Goal: Task Accomplishment & Management: Use online tool/utility

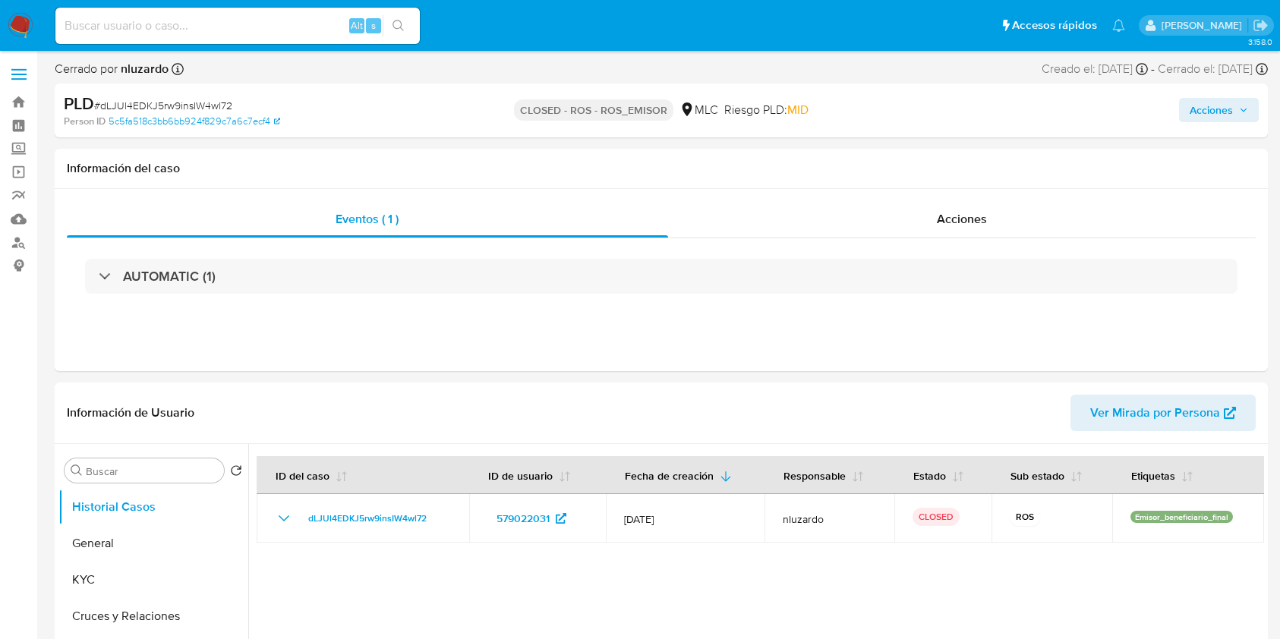
select select "10"
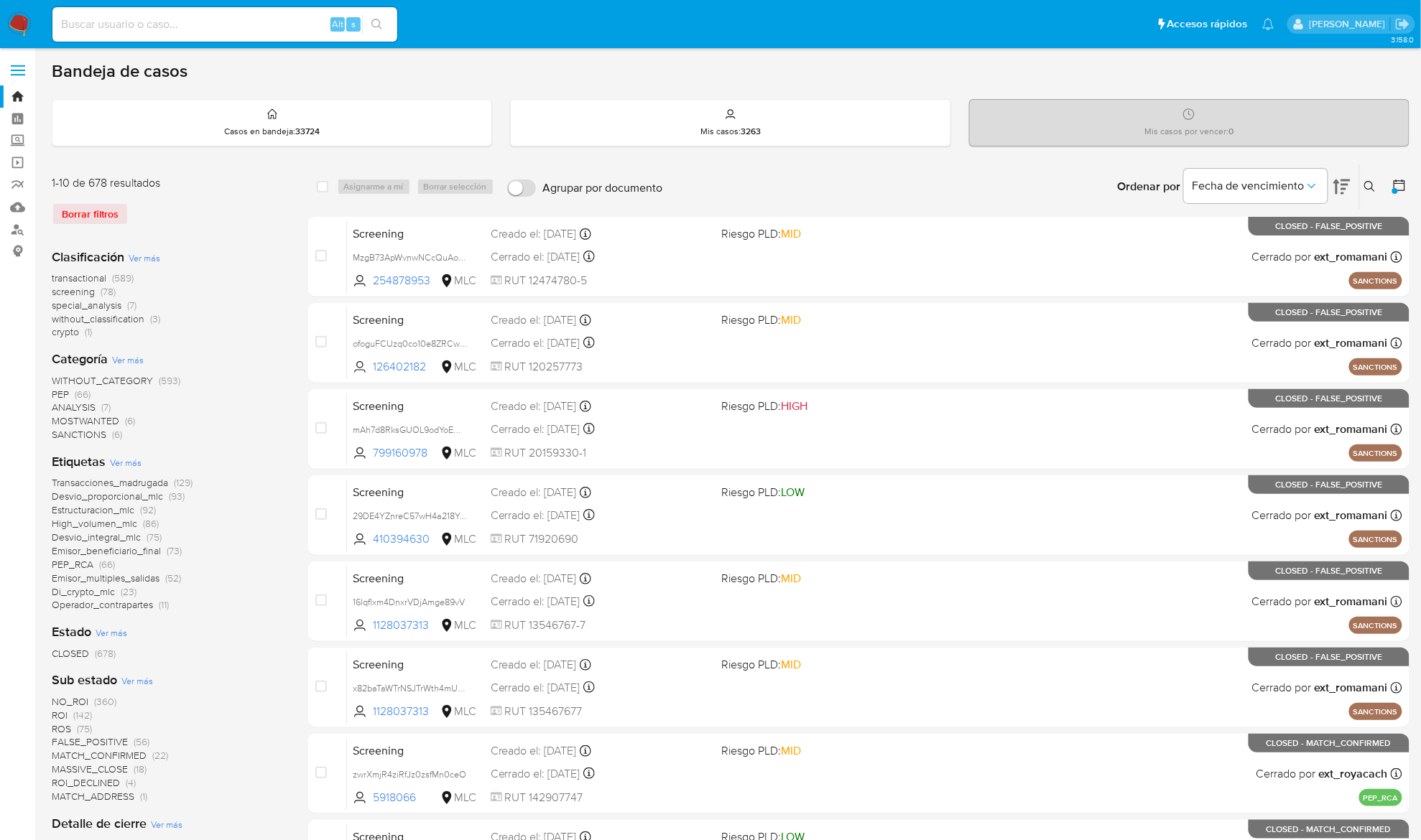
click at [26, 22] on img at bounding box center [20, 25] width 25 height 25
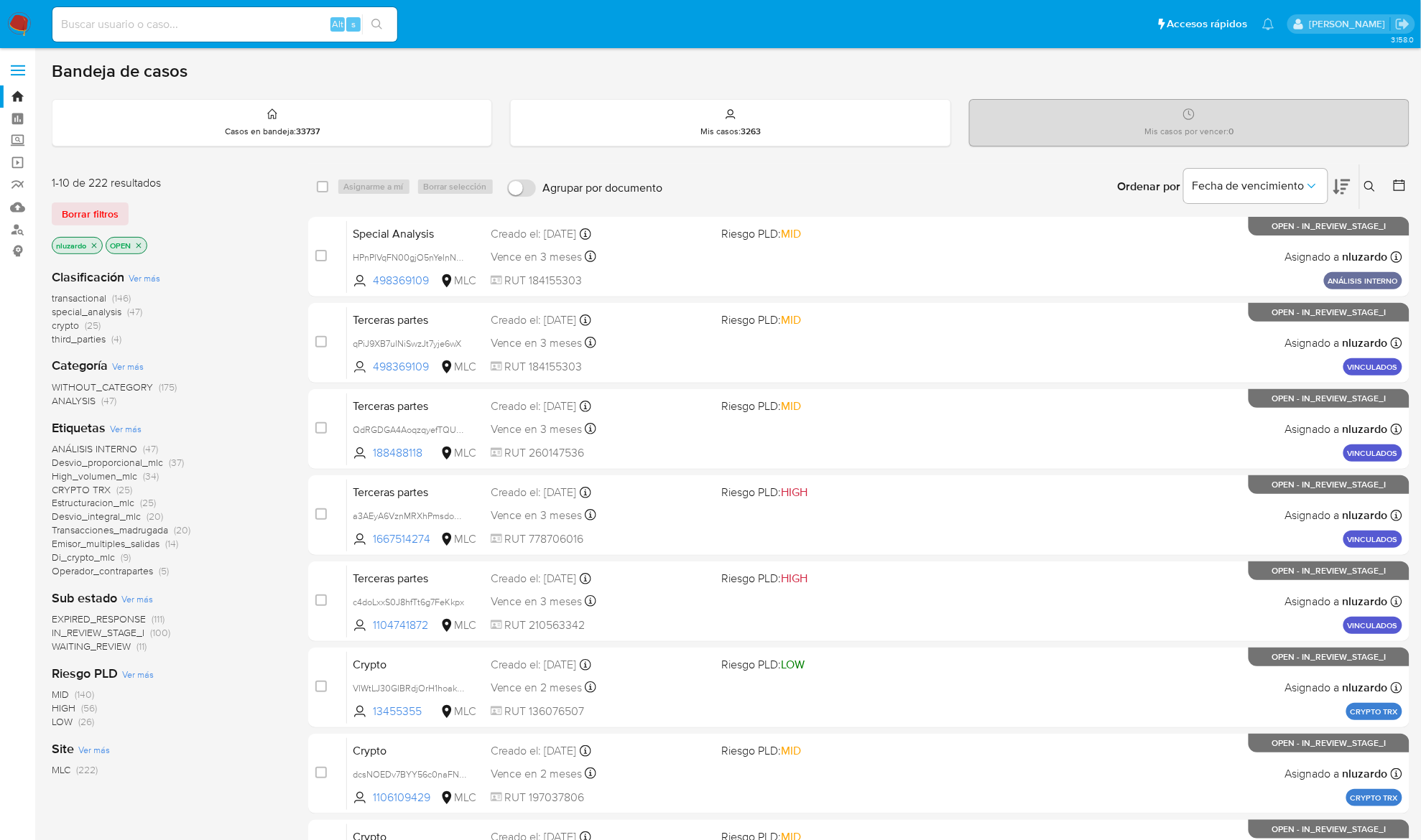
click at [1342, 189] on icon at bounding box center [1342, 187] width 17 height 15
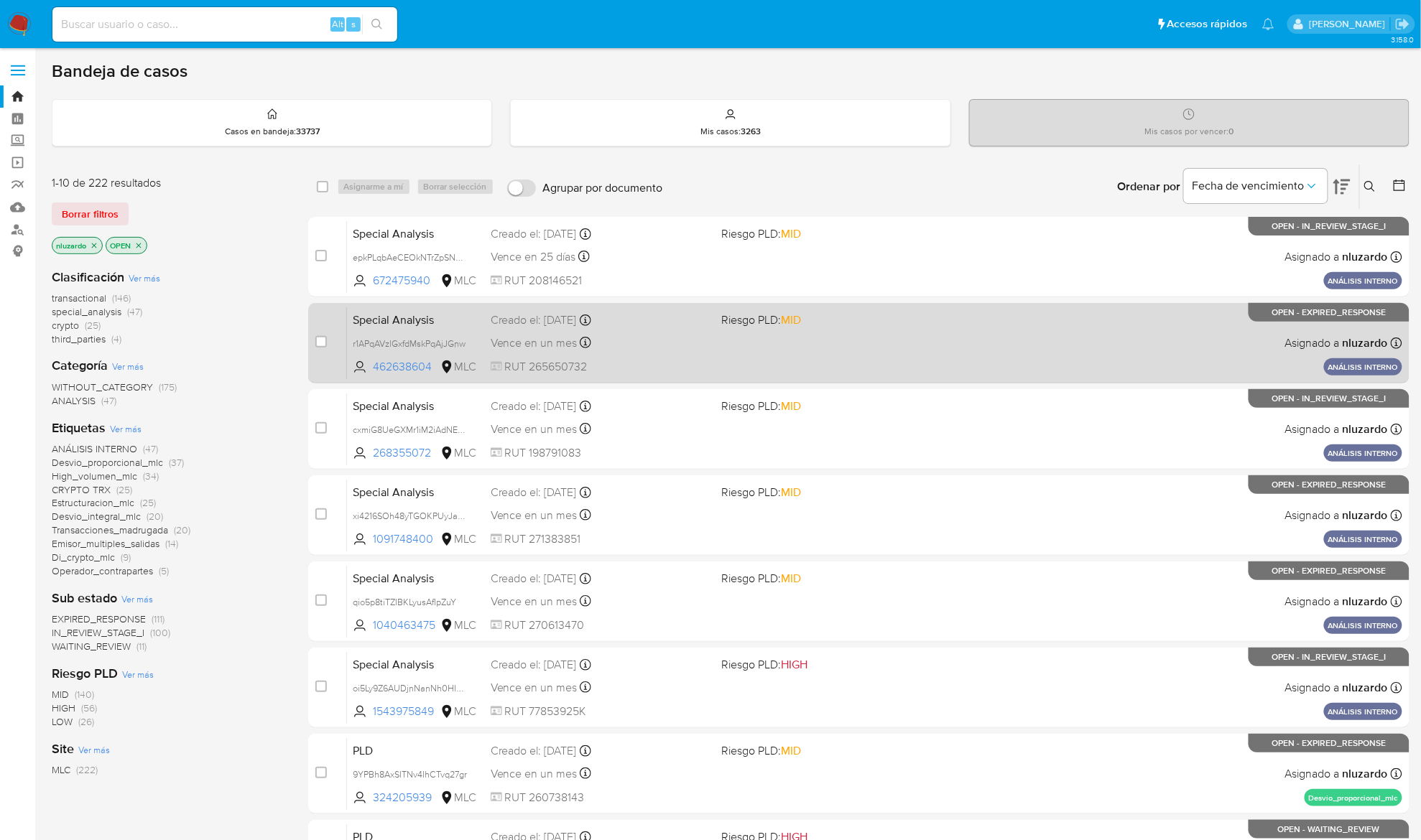
click at [670, 372] on span "RUT 265650732" at bounding box center [601, 367] width 219 height 16
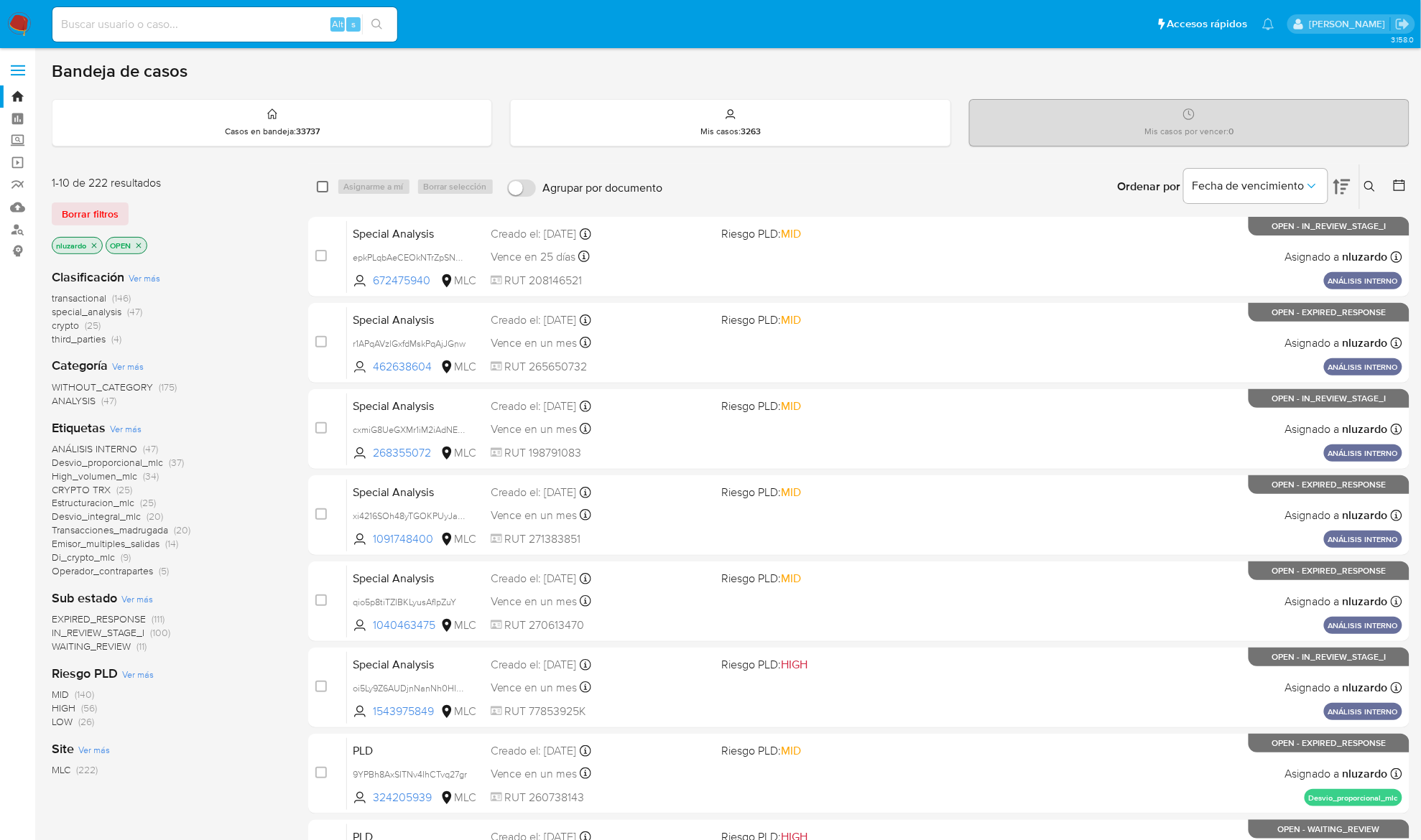
click at [319, 184] on input "checkbox" at bounding box center [323, 186] width 11 height 11
checkbox input "true"
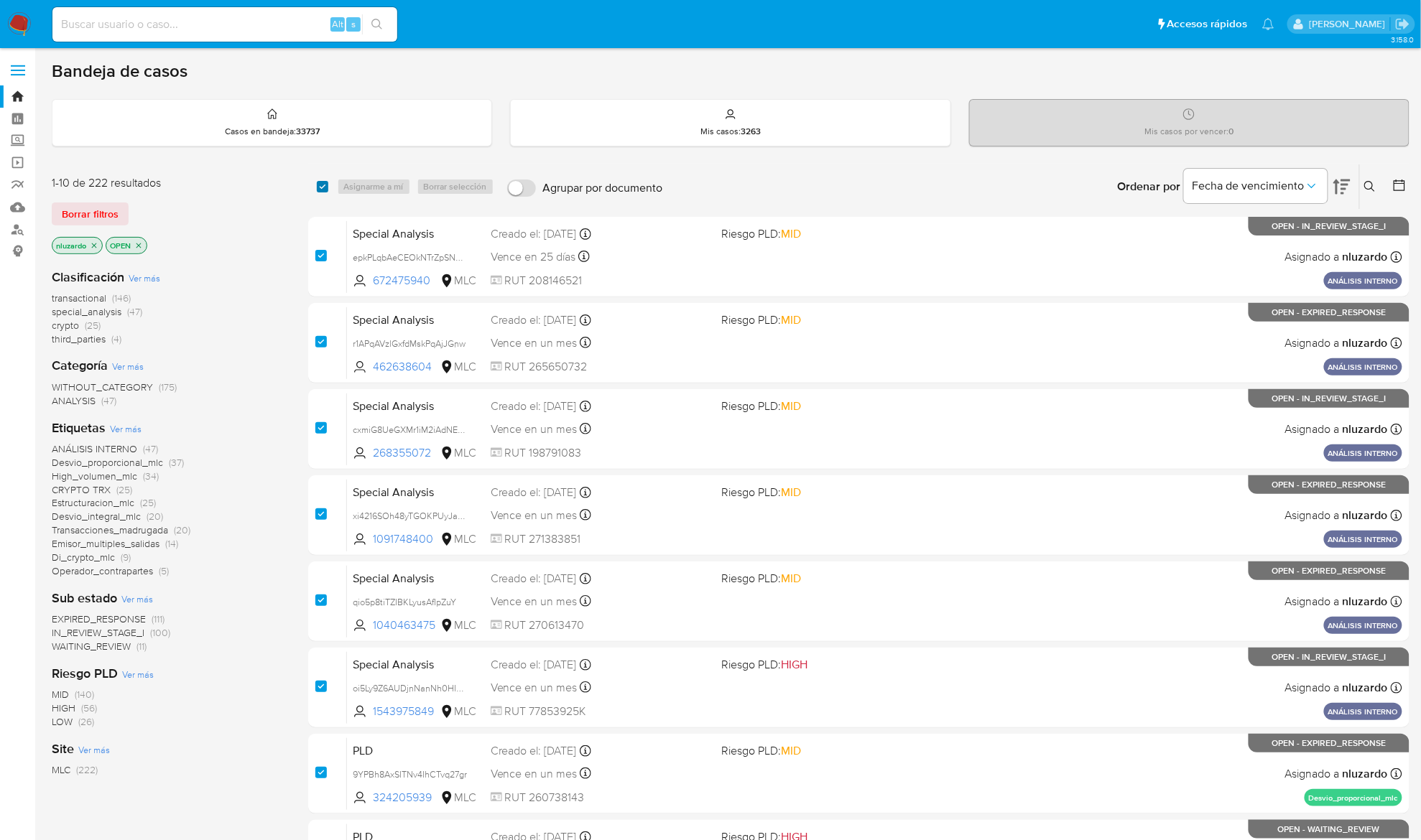
checkbox input "true"
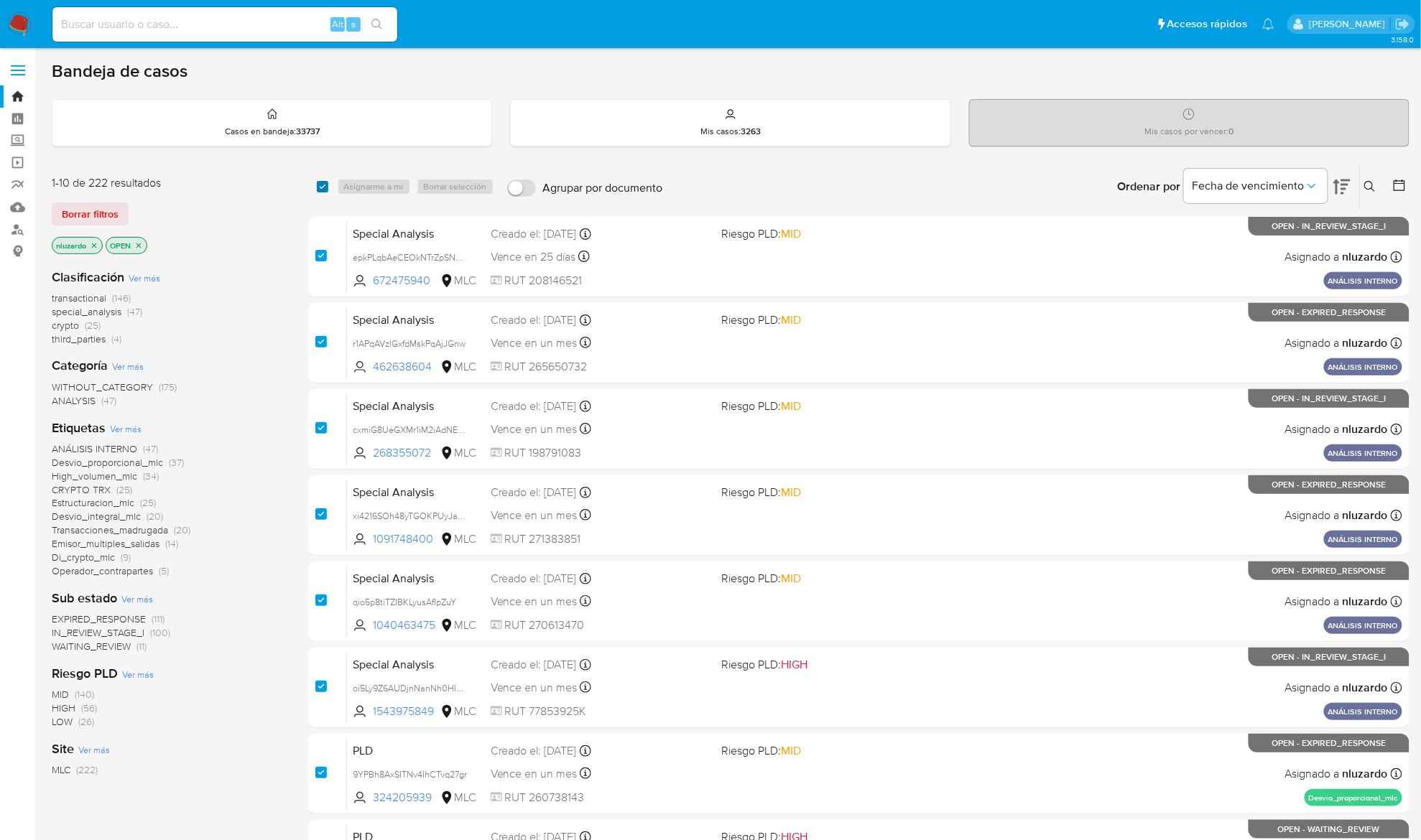
checkbox input "true"
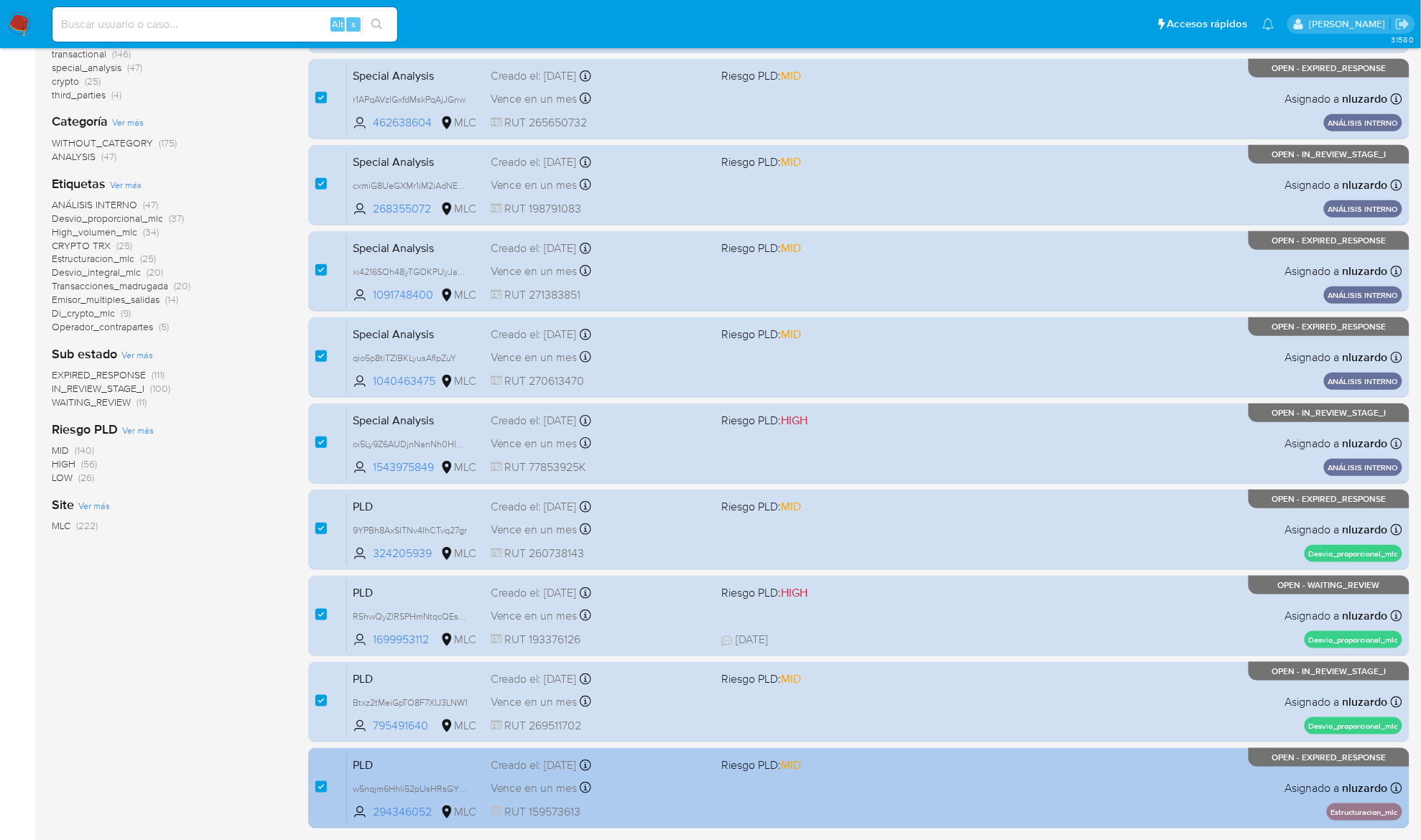
scroll to position [344, 0]
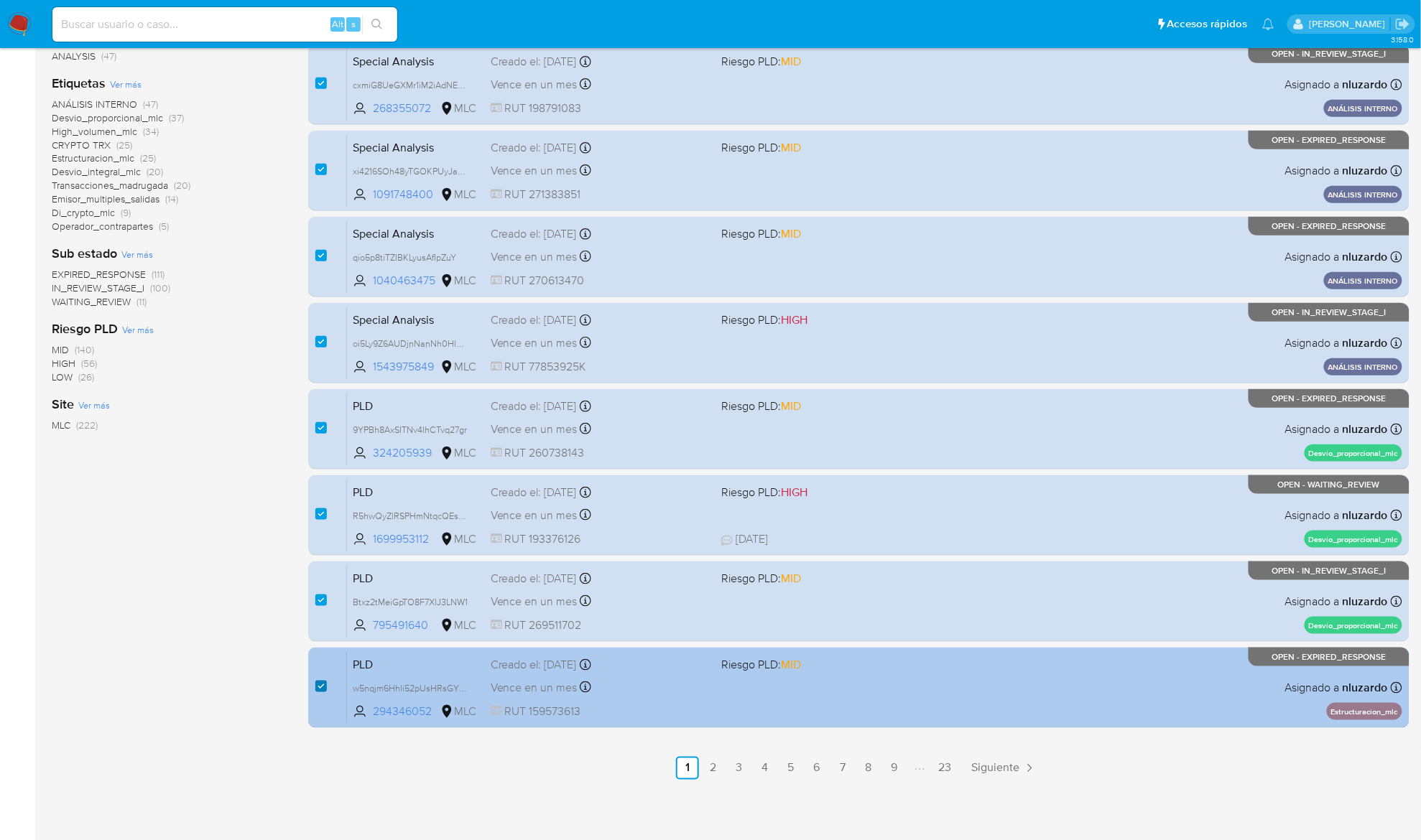
click at [321, 682] on input "checkbox" at bounding box center [321, 687] width 11 height 11
checkbox input "false"
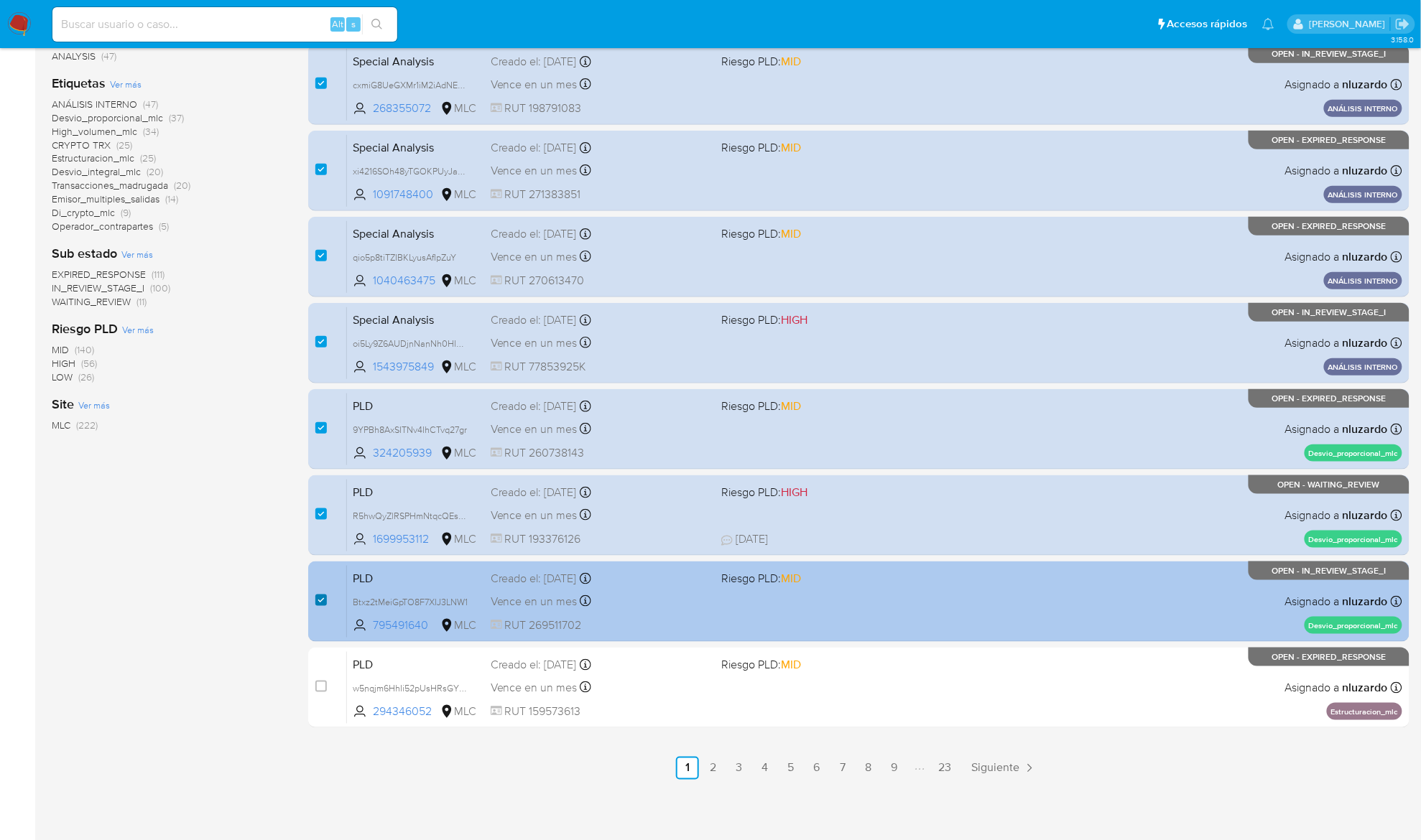
click at [325, 601] on input "checkbox" at bounding box center [321, 601] width 11 height 11
checkbox input "false"
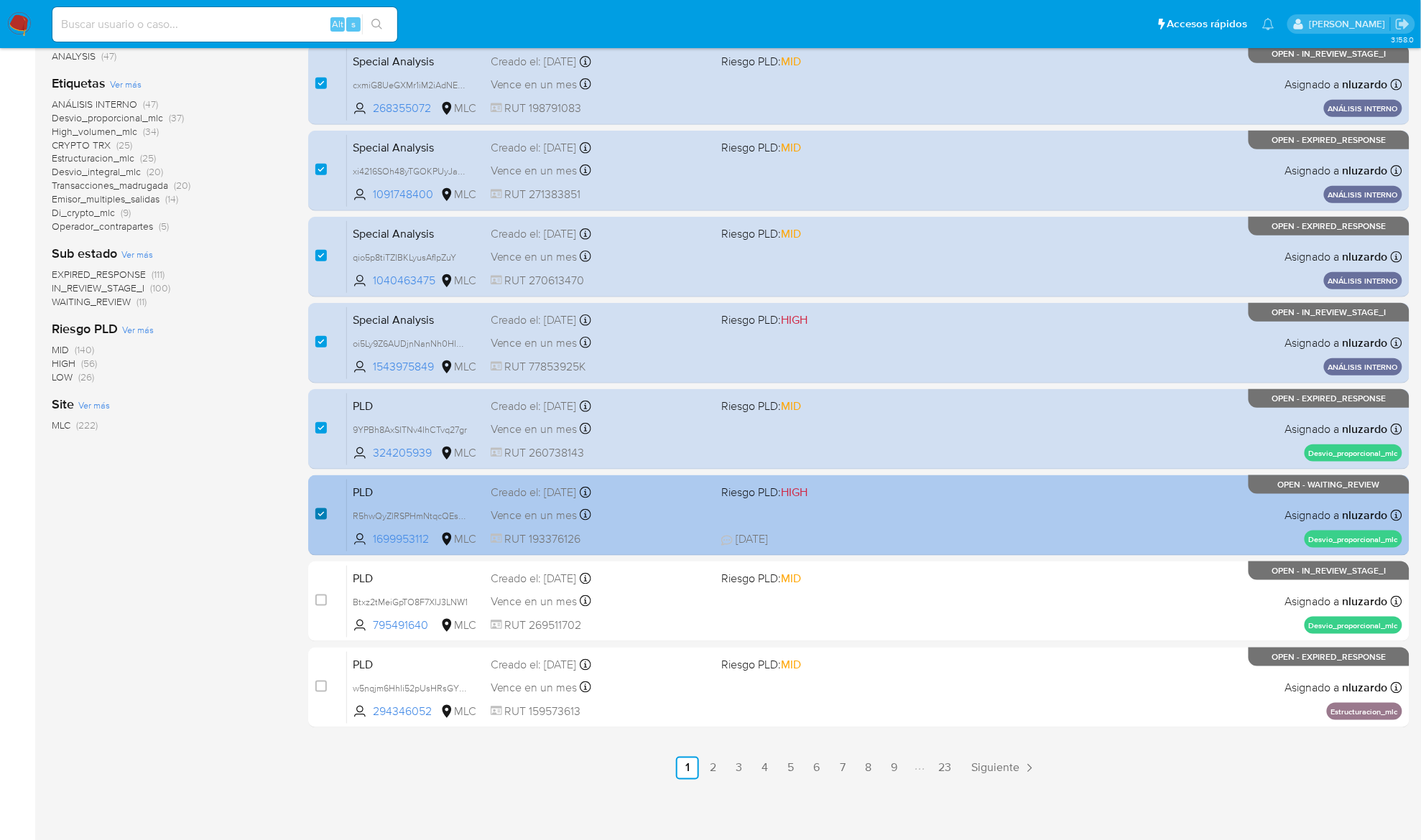
click at [319, 517] on input "checkbox" at bounding box center [321, 515] width 11 height 11
checkbox input "false"
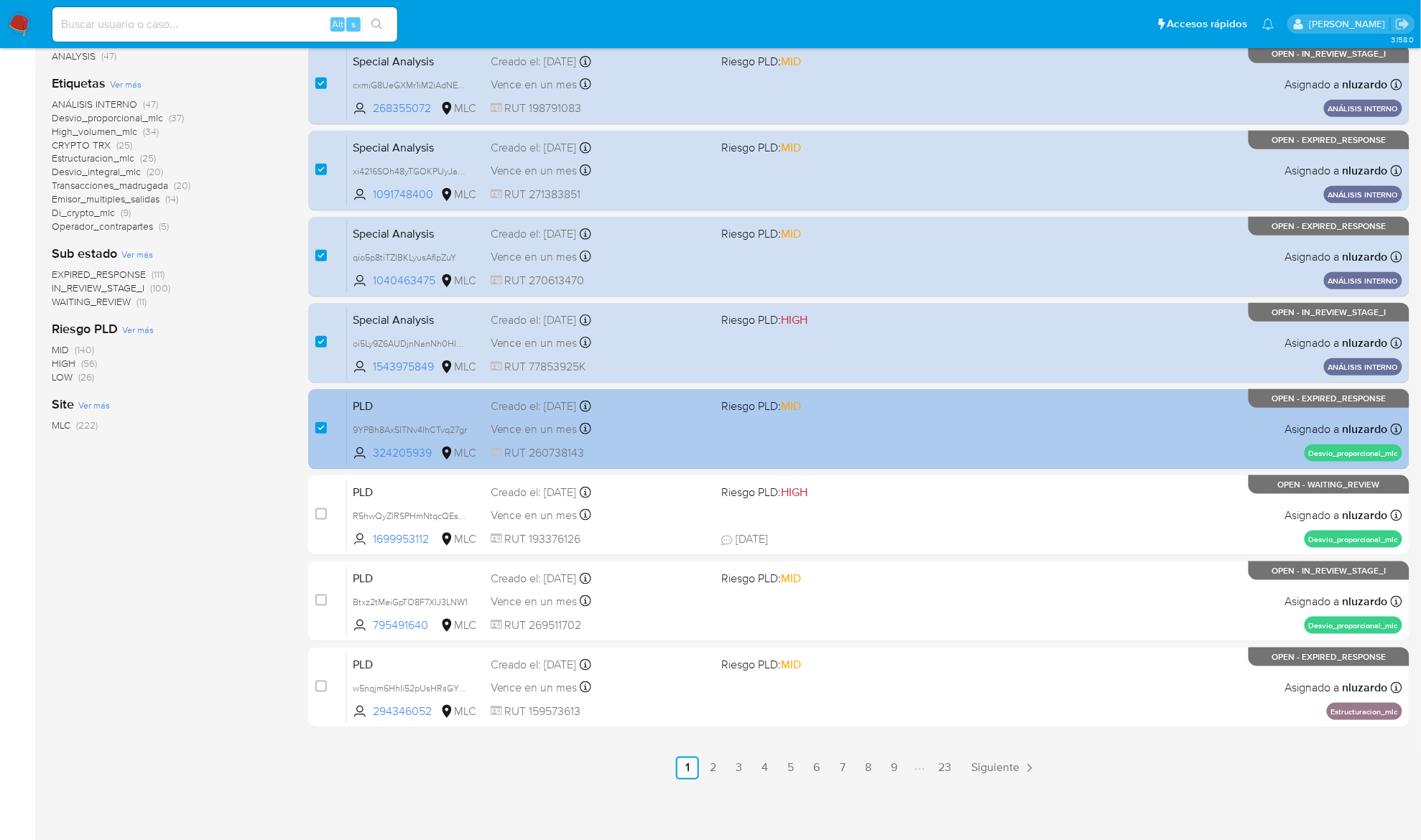
click at [322, 434] on div "case-item-checkbox" at bounding box center [321, 429] width 11 height 17
click at [319, 424] on input "checkbox" at bounding box center [321, 428] width 11 height 11
checkbox input "false"
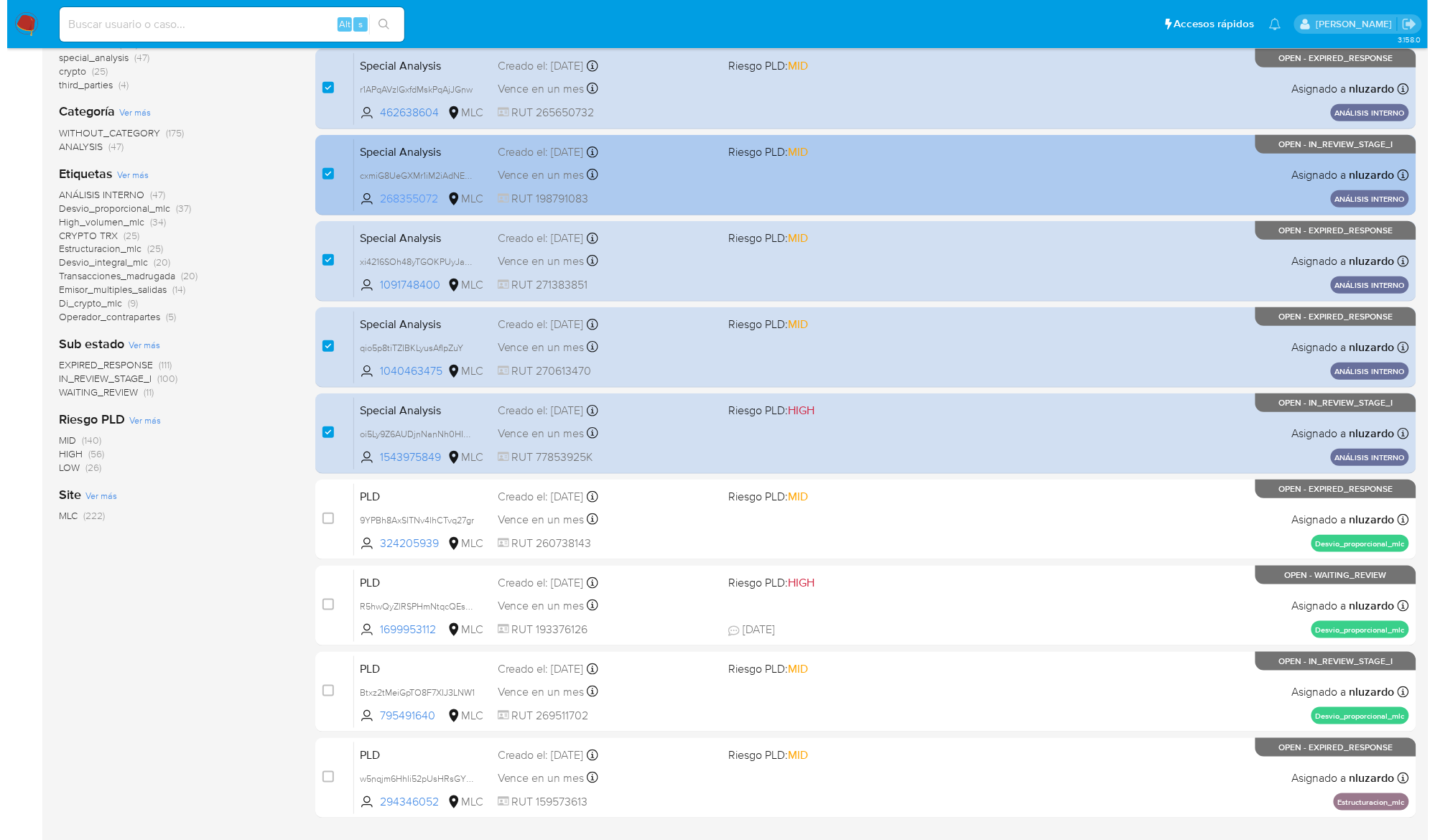
scroll to position [0, 0]
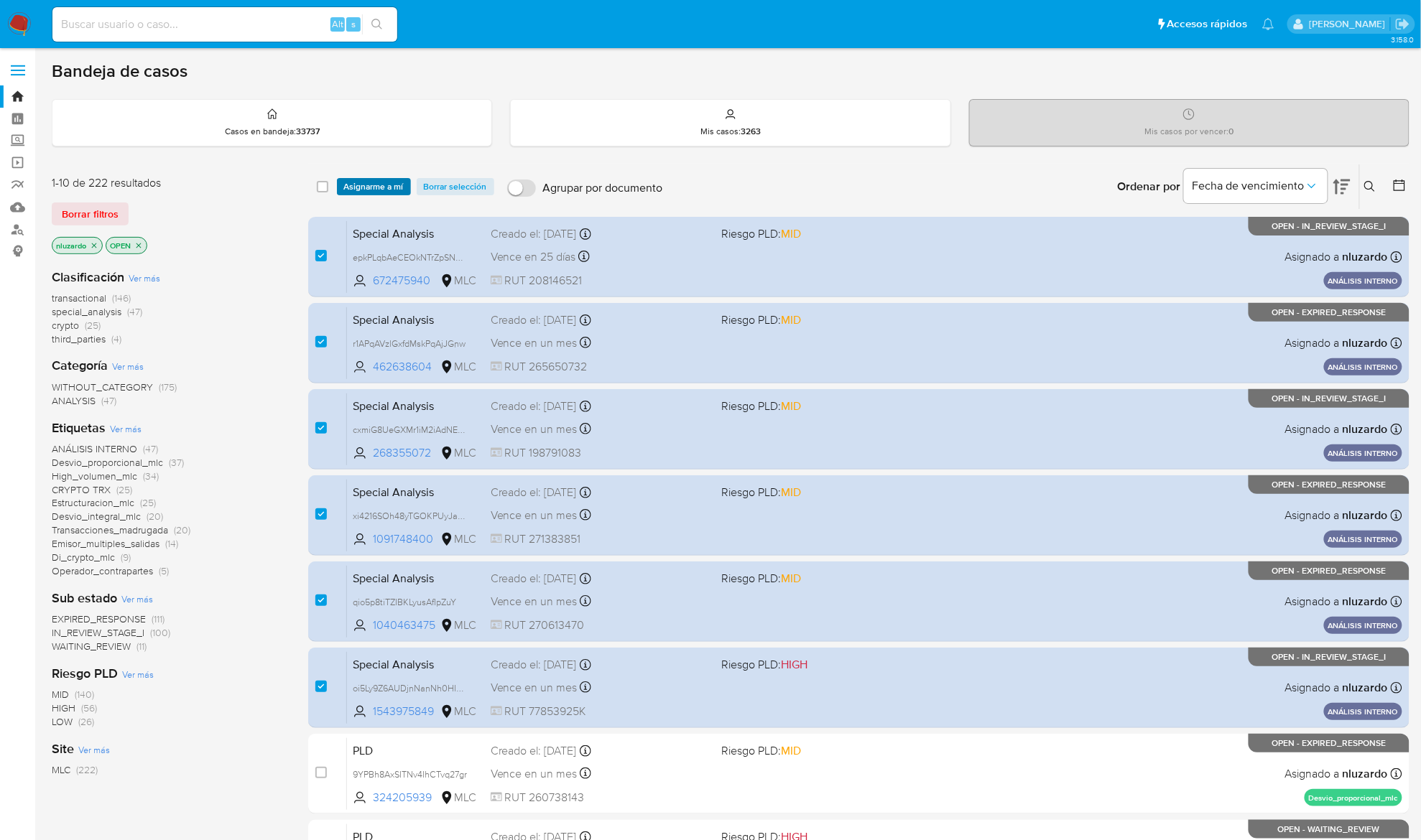
click at [380, 186] on span "Asignarme a mí" at bounding box center [374, 186] width 60 height 14
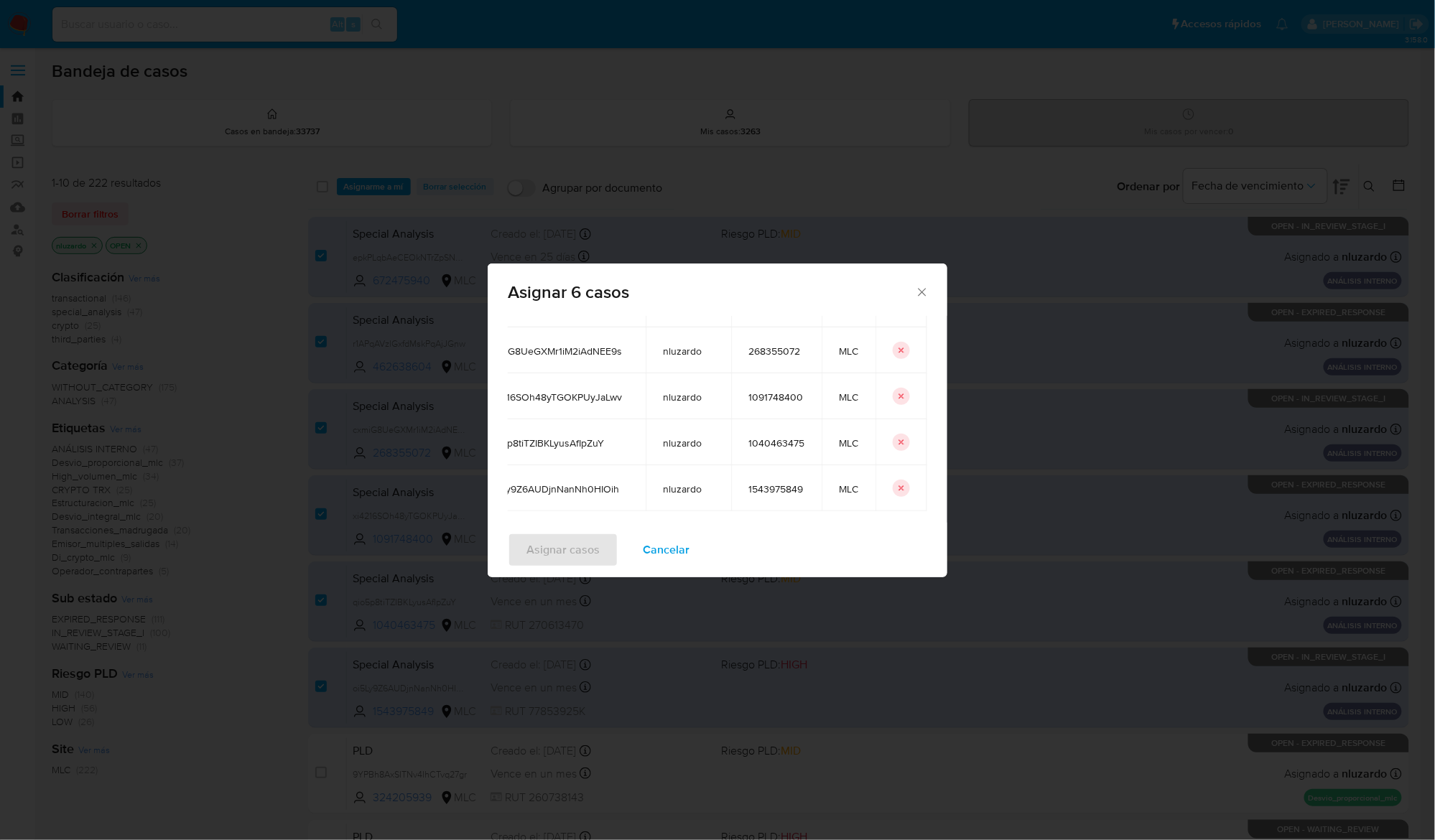
scroll to position [0, 50]
click at [761, 349] on span "268355072" at bounding box center [776, 351] width 56 height 13
copy span "268355072"
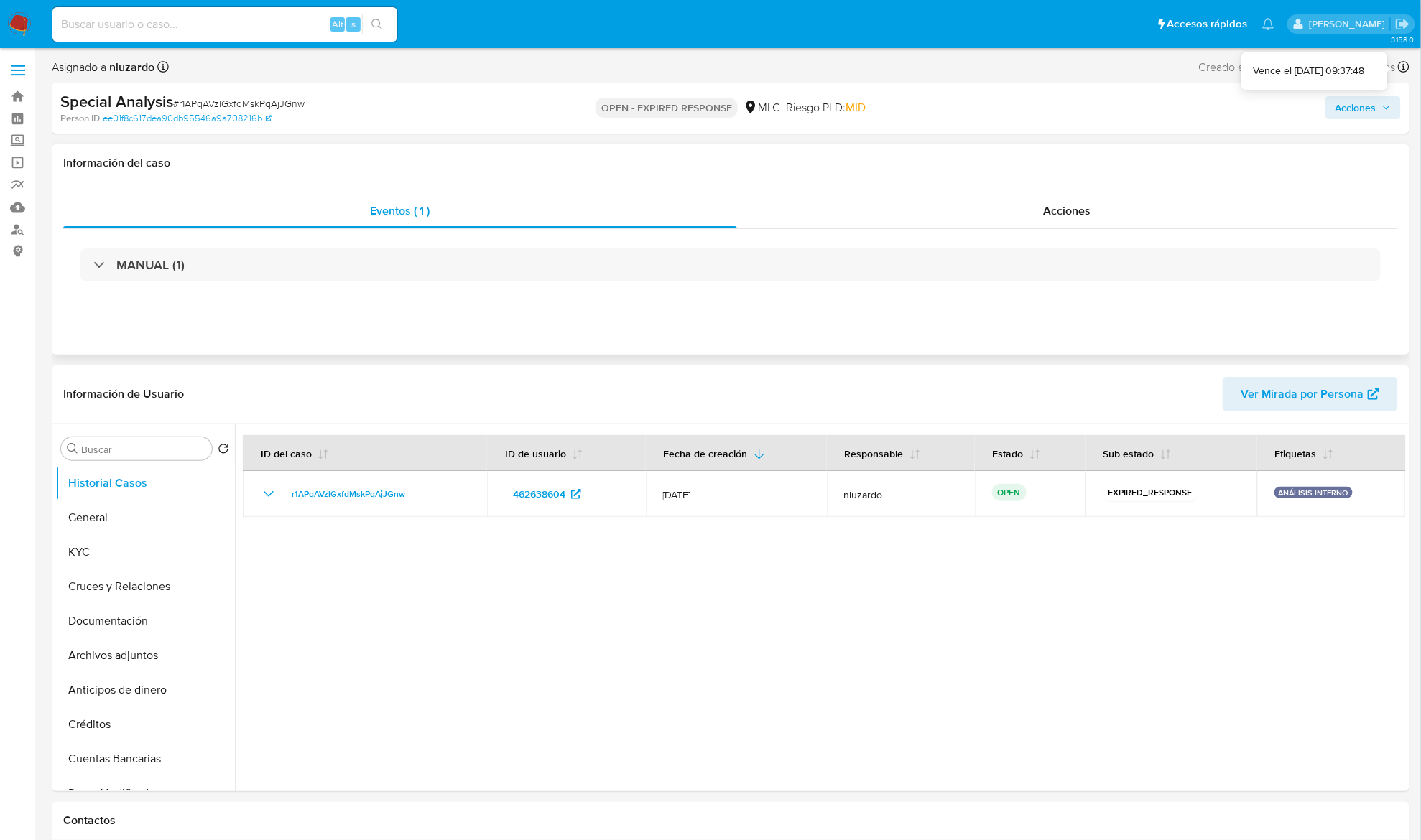
select select "10"
click at [1084, 240] on div "MANUAL (1)" at bounding box center [730, 265] width 1335 height 72
click at [1078, 210] on span "Acciones" at bounding box center [1067, 210] width 47 height 16
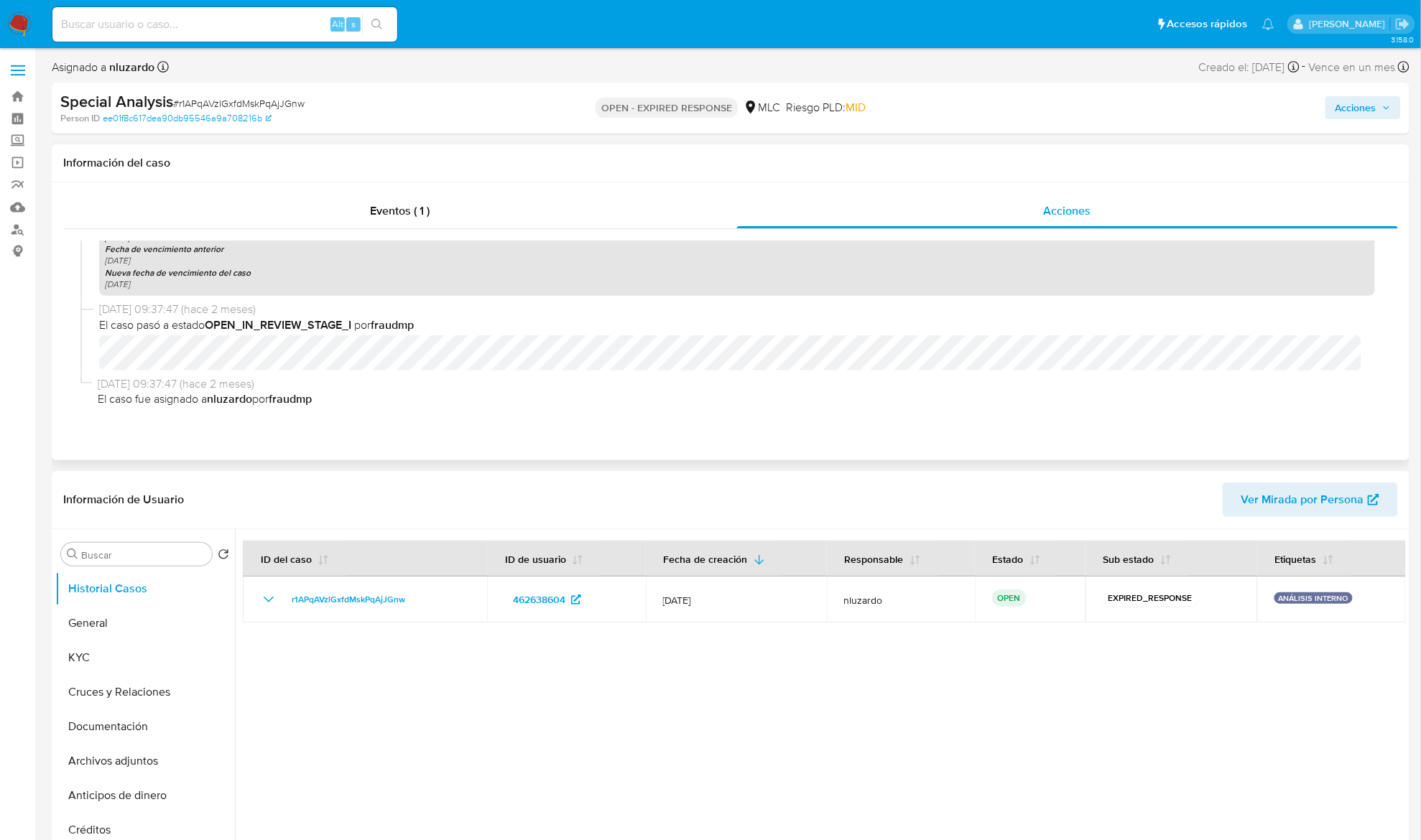
scroll to position [96, 0]
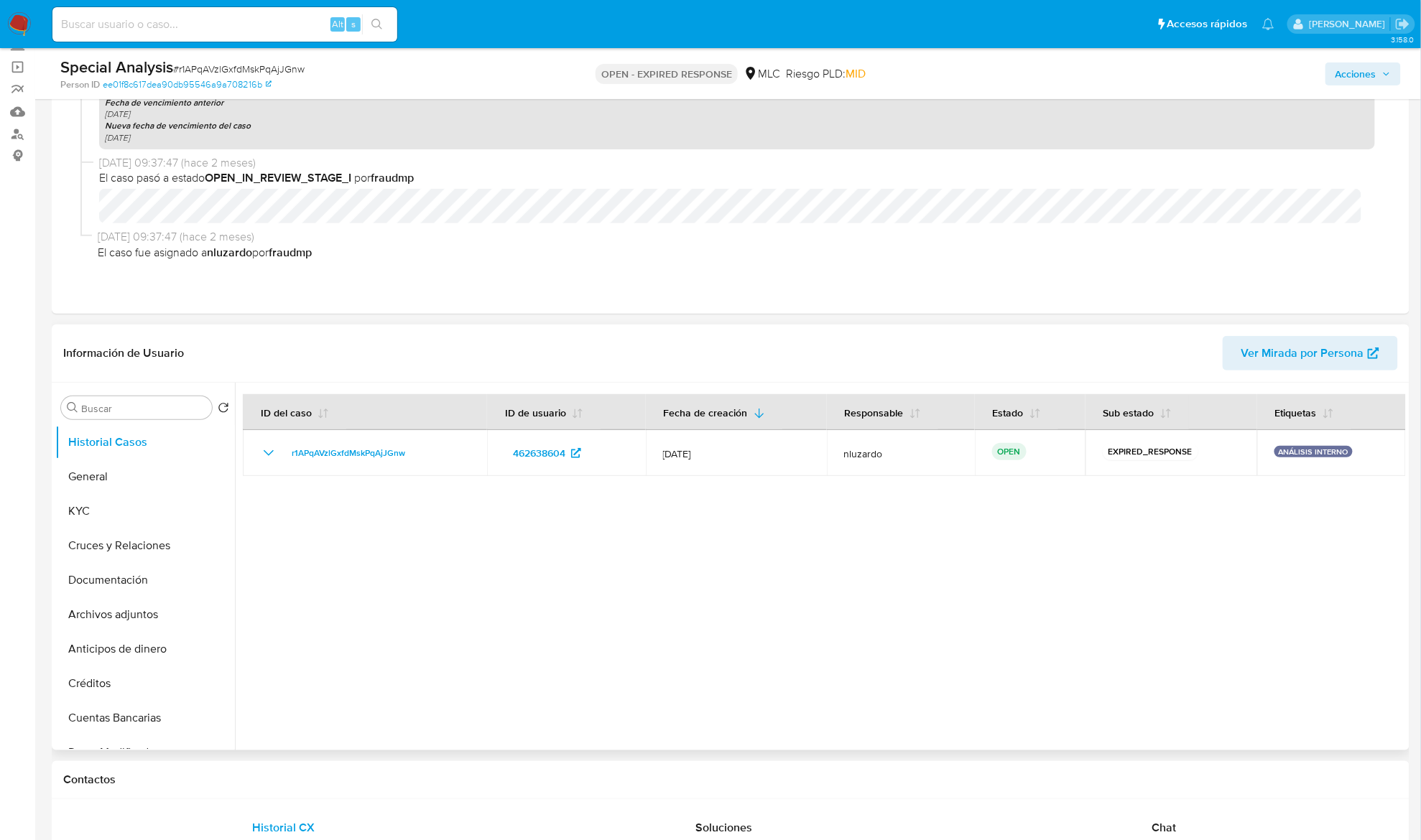
drag, startPoint x: 654, startPoint y: 452, endPoint x: 473, endPoint y: 595, distance: 230.7
click at [637, 602] on div at bounding box center [820, 567] width 1171 height 368
click at [473, 595] on div at bounding box center [820, 567] width 1171 height 368
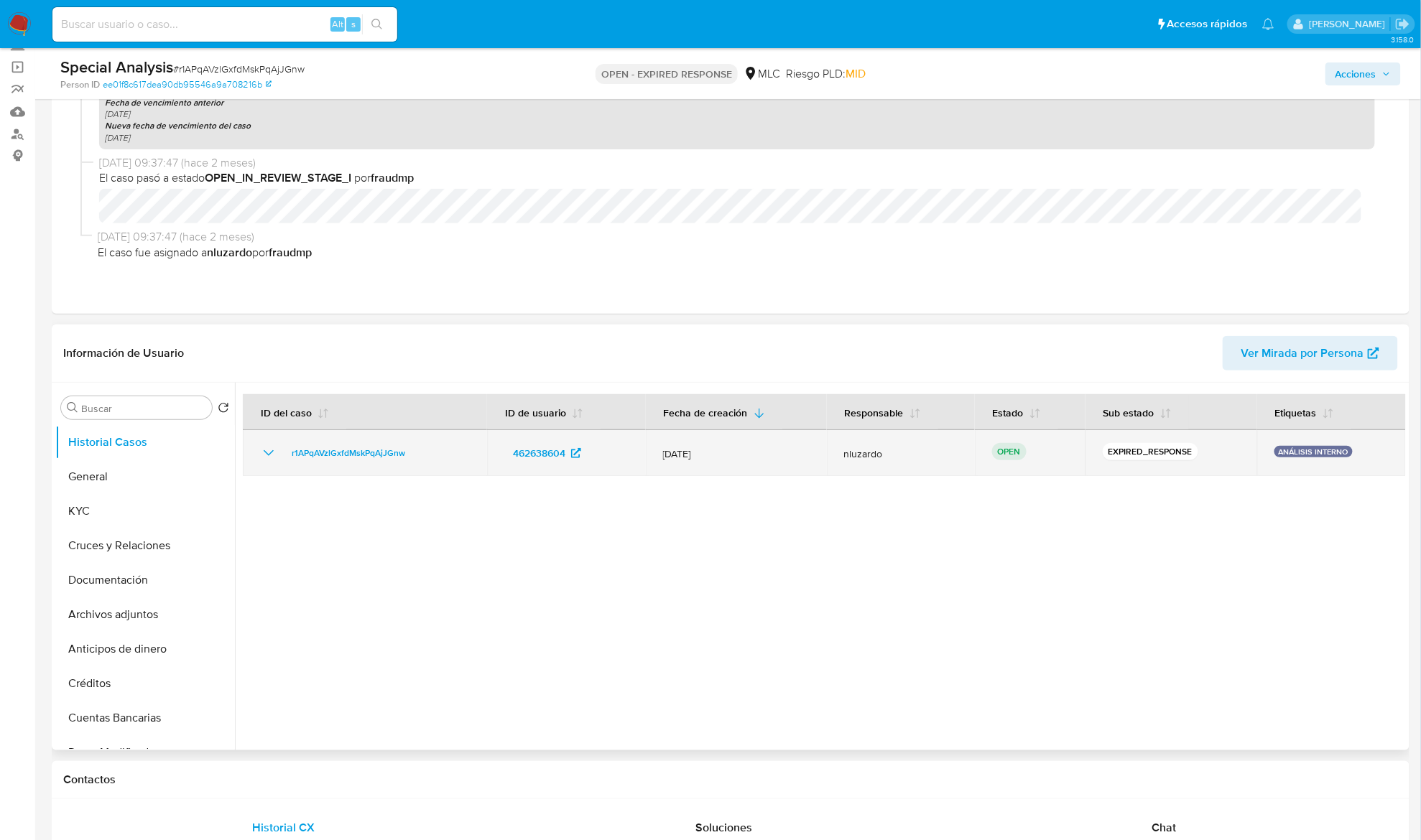
click at [448, 454] on div "r1APqAVzlGxfdMskPqAjJGnw" at bounding box center [365, 453] width 210 height 17
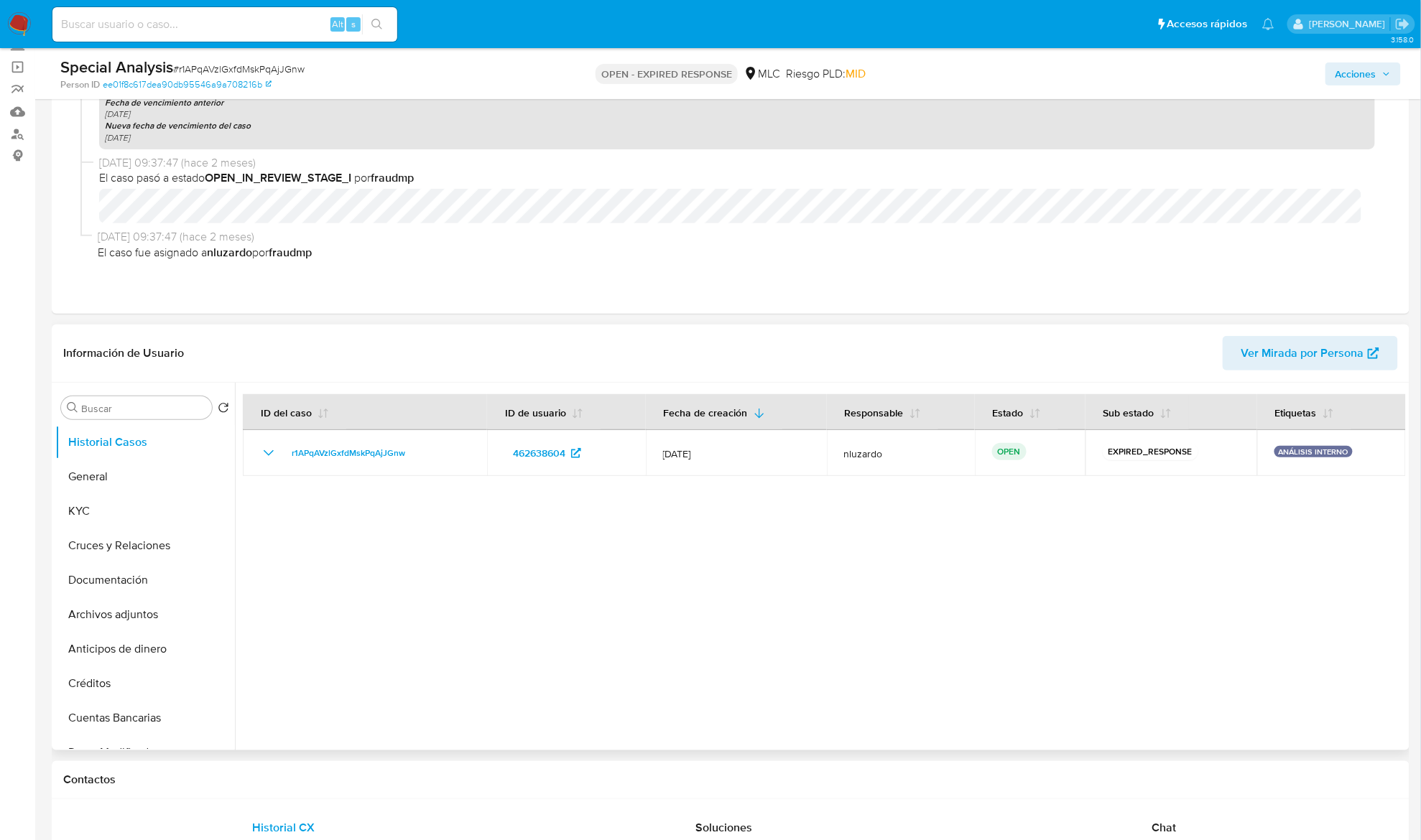
drag, startPoint x: 473, startPoint y: 606, endPoint x: 664, endPoint y: 329, distance: 336.5
click at [487, 592] on div at bounding box center [820, 567] width 1171 height 368
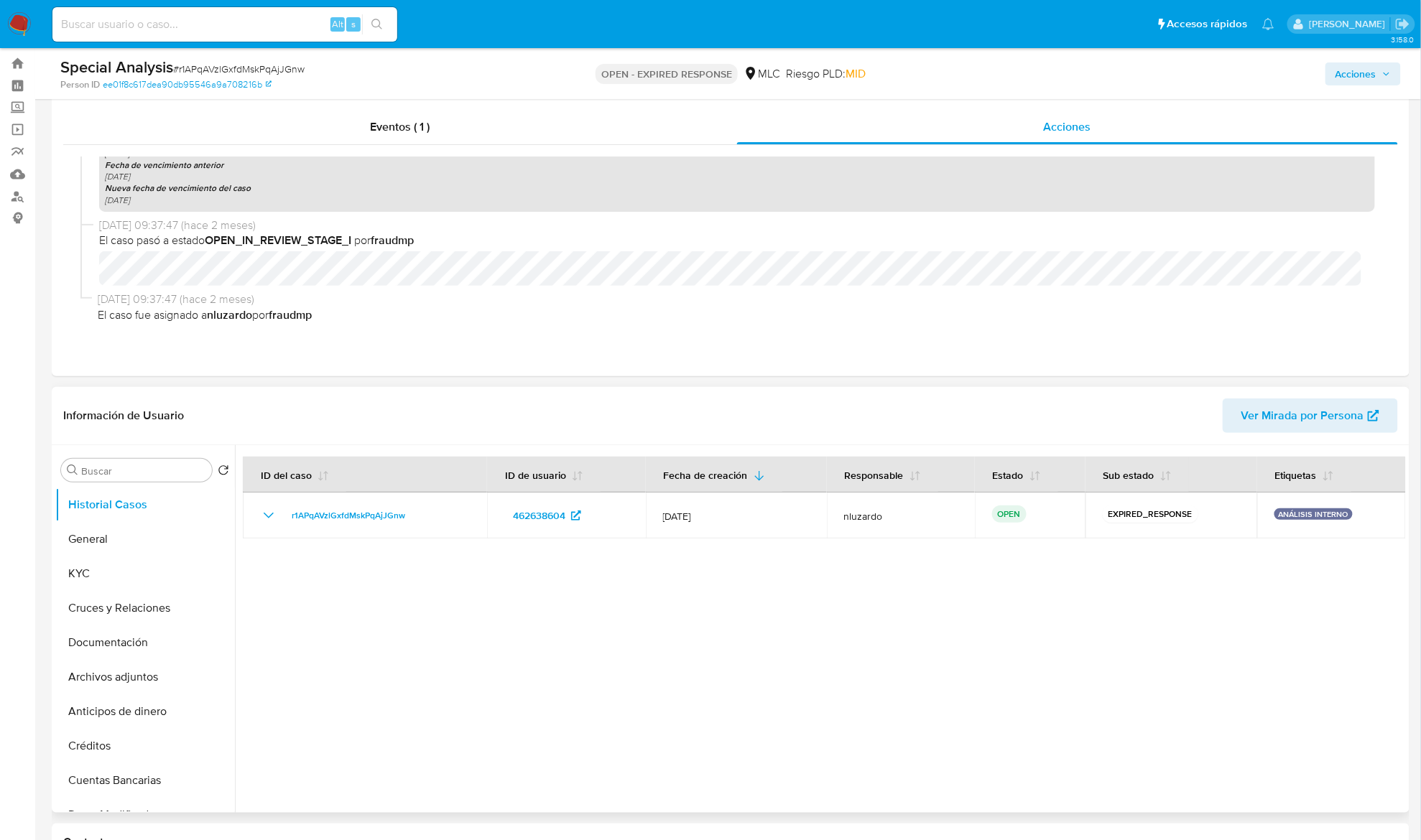
scroll to position [0, 0]
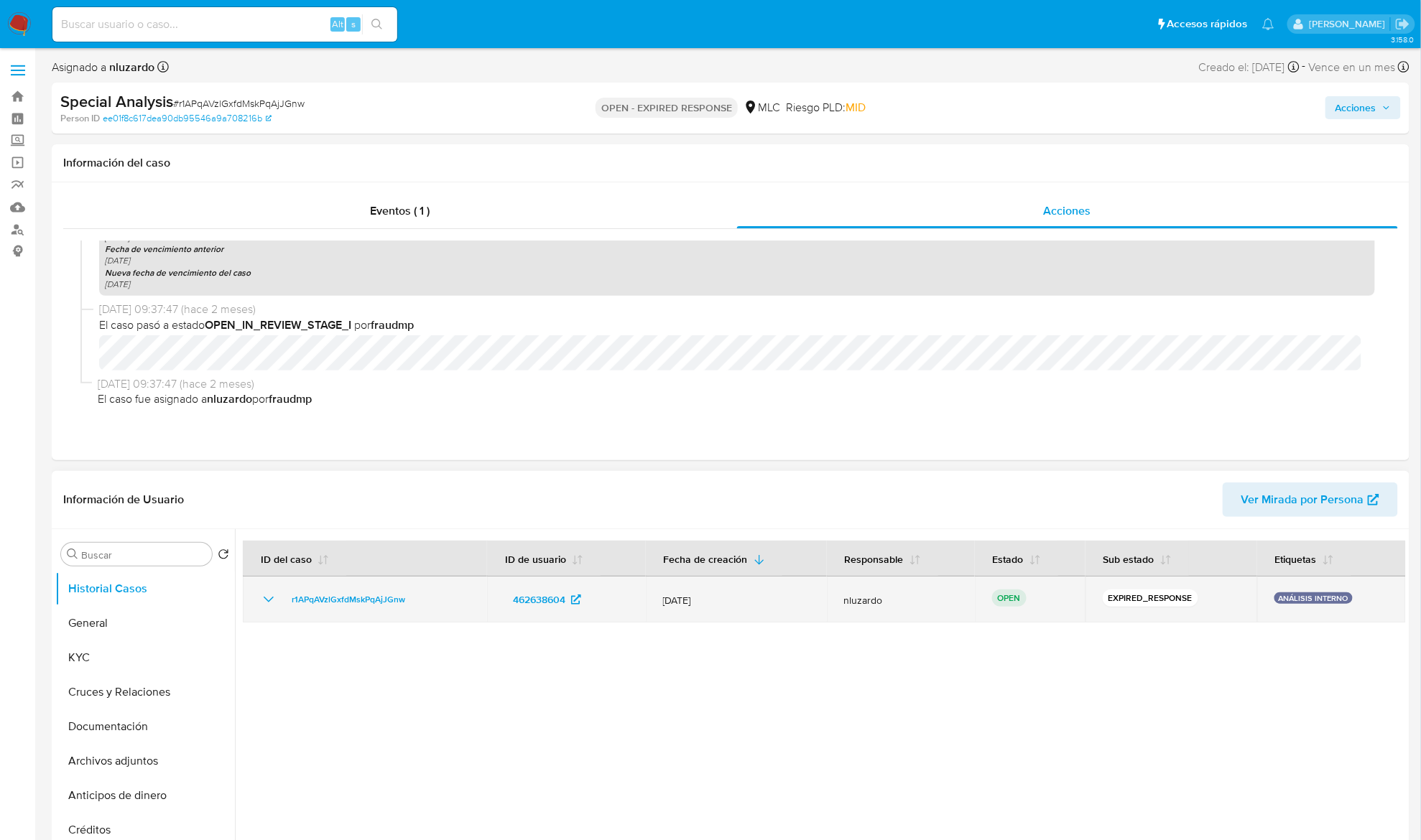
click at [488, 607] on td "462638604" at bounding box center [566, 600] width 158 height 46
click at [487, 604] on td "462638604" at bounding box center [566, 600] width 158 height 46
click at [484, 604] on td "r1APqAVzlGxfdMskPqAjJGnw" at bounding box center [365, 600] width 244 height 46
click at [489, 601] on td "462638604" at bounding box center [566, 600] width 158 height 46
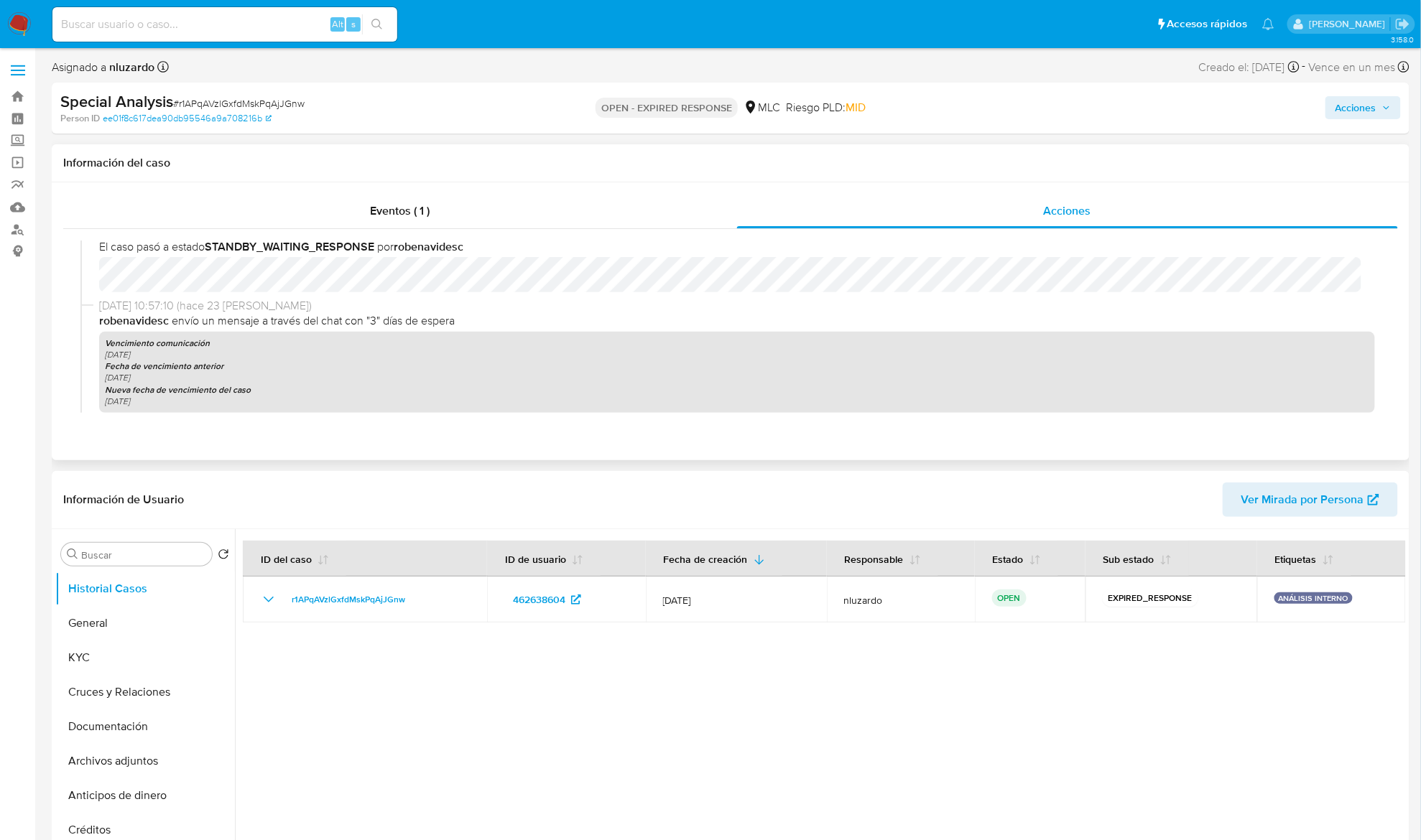
scroll to position [382, 0]
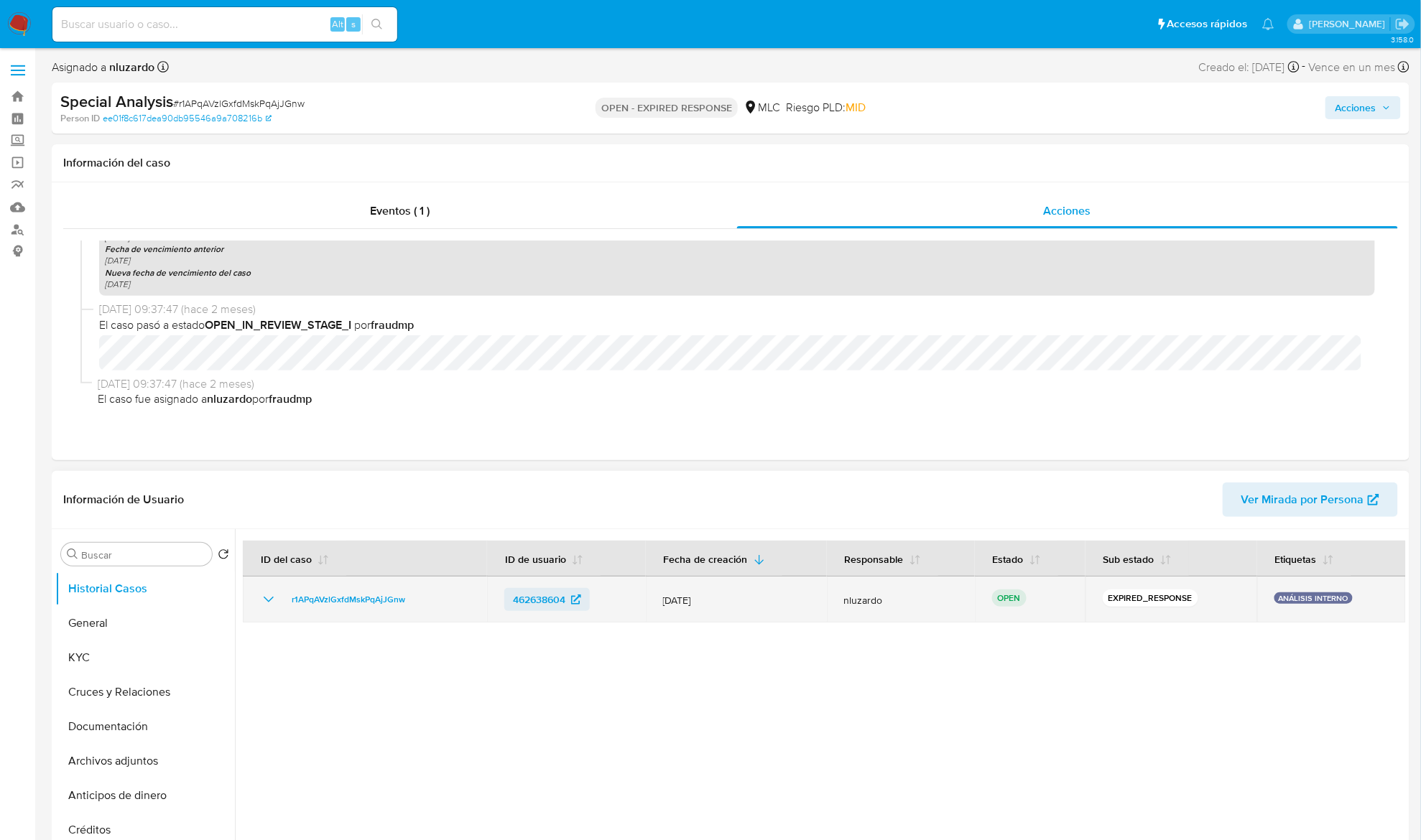
click at [504, 604] on link "462638604" at bounding box center [547, 600] width 85 height 23
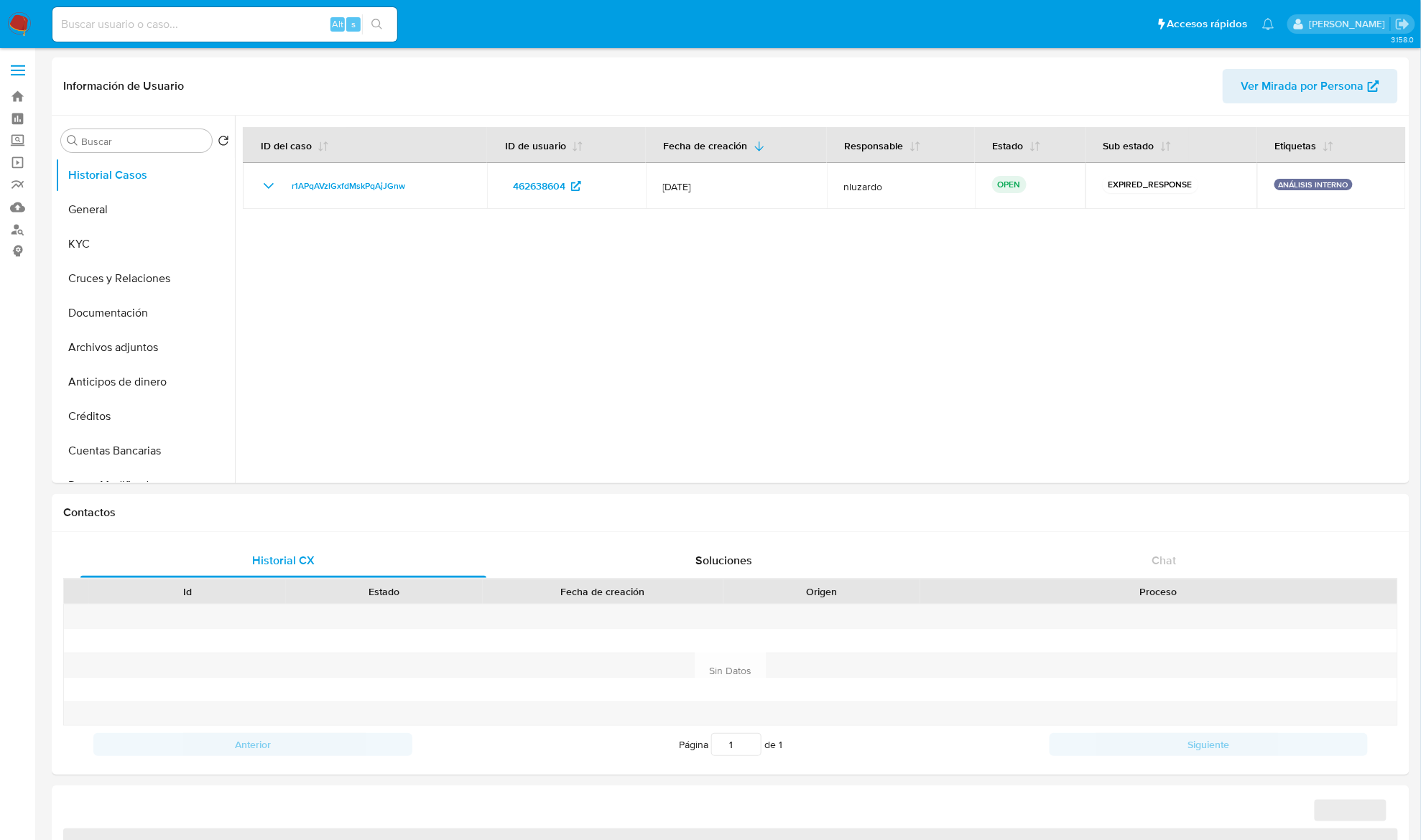
select select "10"
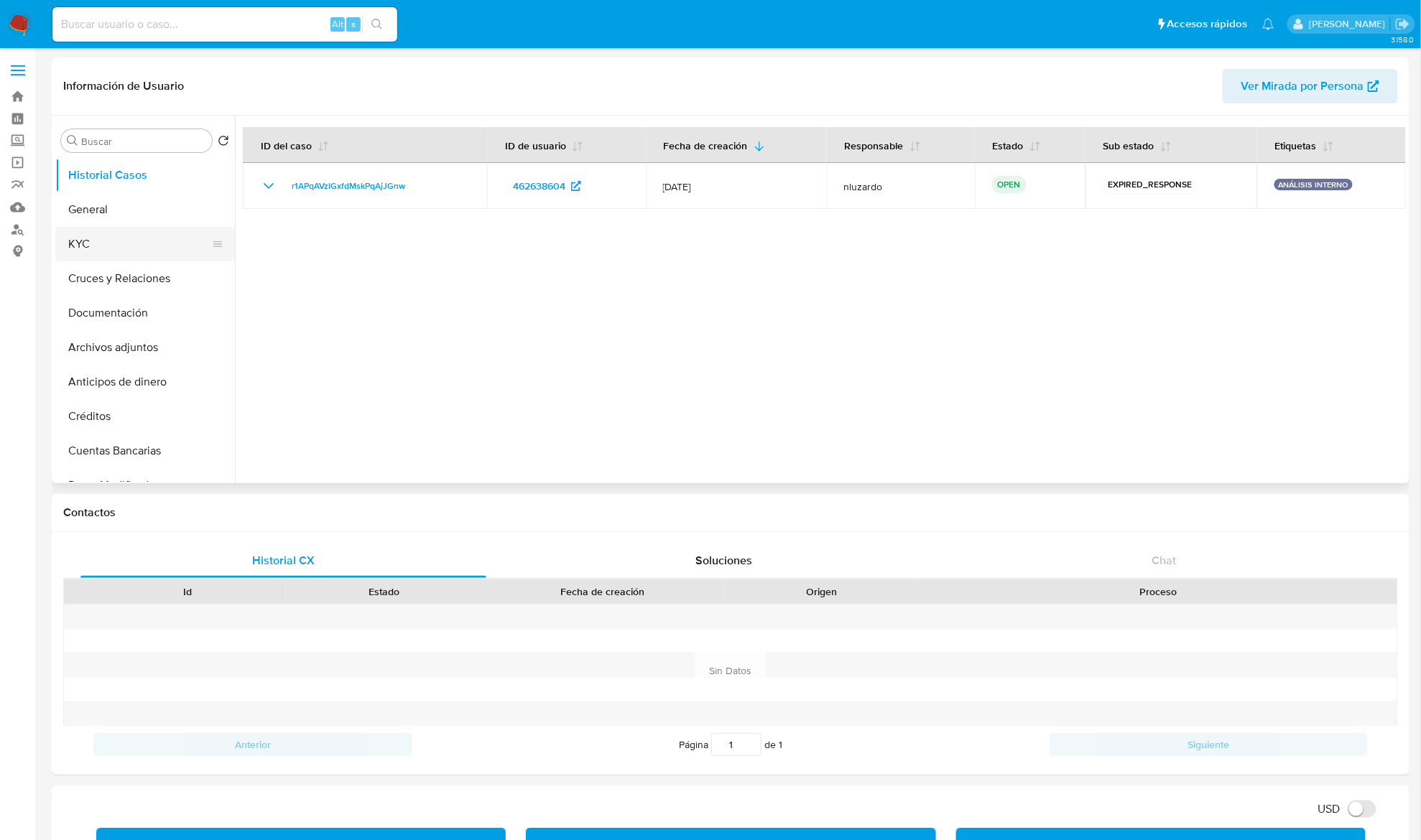
click at [121, 238] on button "KYC" at bounding box center [139, 244] width 168 height 34
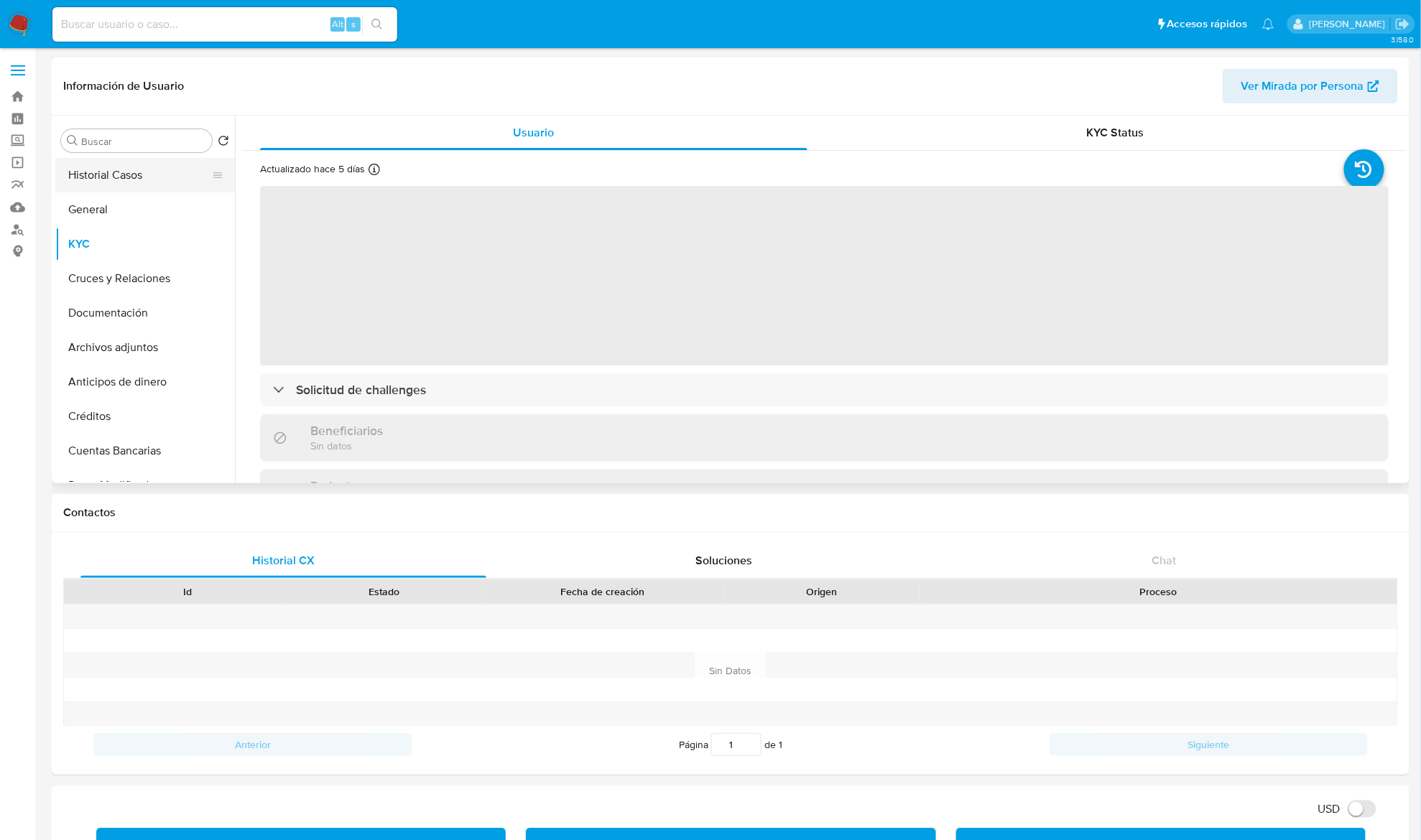
click at [124, 188] on button "Historial Casos" at bounding box center [139, 175] width 168 height 34
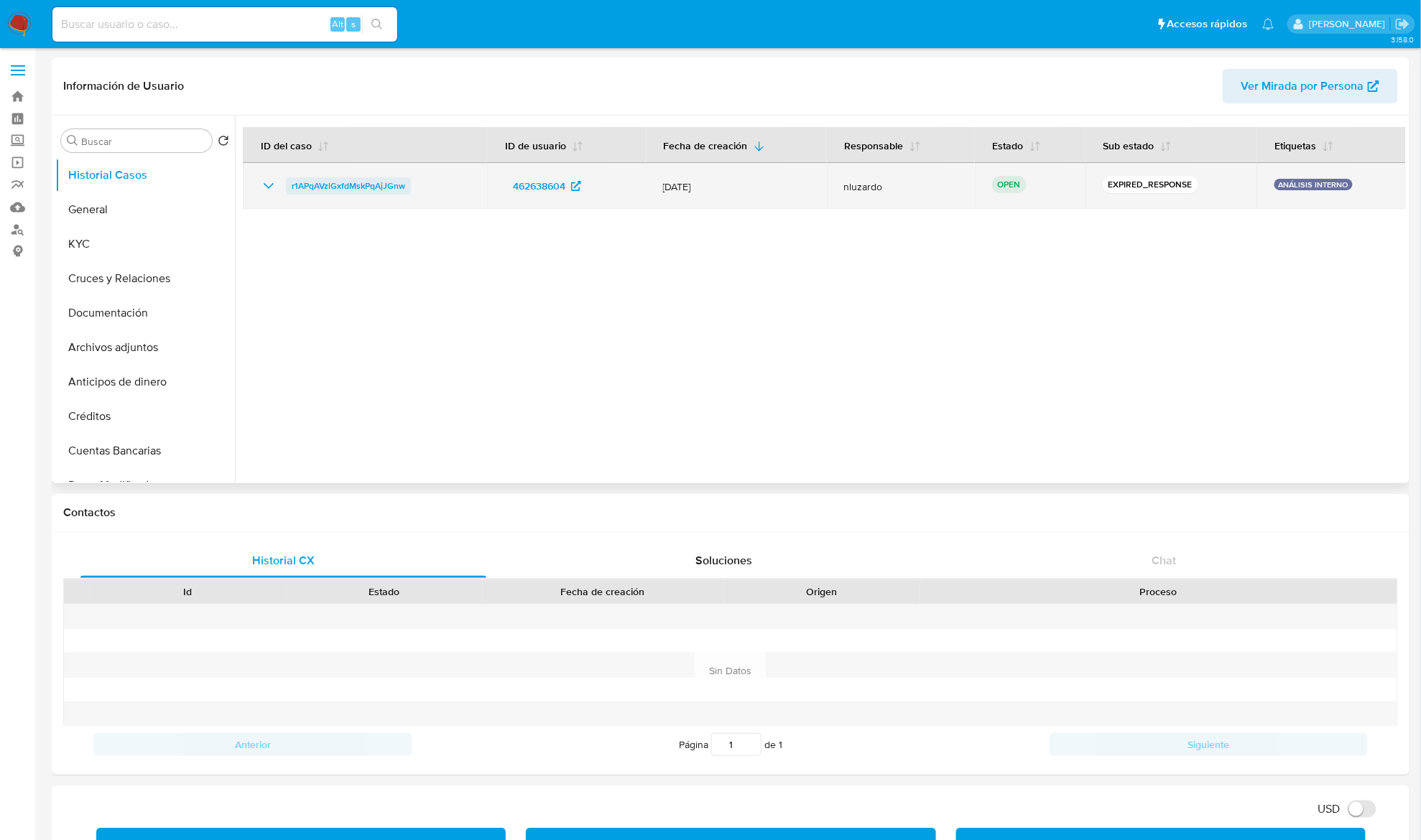
click at [303, 184] on span "r1APqAVzlGxfdMskPqAjJGnw" at bounding box center [348, 186] width 114 height 17
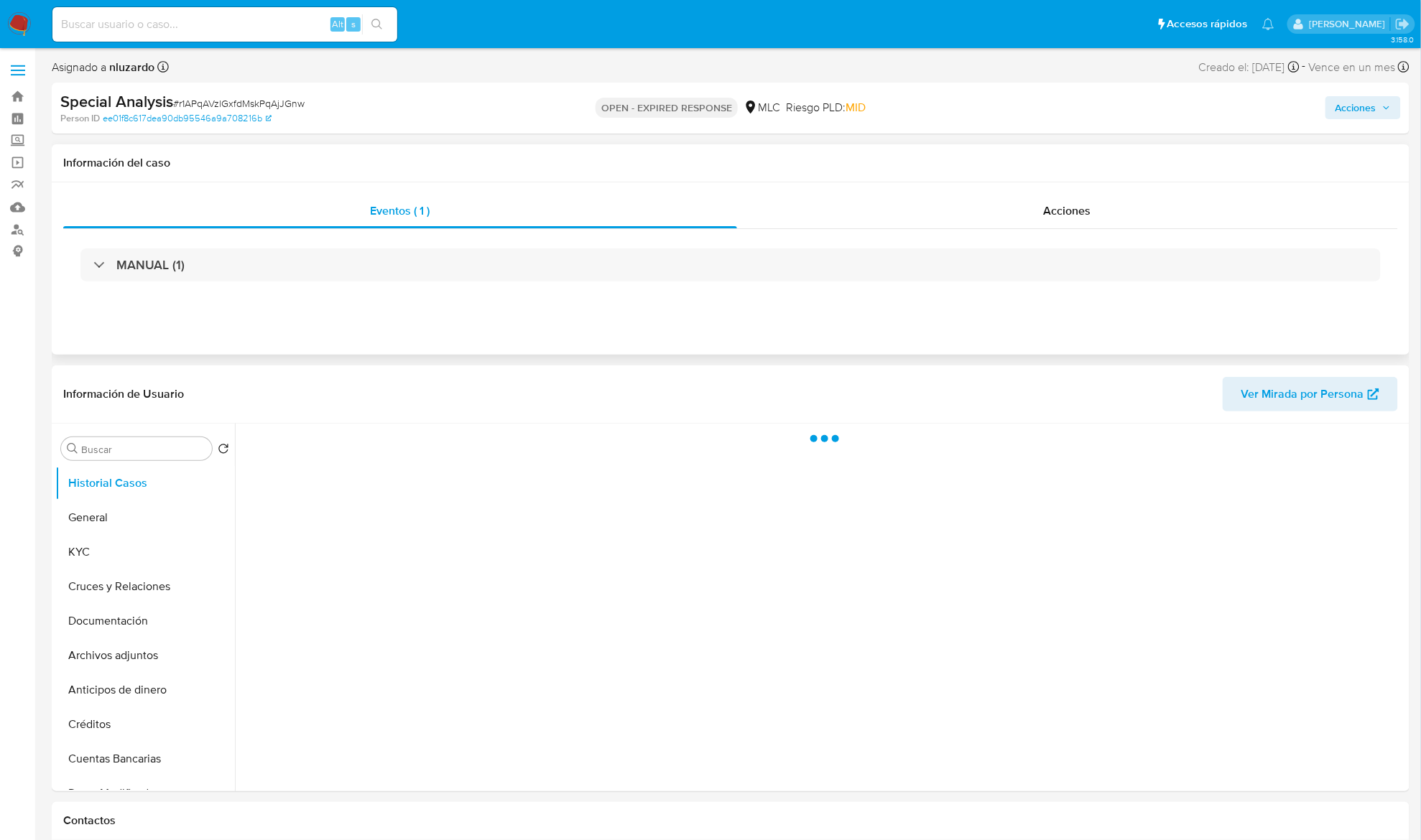
click at [1042, 236] on div "MANUAL (1)" at bounding box center [730, 265] width 1335 height 72
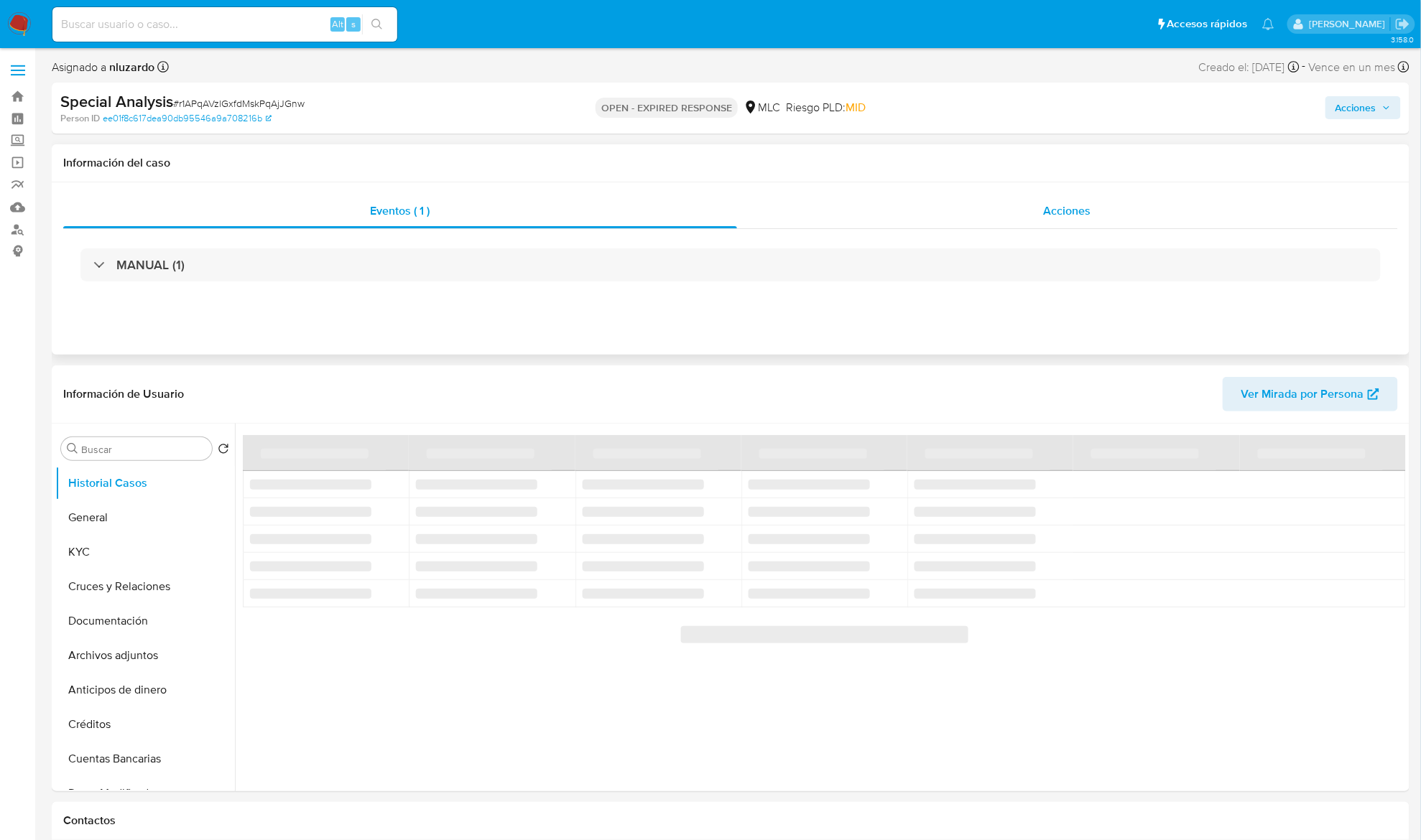
click at [1033, 219] on div "Acciones" at bounding box center [1067, 211] width 661 height 34
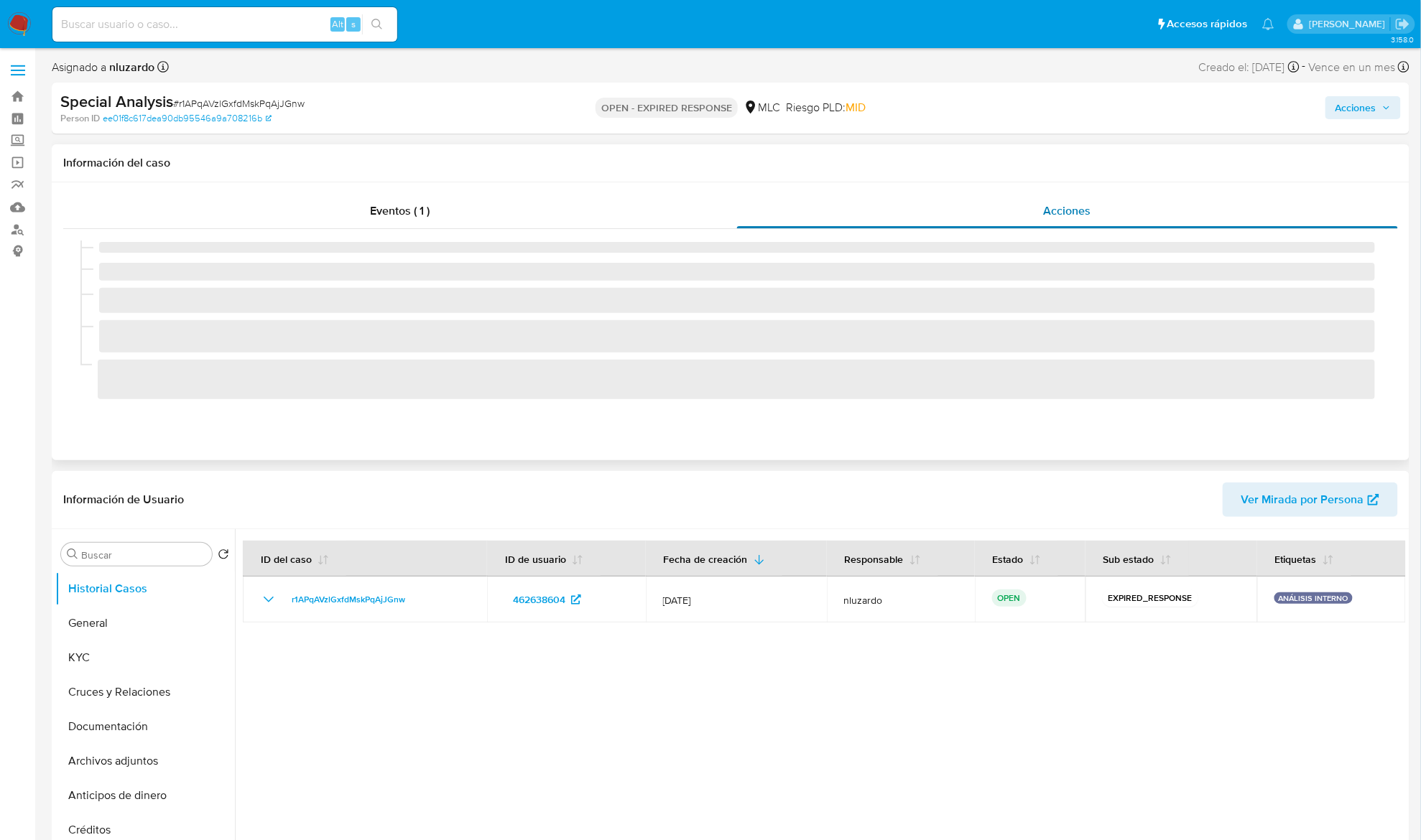
select select "10"
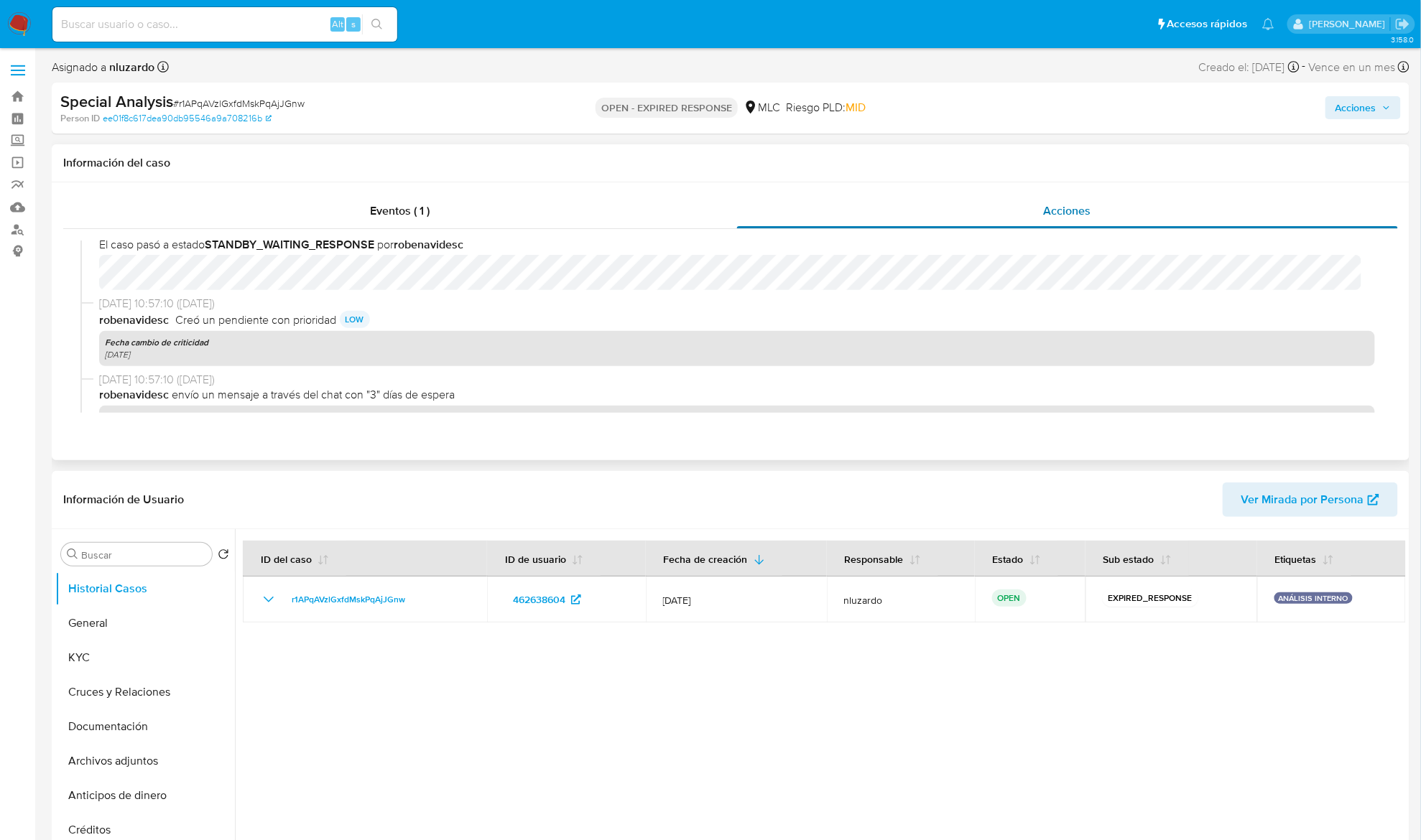
scroll to position [382, 0]
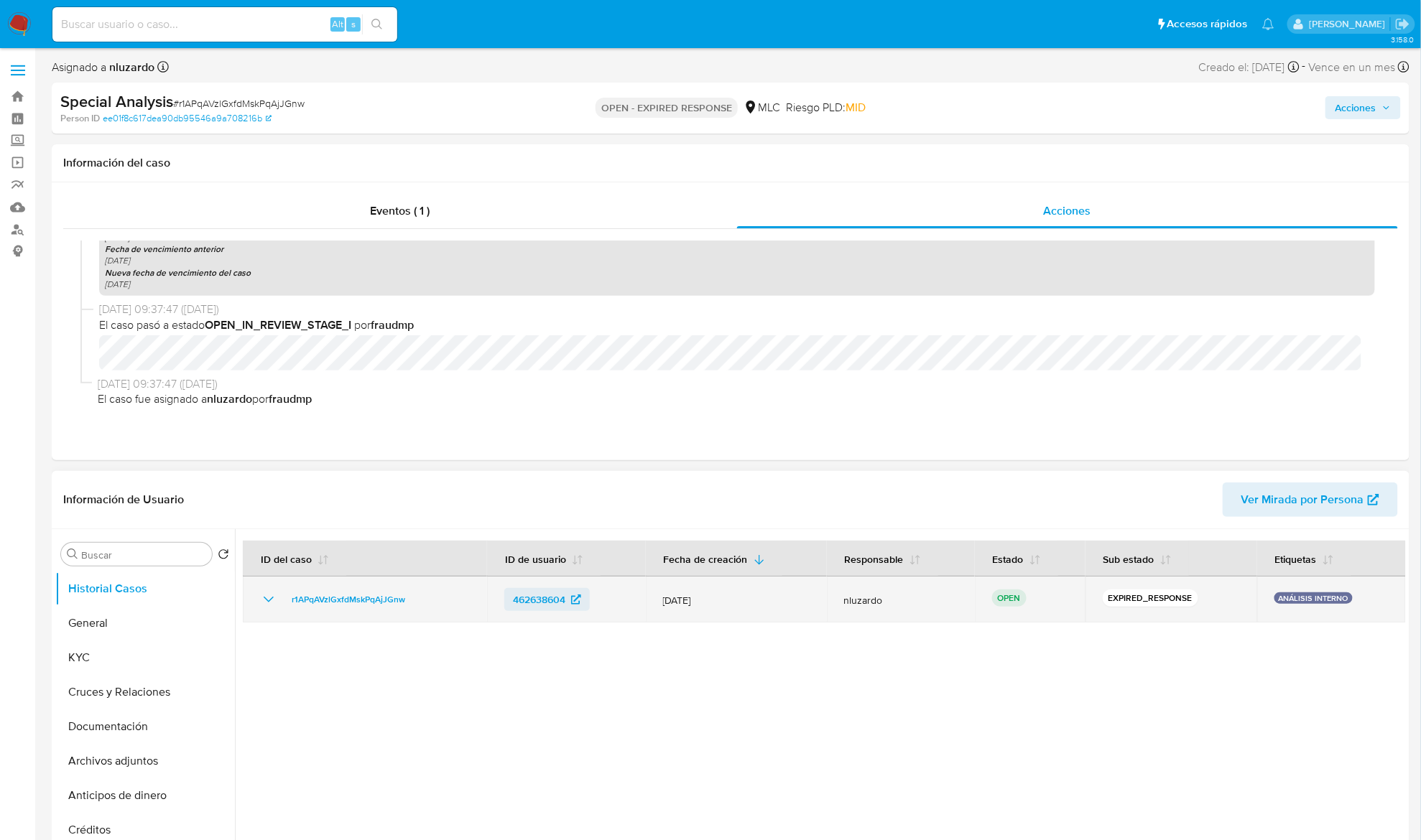
click at [504, 609] on link "462638604" at bounding box center [547, 600] width 85 height 23
click at [634, 604] on td "462638604" at bounding box center [566, 600] width 158 height 46
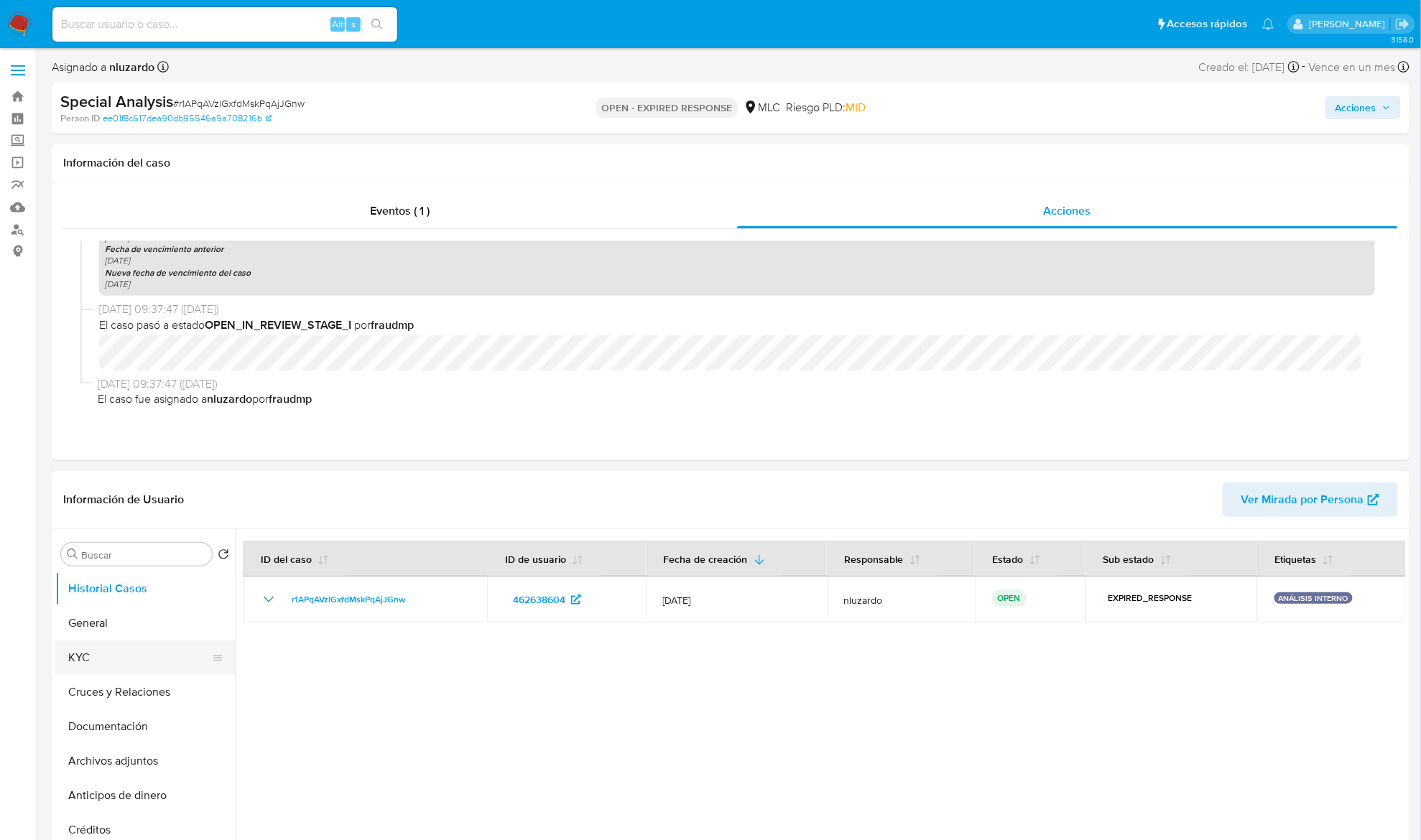
click at [82, 653] on button "KYC" at bounding box center [139, 657] width 168 height 34
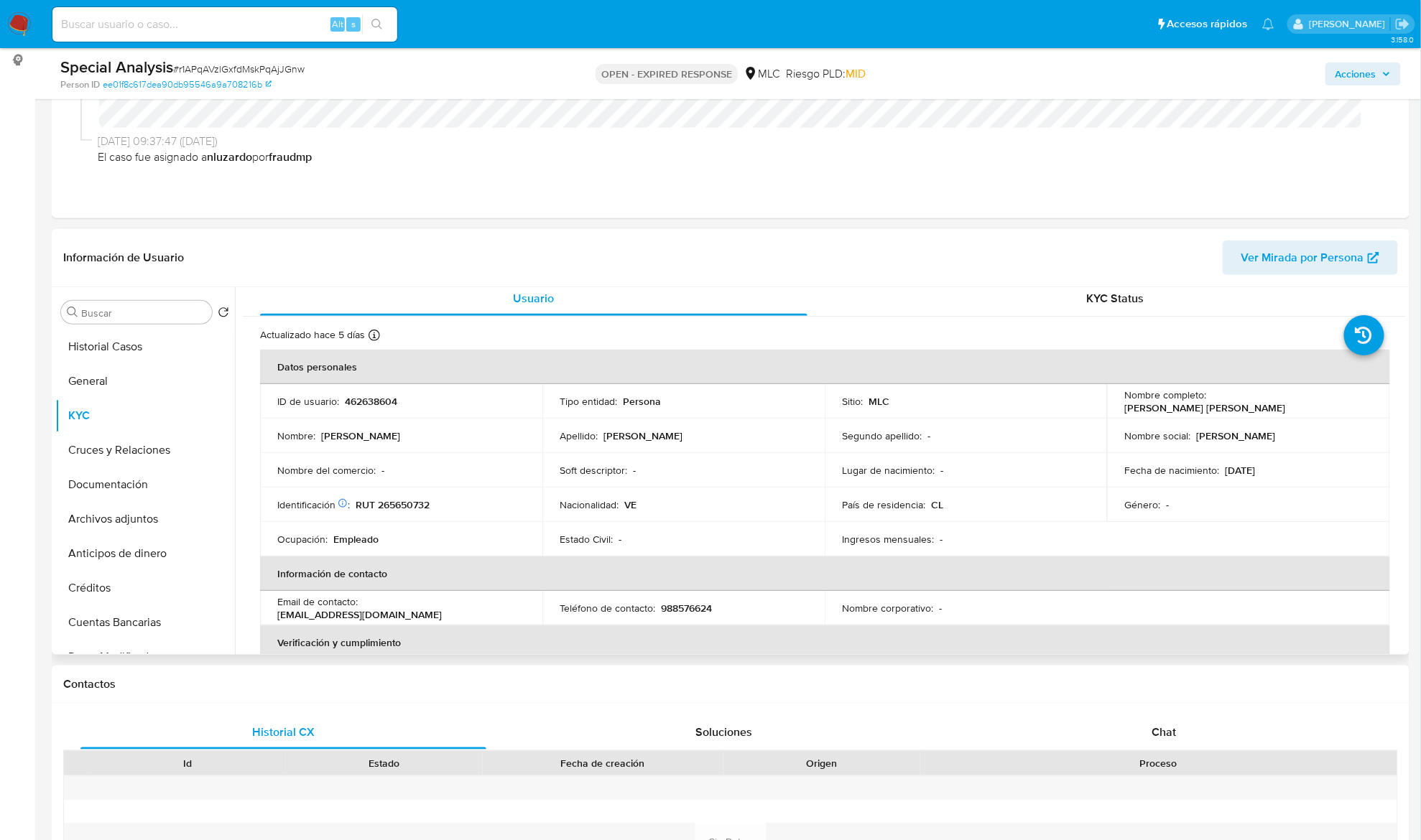
scroll to position [0, 0]
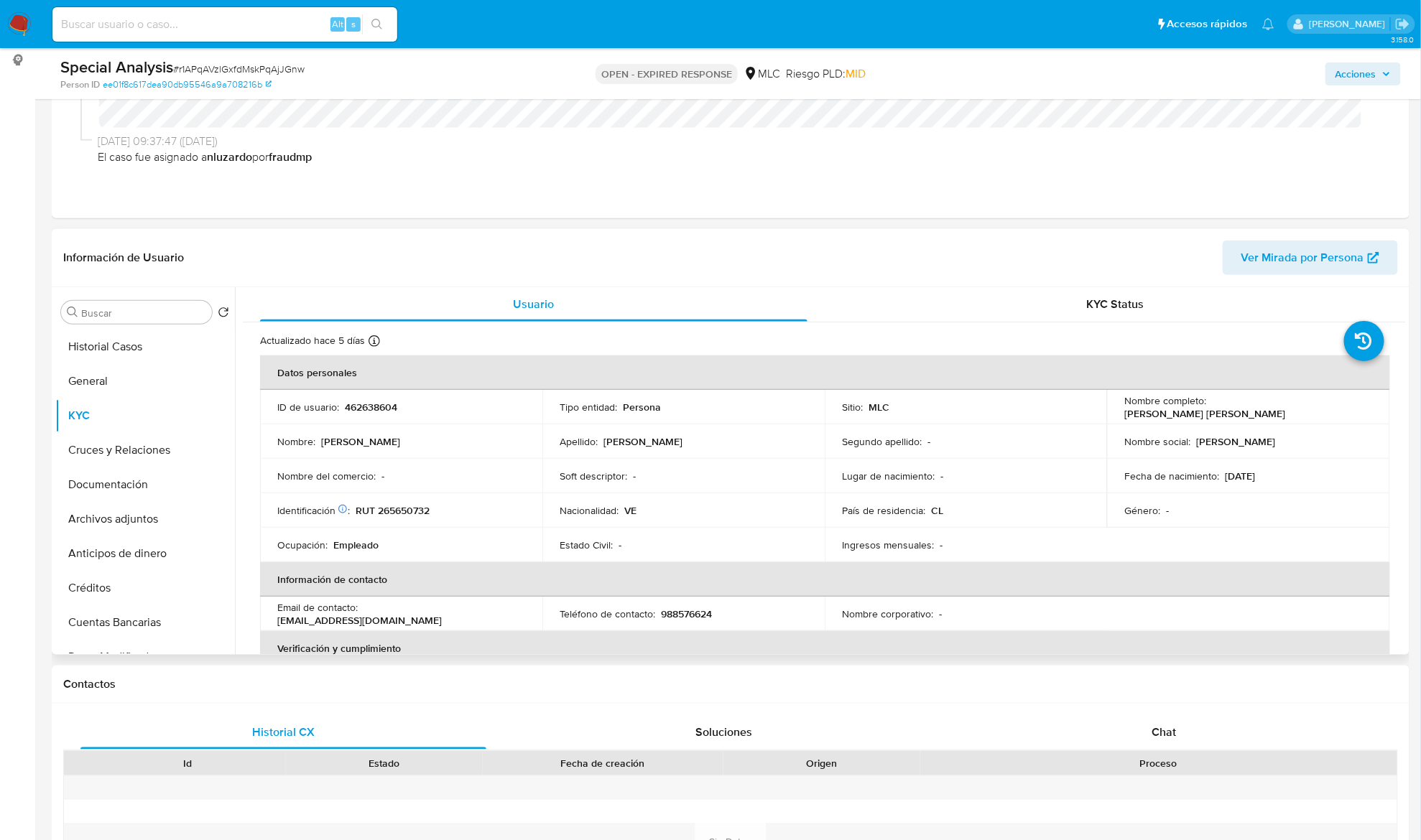
drag, startPoint x: 1406, startPoint y: 346, endPoint x: 1407, endPoint y: 354, distance: 8.1
click at [1407, 354] on div "Buscar Volver al orden por defecto Historial Casos General KYC Cruces y Relacio…" at bounding box center [730, 471] width 1358 height 368
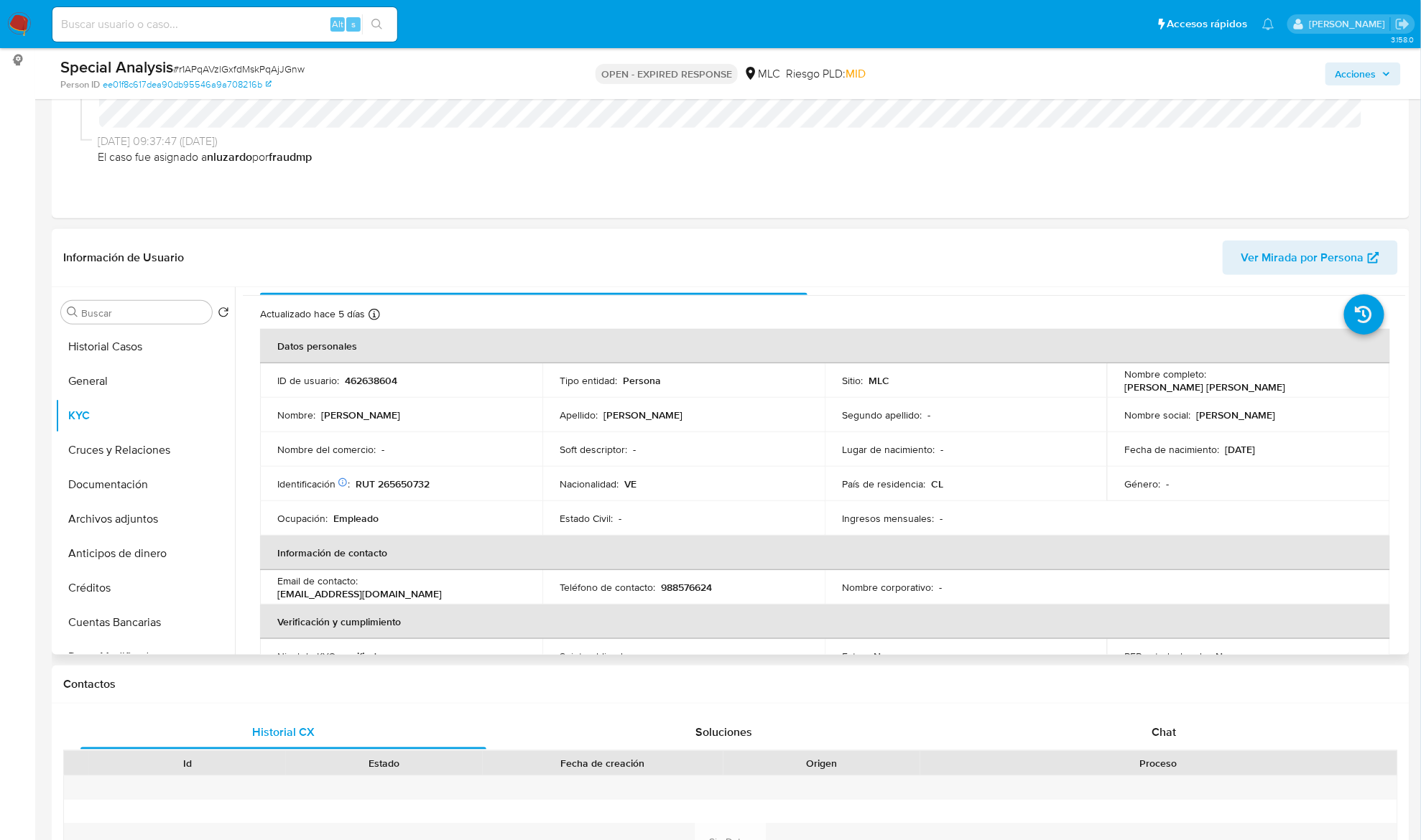
scroll to position [35, 0]
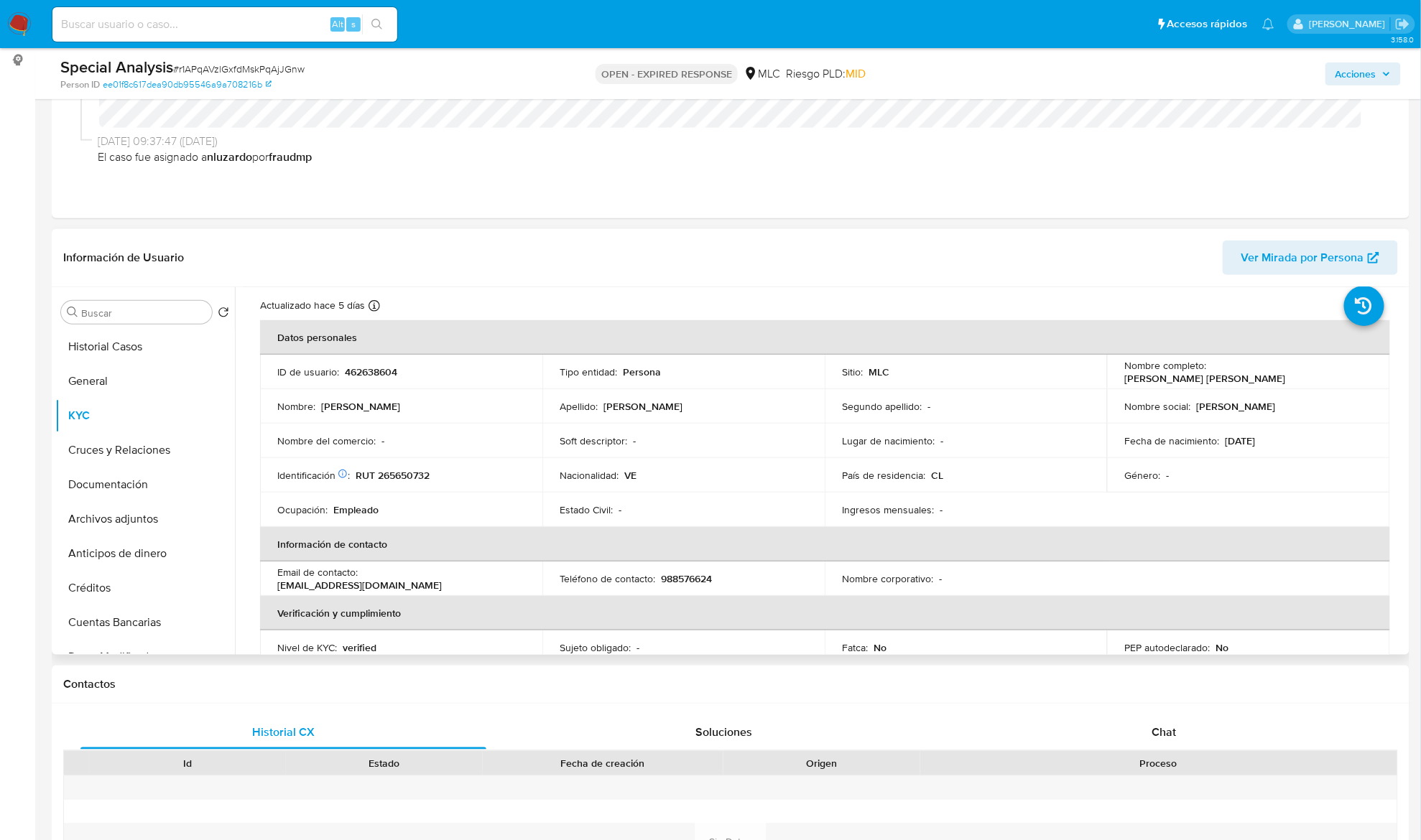
click at [1141, 446] on p "Fecha de nacimiento :" at bounding box center [1171, 441] width 95 height 13
click at [380, 477] on p "RUT 265650732" at bounding box center [393, 476] width 74 height 13
copy p "265650732"
click at [414, 471] on p "RUT 265650732" at bounding box center [393, 476] width 74 height 13
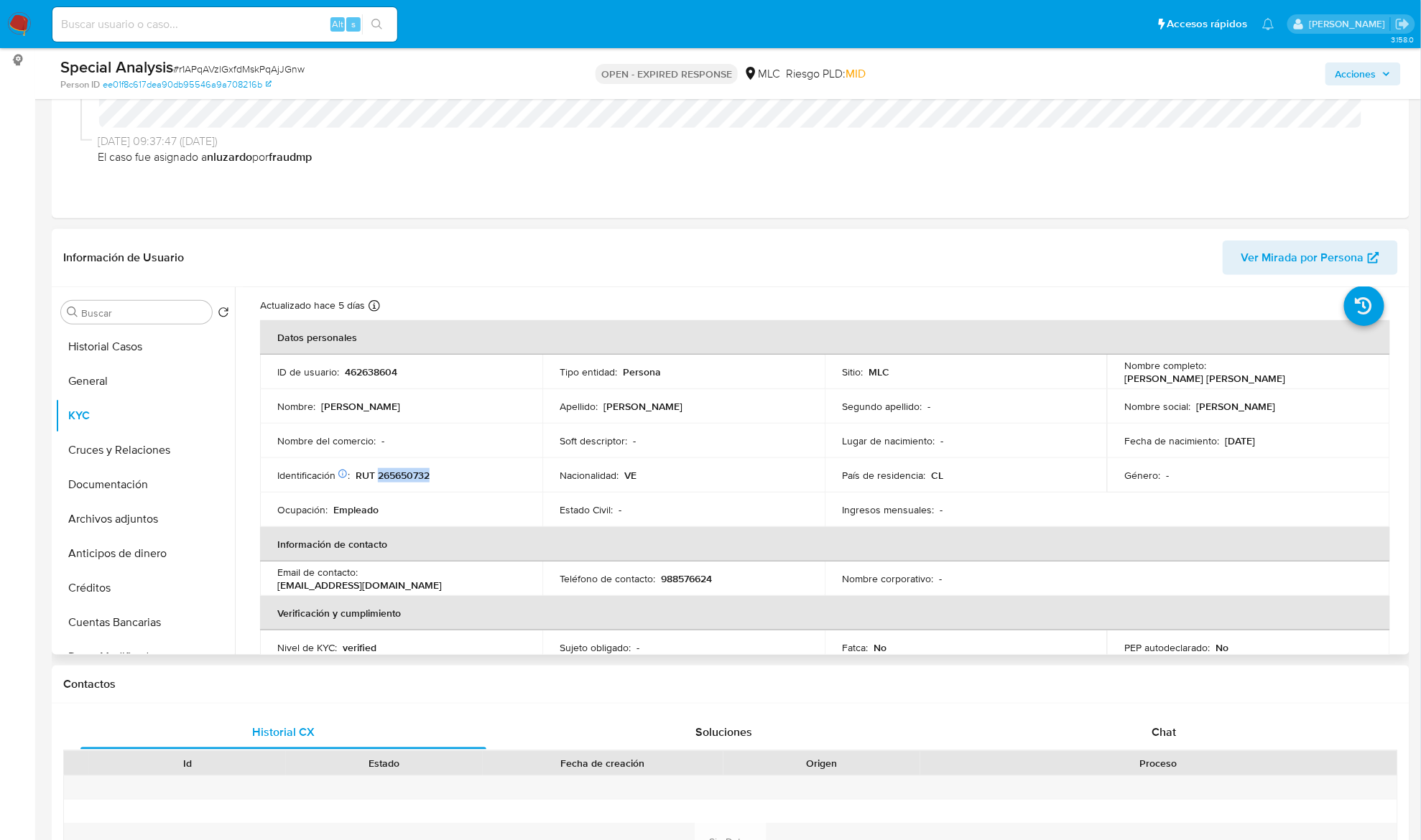
click at [414, 471] on p "RUT 265650732" at bounding box center [393, 476] width 74 height 13
click at [388, 369] on p "462638604" at bounding box center [370, 372] width 52 height 13
copy p "462638604"
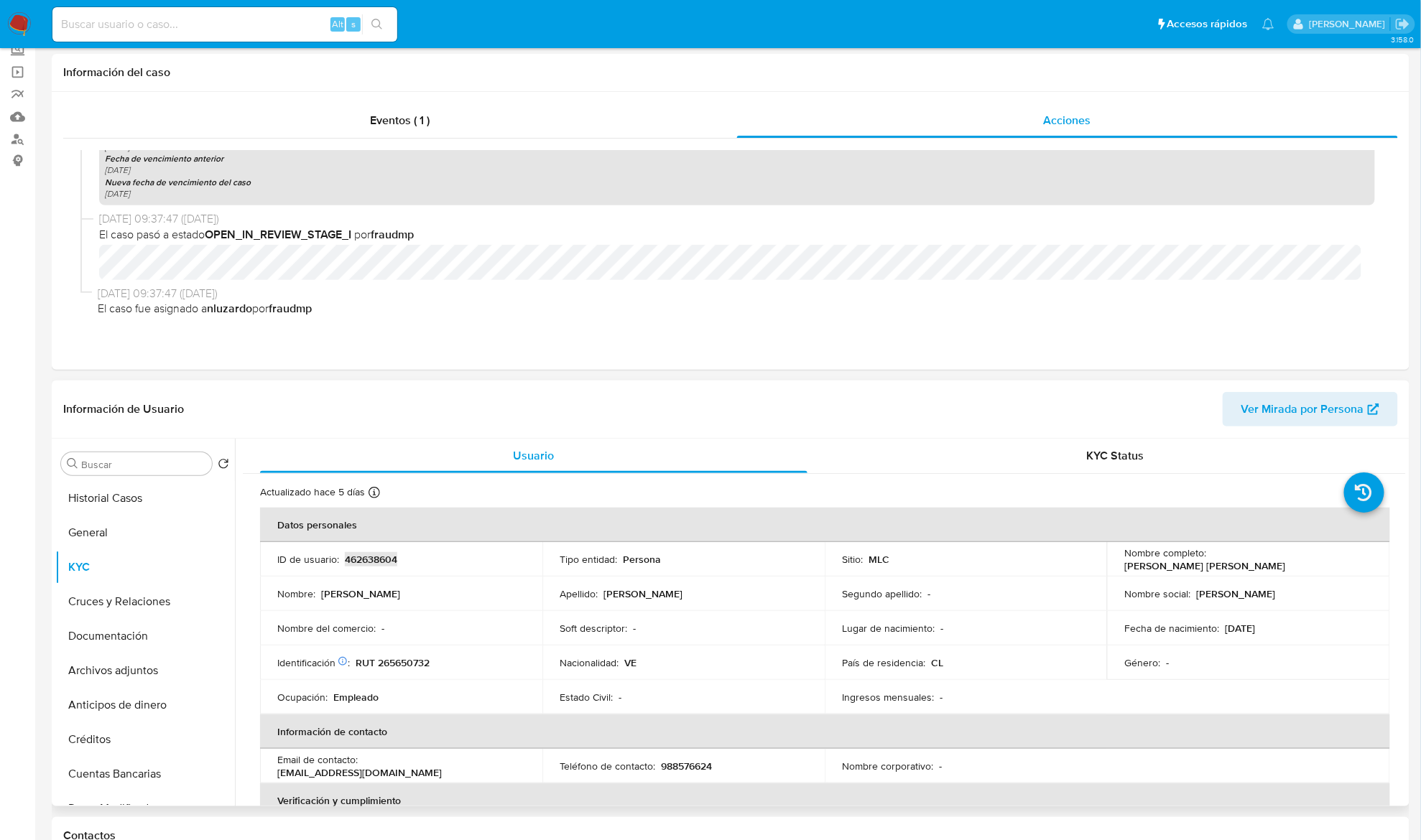
scroll to position [0, 0]
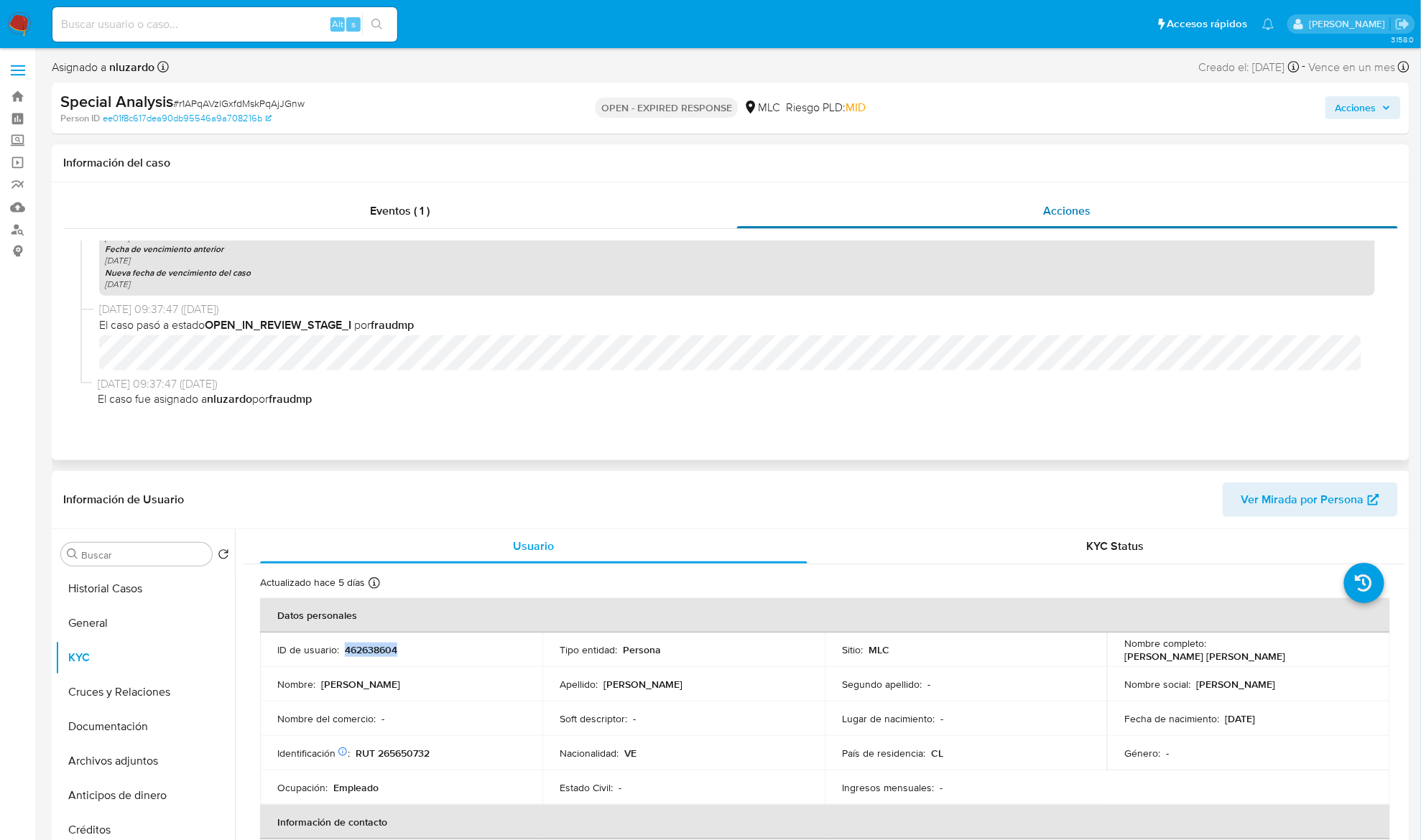
click at [1064, 201] on div "Acciones" at bounding box center [1067, 211] width 661 height 34
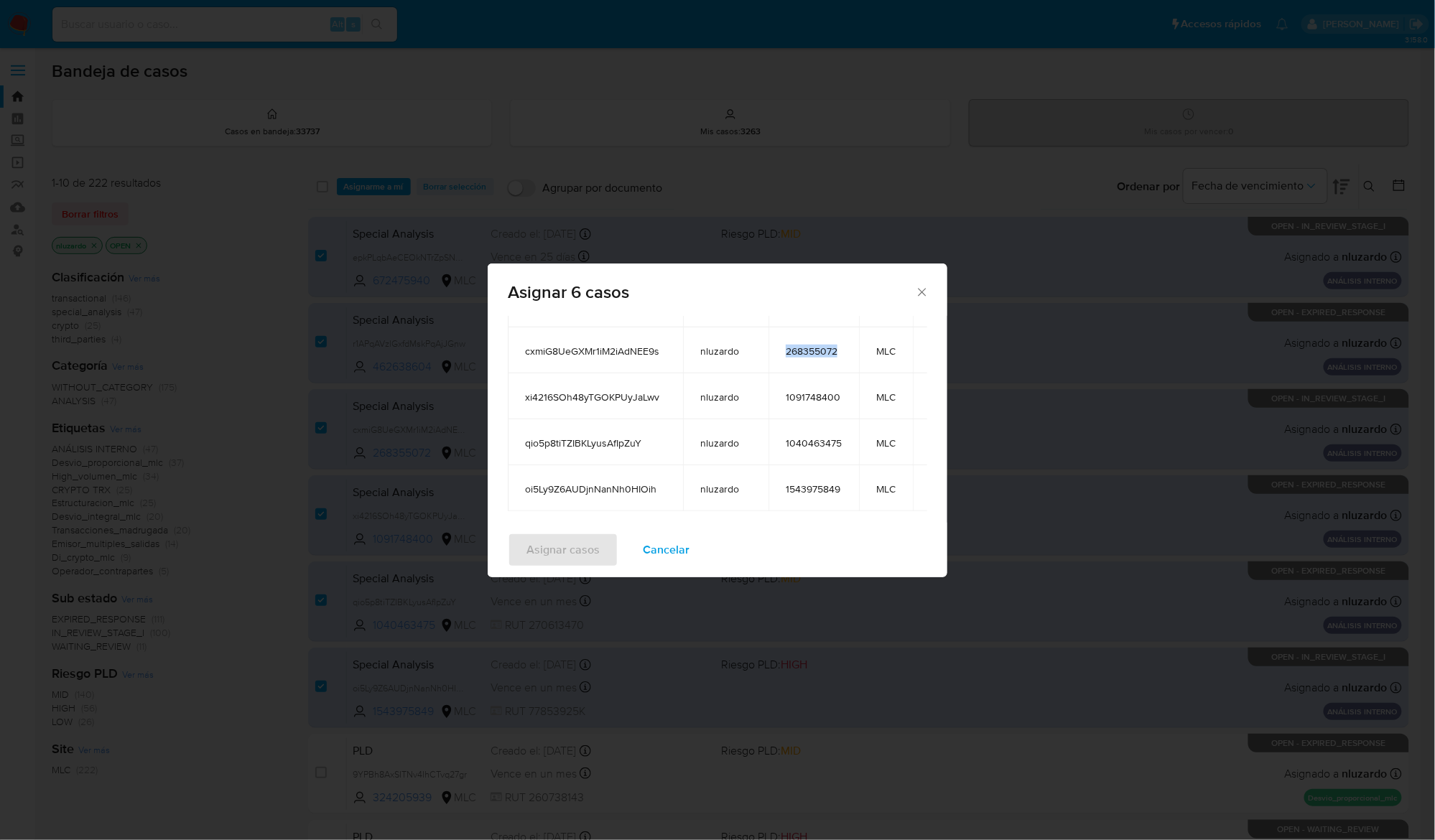
scroll to position [0, 50]
click at [675, 552] on span "Cancelar" at bounding box center [666, 550] width 46 height 31
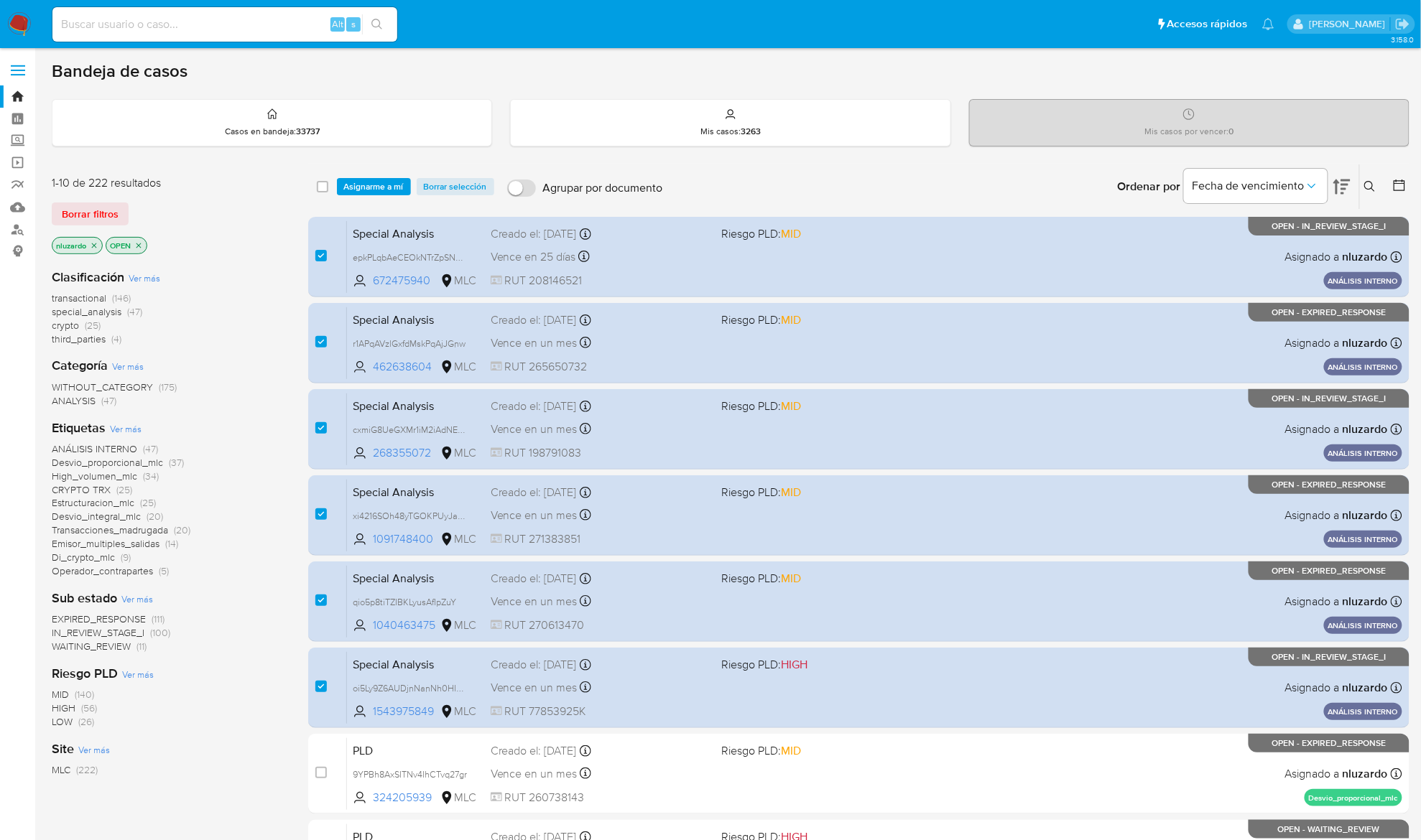
click at [366, 182] on span "Asignarme a mí" at bounding box center [374, 186] width 60 height 14
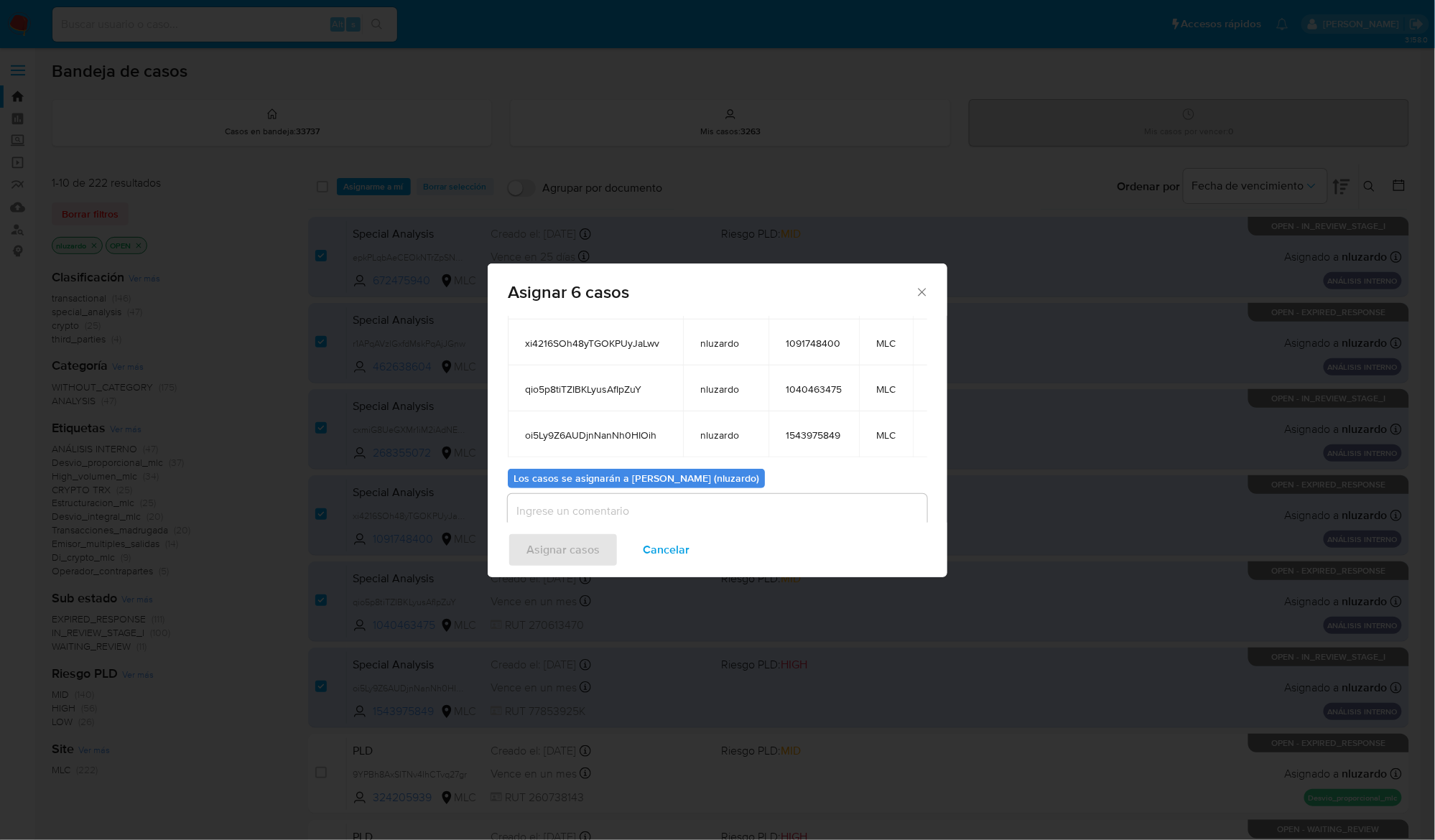
scroll to position [253, 0]
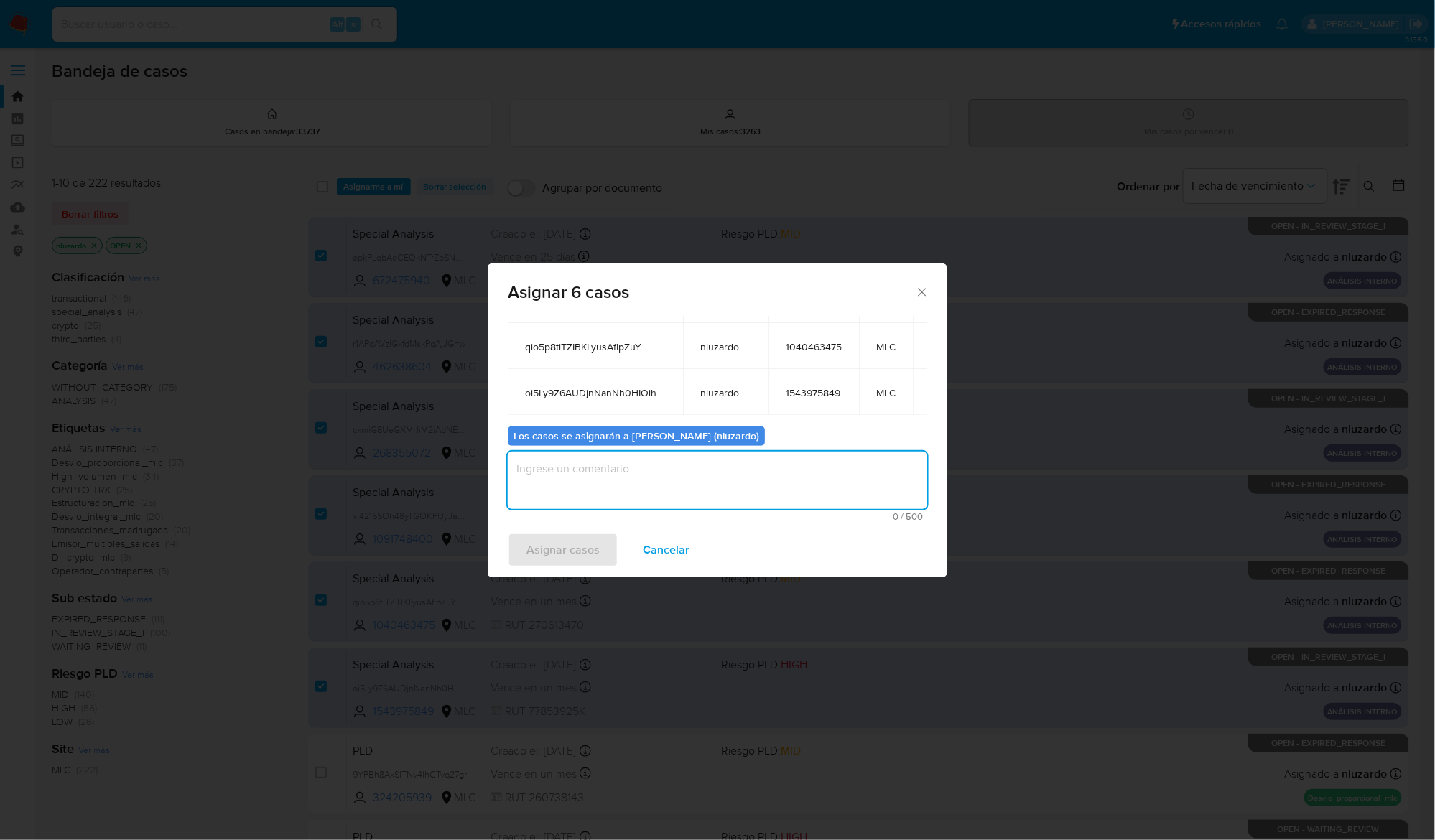
click at [598, 466] on textarea "assign-modal" at bounding box center [717, 481] width 419 height 58
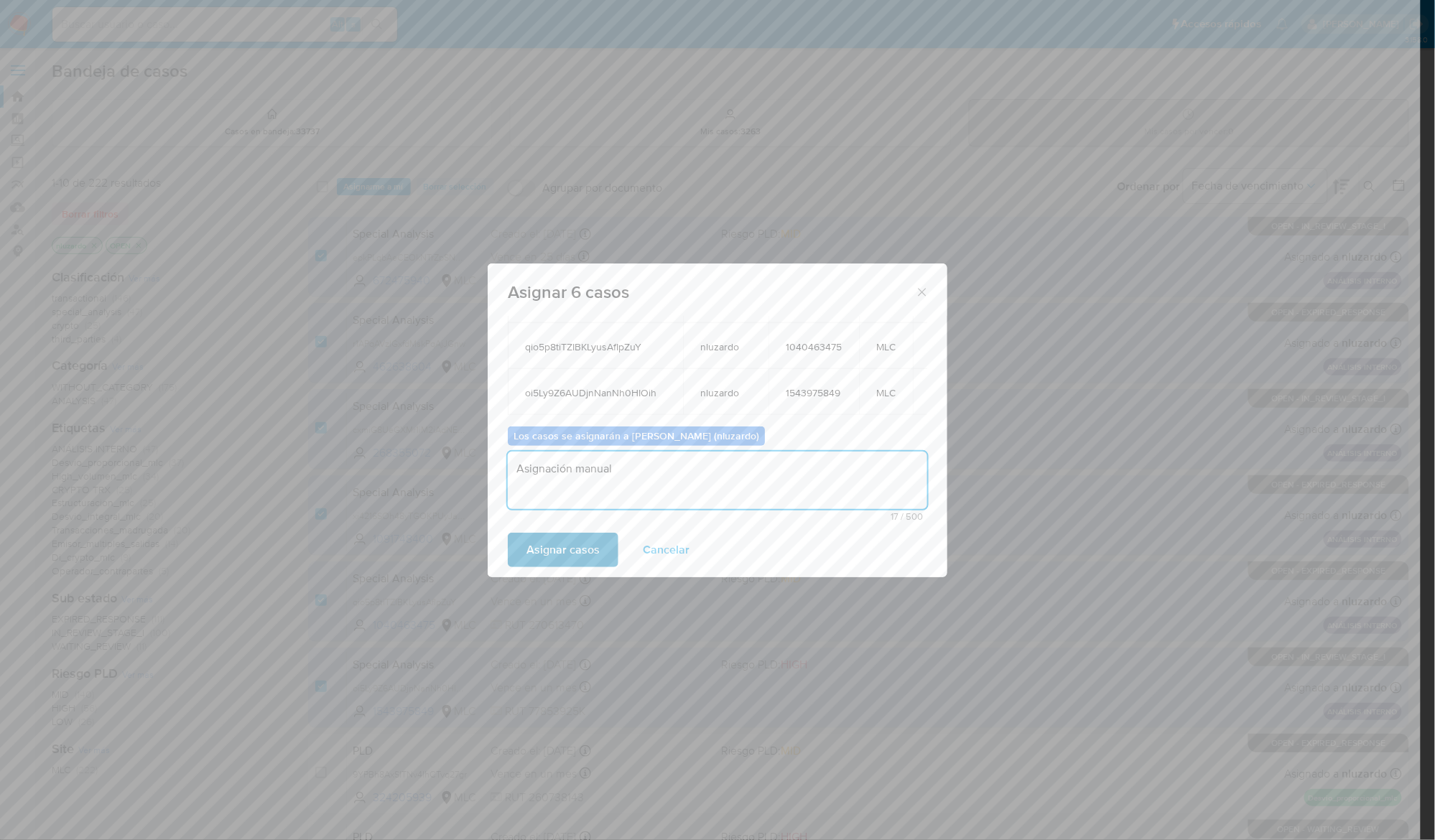
type textarea "Asignación manual"
click at [569, 554] on span "Asignar casos" at bounding box center [563, 550] width 73 height 31
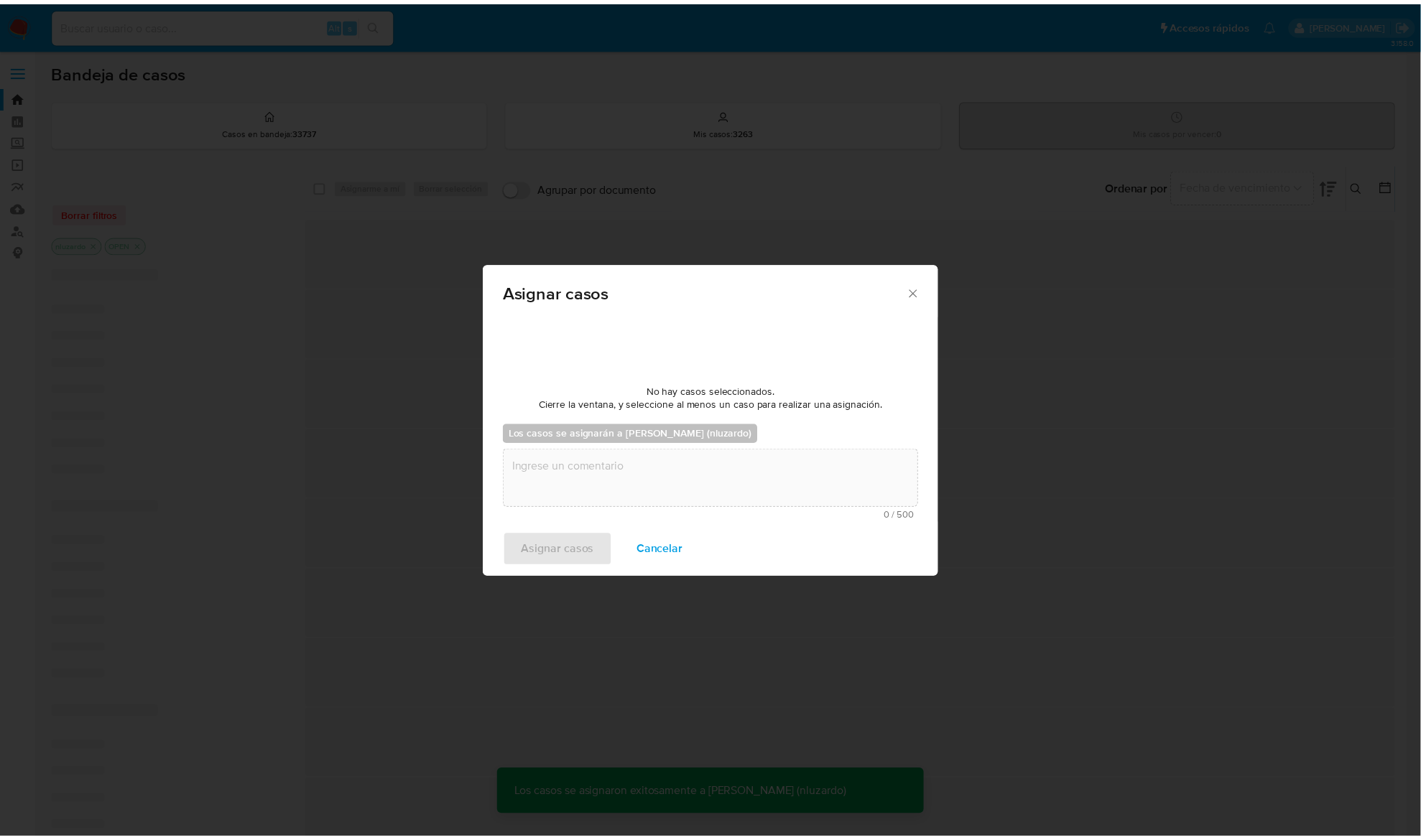
scroll to position [86, 0]
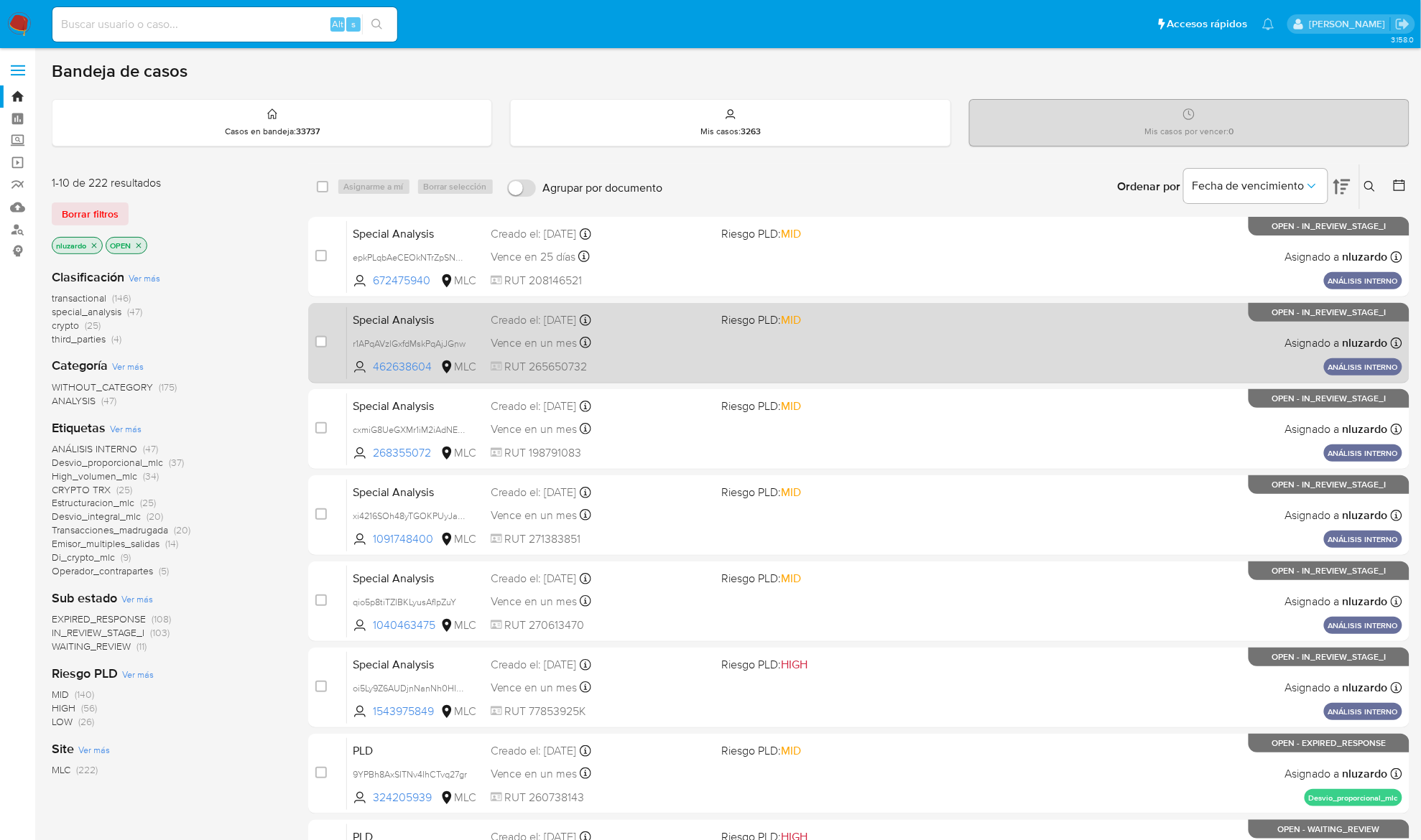
click at [688, 346] on div "Vence en un mes Vence el 06/10/2025 09:37:48" at bounding box center [601, 342] width 219 height 19
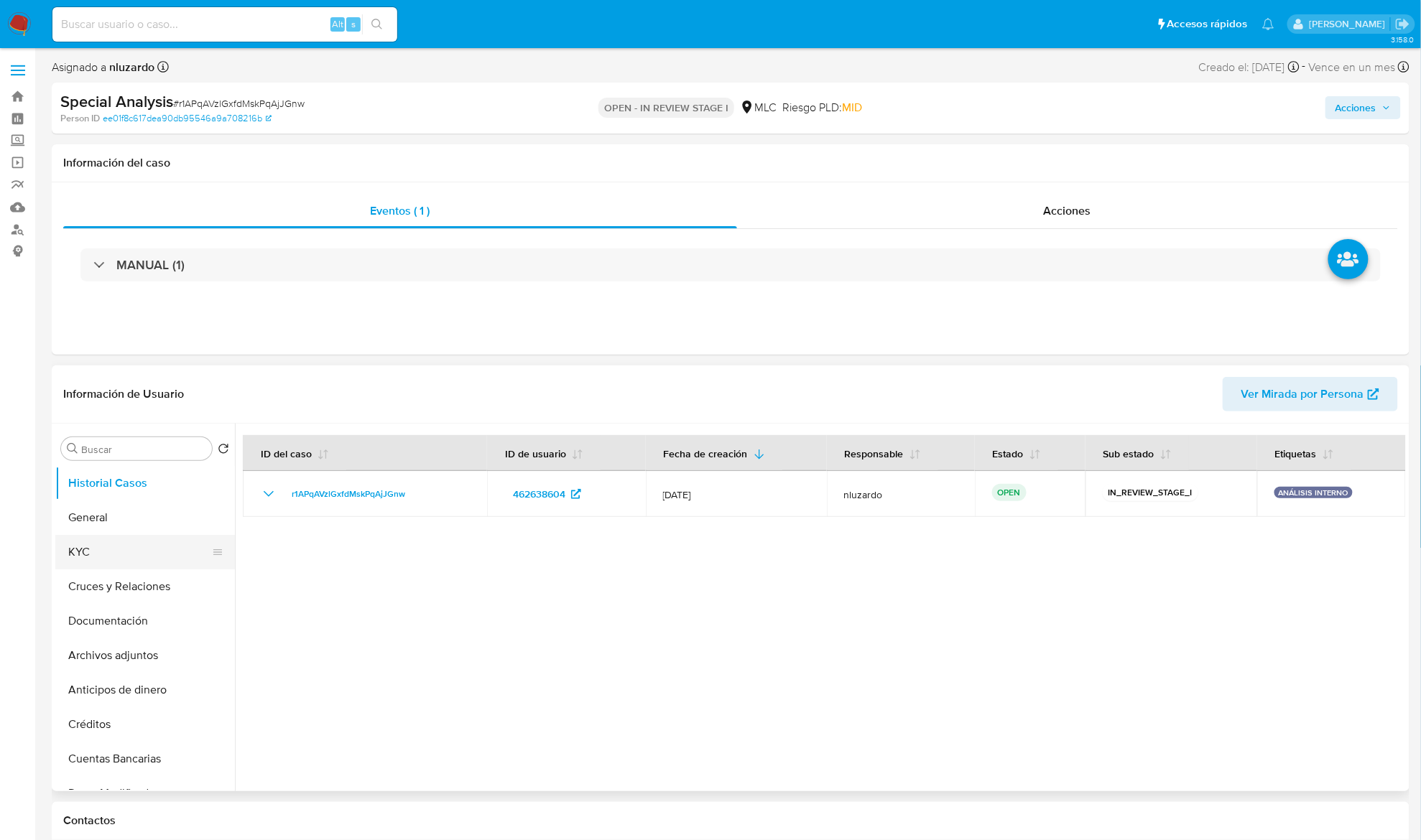
select select "10"
click at [110, 547] on button "KYC" at bounding box center [139, 552] width 168 height 34
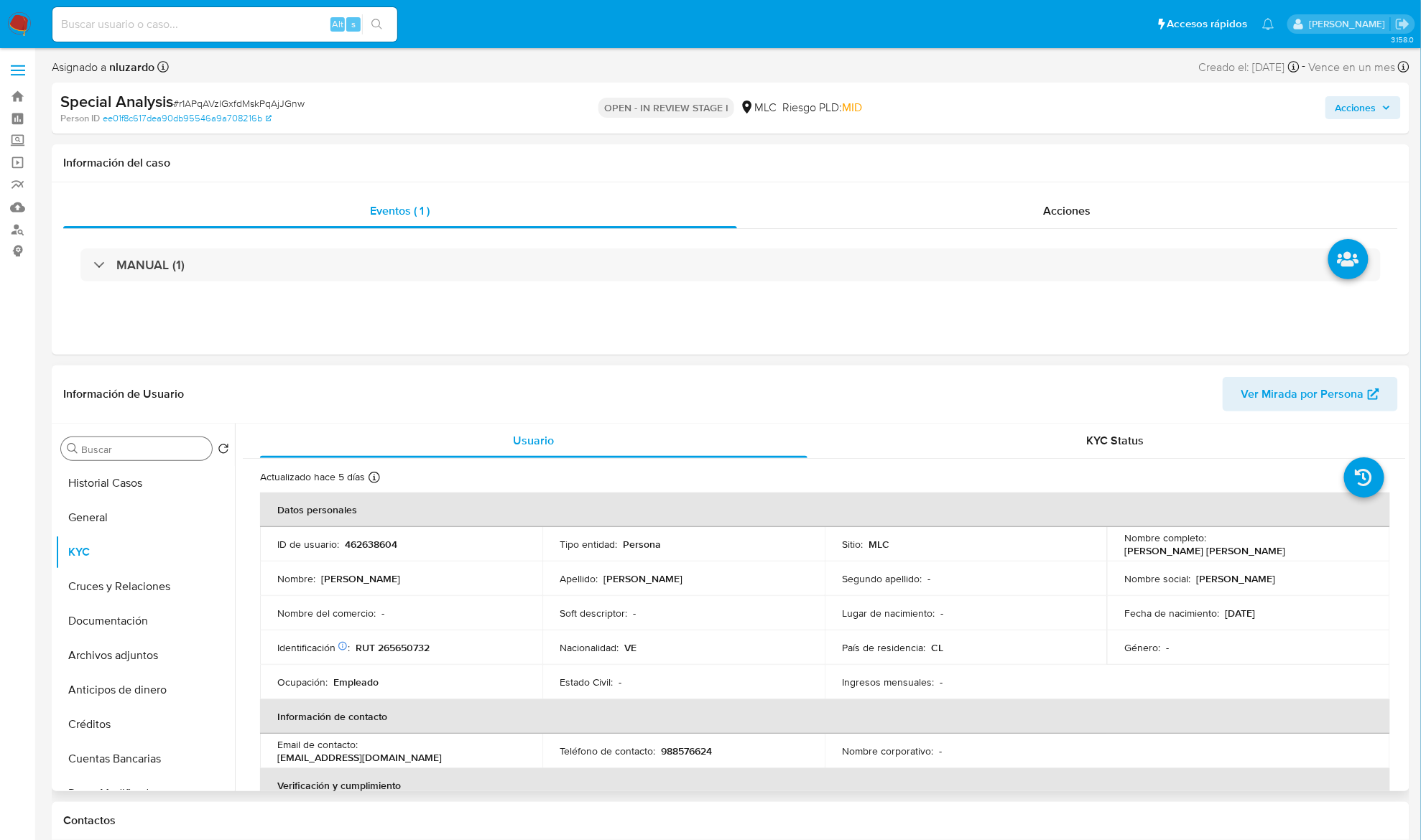
click at [138, 446] on input "Buscar" at bounding box center [144, 449] width 125 height 13
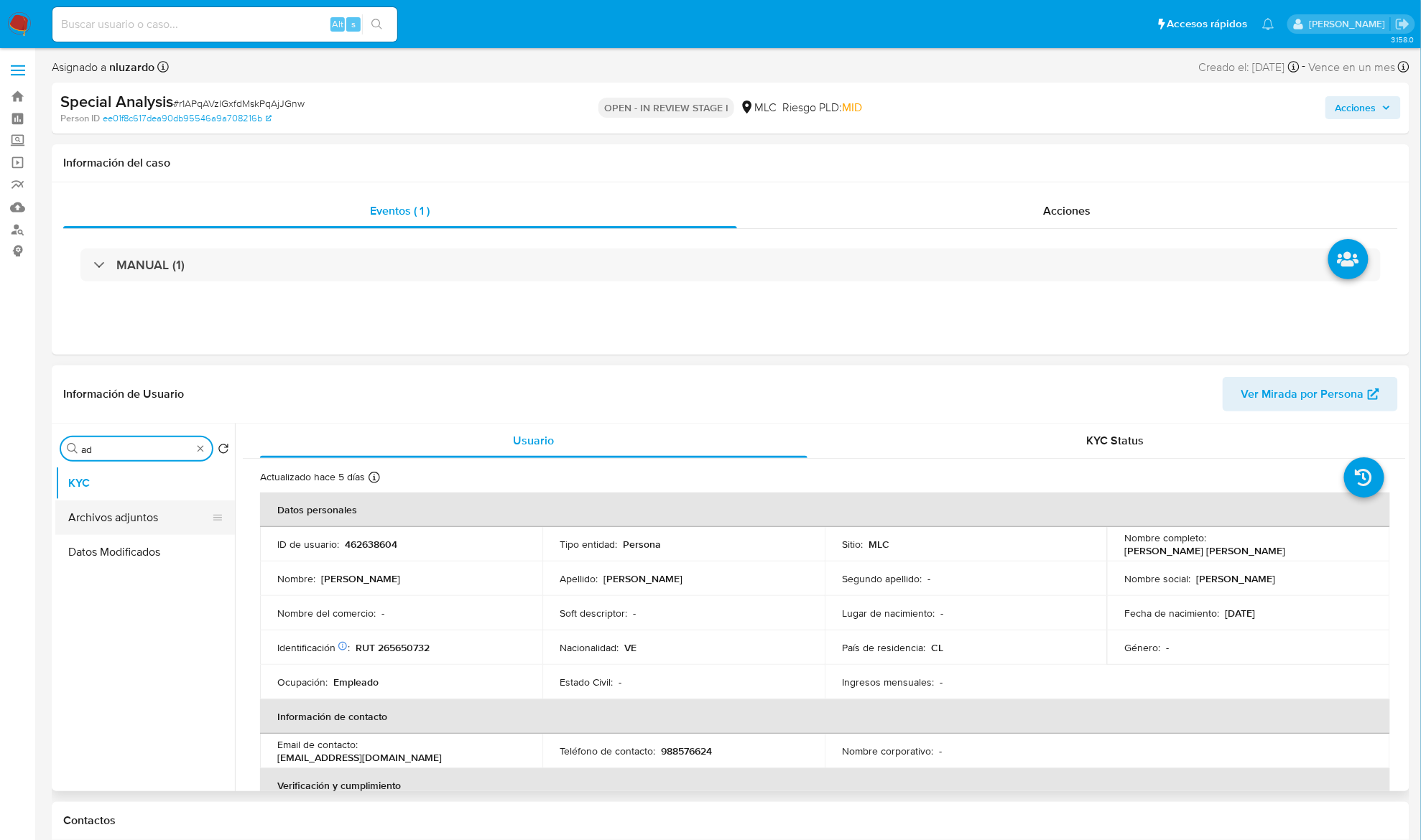
type input "ad"
click at [139, 506] on button "Archivos adjuntos" at bounding box center [139, 517] width 168 height 34
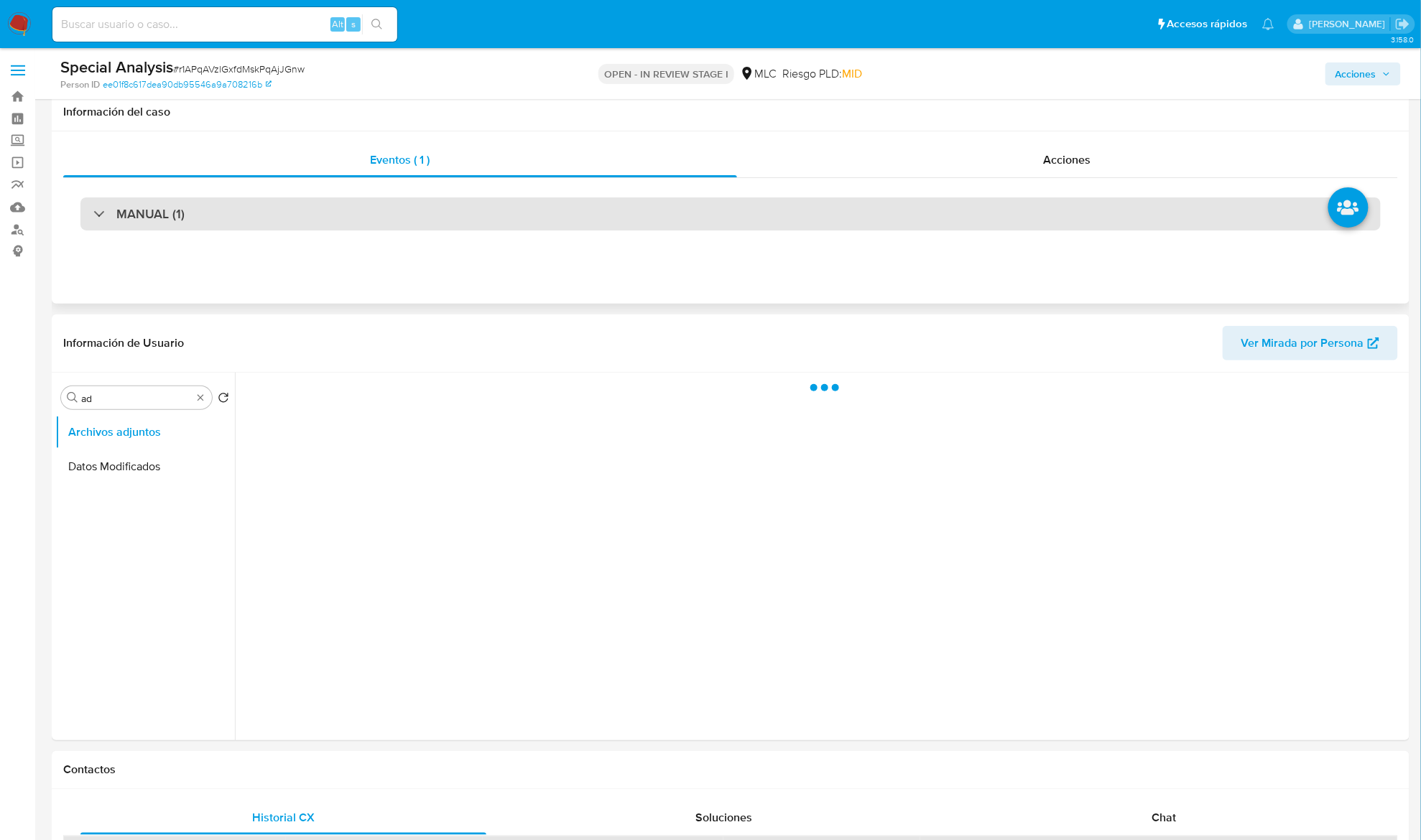
scroll to position [96, 0]
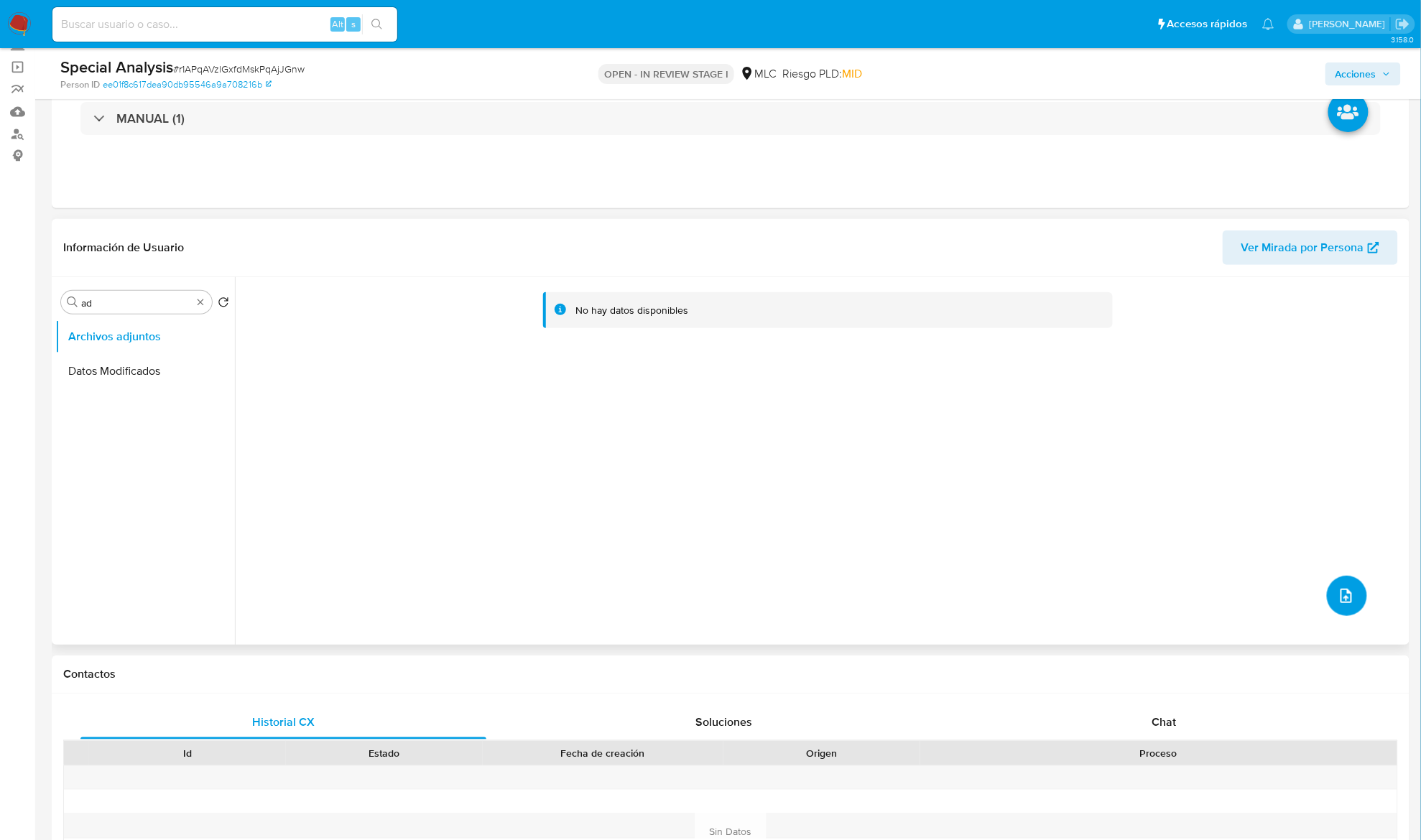
click at [1341, 601] on icon "upload-file" at bounding box center [1346, 596] width 11 height 14
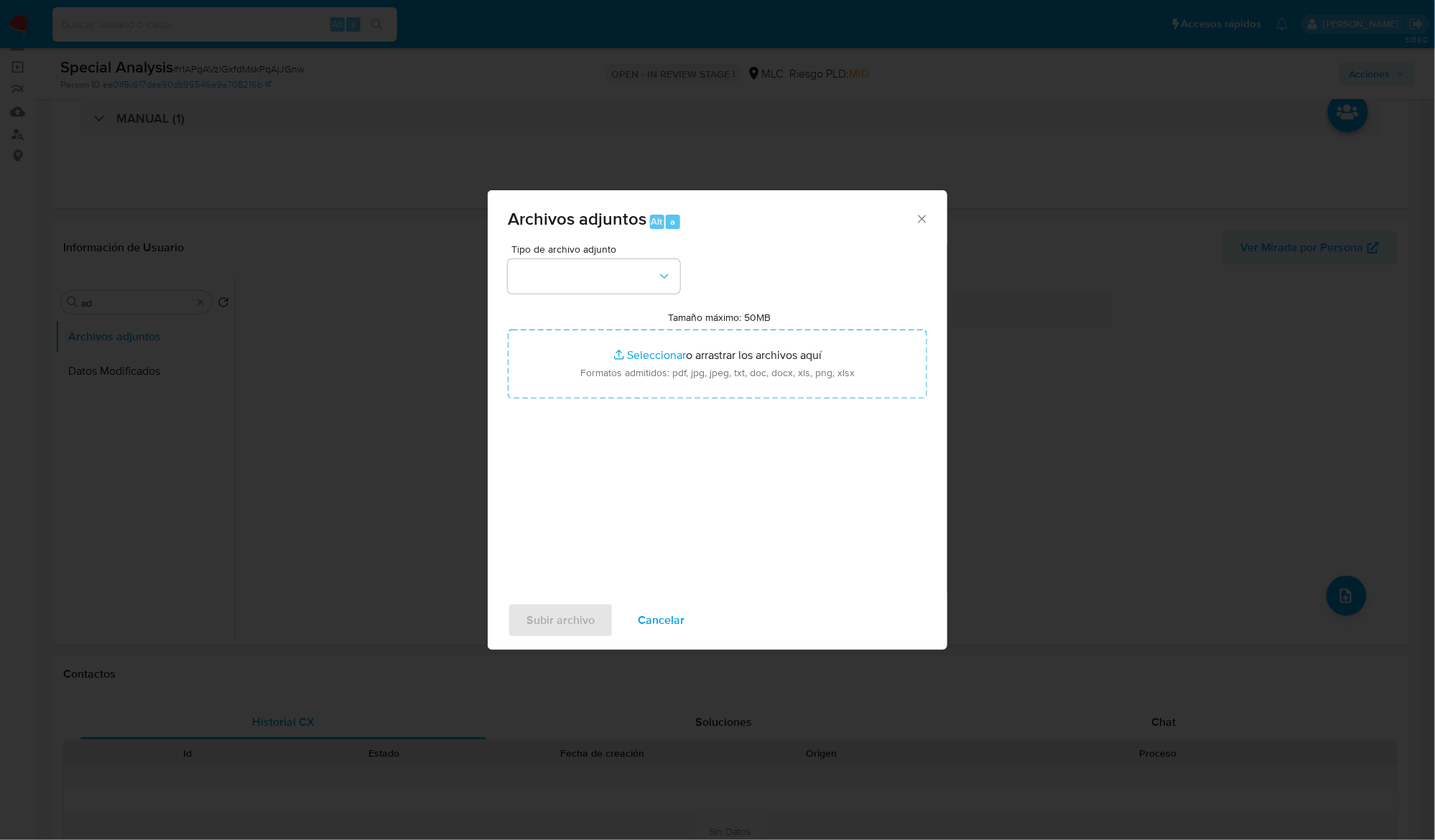
click at [662, 610] on span "Cancelar" at bounding box center [660, 620] width 46 height 31
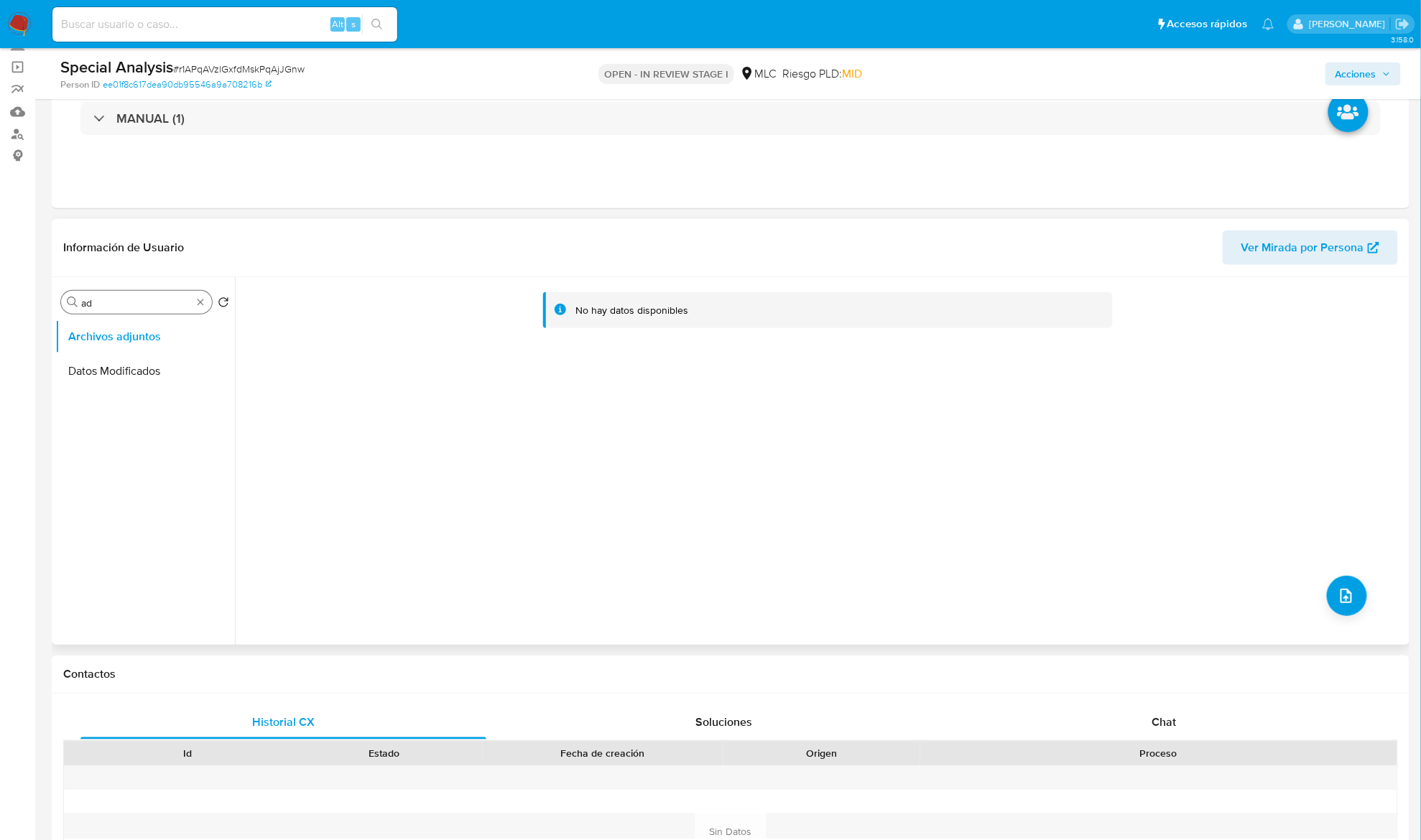
click at [207, 306] on div "Buscar ad" at bounding box center [136, 302] width 150 height 23
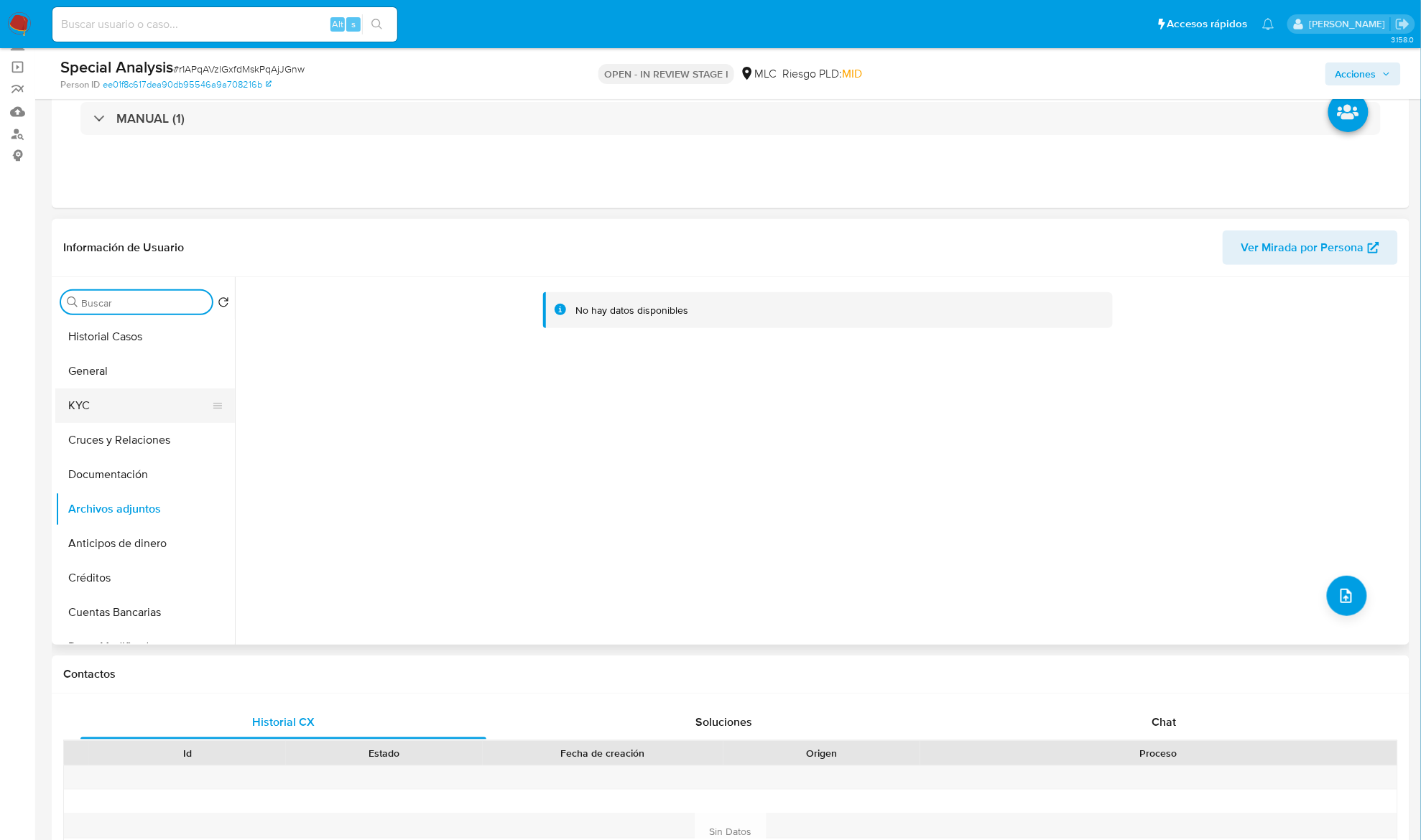
click at [172, 390] on button "KYC" at bounding box center [139, 406] width 168 height 34
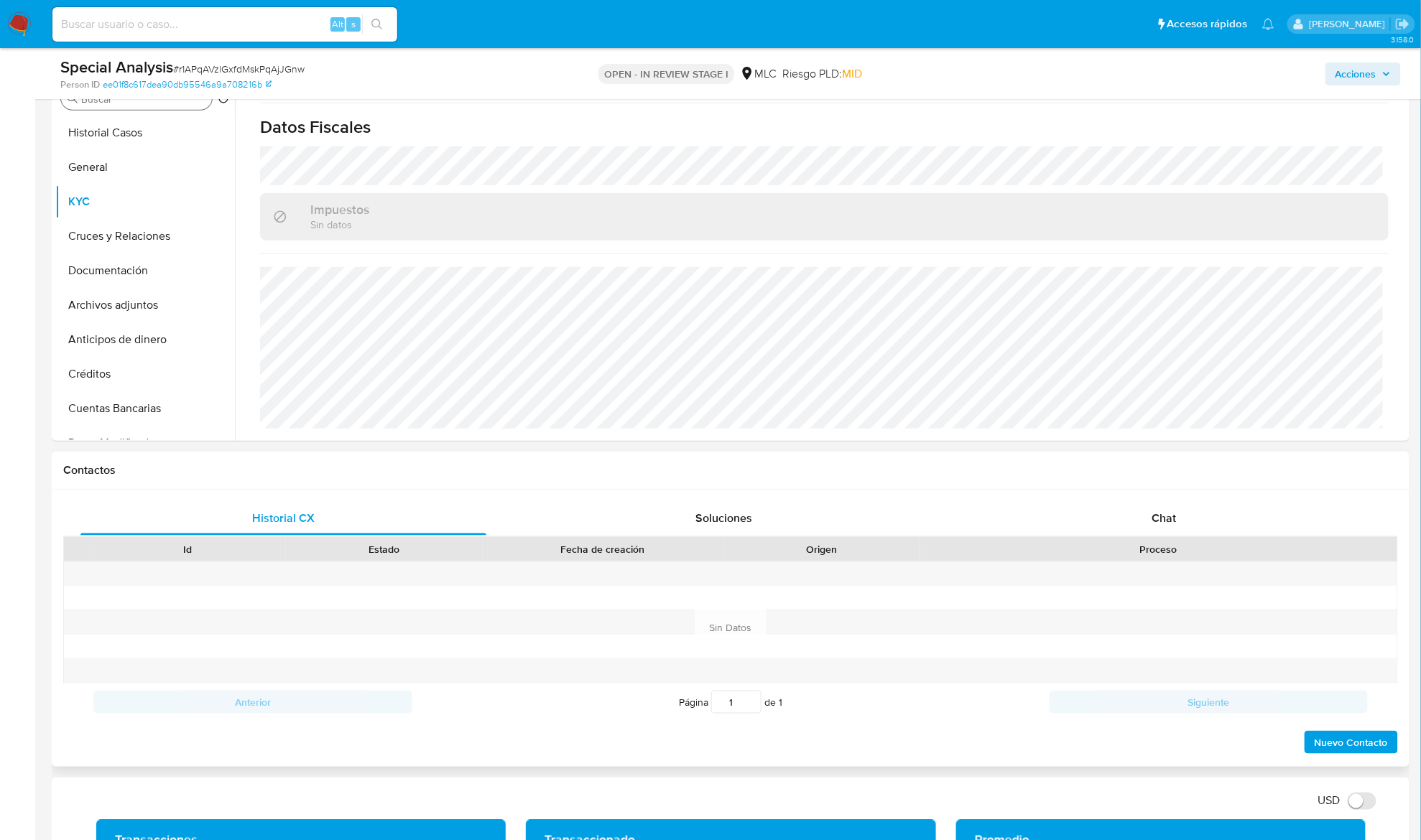
scroll to position [0, 0]
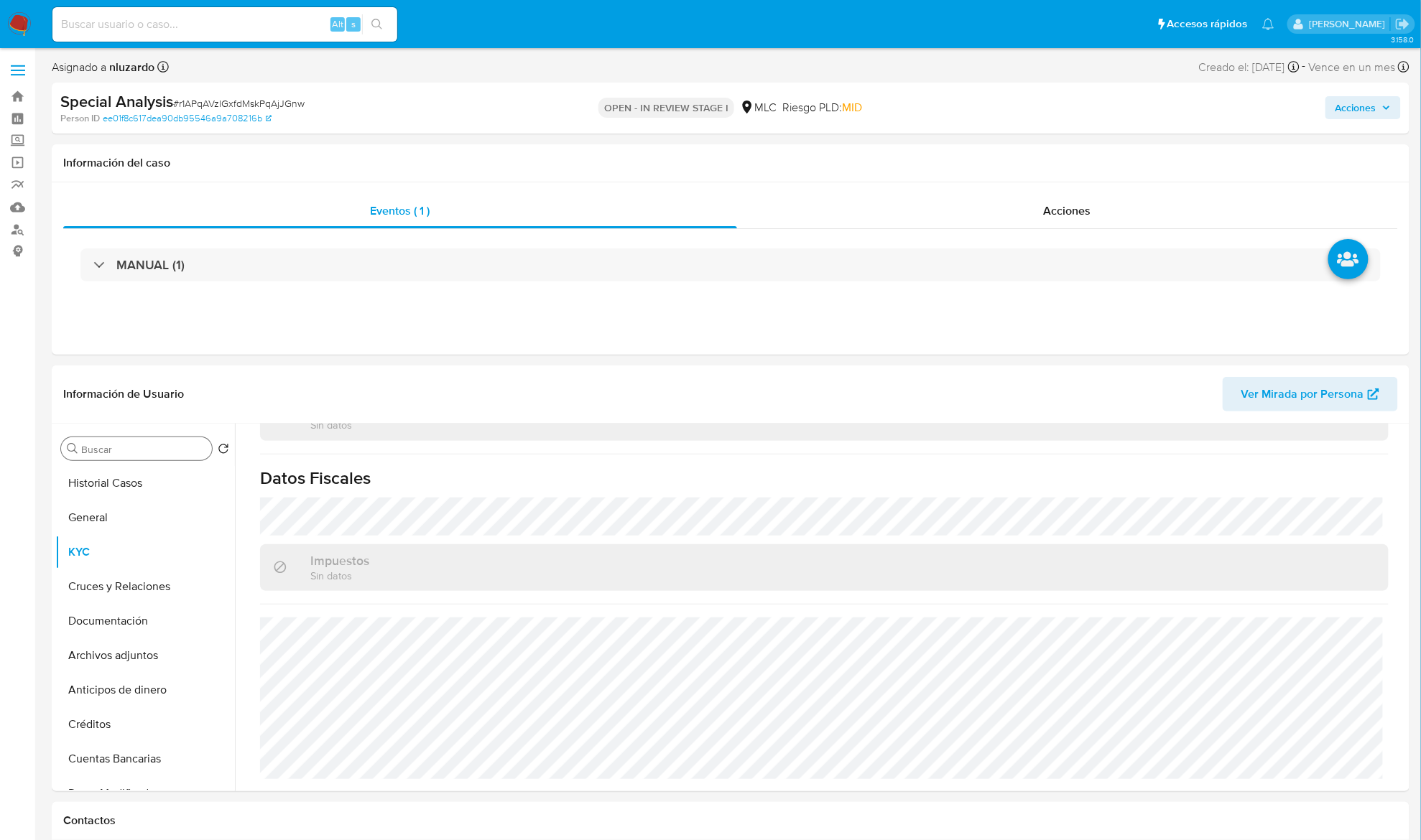
click at [96, 449] on input "Buscar" at bounding box center [144, 449] width 125 height 13
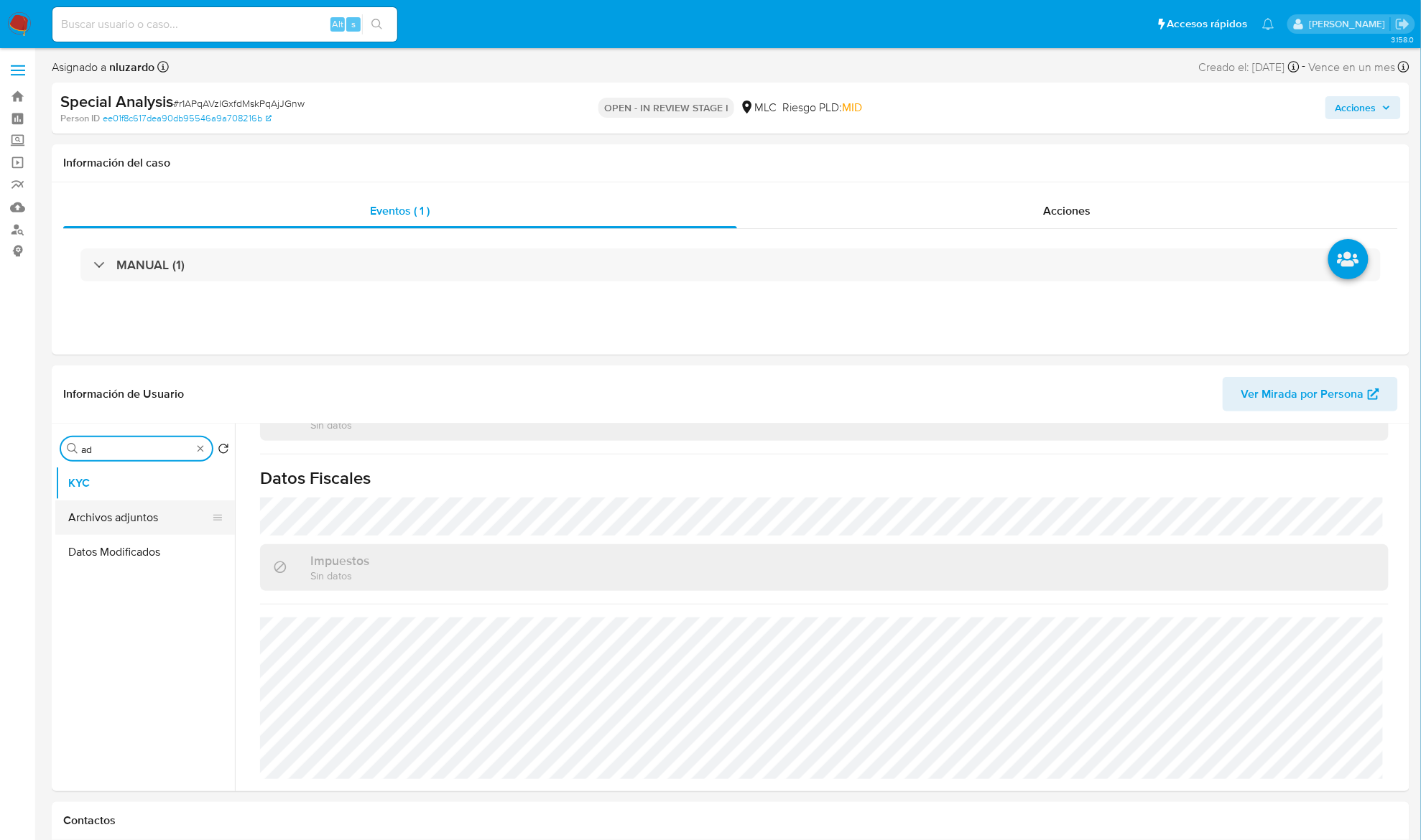
type input "ad"
click at [114, 507] on button "Archivos adjuntos" at bounding box center [139, 517] width 168 height 34
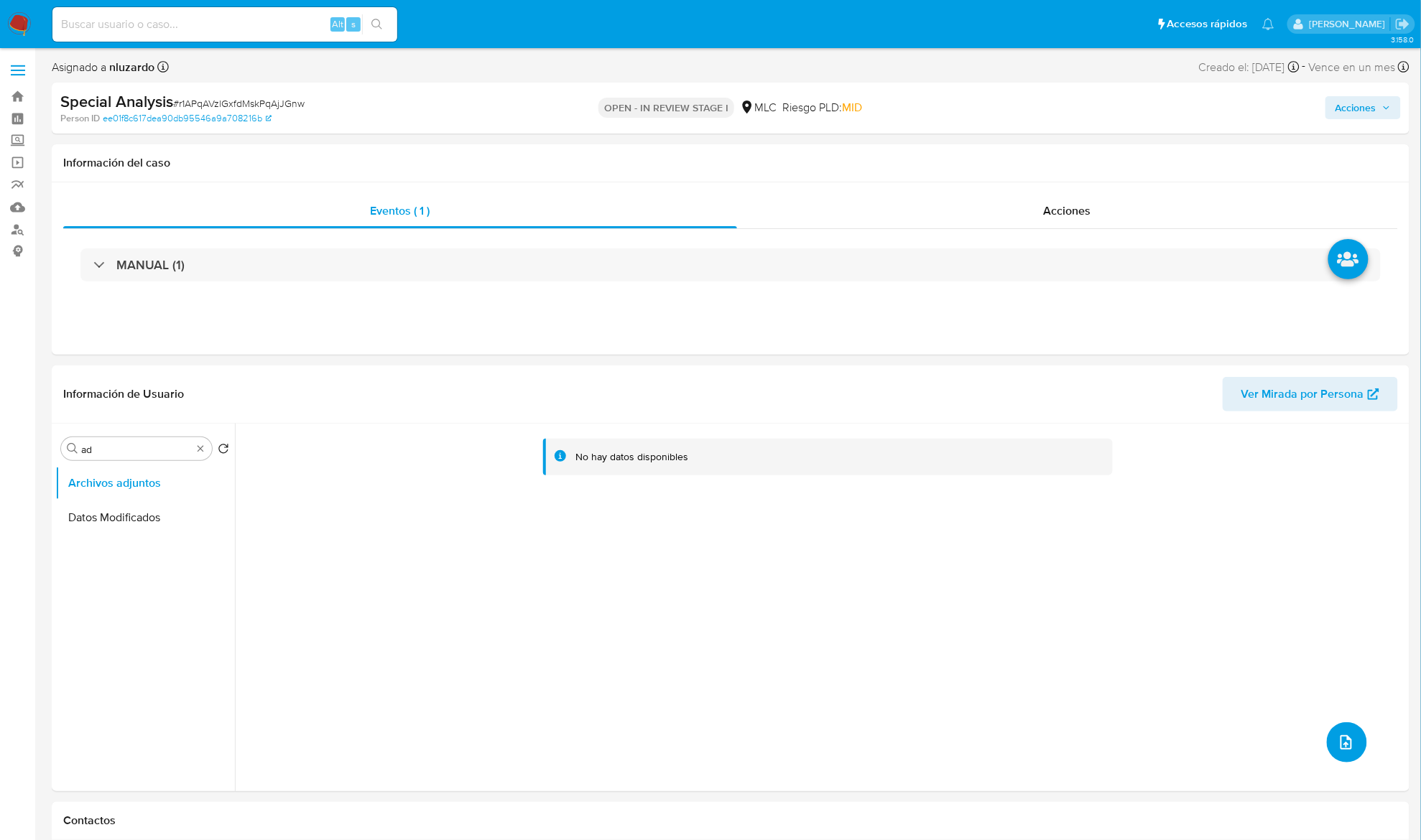
click at [1345, 743] on icon "upload-file" at bounding box center [1346, 742] width 11 height 14
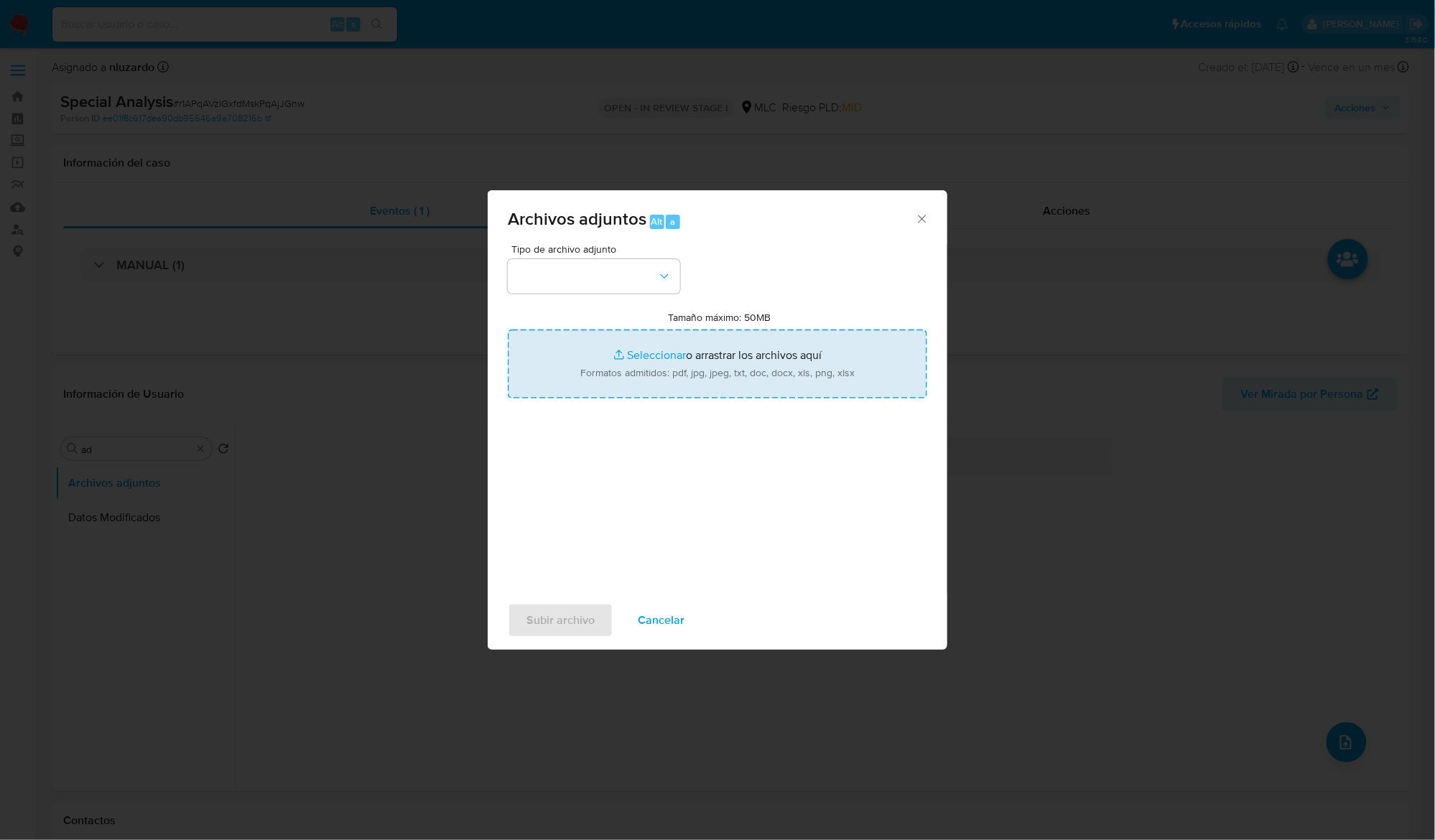
type input "C:\fakepath\462638604 - Caselog.pdf"
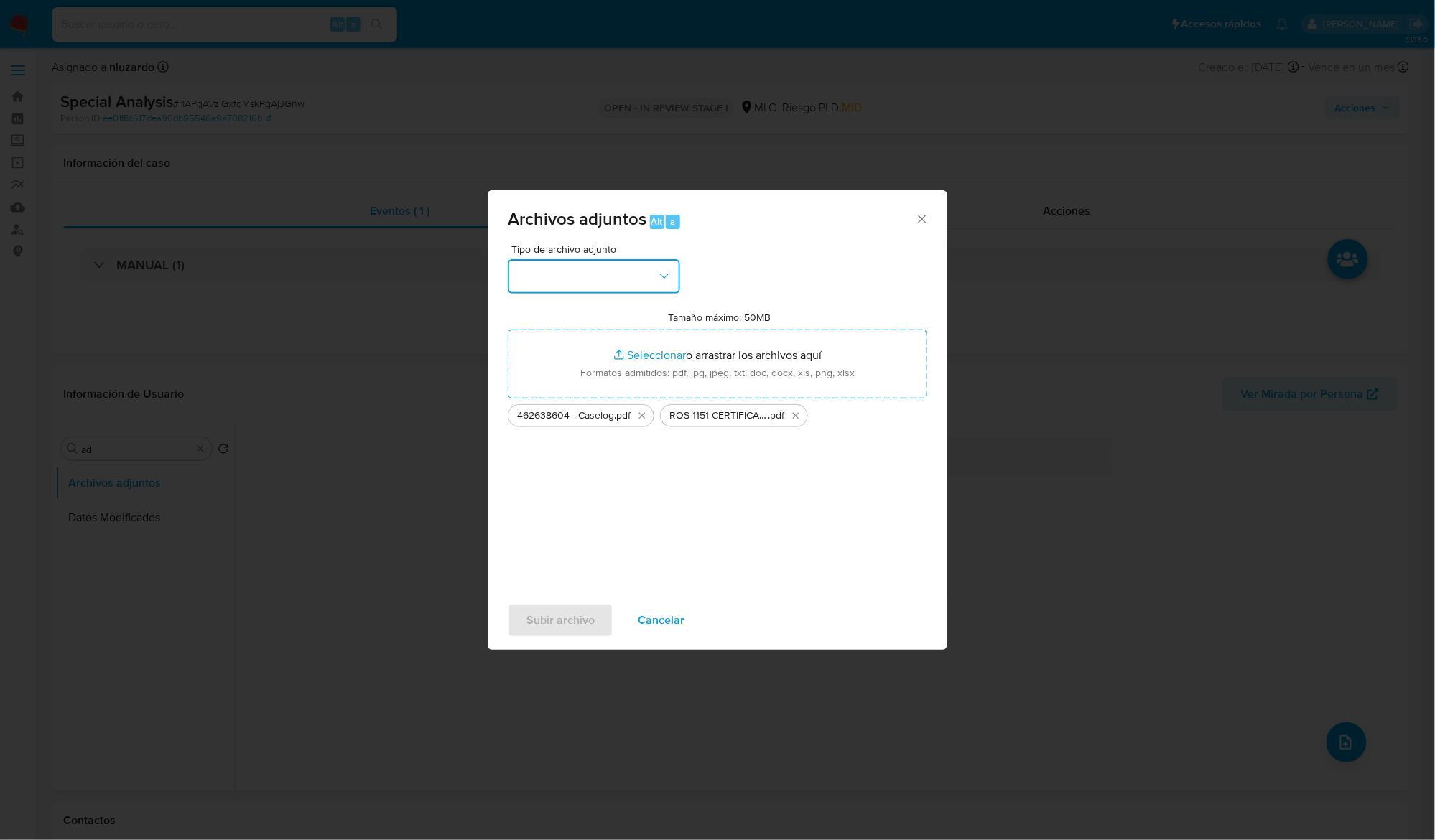
click at [627, 290] on button "button" at bounding box center [594, 276] width 172 height 34
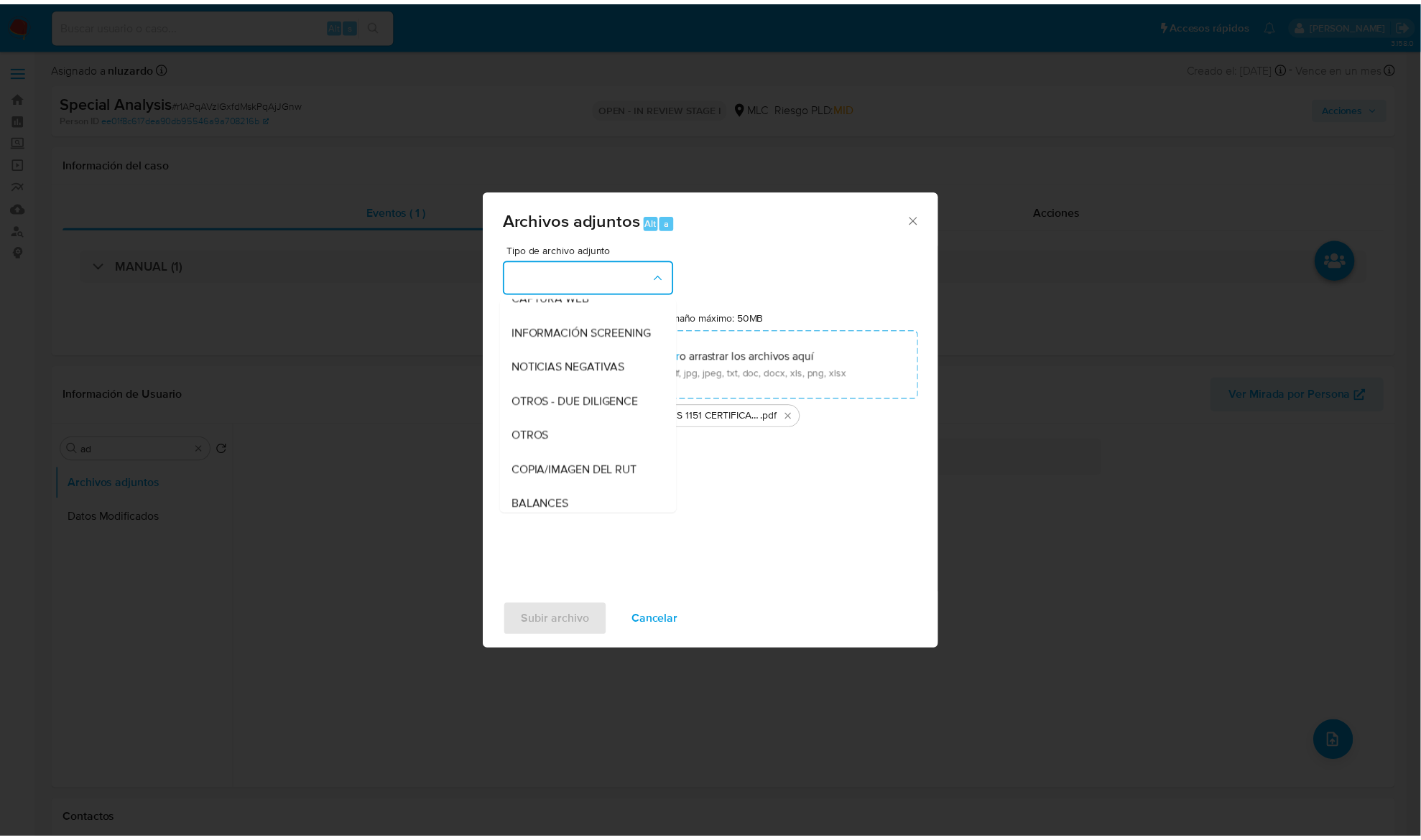
scroll to position [118, 0]
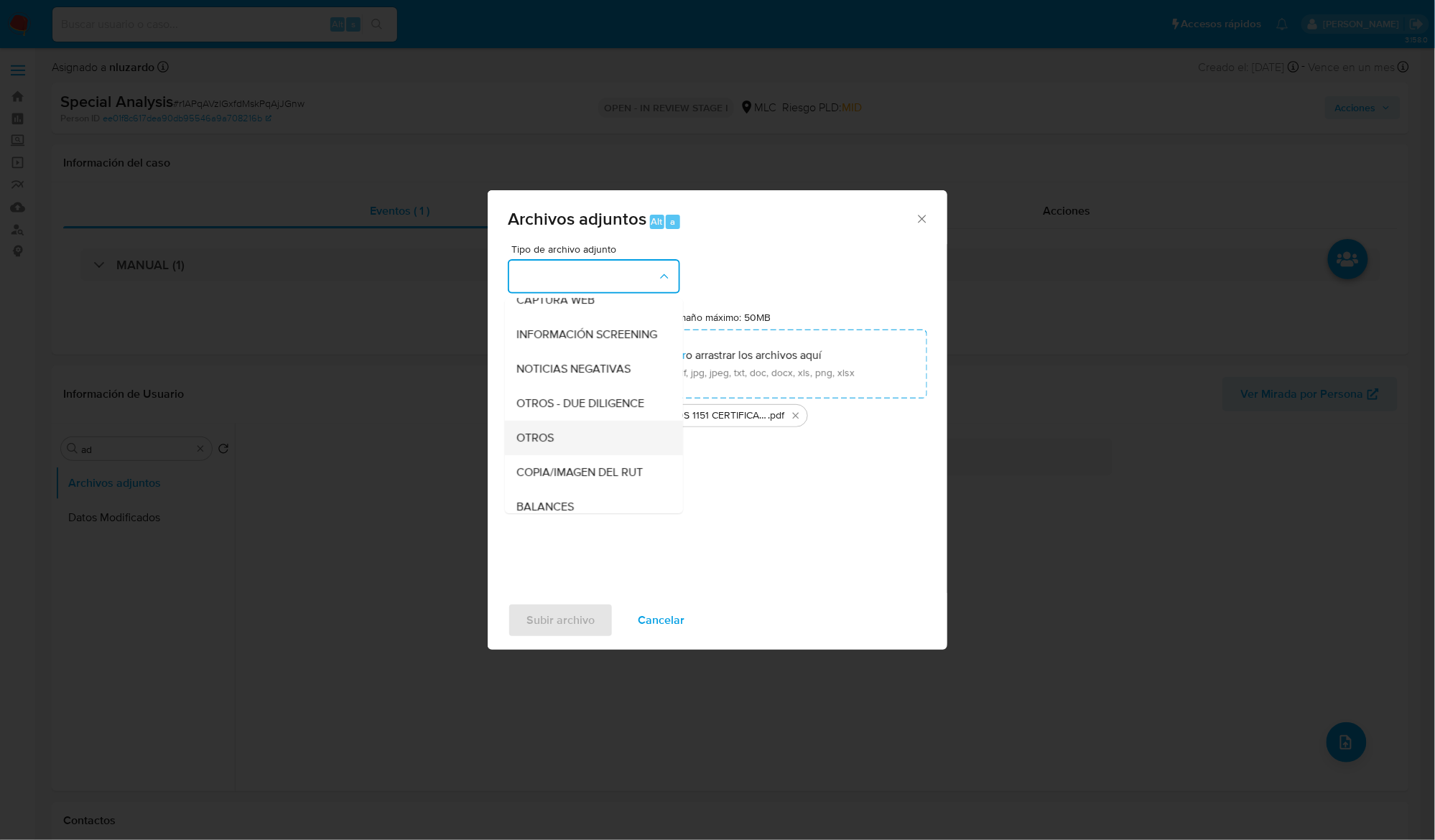
click at [556, 451] on div "OTROS" at bounding box center [589, 438] width 147 height 34
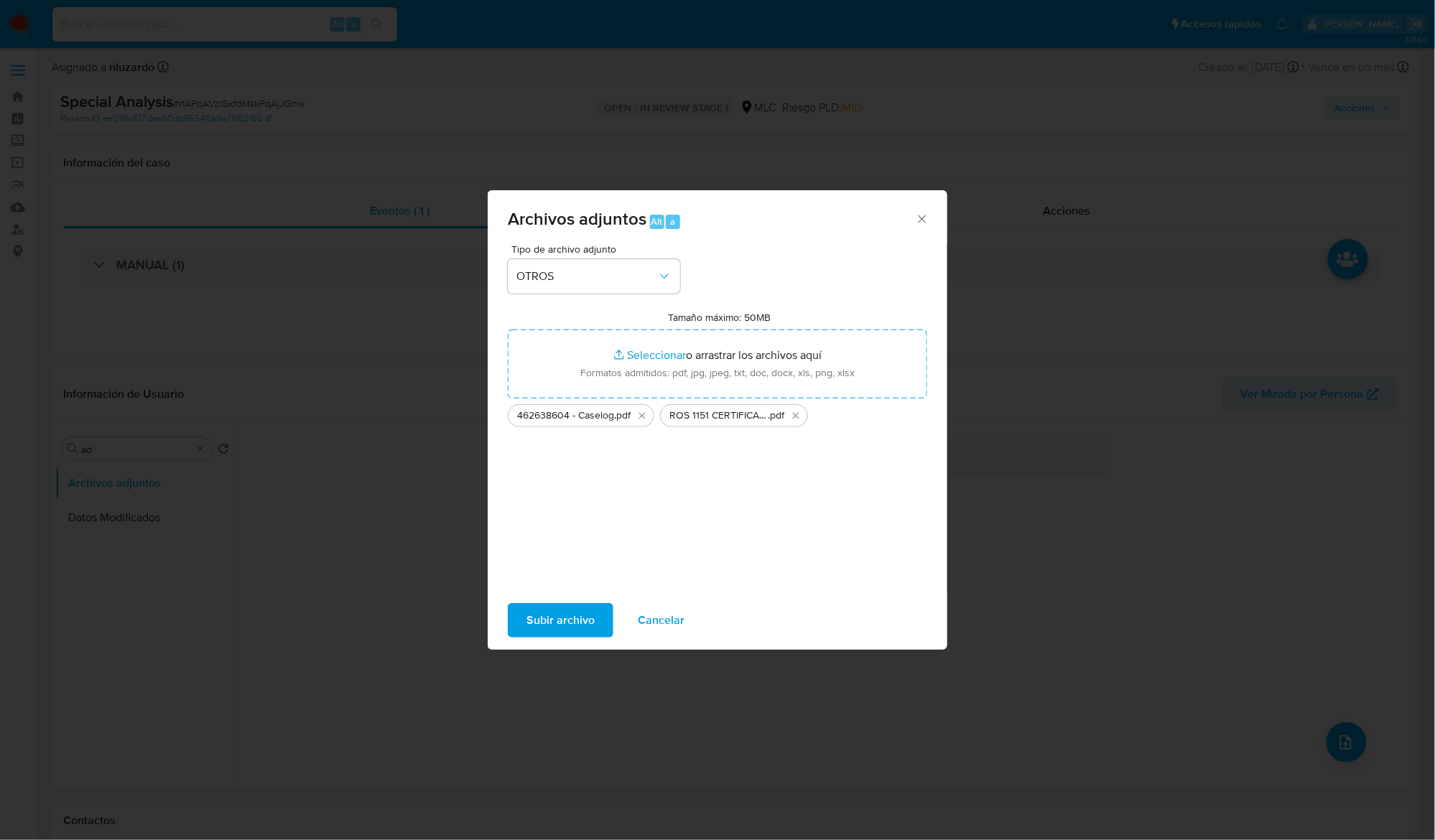
click at [554, 615] on span "Subir archivo" at bounding box center [561, 620] width 68 height 31
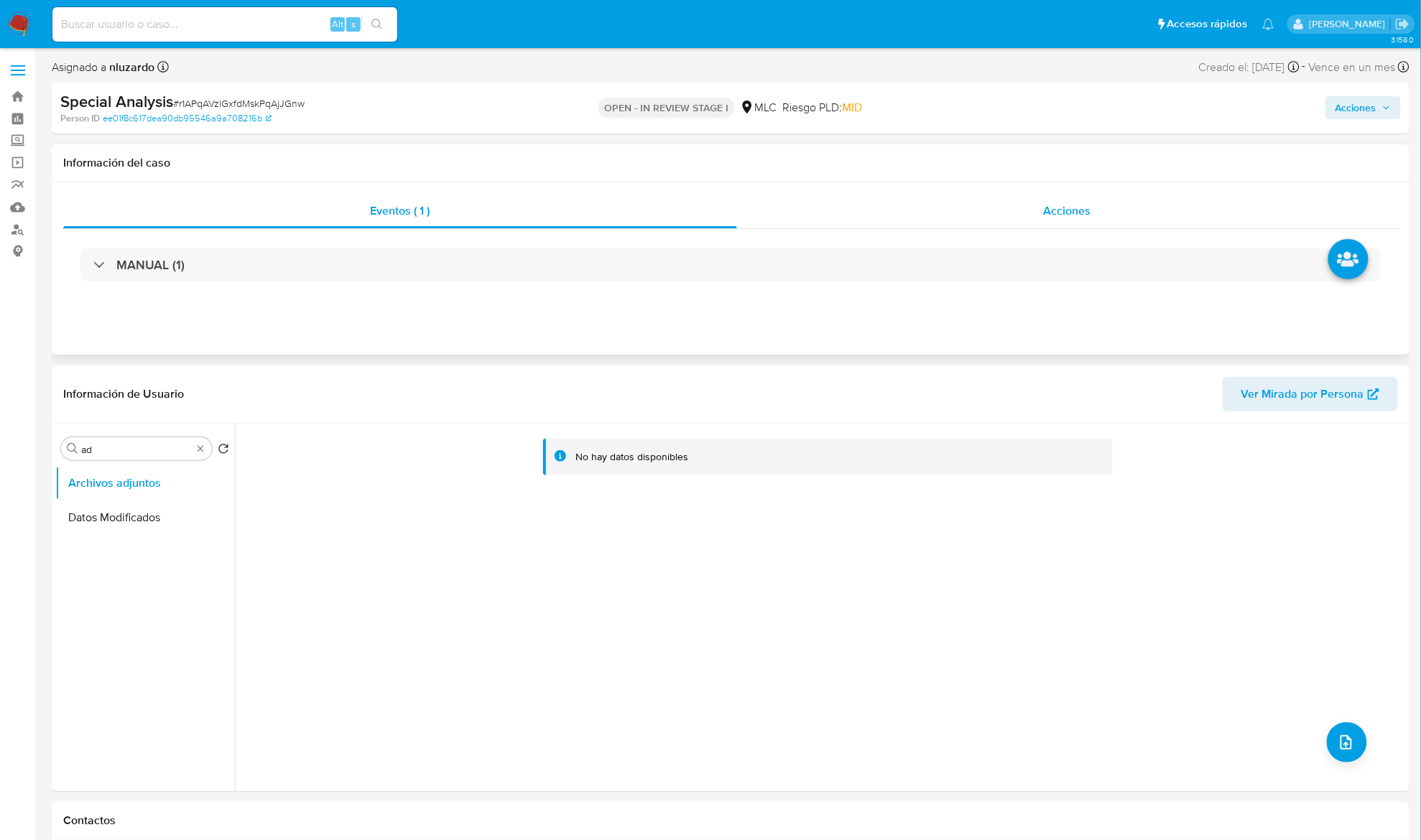
click at [1021, 221] on div "Acciones" at bounding box center [1067, 211] width 661 height 34
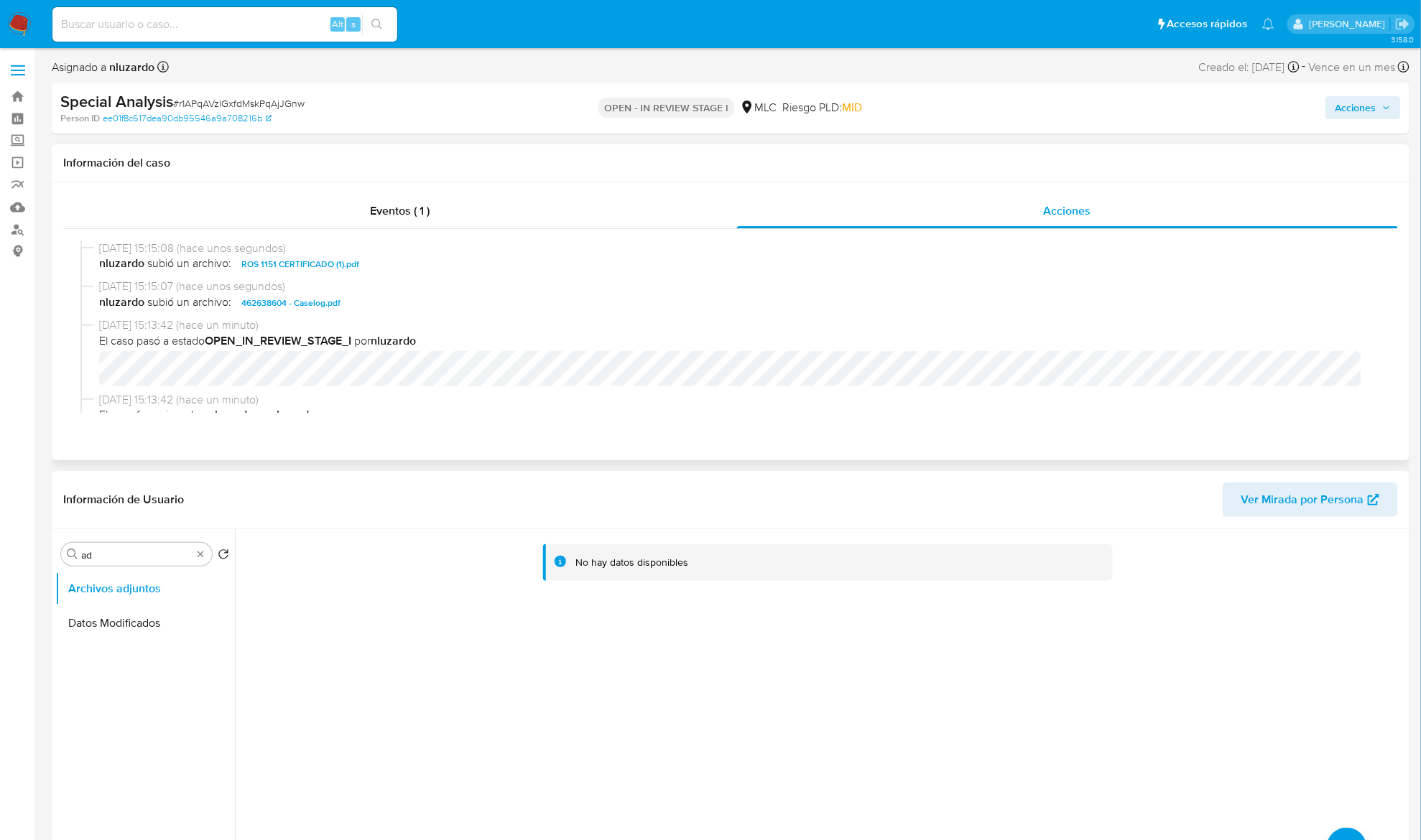
click at [434, 270] on span "nluzardo subió un archivo: ROS 1151 CERTIFICADO (1).pdf" at bounding box center [737, 264] width 1275 height 17
click at [425, 306] on span "nluzardo subió un archivo: 462638604 - Caselog.pdf" at bounding box center [737, 303] width 1275 height 17
copy span "462638604 - Caselog.pdf"
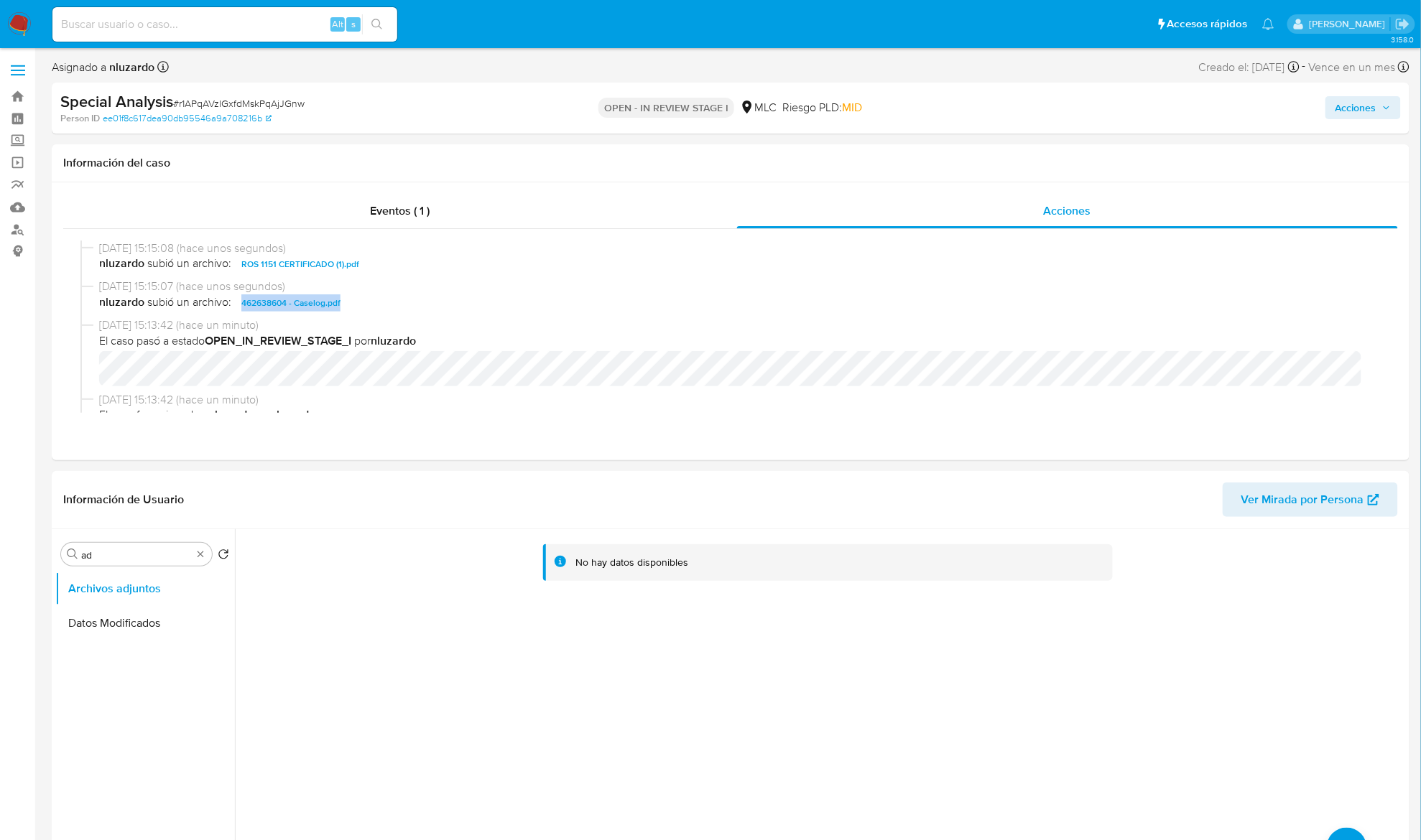
click at [1363, 105] on span "Acciones" at bounding box center [1355, 108] width 41 height 23
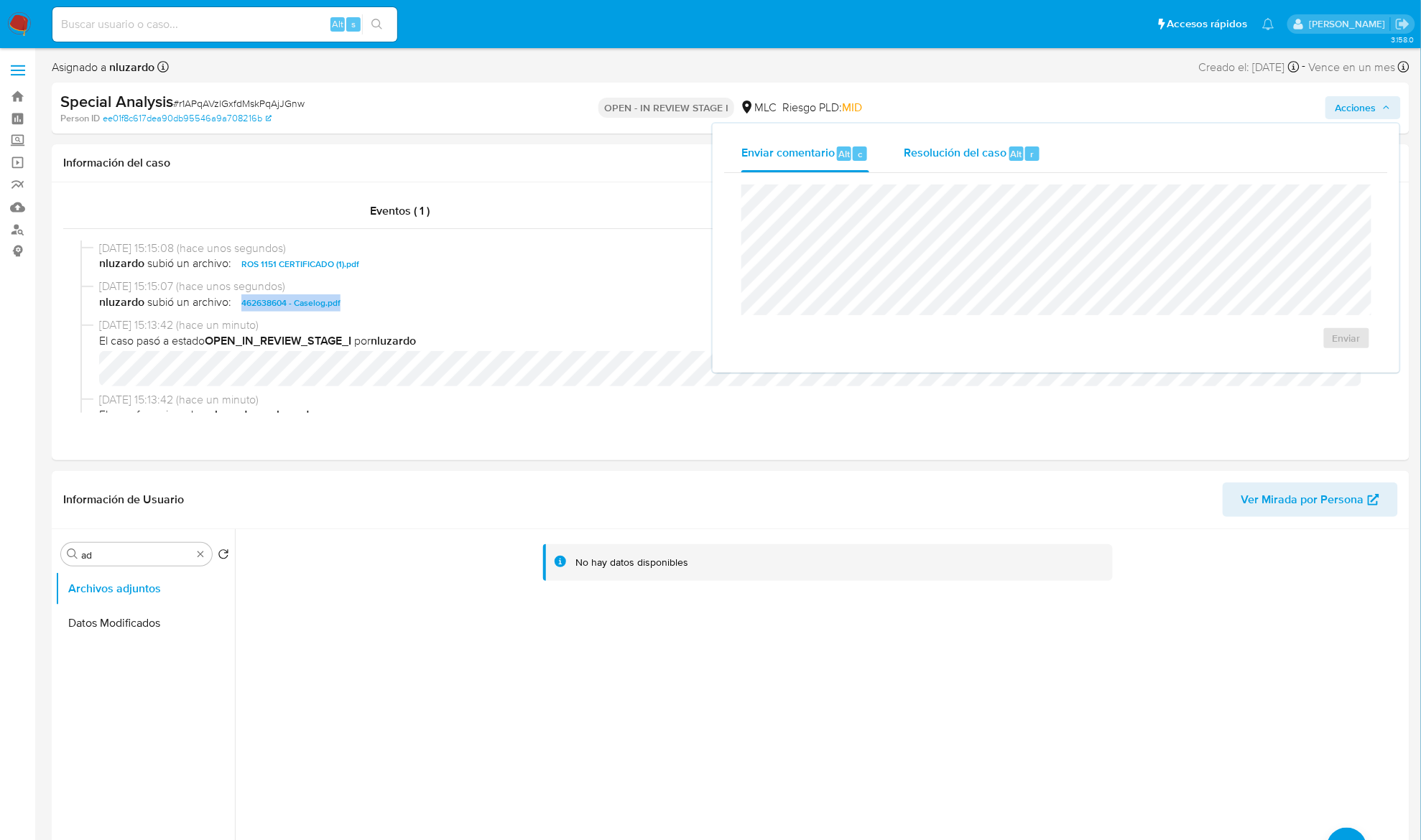
click at [1000, 166] on div "Resolución del caso Alt r" at bounding box center [972, 153] width 137 height 37
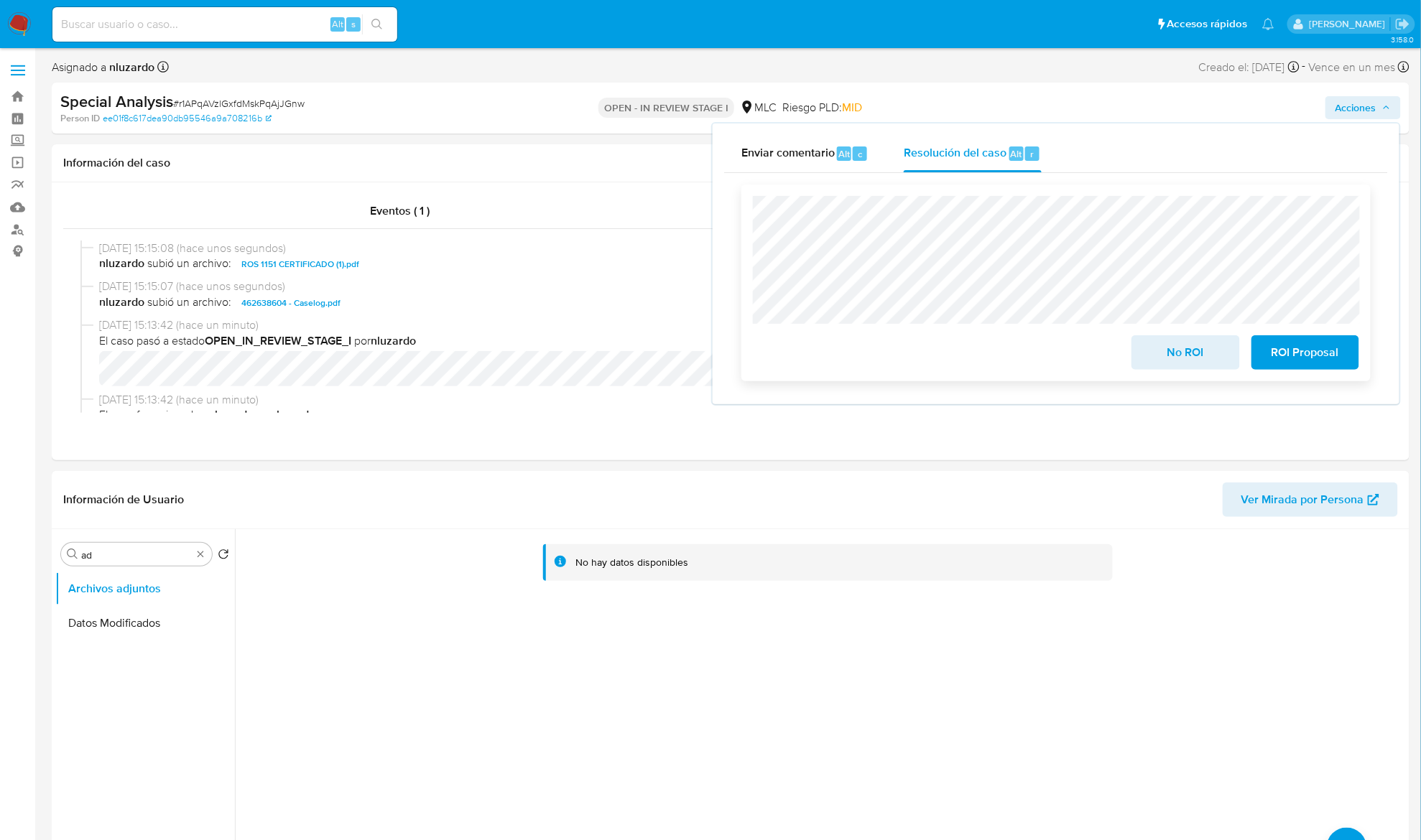
click at [1290, 368] on span "ROI Proposal" at bounding box center [1305, 352] width 70 height 31
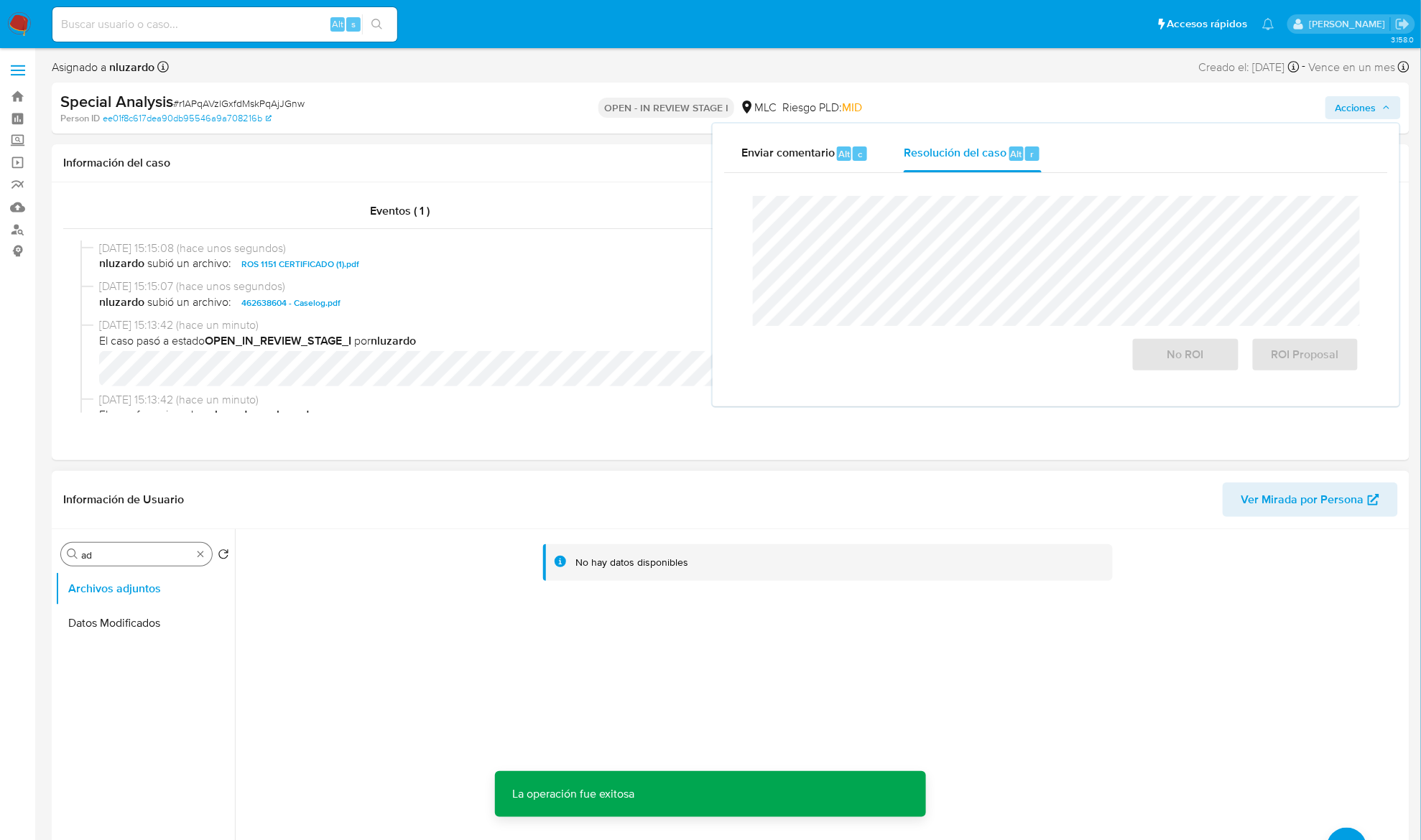
click at [131, 556] on input "ad" at bounding box center [136, 555] width 111 height 13
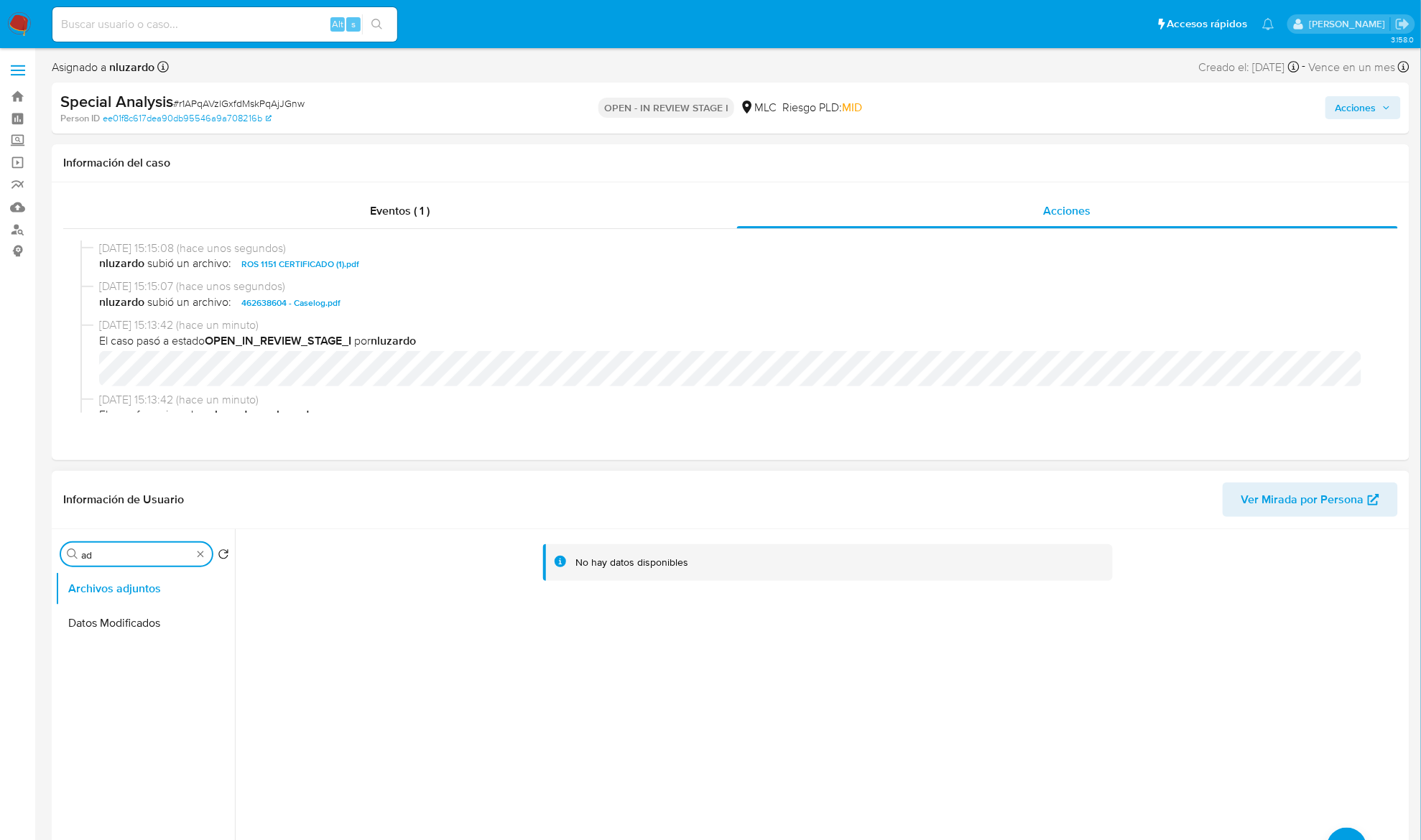
click at [131, 556] on input "ad" at bounding box center [136, 555] width 111 height 13
click at [131, 556] on input "f" at bounding box center [136, 555] width 111 height 13
type input "cr"
click at [145, 595] on button "Cruces y Relaciones" at bounding box center [139, 588] width 168 height 34
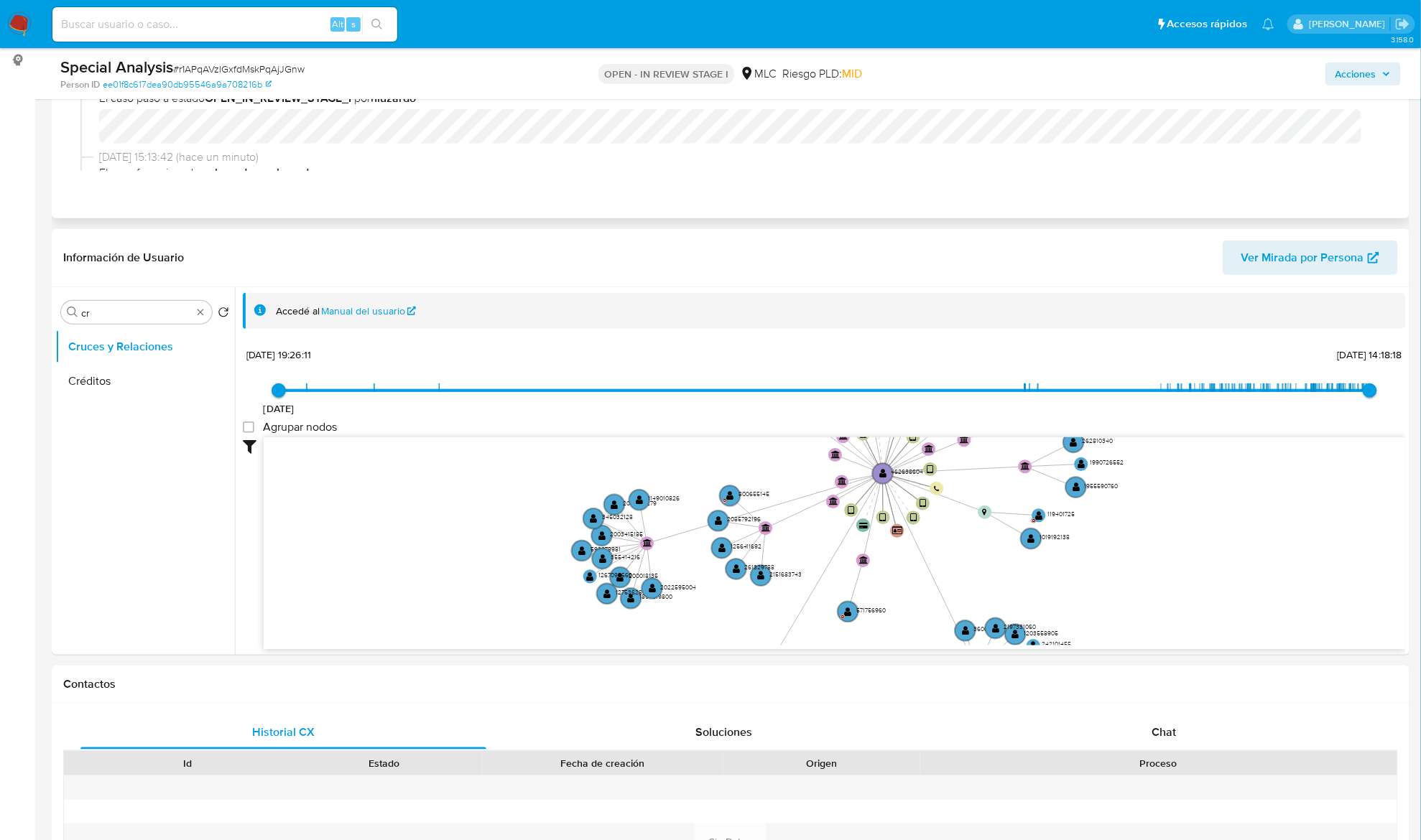
scroll to position [0, 0]
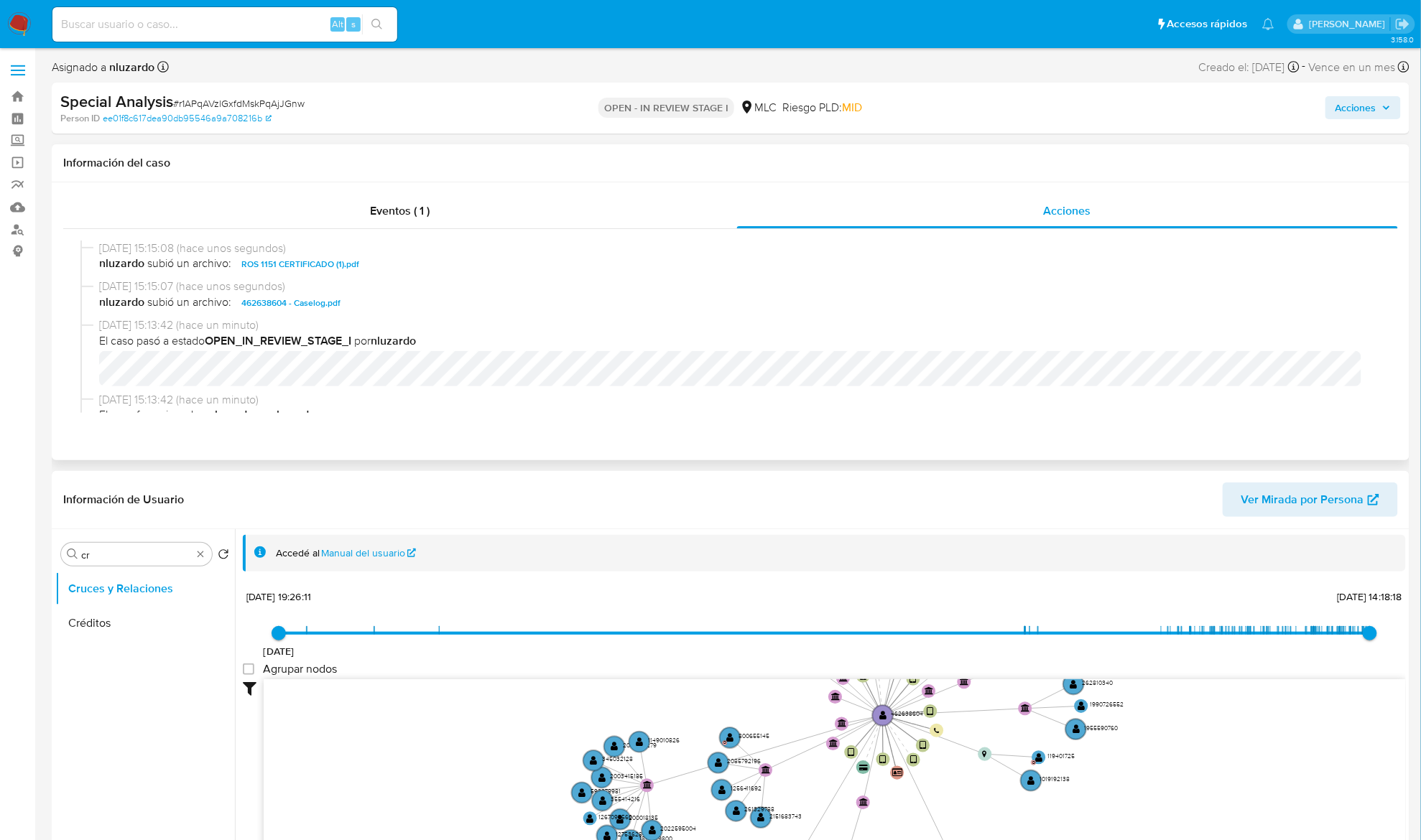
click at [390, 311] on span "nluzardo subió un archivo: 462638604 - Caselog.pdf" at bounding box center [737, 303] width 1275 height 17
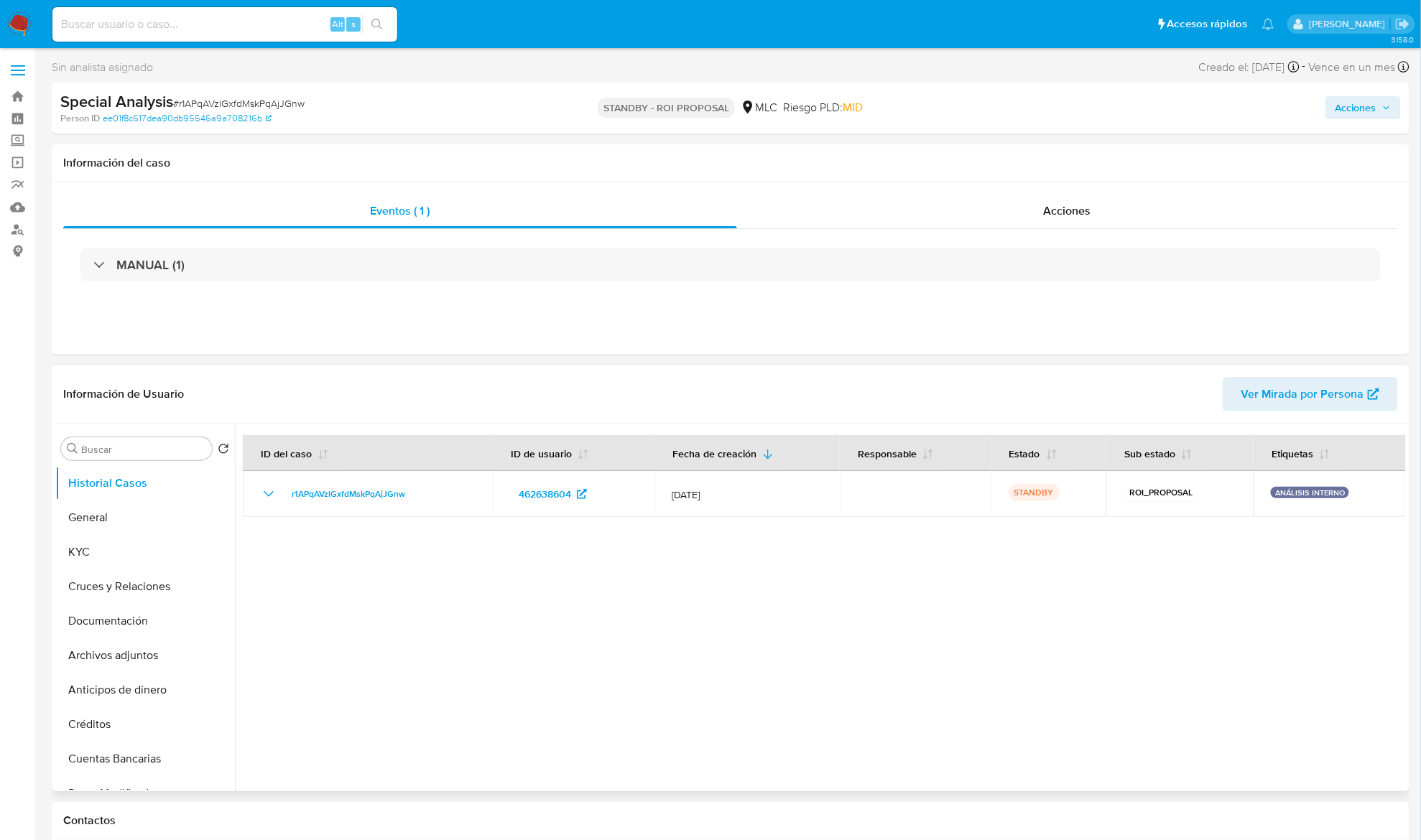
select select "10"
click at [100, 555] on button "KYC" at bounding box center [139, 552] width 168 height 34
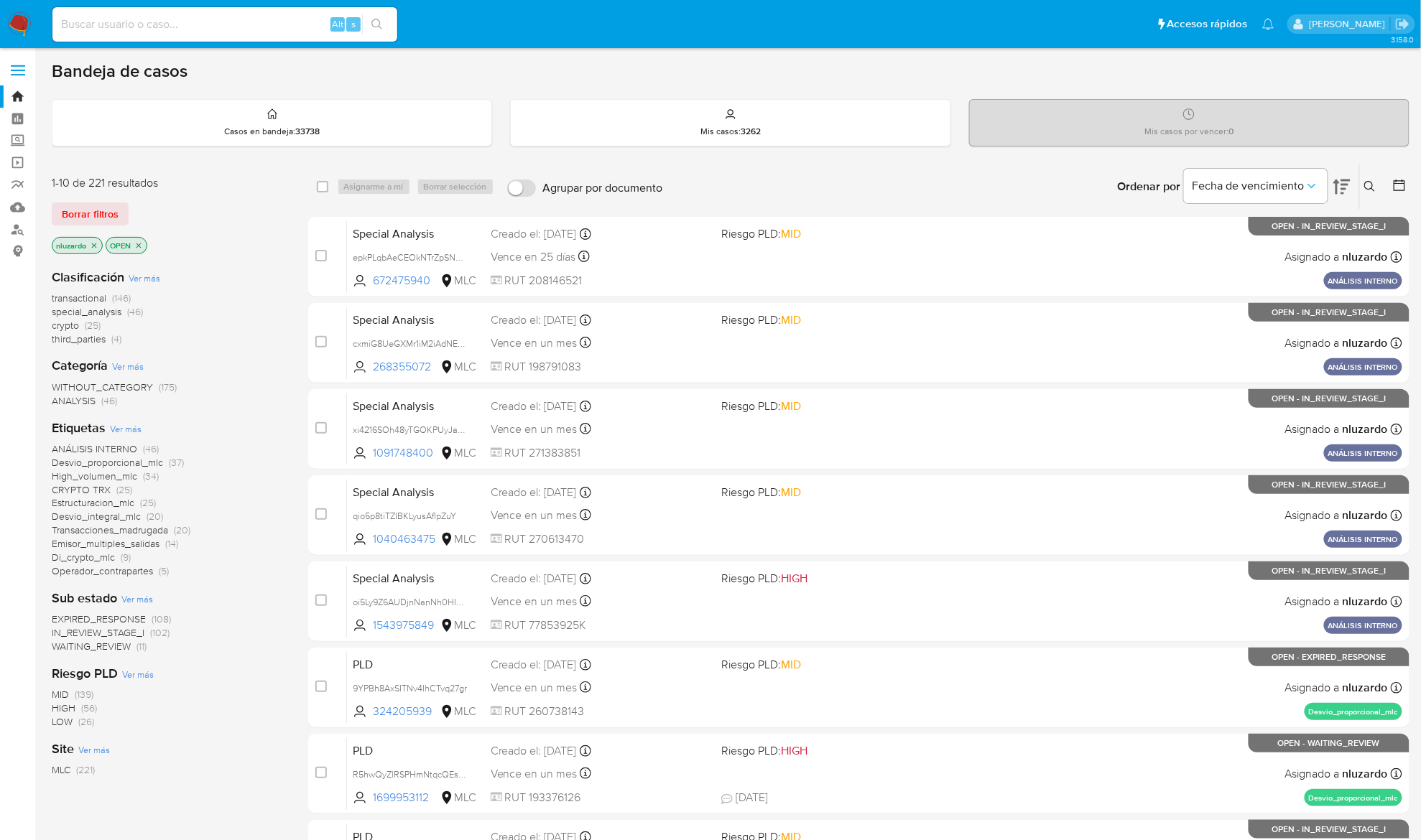
drag, startPoint x: 440, startPoint y: 282, endPoint x: 260, endPoint y: 351, distance: 192.8
click at [264, 351] on div "1-10 de 221 resultados Borrar filtros nluzardo OPEN Clasificación Ver más trans…" at bounding box center [730, 644] width 1358 height 961
click at [260, 351] on div "Clasificación Ver más transactional (146) special_analysis (46) crypto (25) thi…" at bounding box center [168, 517] width 234 height 520
drag, startPoint x: 429, startPoint y: 289, endPoint x: 279, endPoint y: 335, distance: 156.9
click at [286, 333] on div "1-10 de 221 resultados Borrar filtros nluzardo OPEN Clasificación Ver más trans…" at bounding box center [730, 644] width 1358 height 961
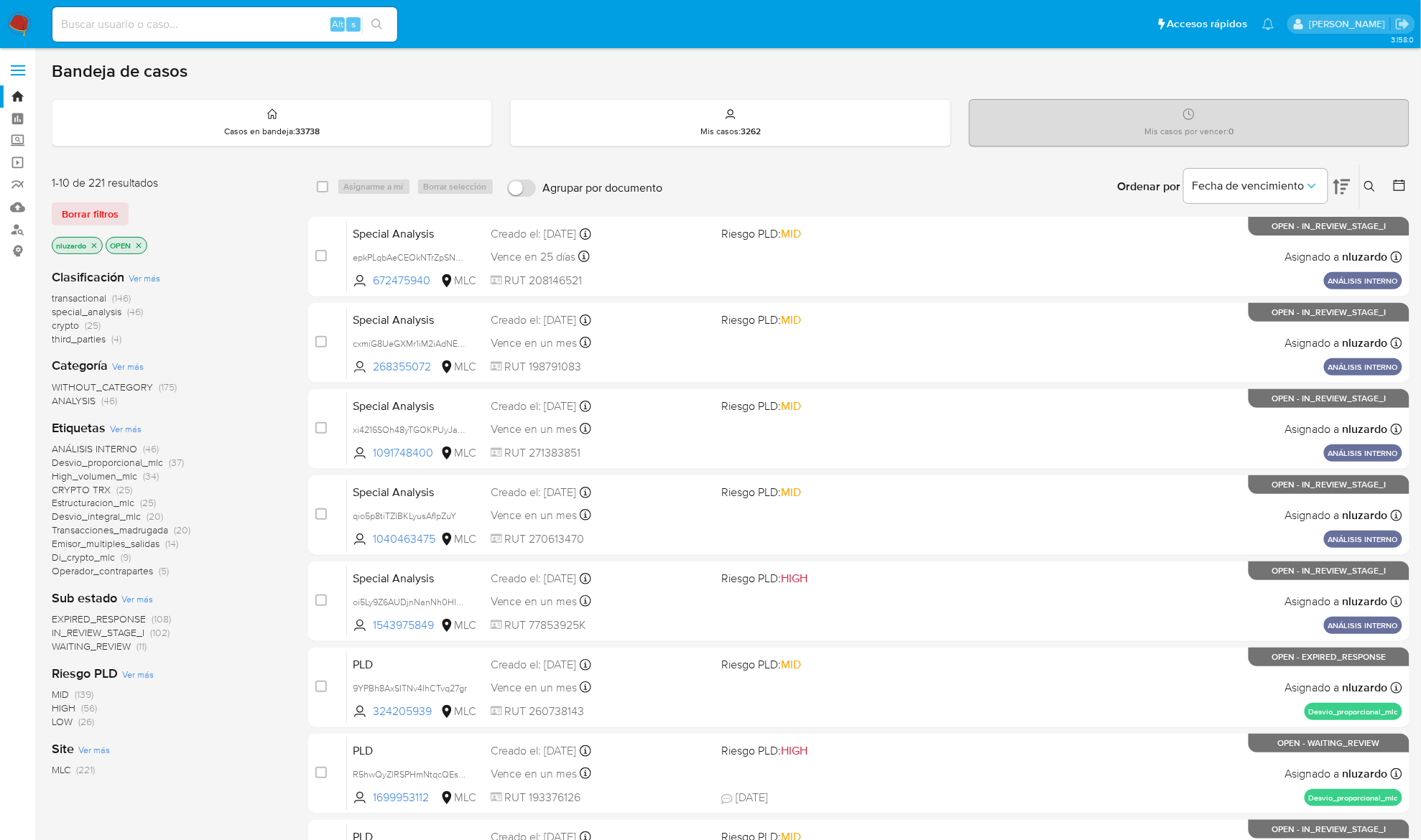
click at [279, 335] on div "transactional (146) special_analysis (46) crypto (25) third_parties (4)" at bounding box center [168, 319] width 234 height 55
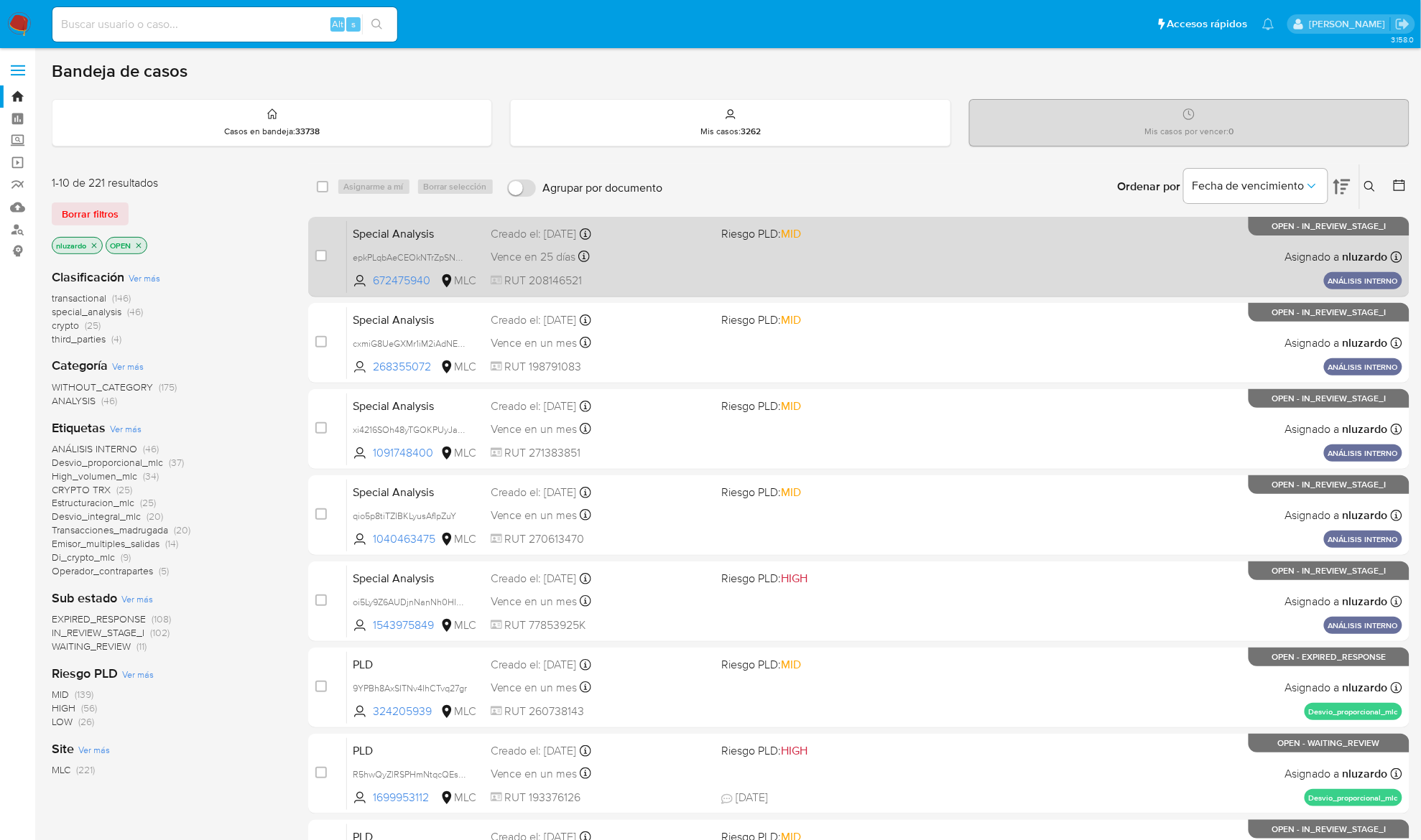
click at [712, 255] on div "Special Analysis epkPLqbAeCEOkNTrZpSN0TCb 672475940 MLC Riesgo PLD: MID Creado …" at bounding box center [874, 256] width 1055 height 73
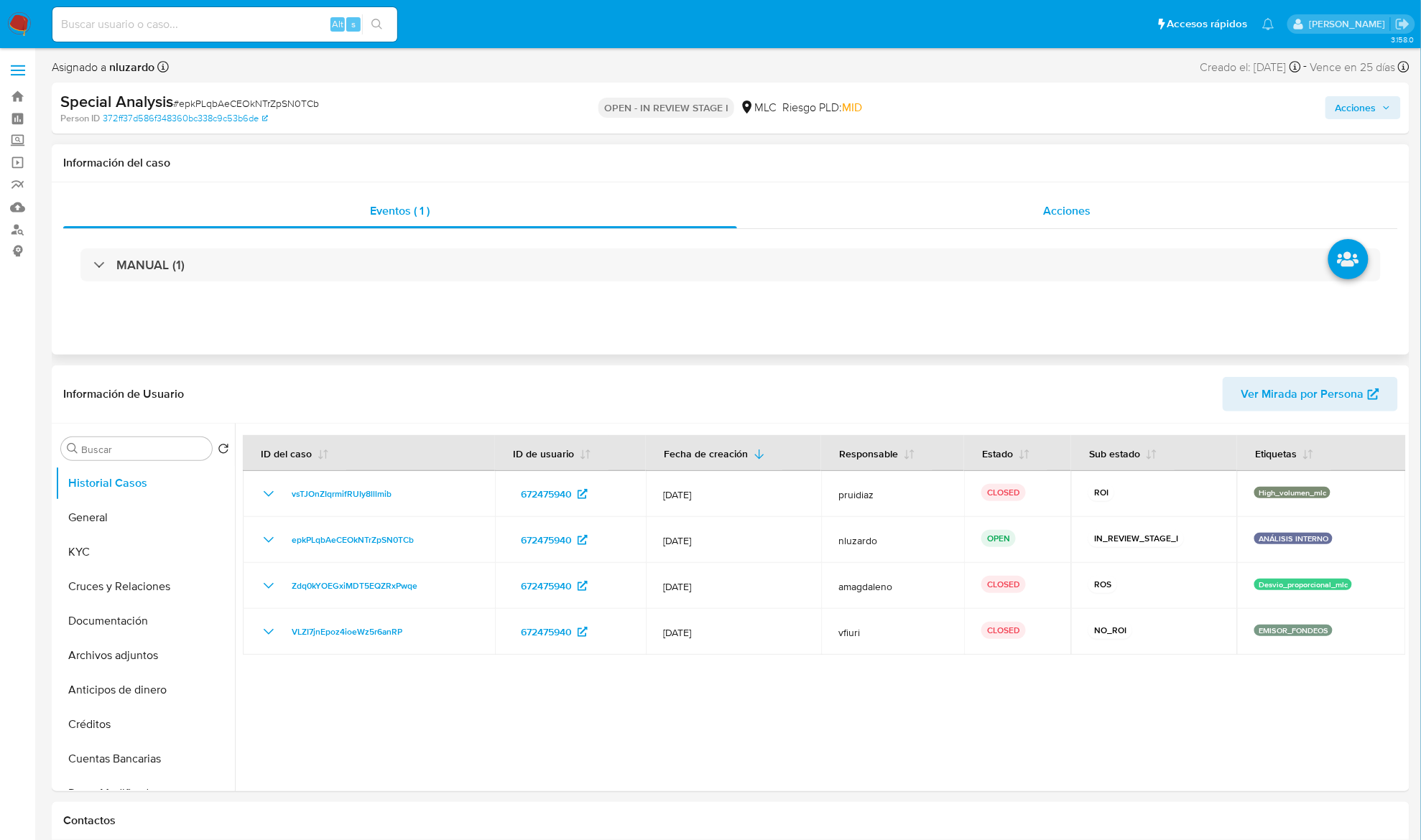
click at [1046, 210] on span "Acciones" at bounding box center [1067, 210] width 47 height 16
select select "10"
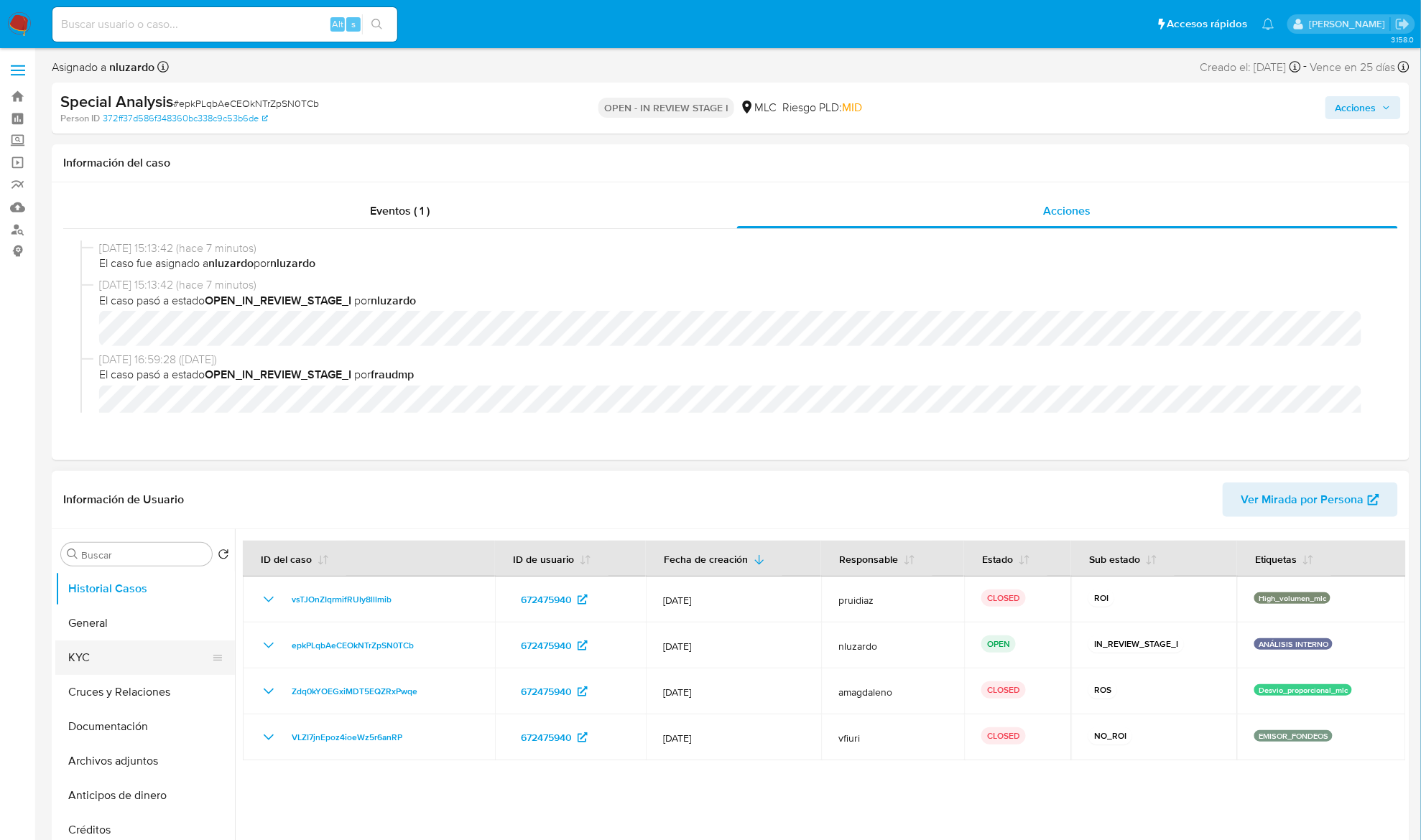
click at [130, 630] on button "KYC" at bounding box center [139, 657] width 168 height 34
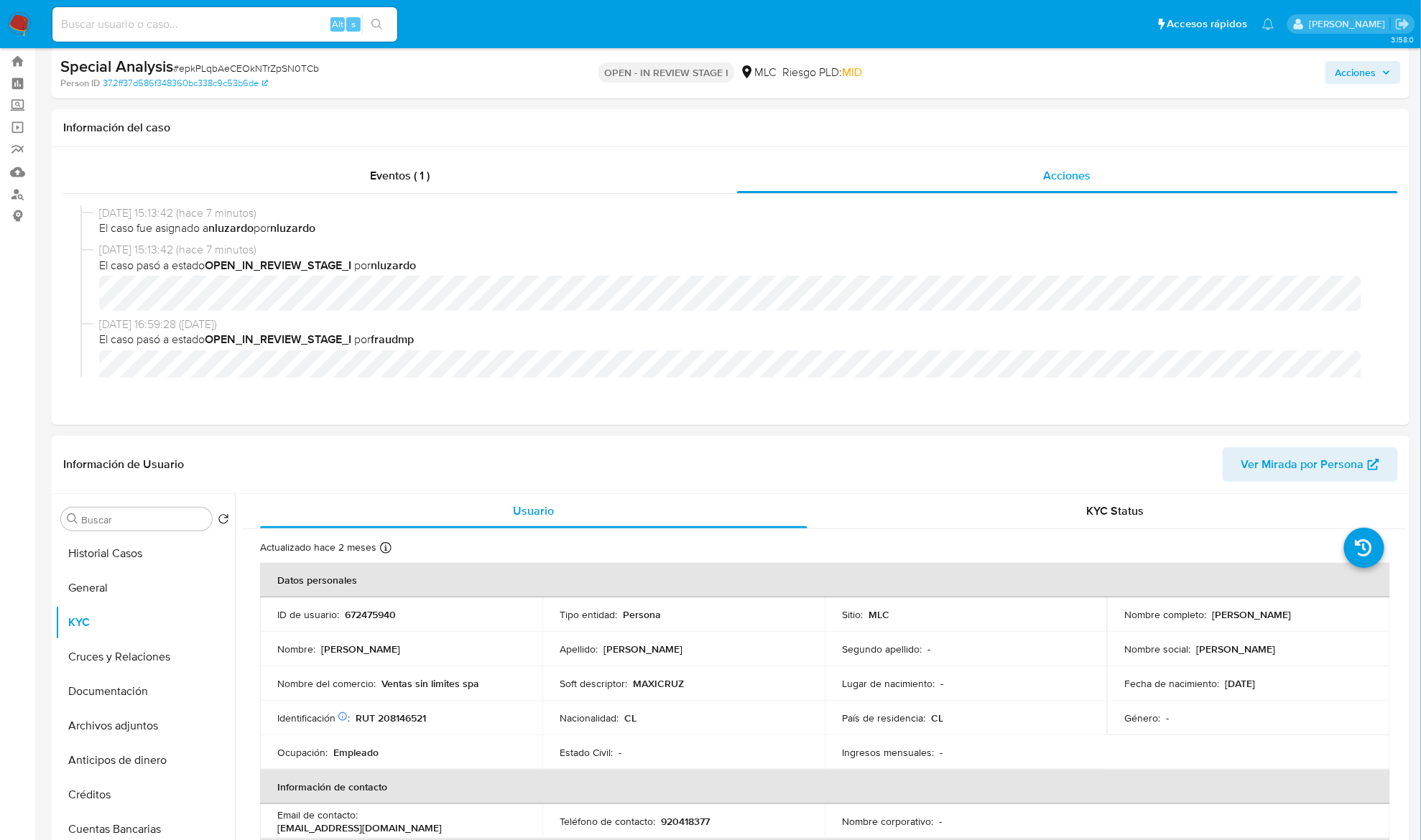
scroll to position [96, 0]
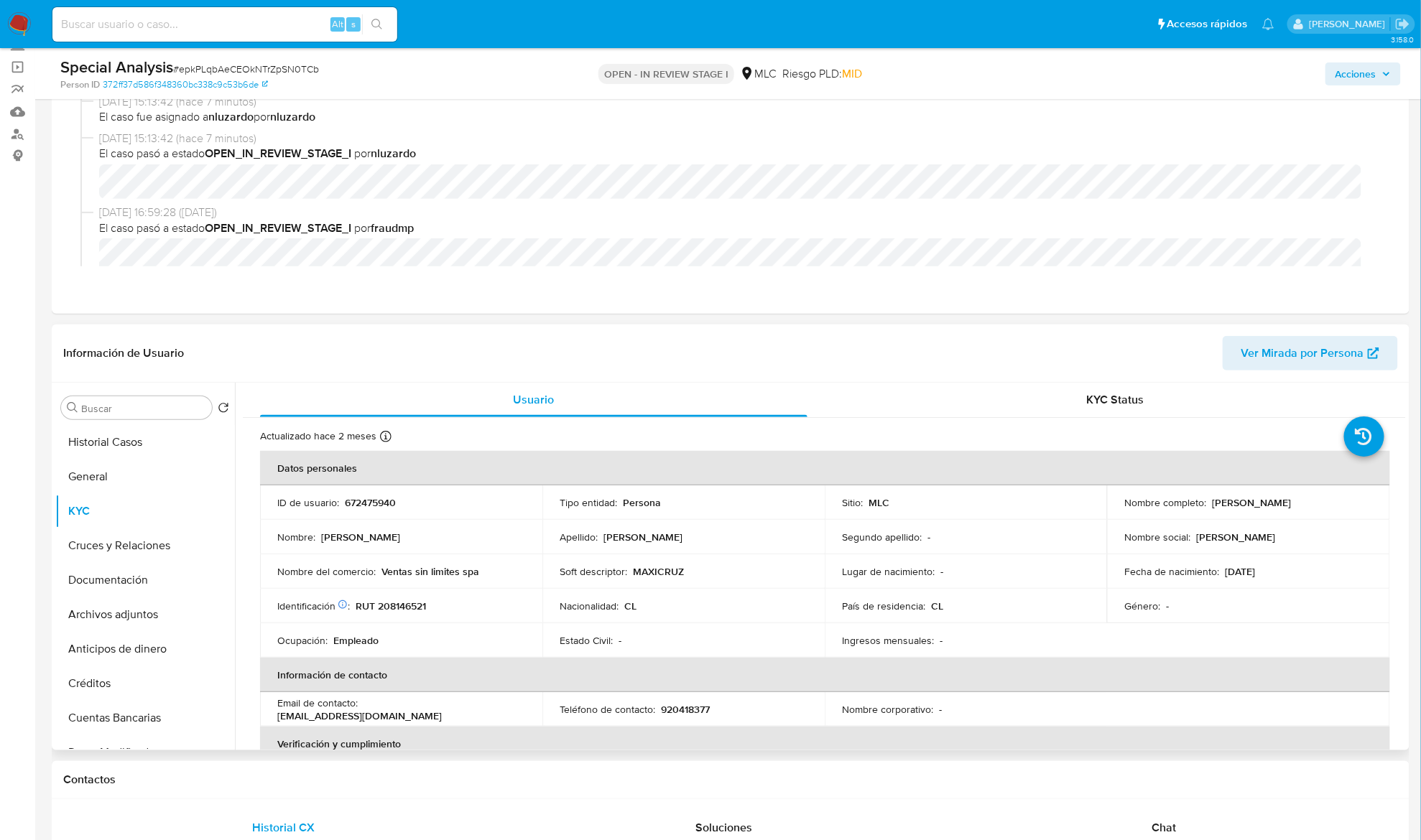
click at [1065, 501] on p "Brandon Cristian Cruz Román" at bounding box center [1252, 503] width 79 height 13
drag, startPoint x: 1290, startPoint y: 507, endPoint x: 1360, endPoint y: 509, distance: 70.0
click at [1065, 509] on div "Nombre completo : Brandon Cristian Cruz Román" at bounding box center [1248, 503] width 248 height 13
copy p "Brandon Cristian Cruz Román"
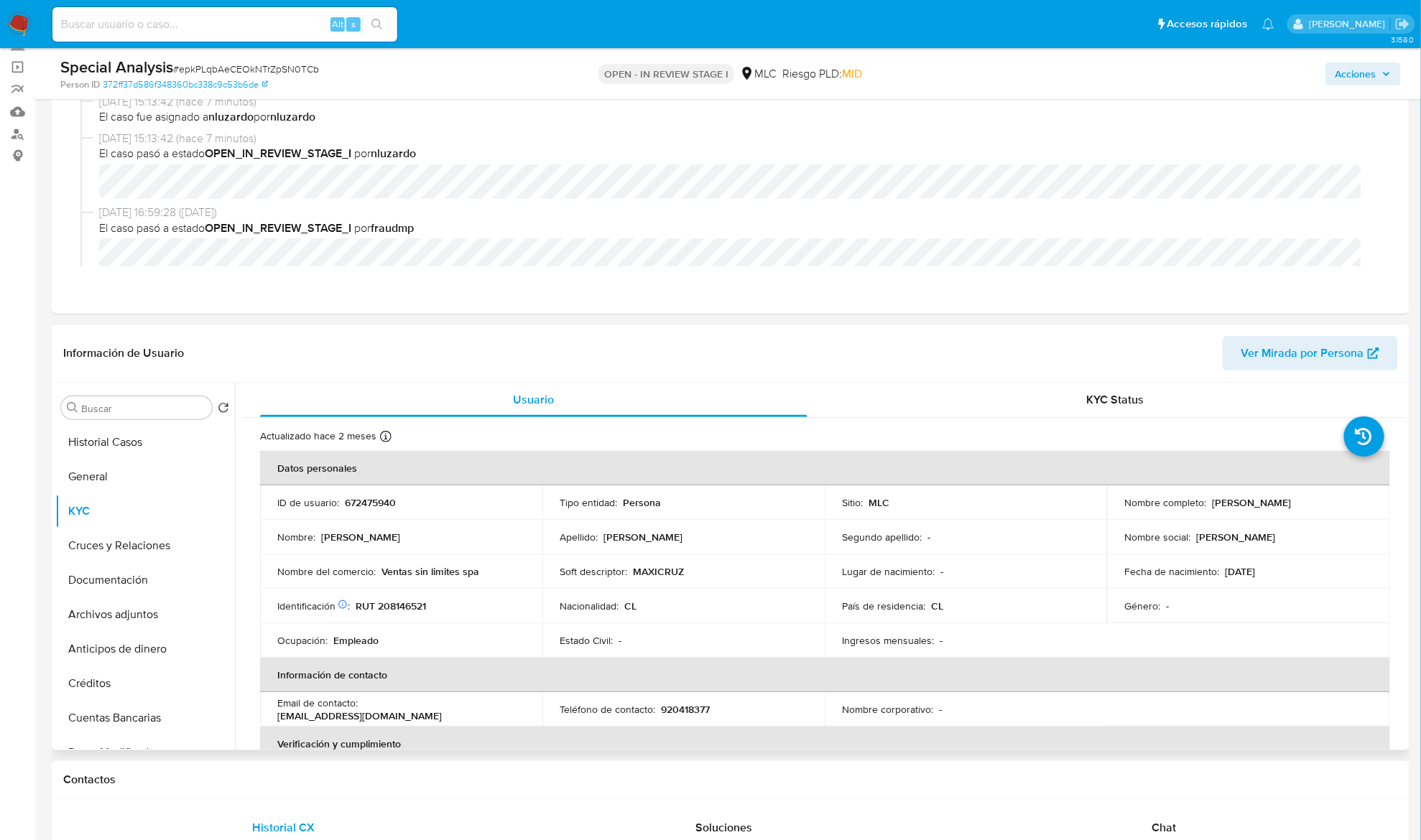
click at [374, 503] on p "672475940" at bounding box center [370, 503] width 51 height 13
copy p "672475940"
click at [362, 493] on td "ID de usuario : 672475940" at bounding box center [401, 502] width 282 height 34
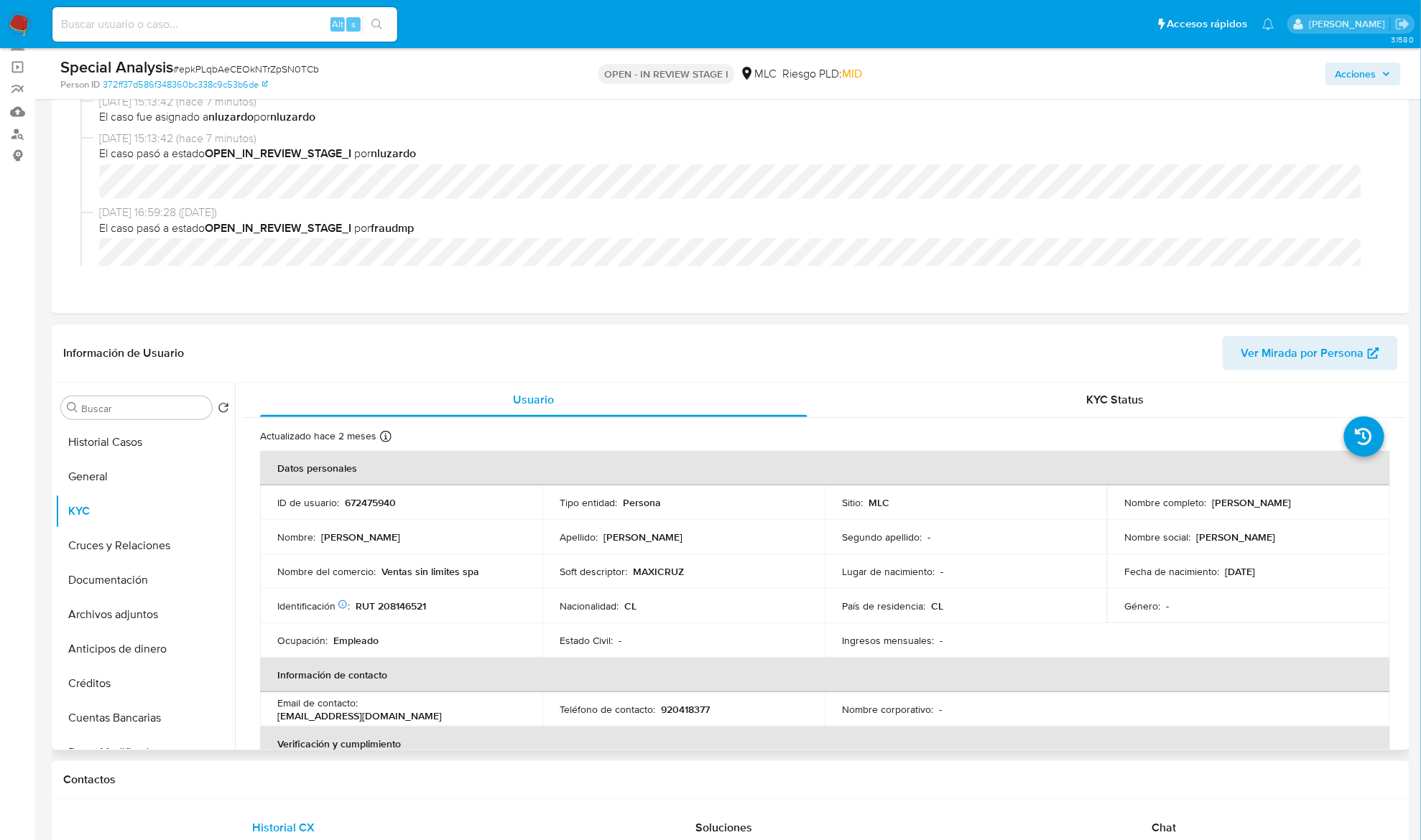
click at [804, 553] on td "Apellido : Cruz Román" at bounding box center [683, 537] width 282 height 34
click at [404, 604] on p "RUT 208146521" at bounding box center [391, 606] width 70 height 13
copy p "208146521"
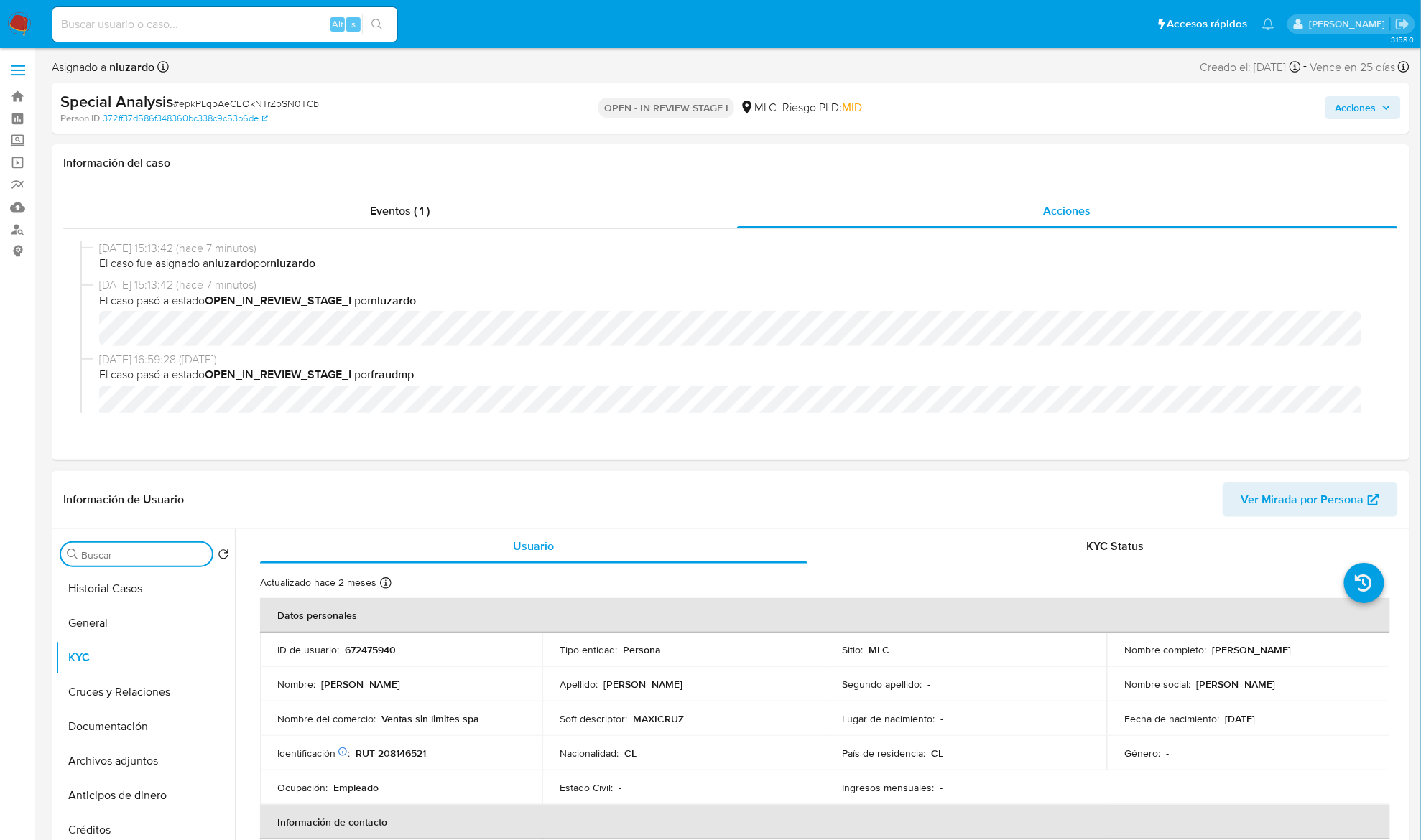
click at [159, 553] on input "Buscar" at bounding box center [144, 555] width 125 height 13
type input "ad"
click at [135, 604] on button "KYC" at bounding box center [139, 588] width 168 height 34
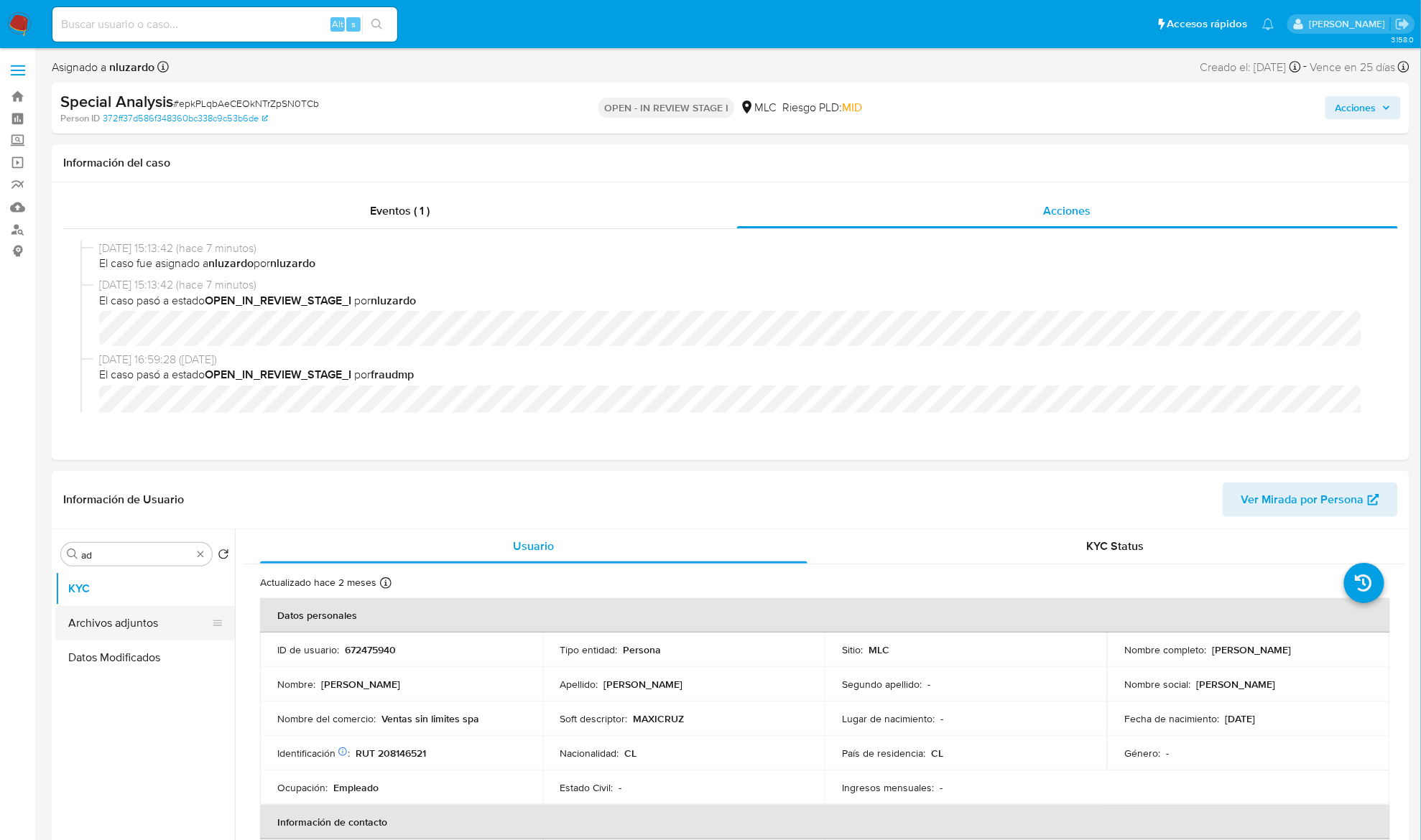
click at [135, 619] on button "Archivos adjuntos" at bounding box center [139, 623] width 168 height 34
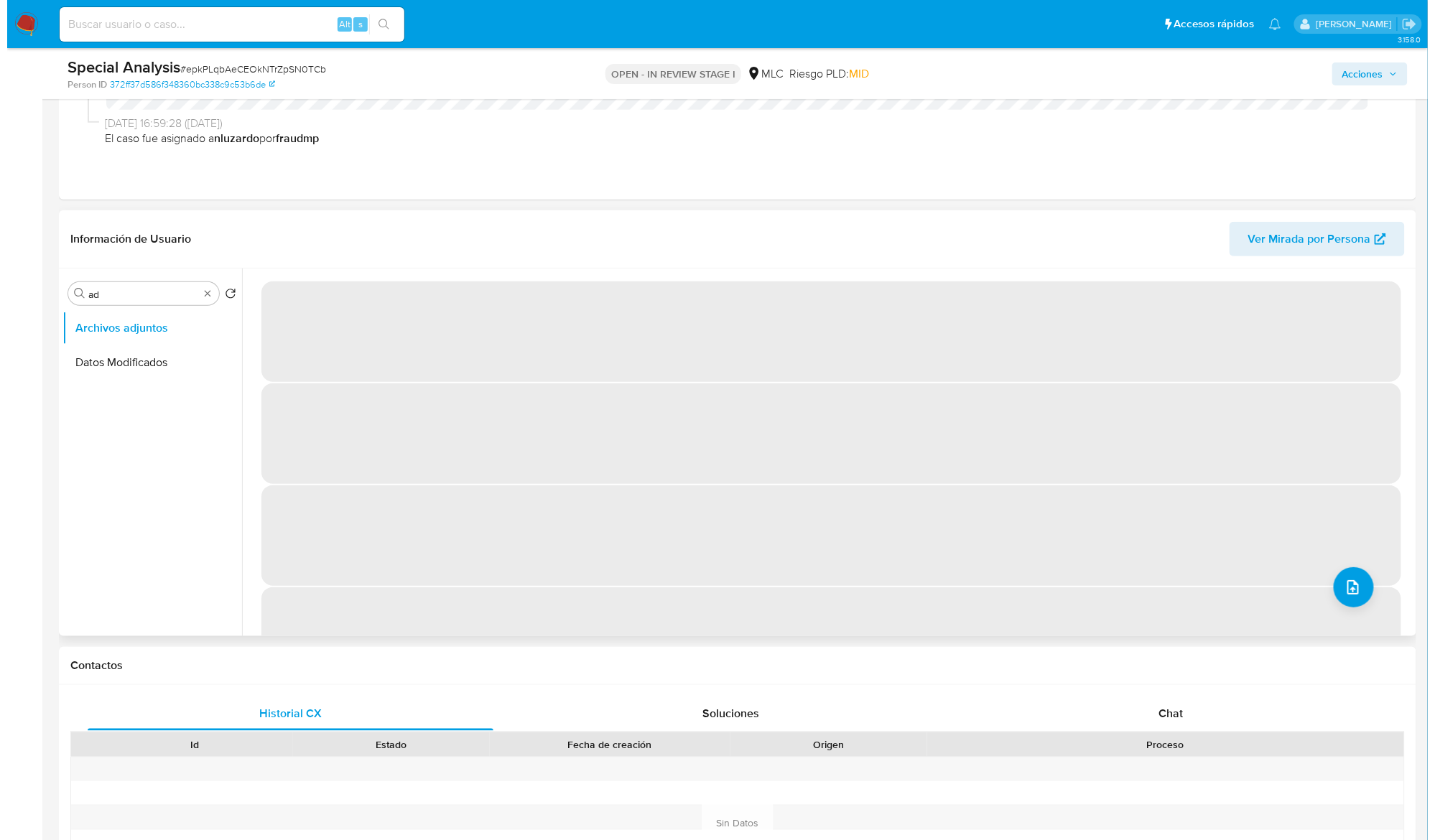
scroll to position [191, 0]
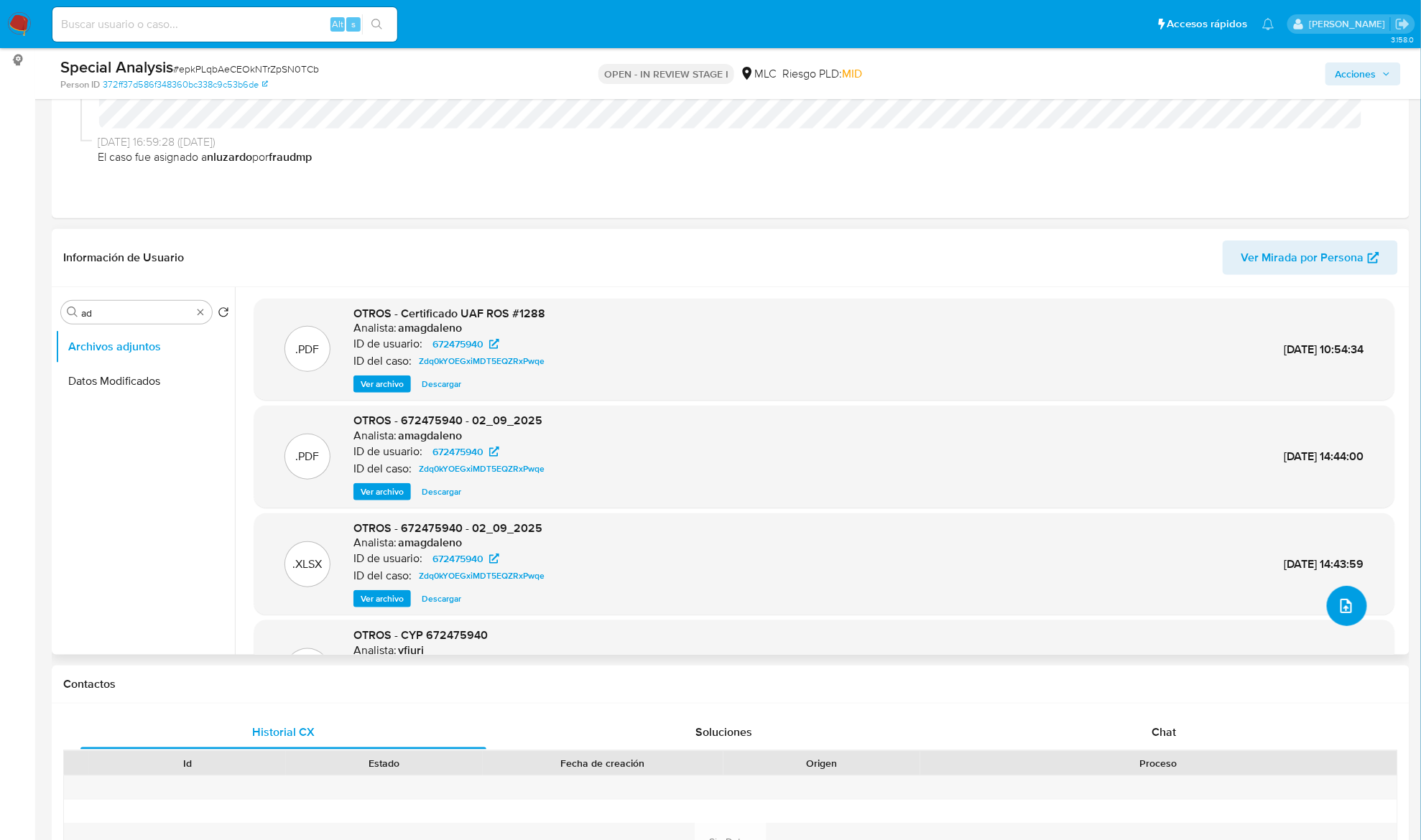
click at [1065, 601] on icon "upload-file" at bounding box center [1346, 605] width 11 height 14
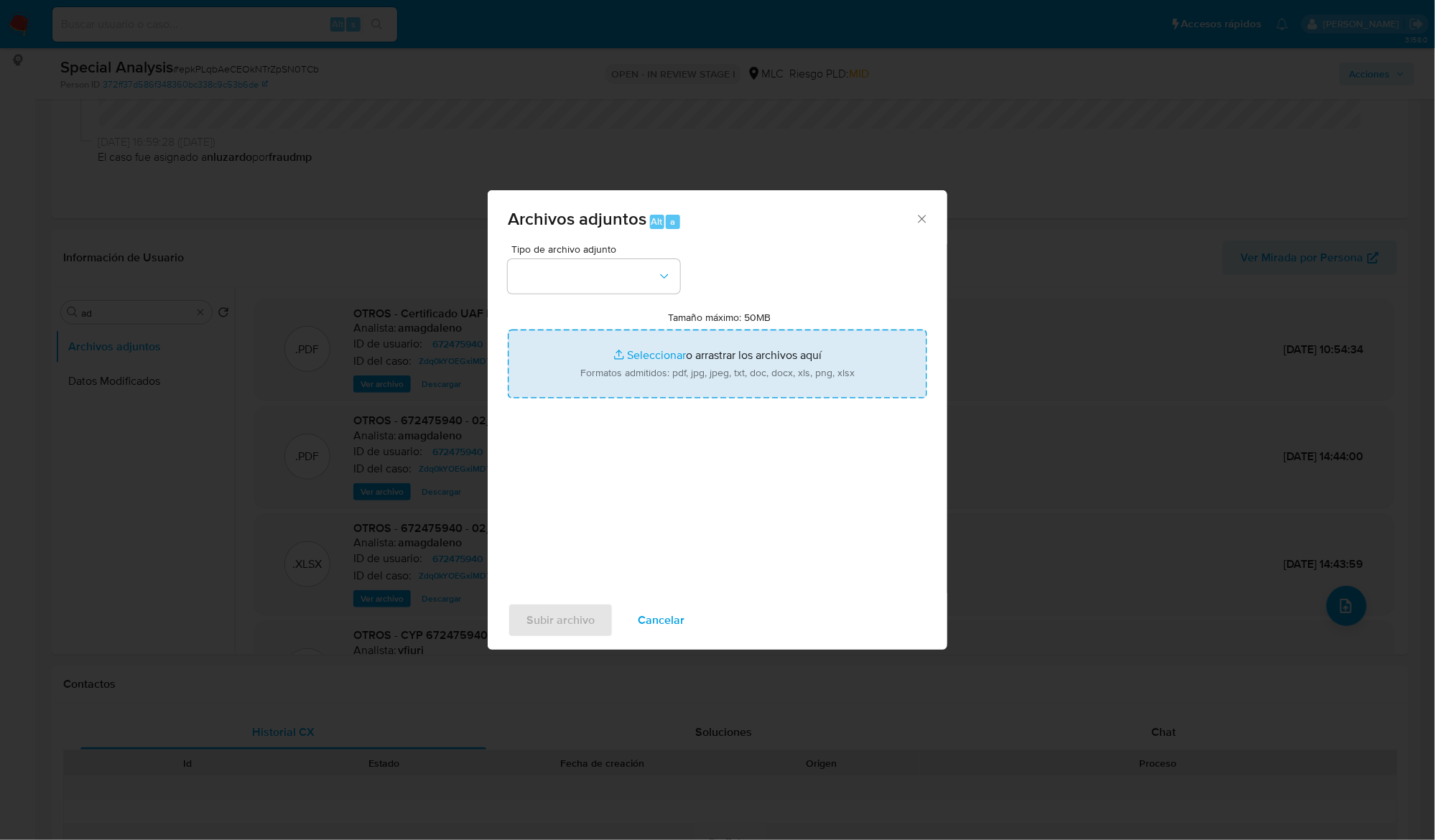
type input "C:\fakepath\ROS 1147 CERTIFICADO.pdf"
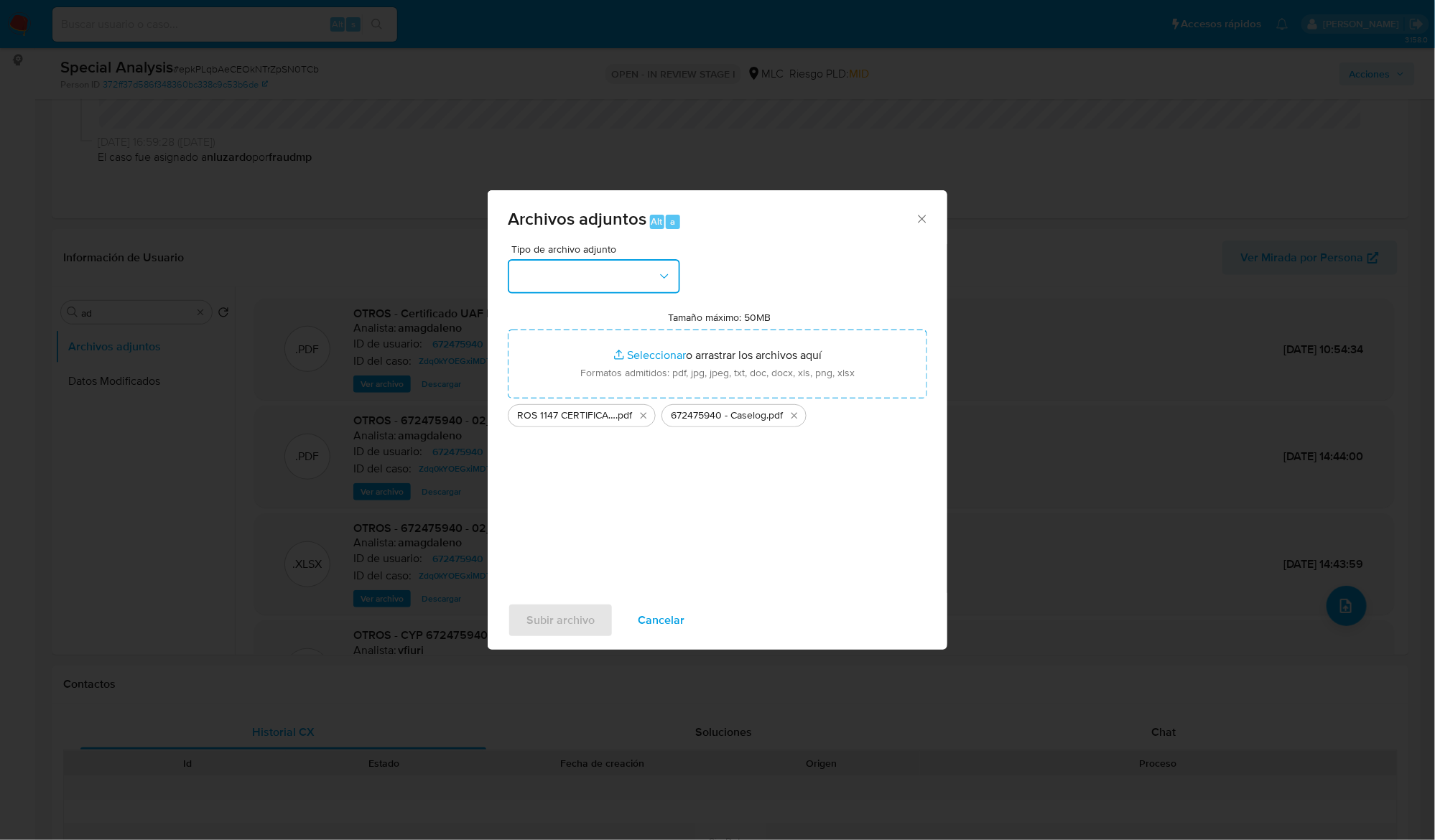
click at [665, 265] on button "button" at bounding box center [594, 276] width 172 height 34
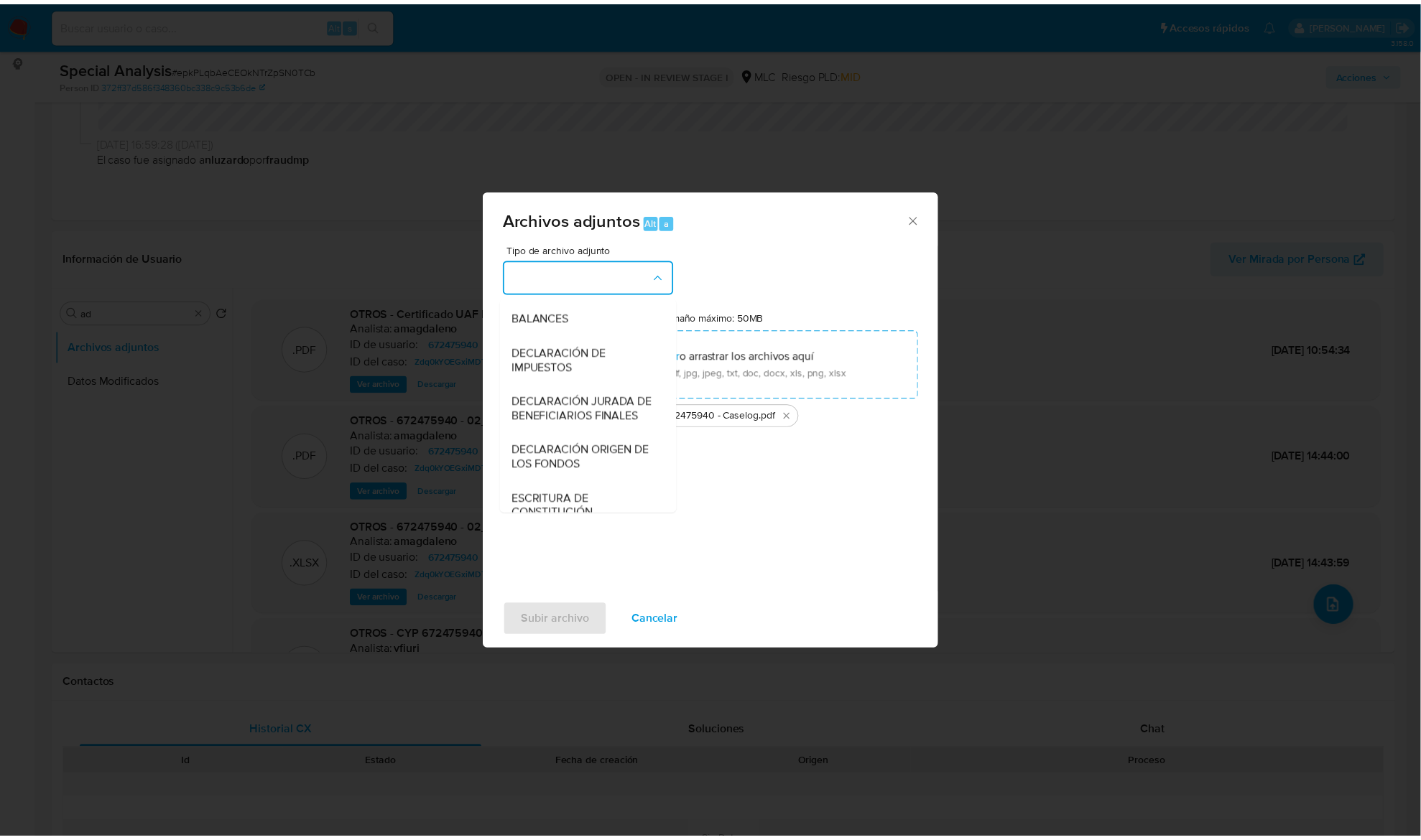
scroll to position [214, 0]
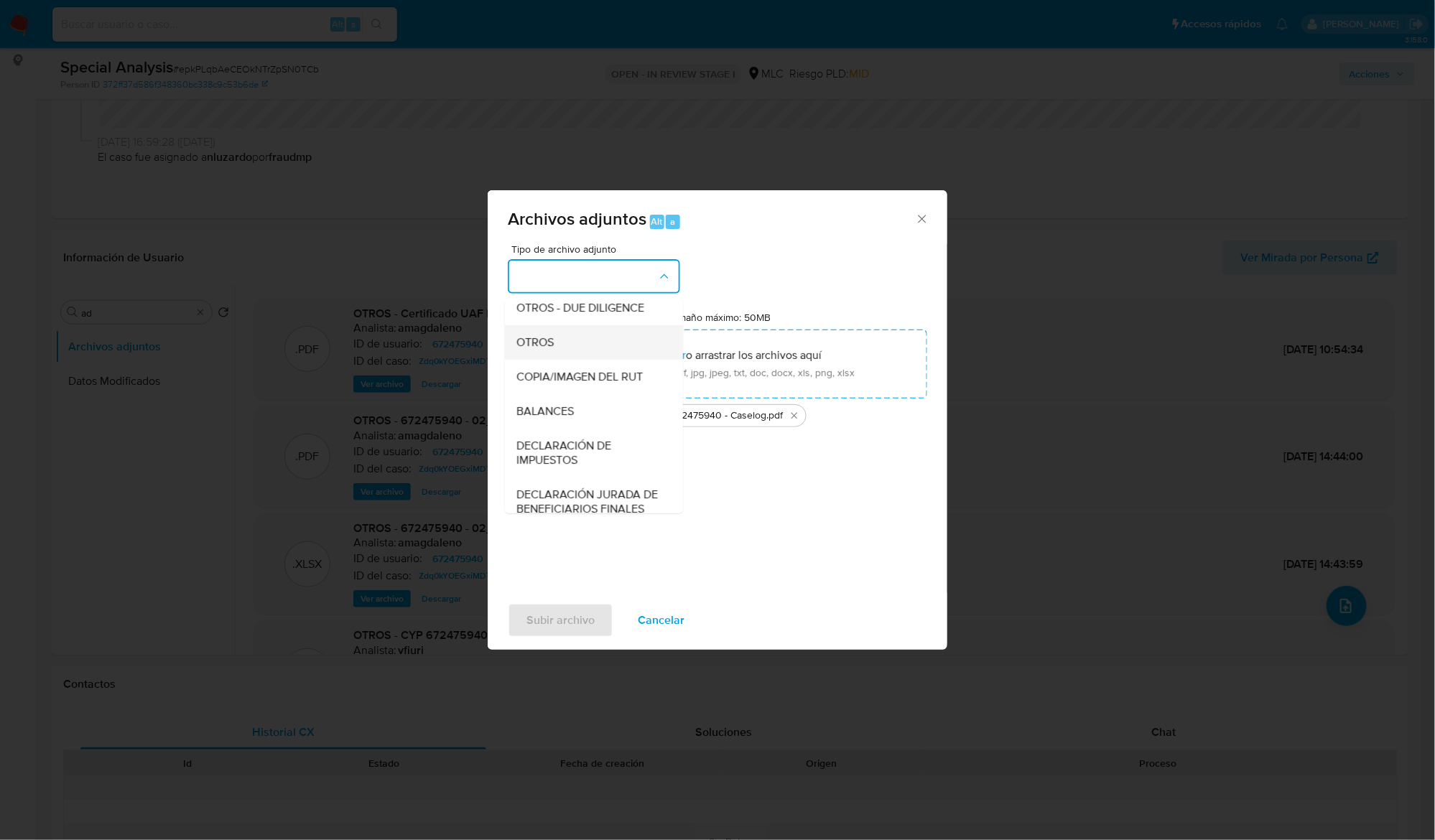
click at [558, 357] on div "OTROS" at bounding box center [589, 342] width 147 height 34
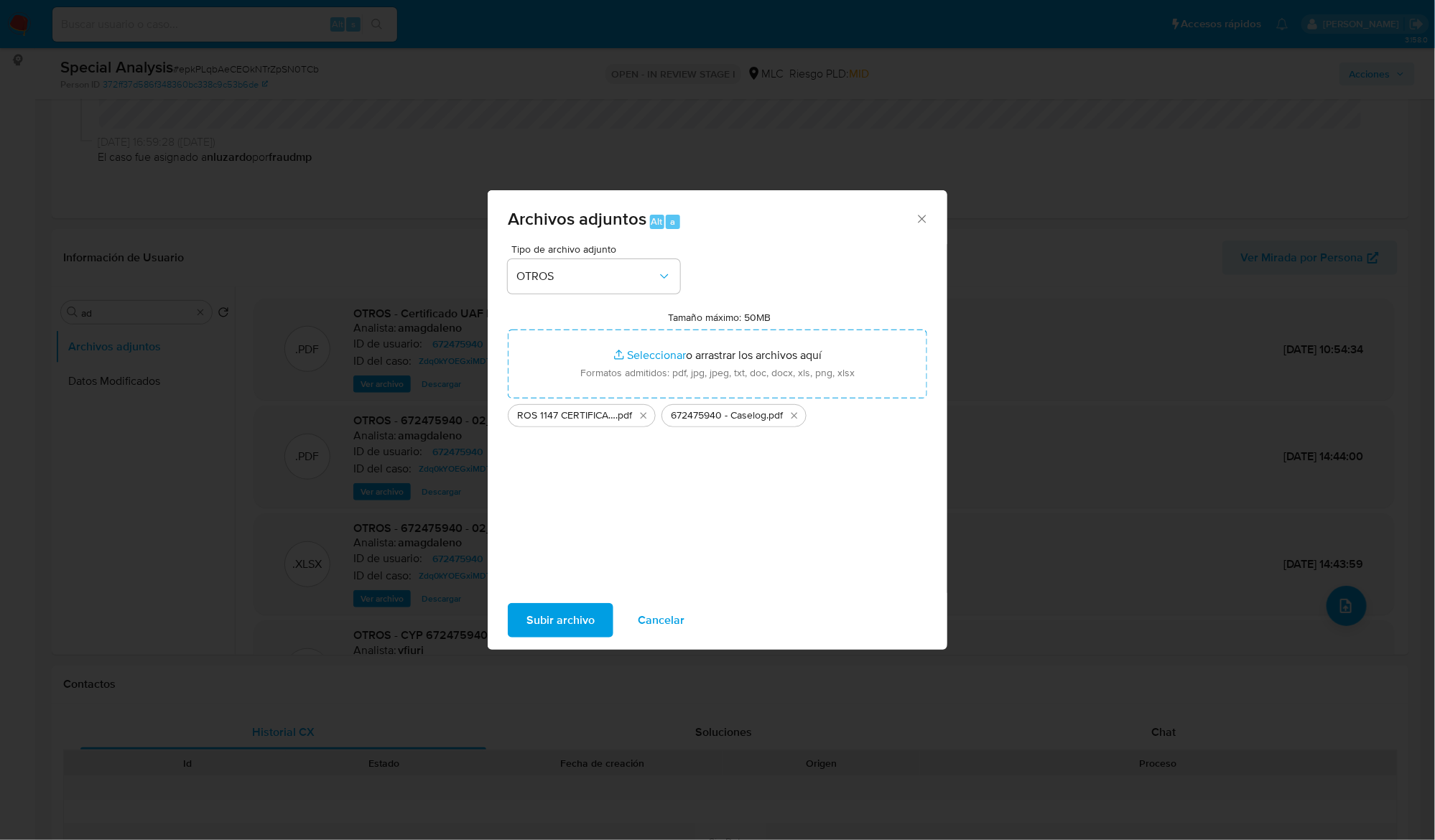
click at [554, 609] on span "Subir archivo" at bounding box center [561, 620] width 68 height 31
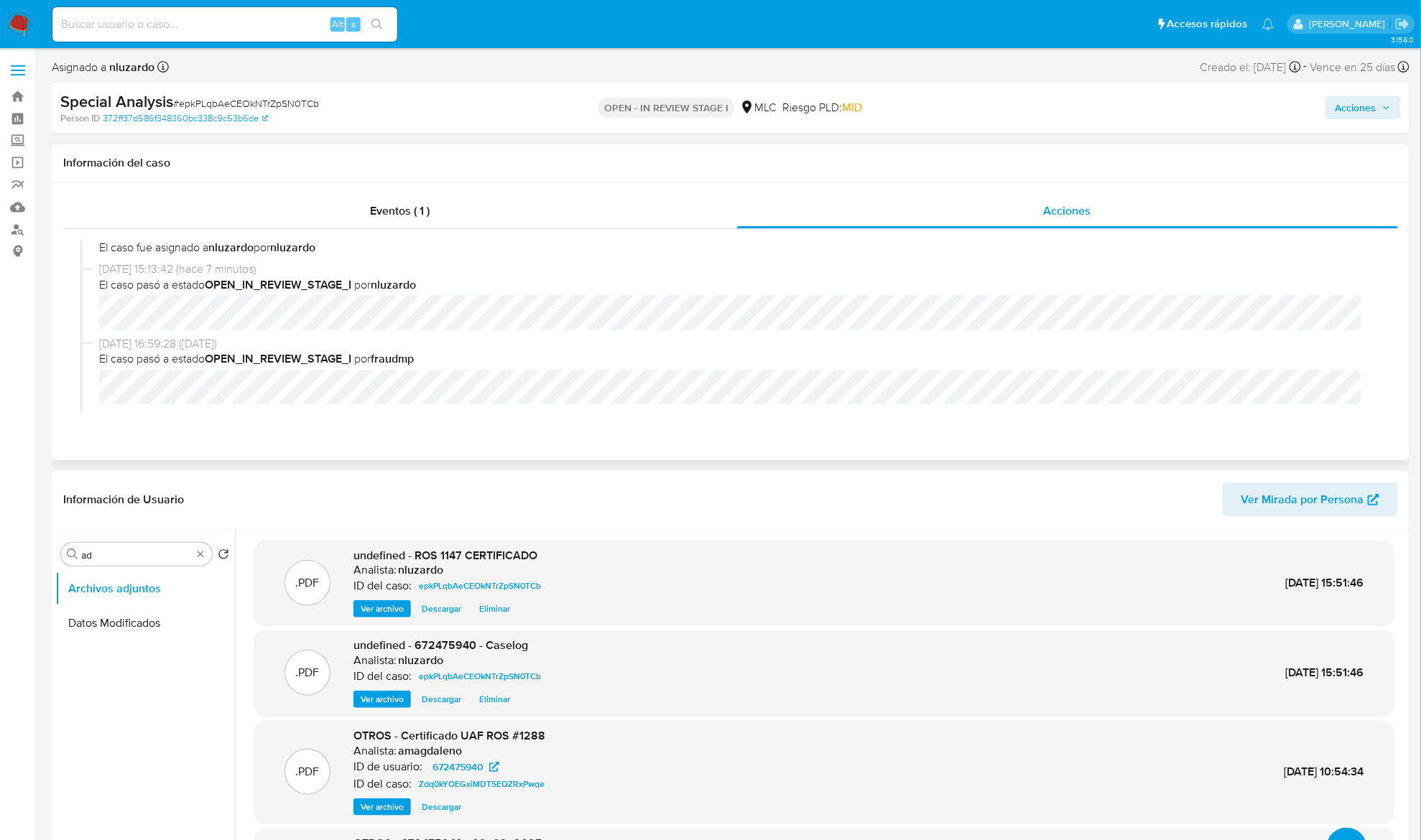
scroll to position [0, 0]
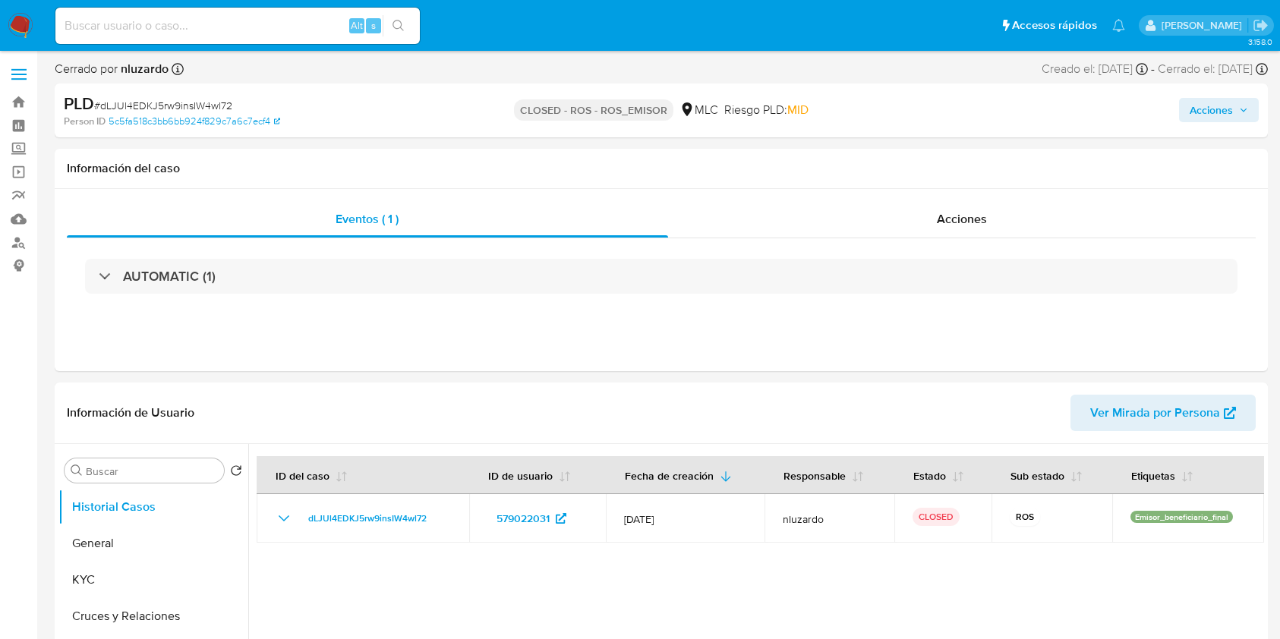
select select "10"
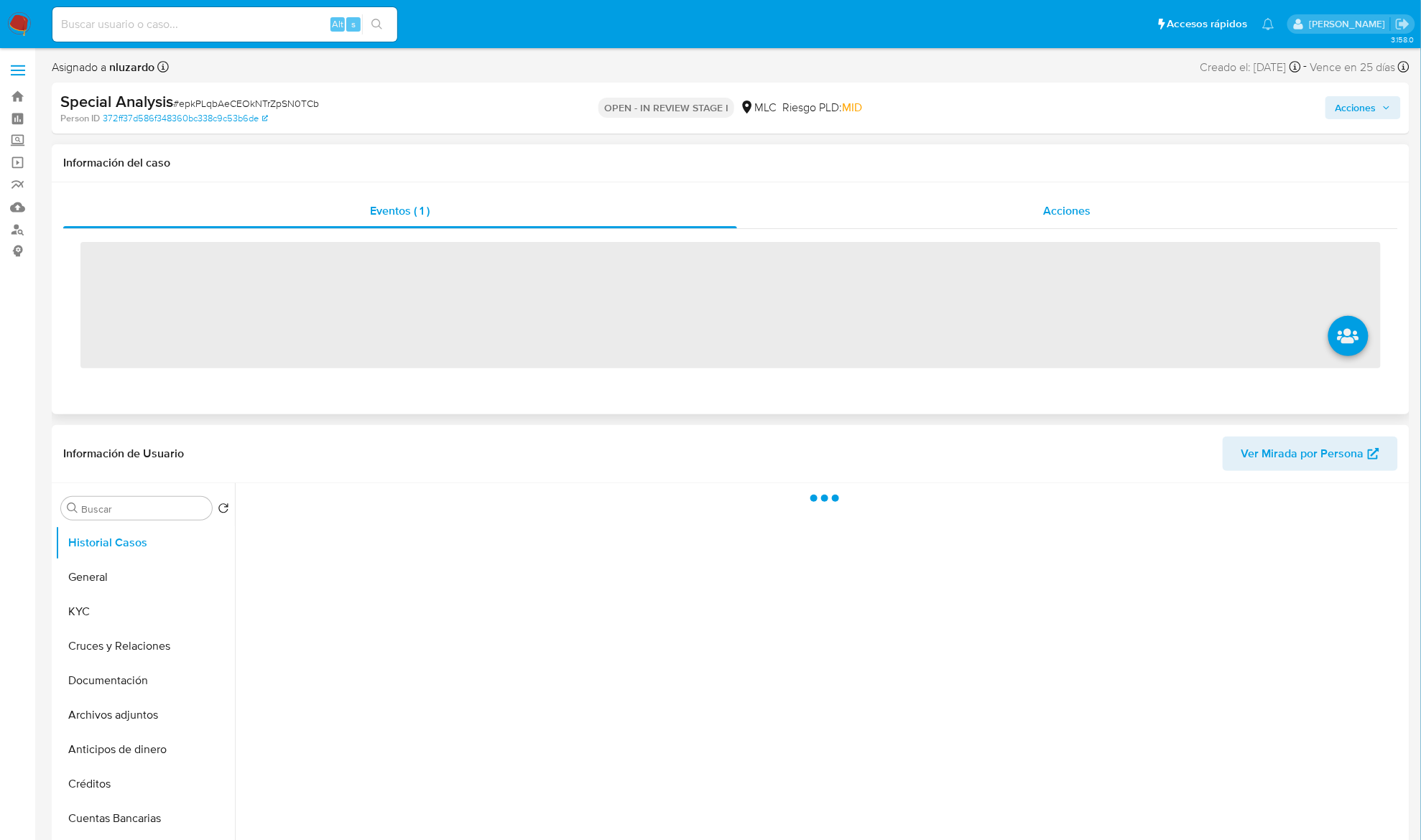
click at [1144, 228] on div "Acciones" at bounding box center [1067, 211] width 661 height 34
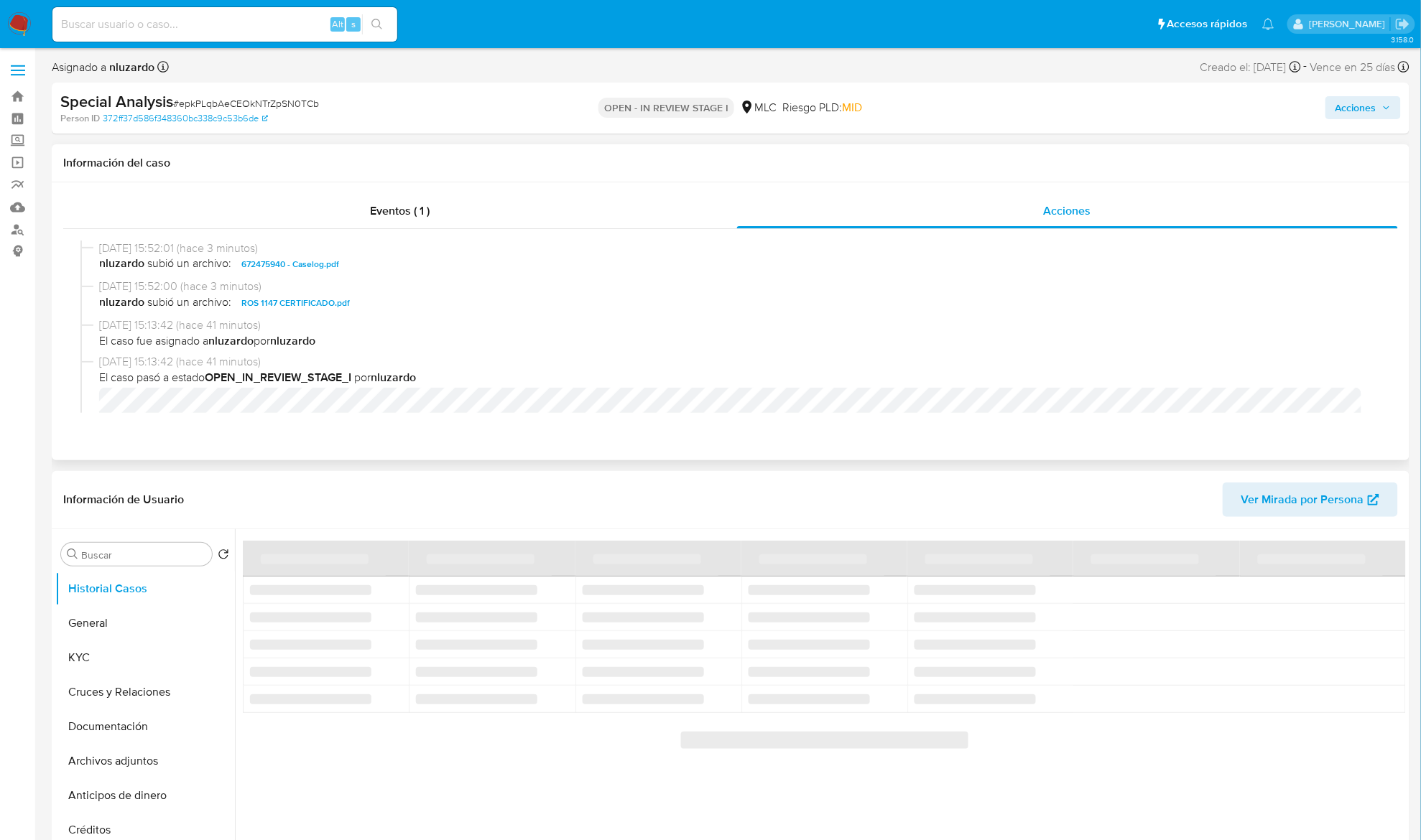
click at [408, 267] on span "nluzardo subió un archivo: 672475940 - Caselog.pdf" at bounding box center [737, 264] width 1275 height 17
copy span "672475940 - Caselog.pdf"
click at [1365, 112] on span "Acciones" at bounding box center [1355, 108] width 41 height 23
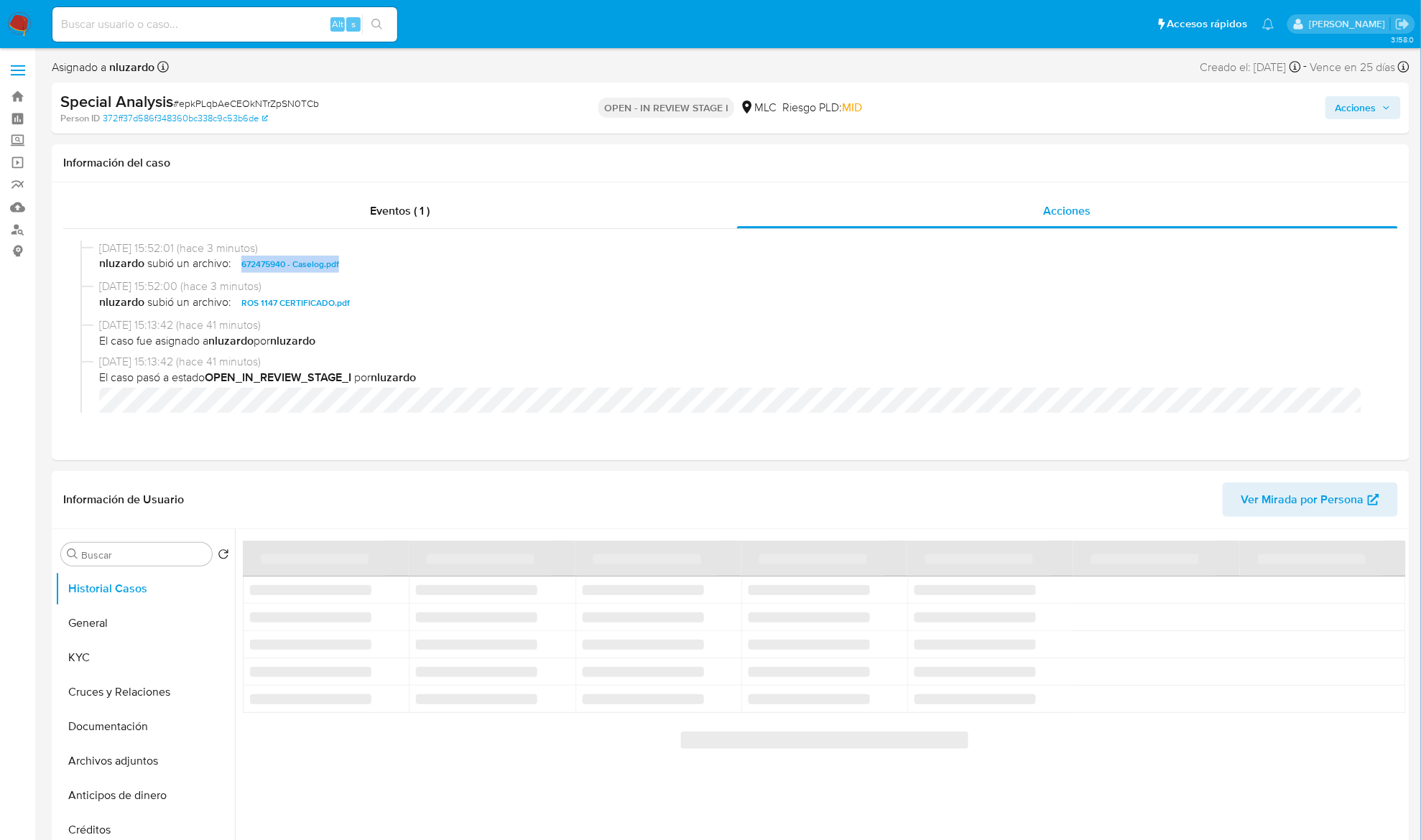
select select "10"
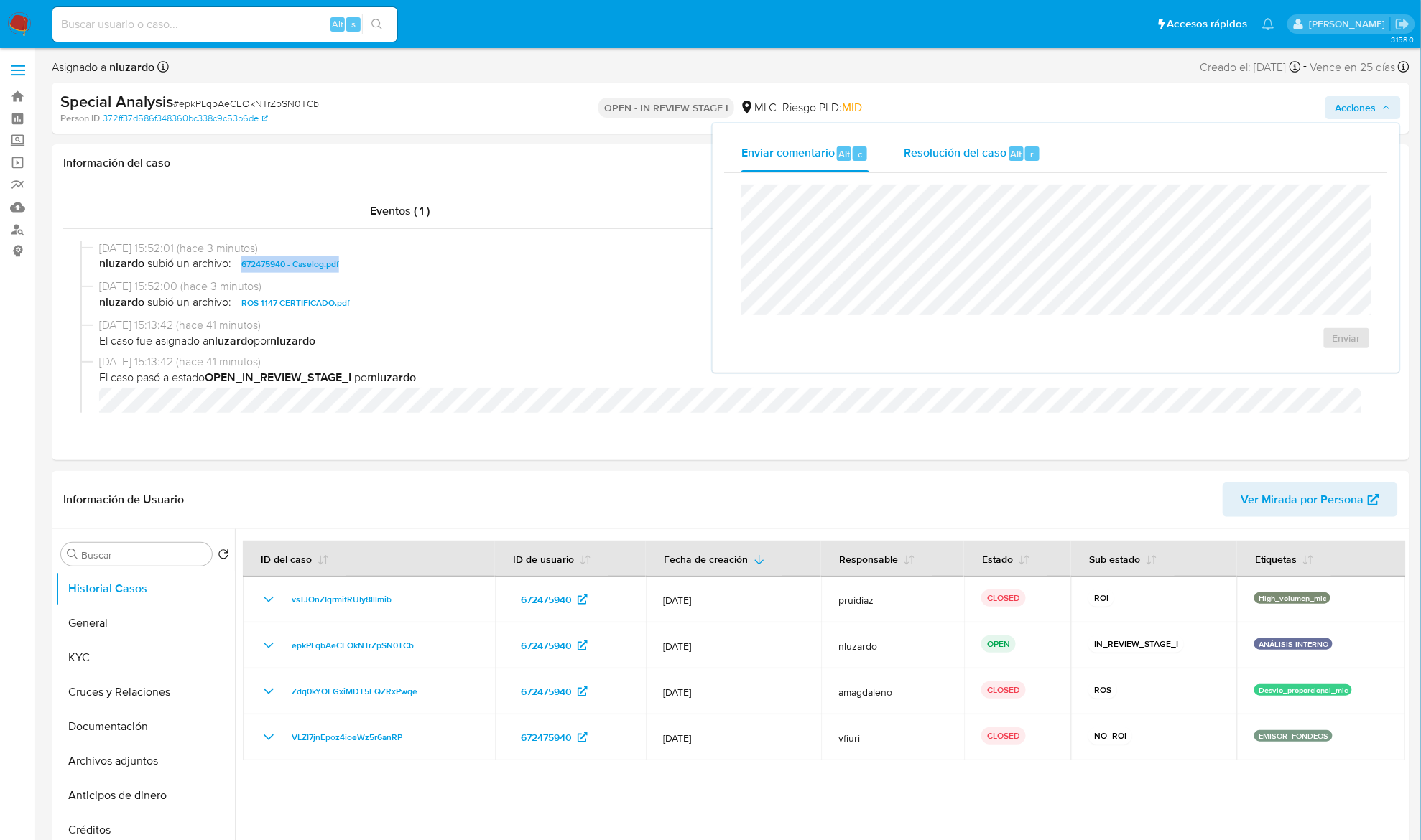
click at [984, 160] on span "Resolución del caso" at bounding box center [955, 152] width 103 height 16
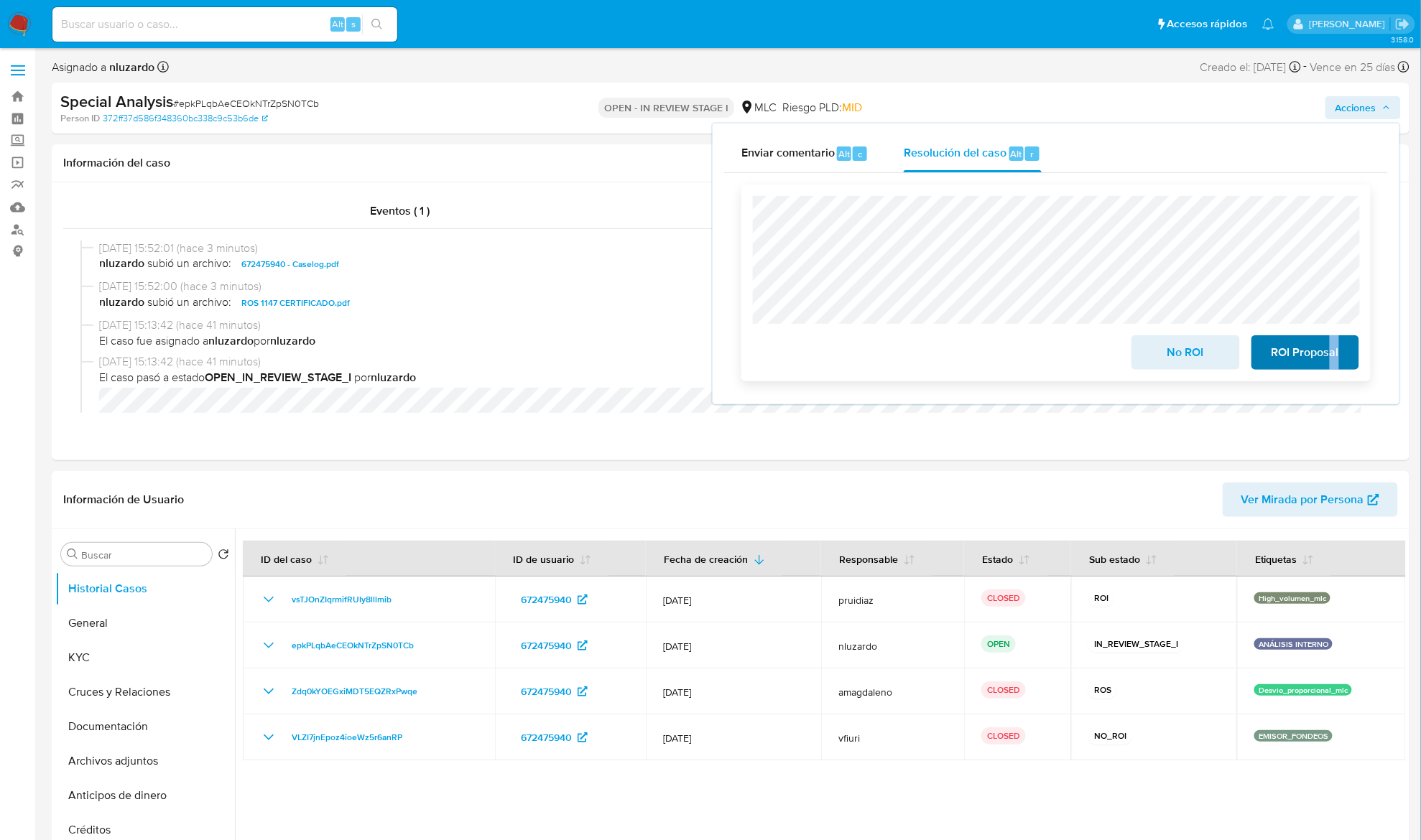
drag, startPoint x: 1327, startPoint y: 383, endPoint x: 1329, endPoint y: 360, distance: 23.1
click at [1329, 360] on div "Cierre de caso No ROI ROI Proposal" at bounding box center [1056, 283] width 664 height 219
click at [1285, 354] on span "ROI Proposal" at bounding box center [1305, 352] width 70 height 31
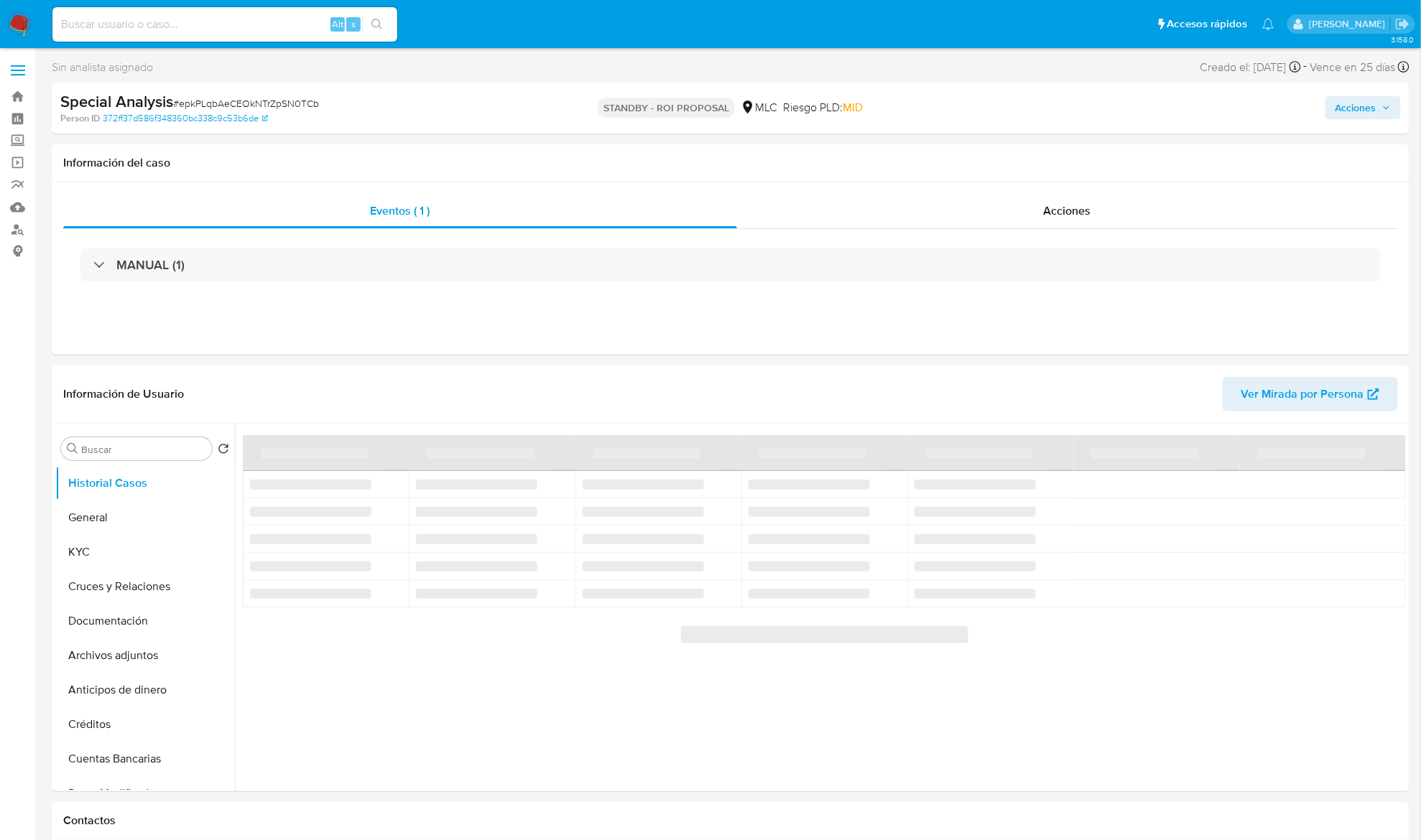
select select "10"
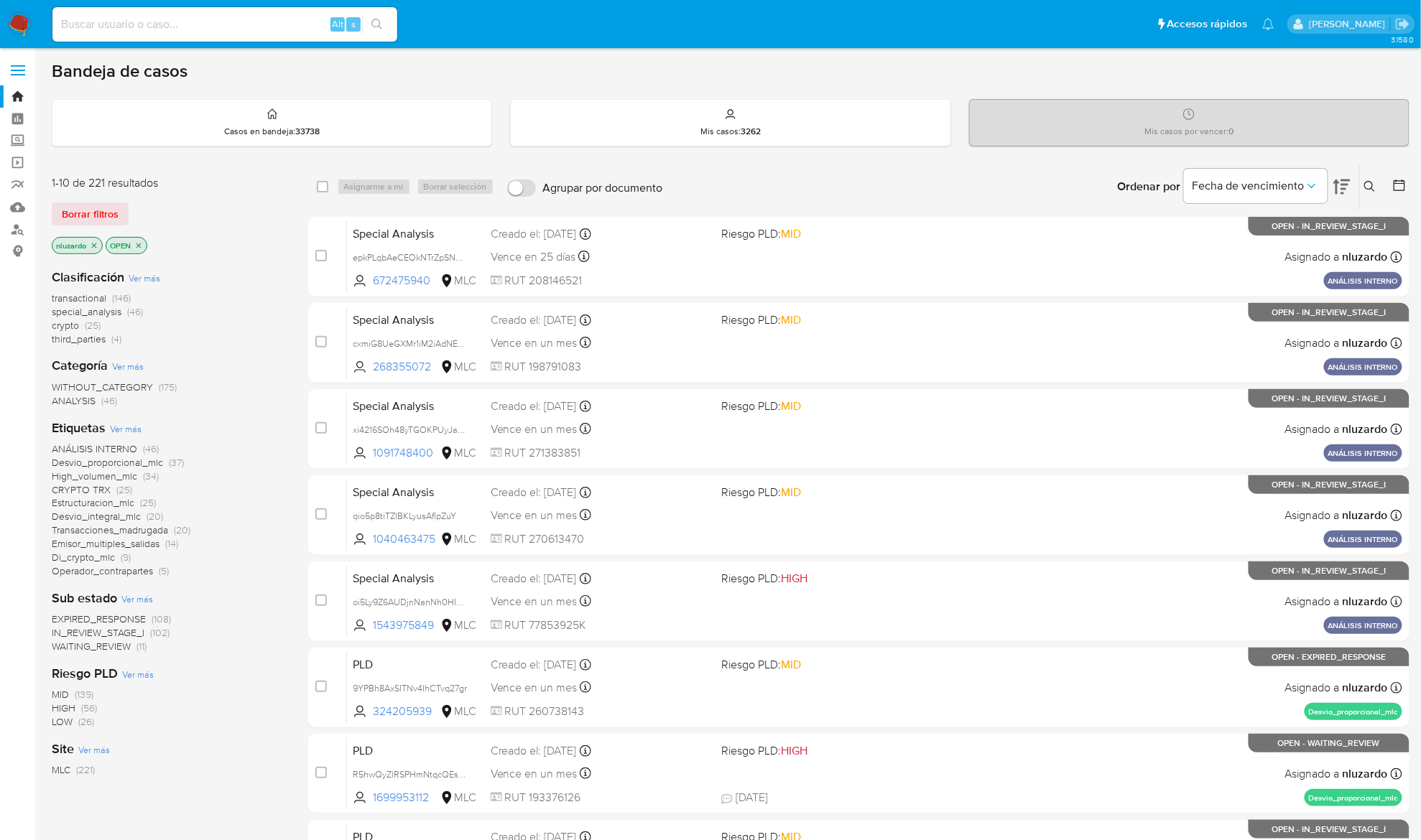
click at [269, 261] on div "Clasificación Ver más transactional (146) special_analysis (46) crypto (25) thi…" at bounding box center [168, 517] width 234 height 520
drag, startPoint x: 437, startPoint y: 280, endPoint x: 260, endPoint y: 403, distance: 215.5
click at [262, 403] on div "1-10 de 220 resultados Borrar filtros nluzardo OPEN Clasificación Ver más trans…" at bounding box center [730, 644] width 1358 height 961
click at [258, 403] on div "WITHOUT_CATEGORY (175) ANALYSIS (45)" at bounding box center [168, 394] width 234 height 27
drag, startPoint x: 458, startPoint y: 286, endPoint x: 241, endPoint y: 393, distance: 241.9
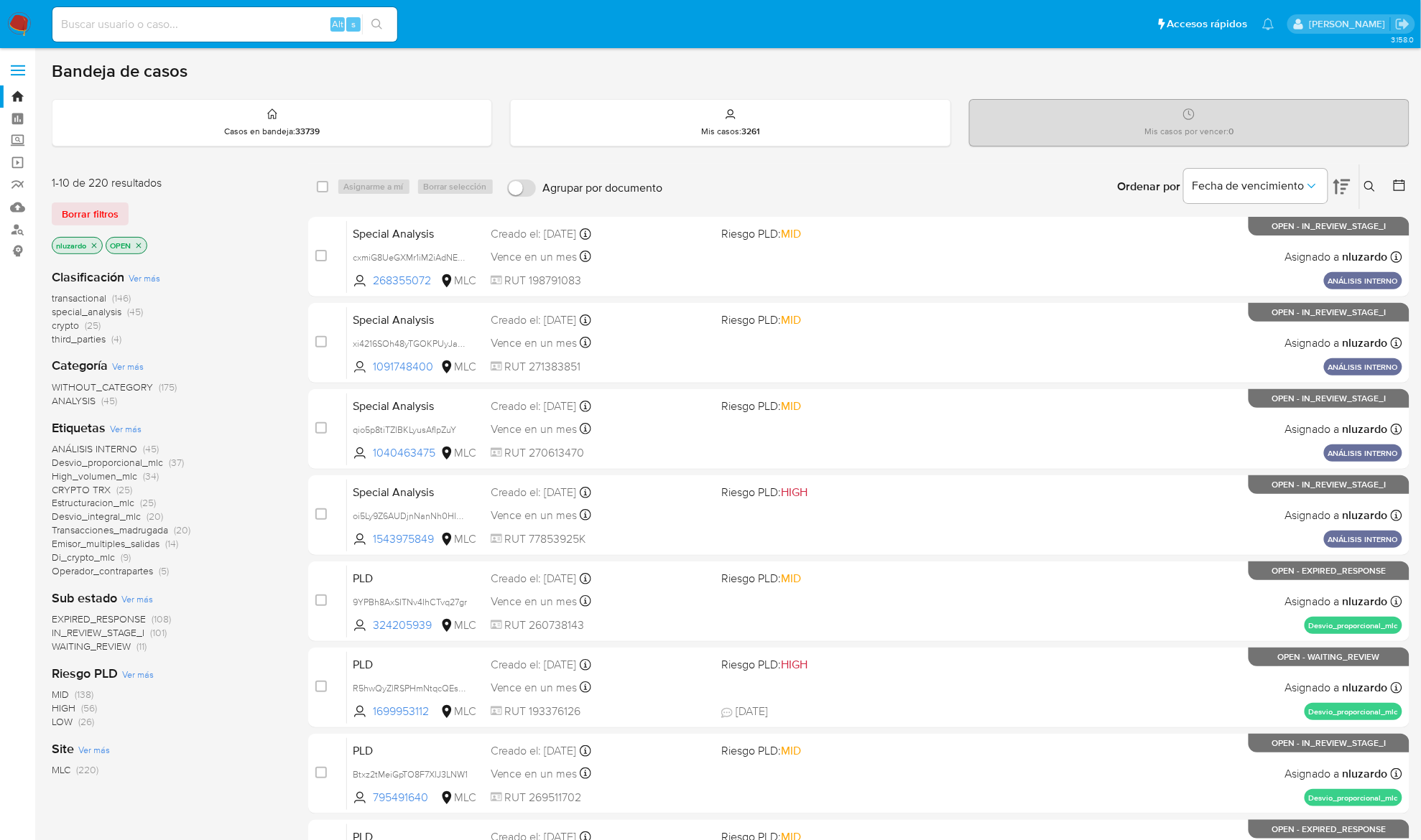
click at [241, 393] on div "1-10 de 220 resultados Borrar filtros nluzardo OPEN Clasificación Ver más trans…" at bounding box center [730, 644] width 1358 height 961
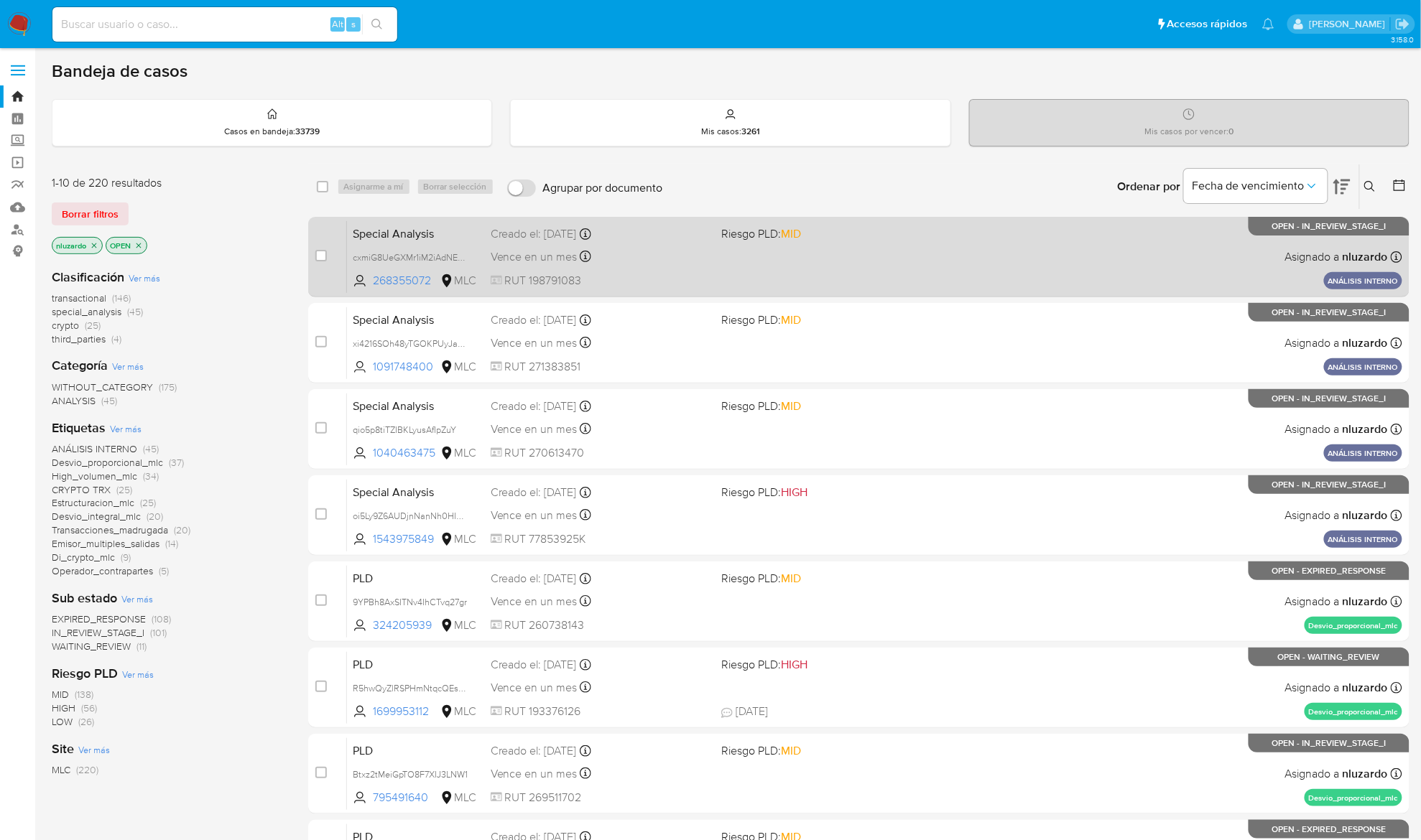
click at [658, 276] on span "RUT 198791083" at bounding box center [601, 281] width 219 height 16
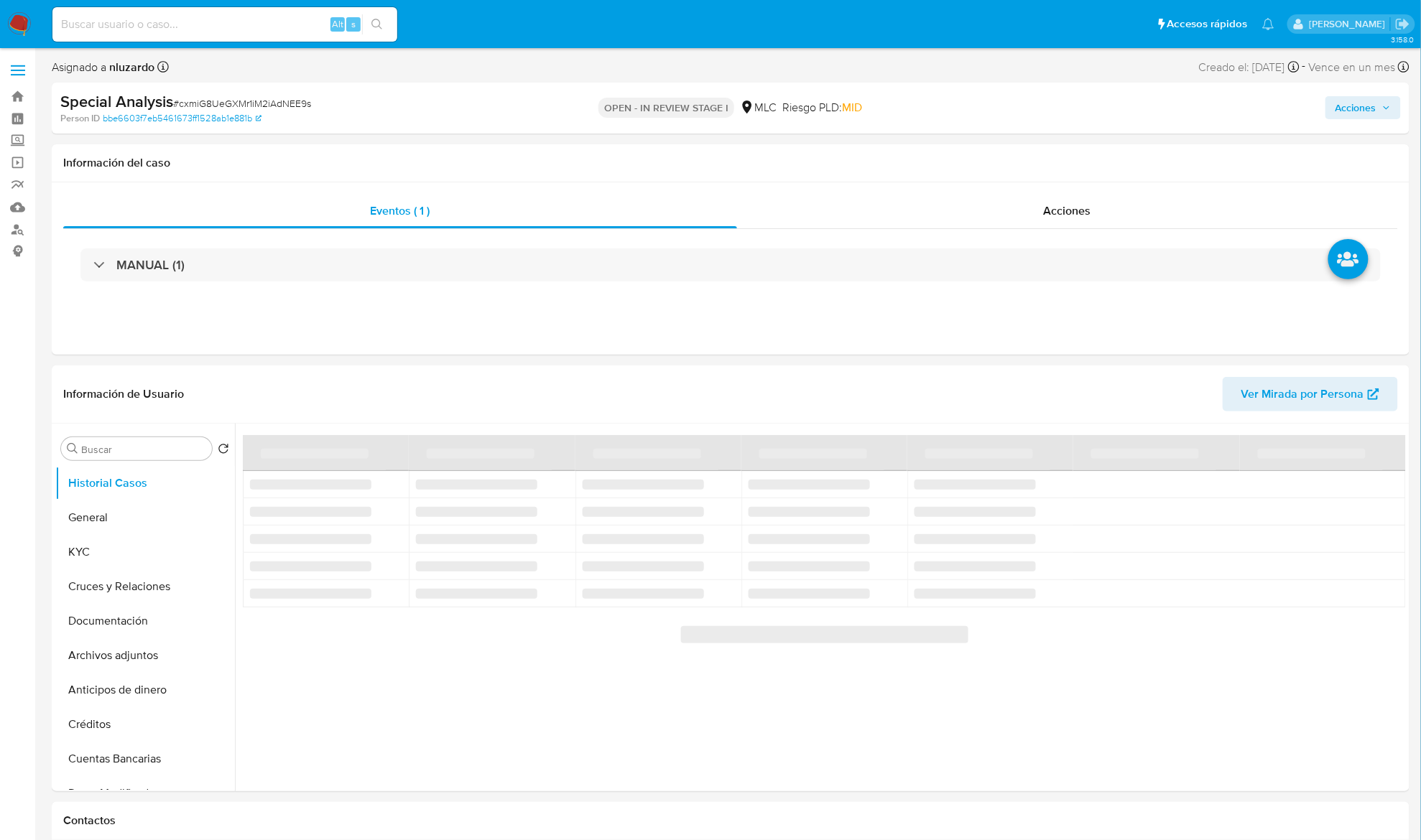
select select "10"
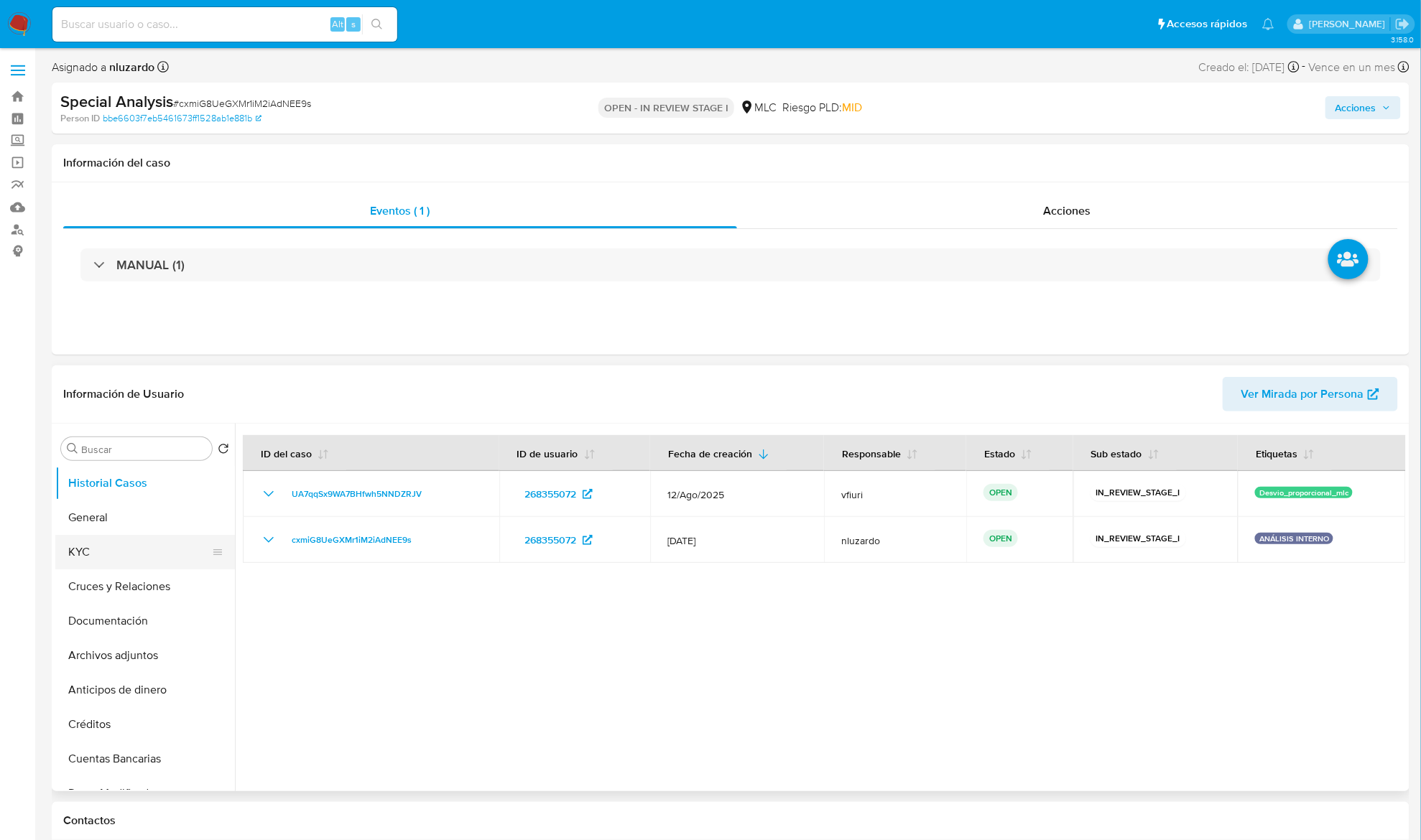
click at [94, 557] on button "KYC" at bounding box center [139, 552] width 168 height 34
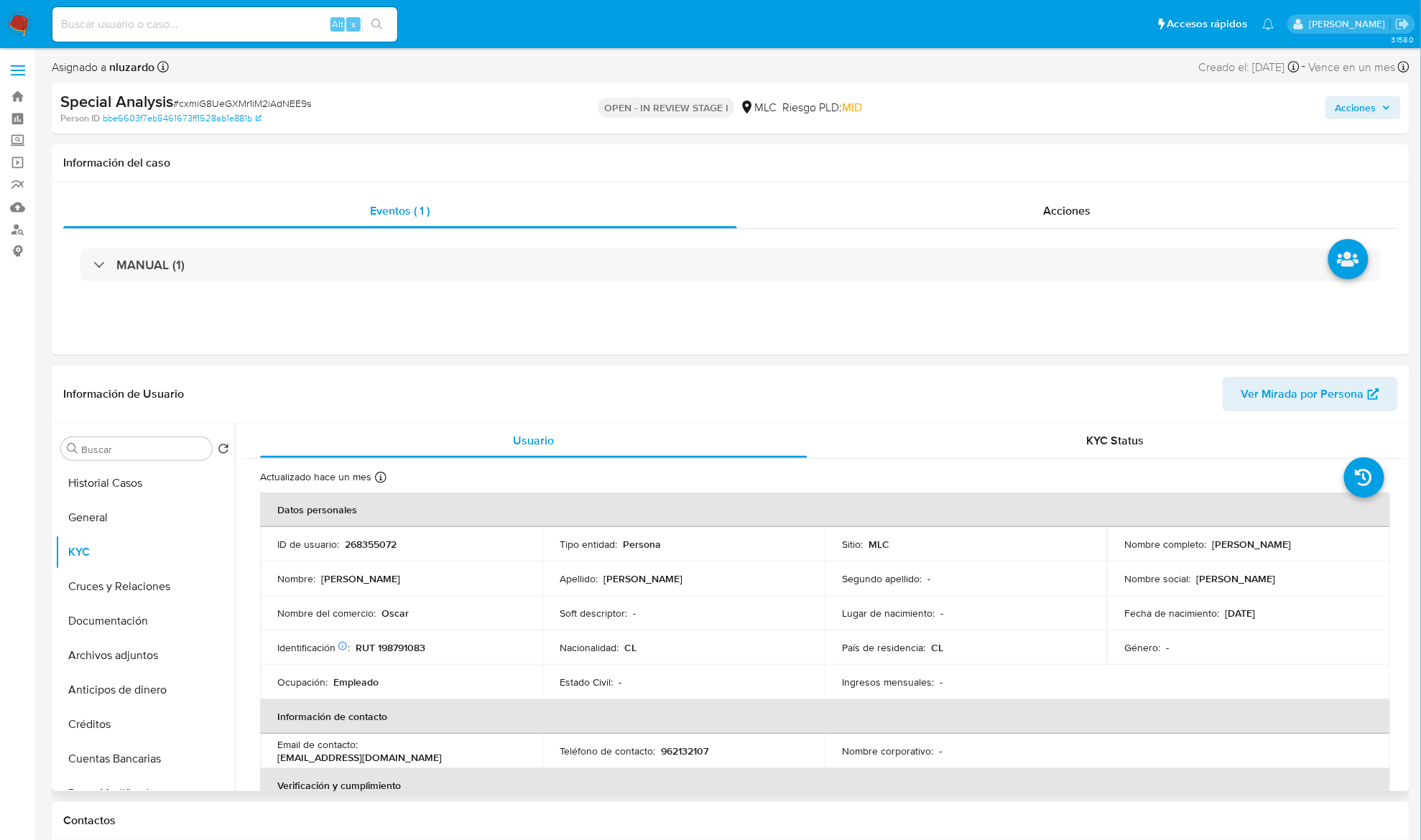
click at [1213, 546] on p "[PERSON_NAME]" at bounding box center [1252, 545] width 79 height 13
drag, startPoint x: 1335, startPoint y: 554, endPoint x: 1365, endPoint y: 551, distance: 30.1
click at [1365, 551] on td "Nombre completo : [PERSON_NAME]" at bounding box center [1248, 544] width 282 height 34
copy p "[PERSON_NAME]"
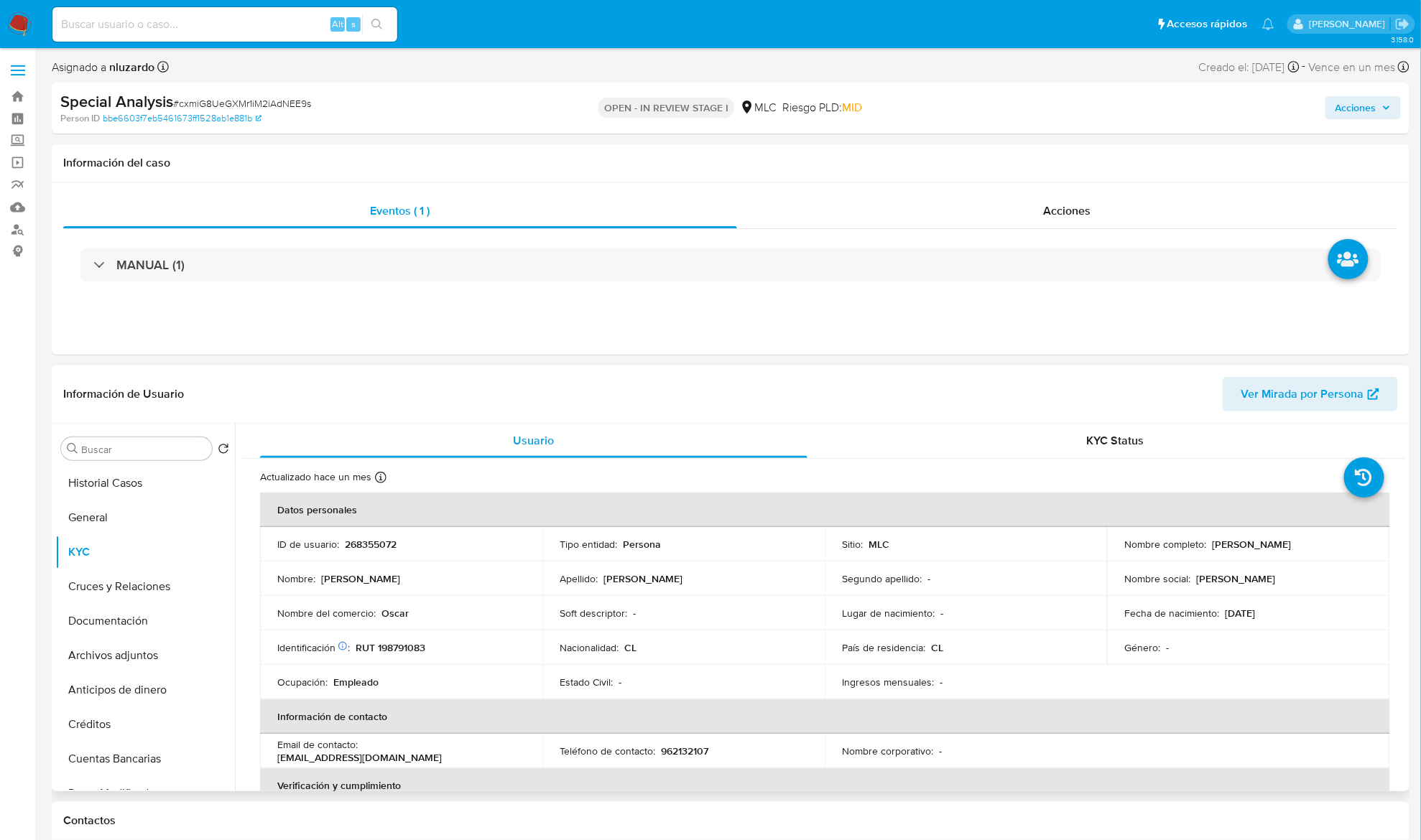
click at [360, 543] on p "268355072" at bounding box center [370, 545] width 52 height 13
copy p "268355072"
click at [365, 540] on p "268355072" at bounding box center [370, 545] width 52 height 13
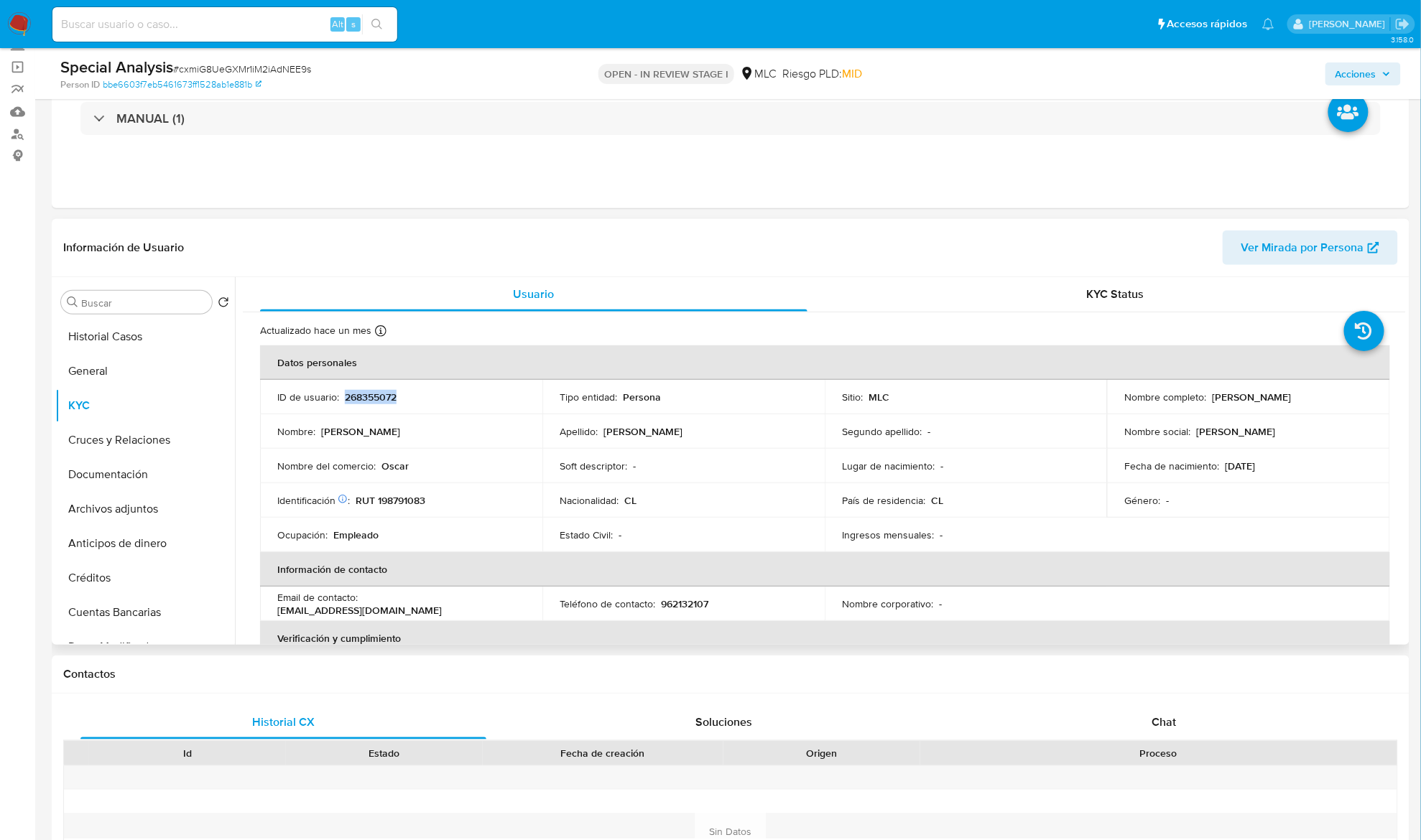
click at [727, 515] on td "Nacionalidad : CL" at bounding box center [683, 500] width 282 height 34
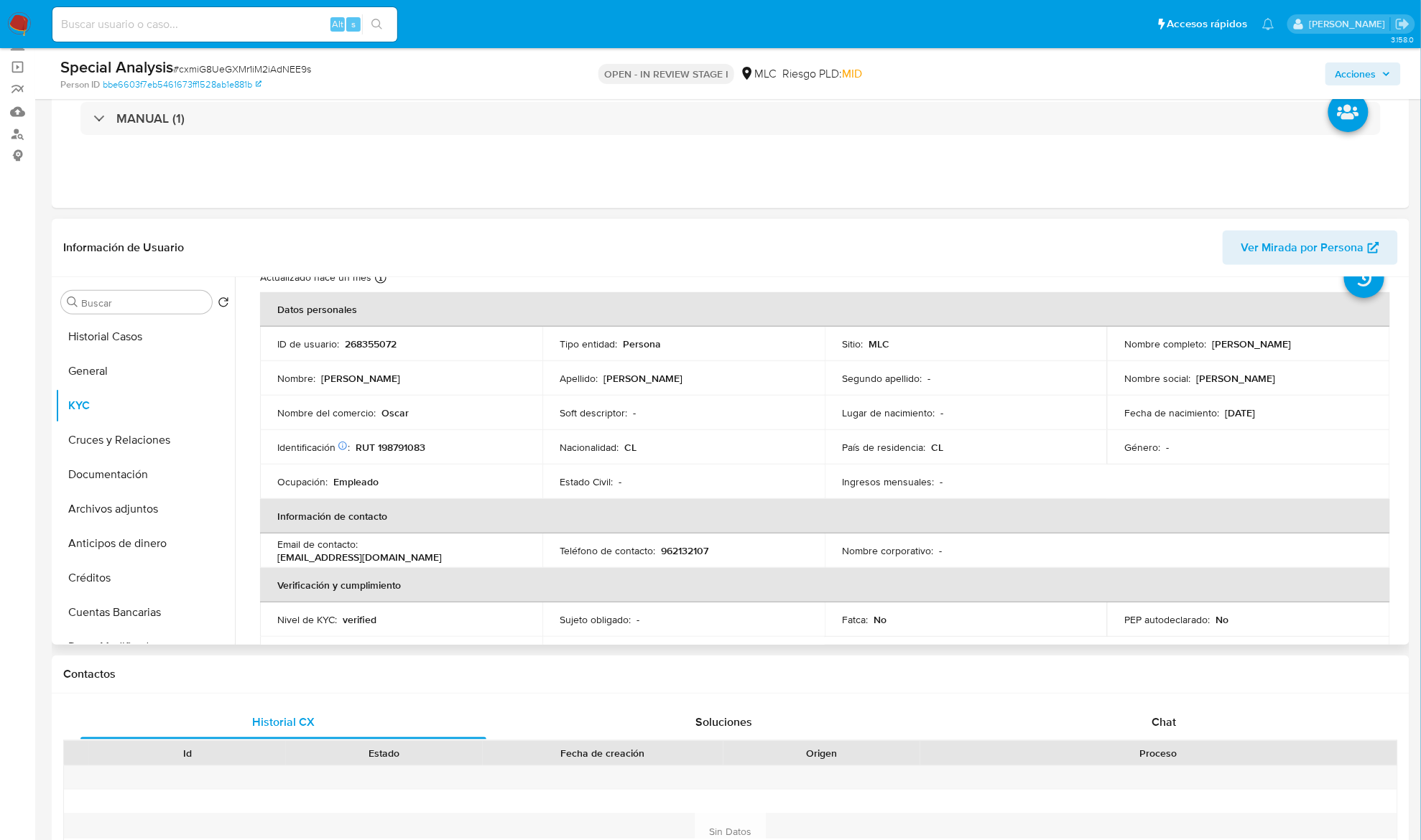
scroll to position [59, 0]
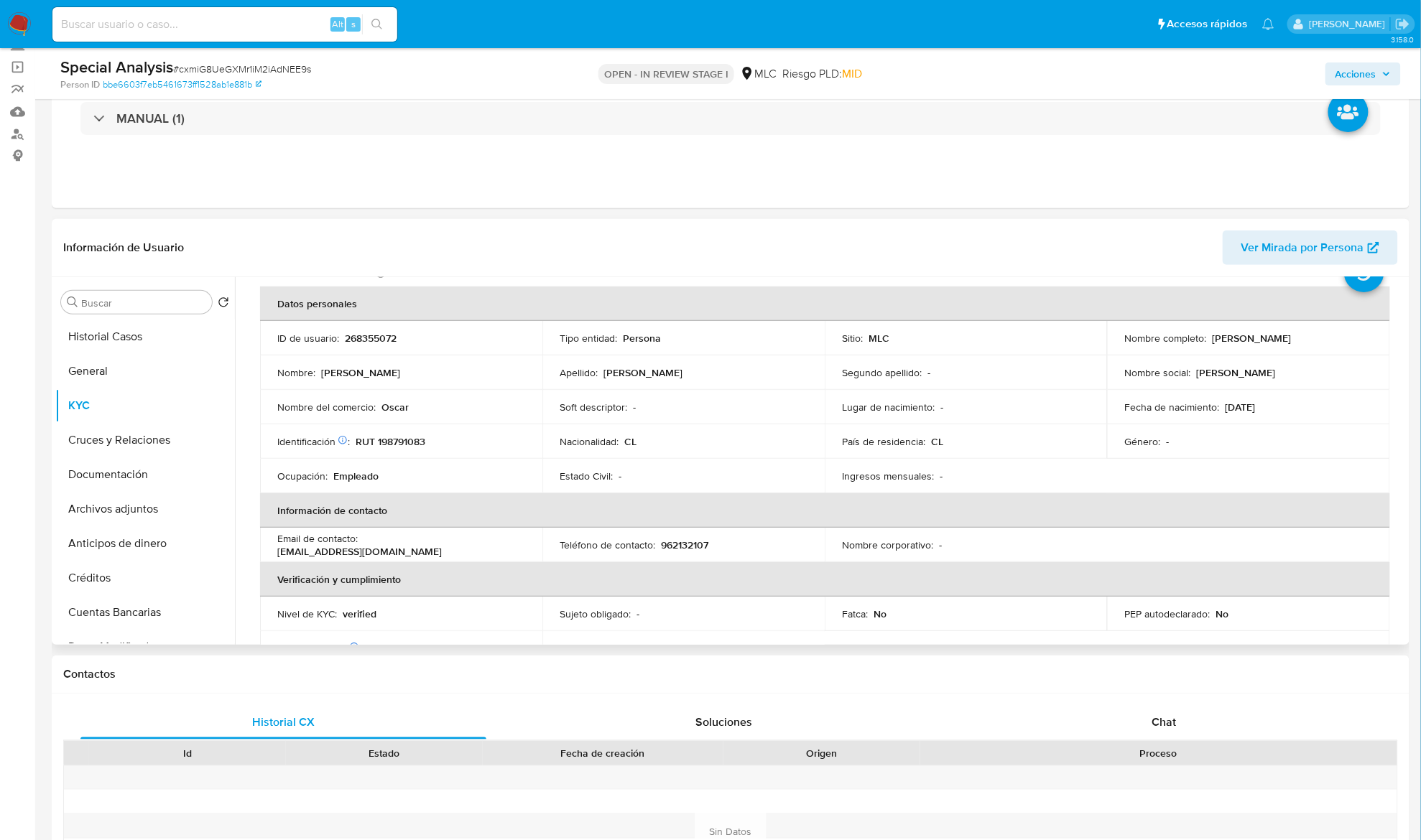
click at [415, 443] on p "RUT 198791083" at bounding box center [391, 442] width 70 height 13
copy p "198791083"
click at [153, 303] on input "Buscar" at bounding box center [144, 304] width 125 height 13
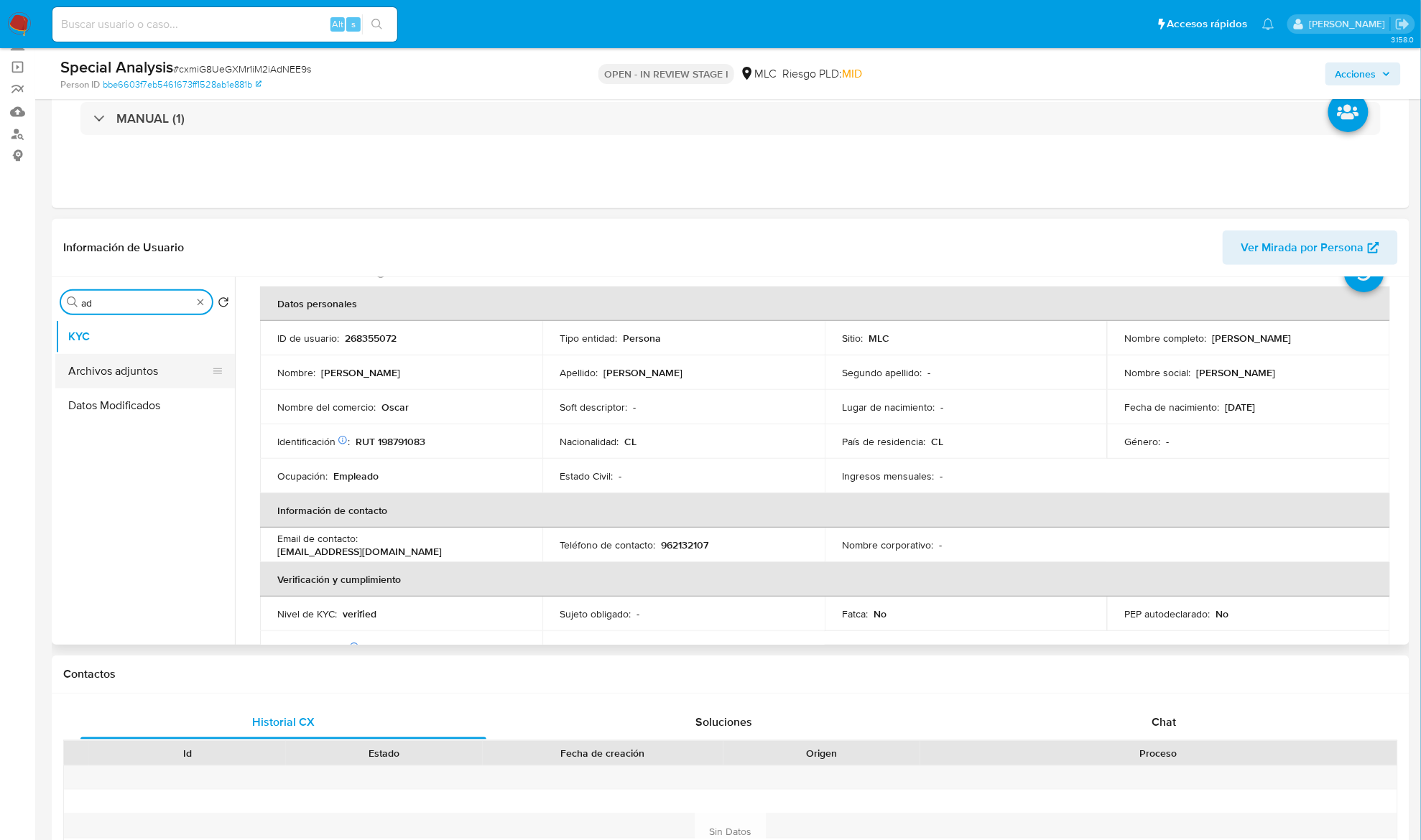
type input "ad"
click at [150, 365] on button "Archivos adjuntos" at bounding box center [139, 371] width 168 height 34
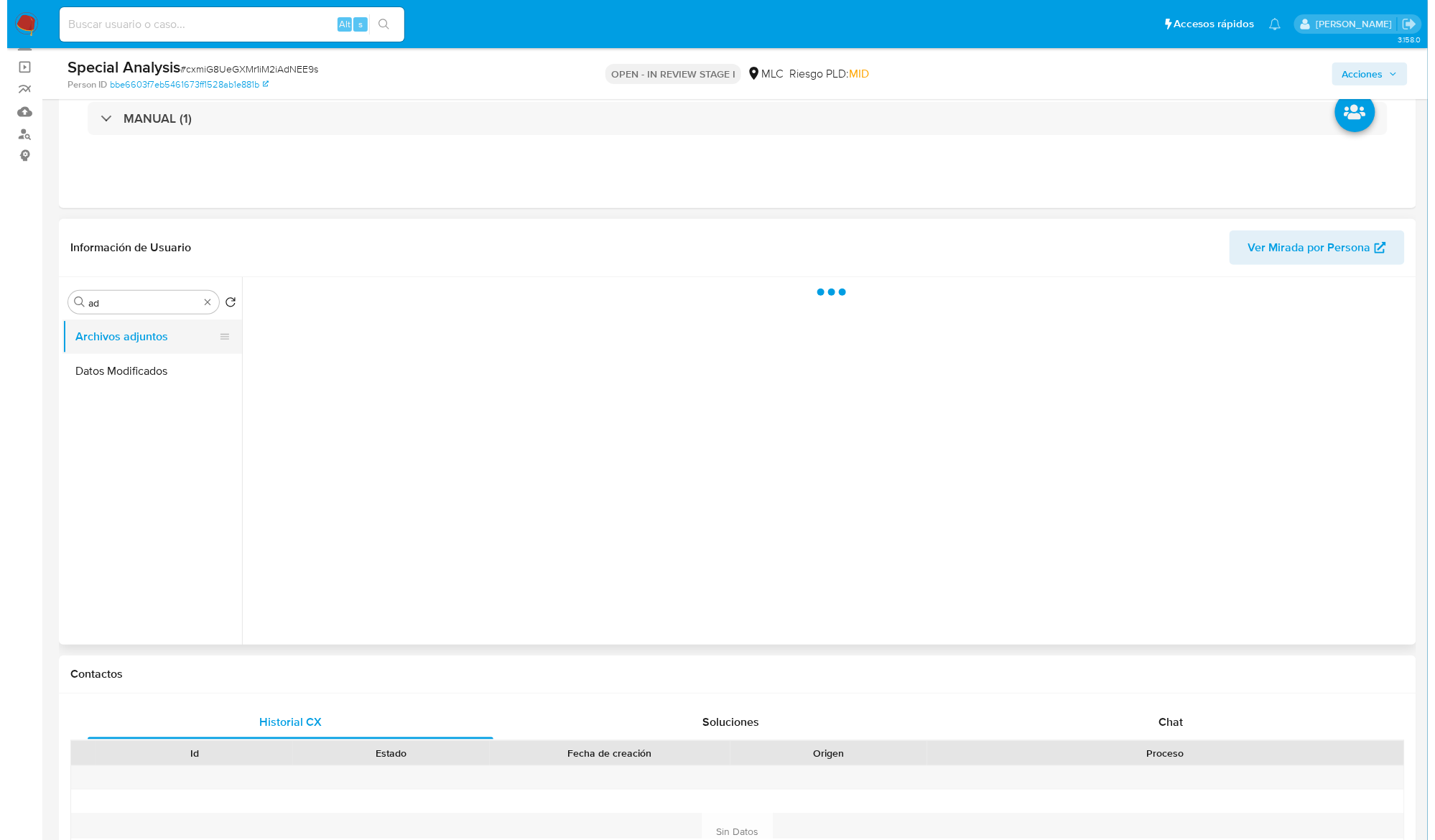
scroll to position [0, 0]
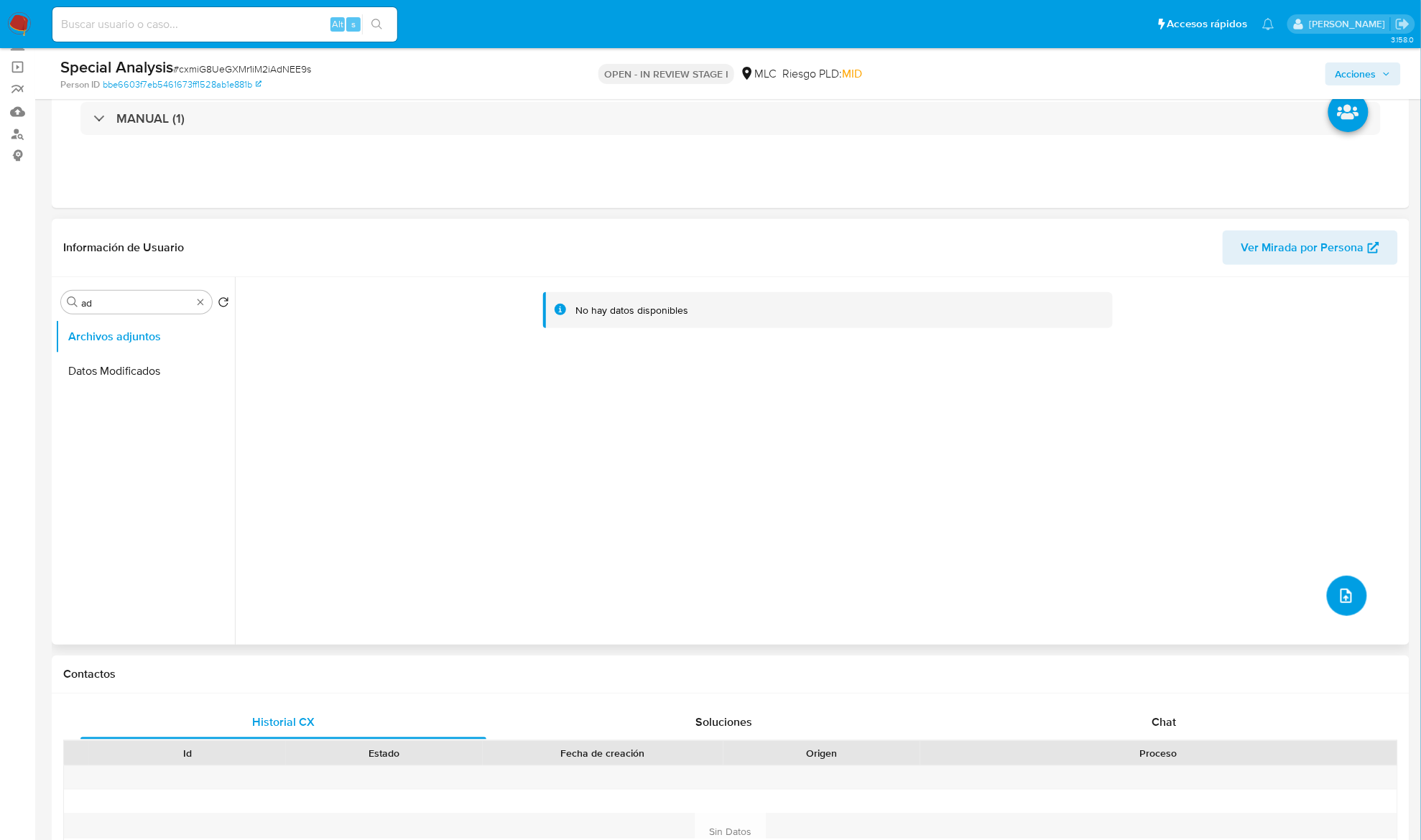
click at [1353, 598] on button "upload-file" at bounding box center [1346, 596] width 41 height 41
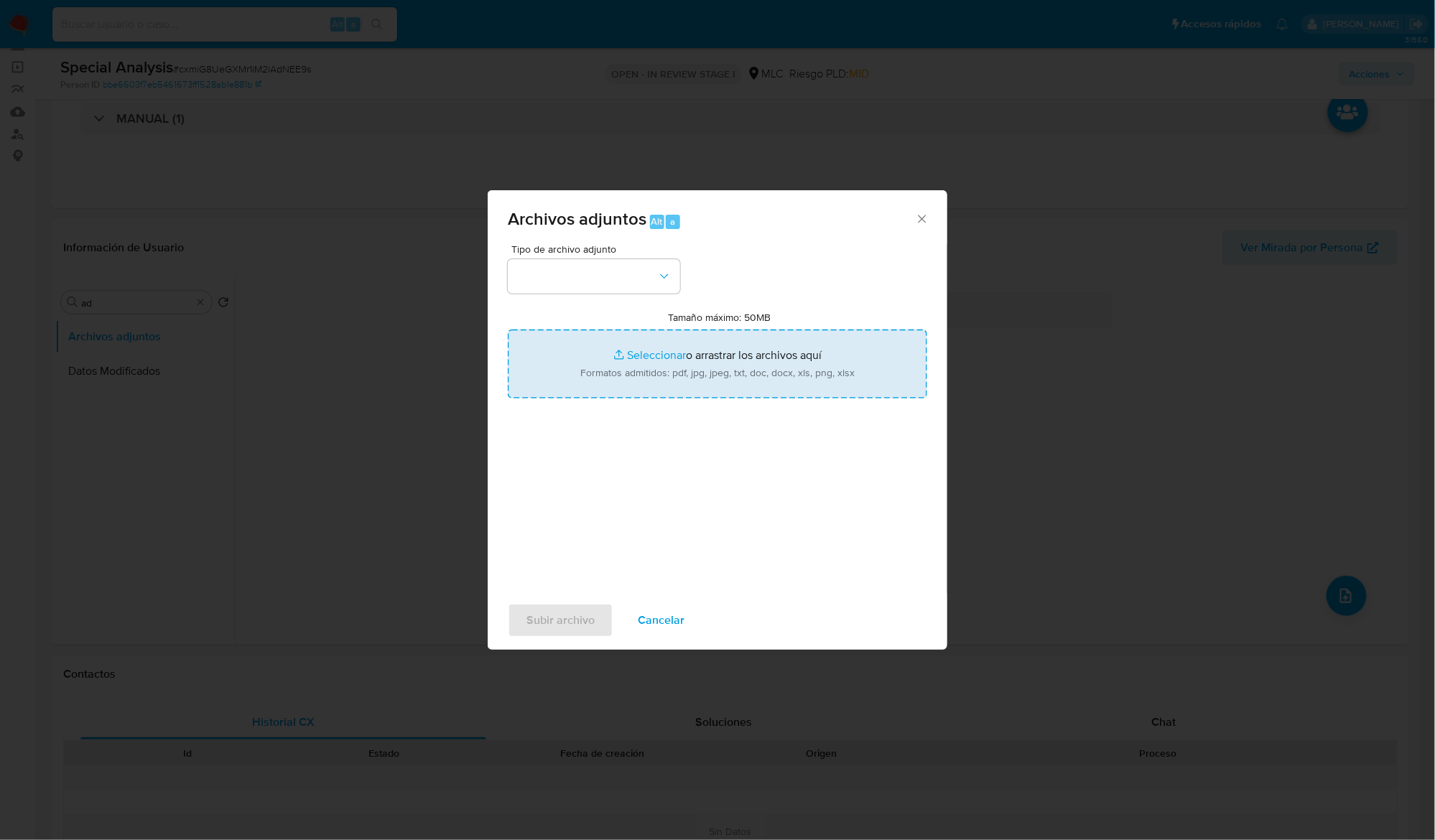
type input "C:\fakepath\268355072 - Caselog.pdf"
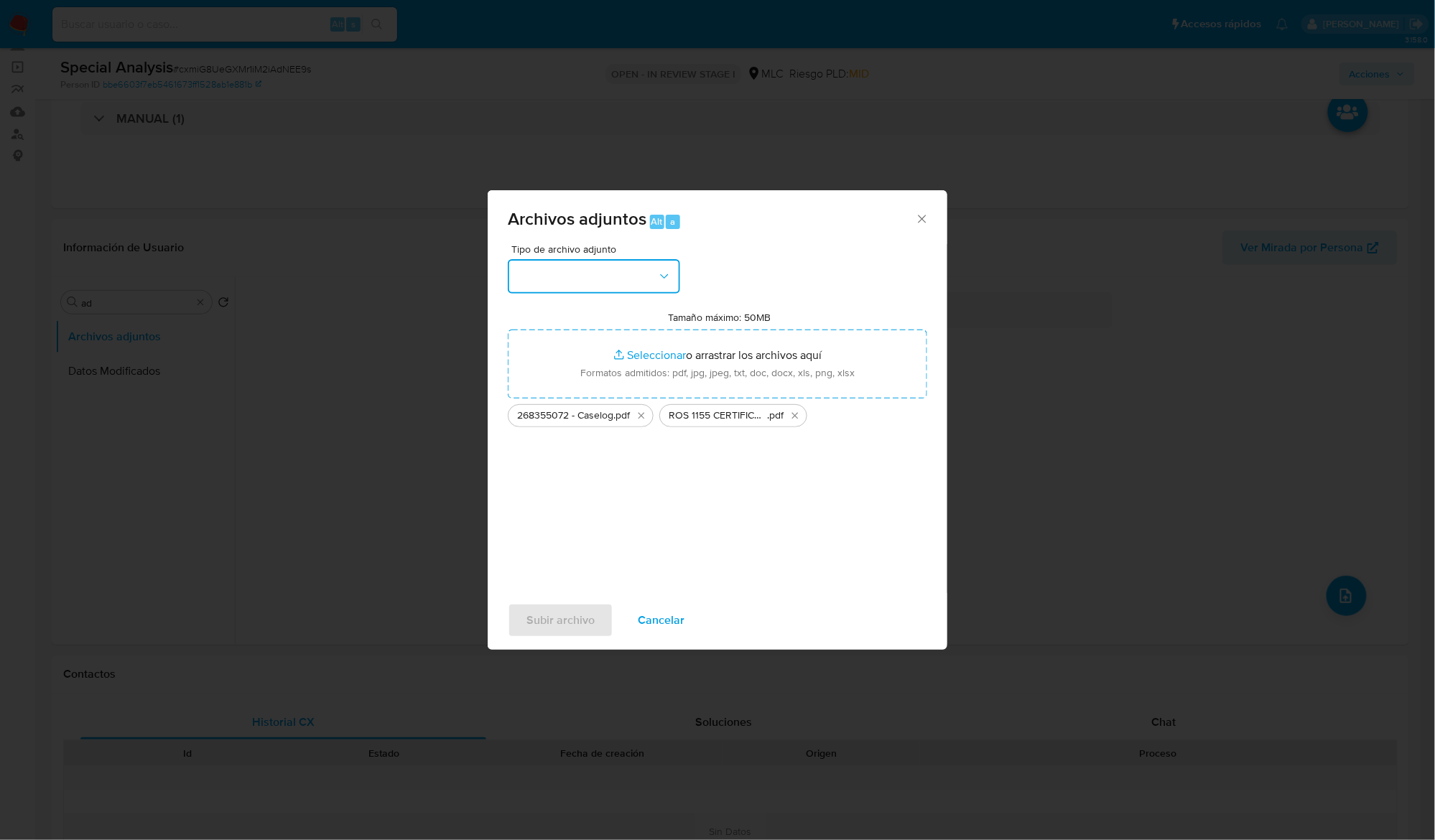
click at [650, 273] on button "button" at bounding box center [594, 276] width 172 height 34
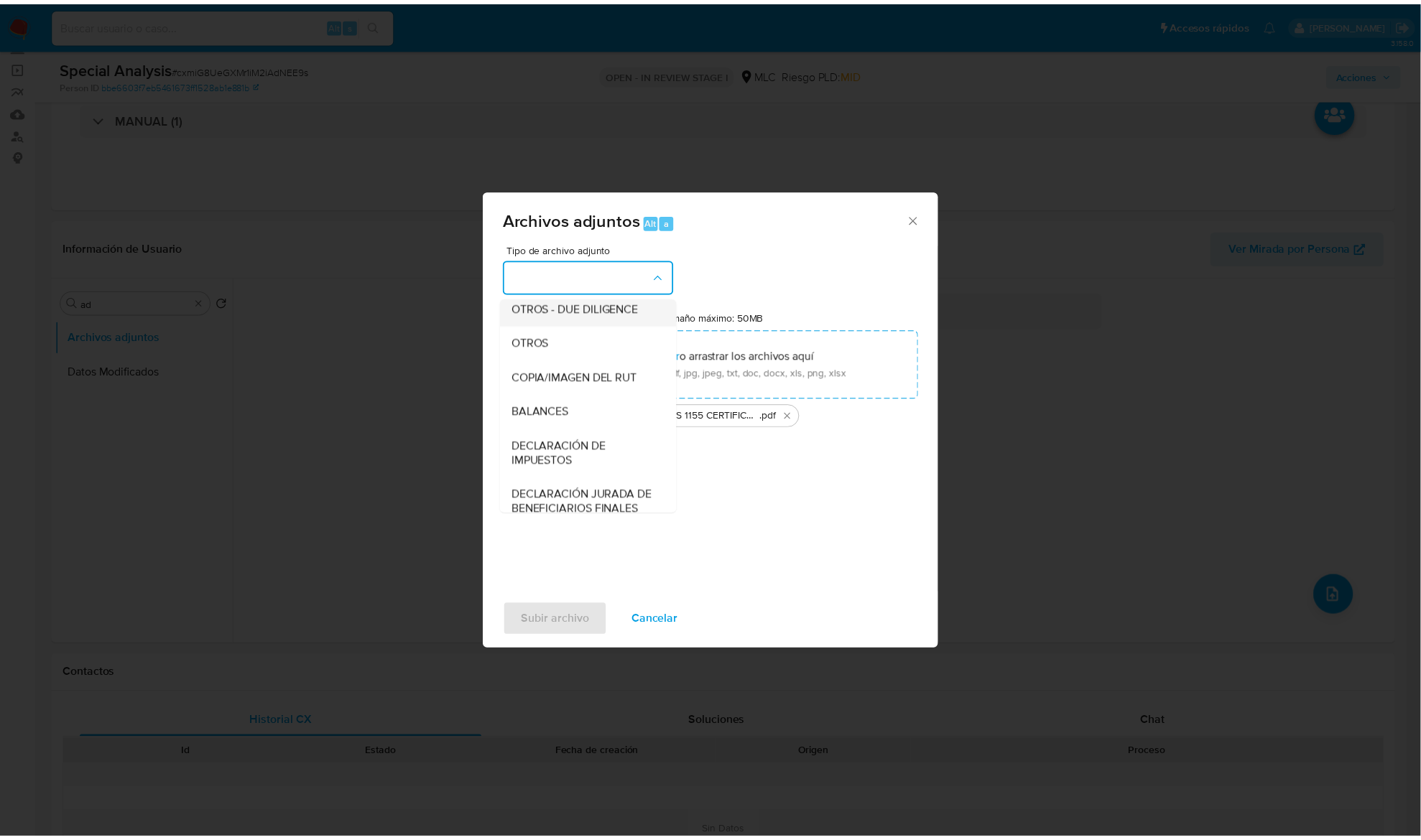
scroll to position [118, 0]
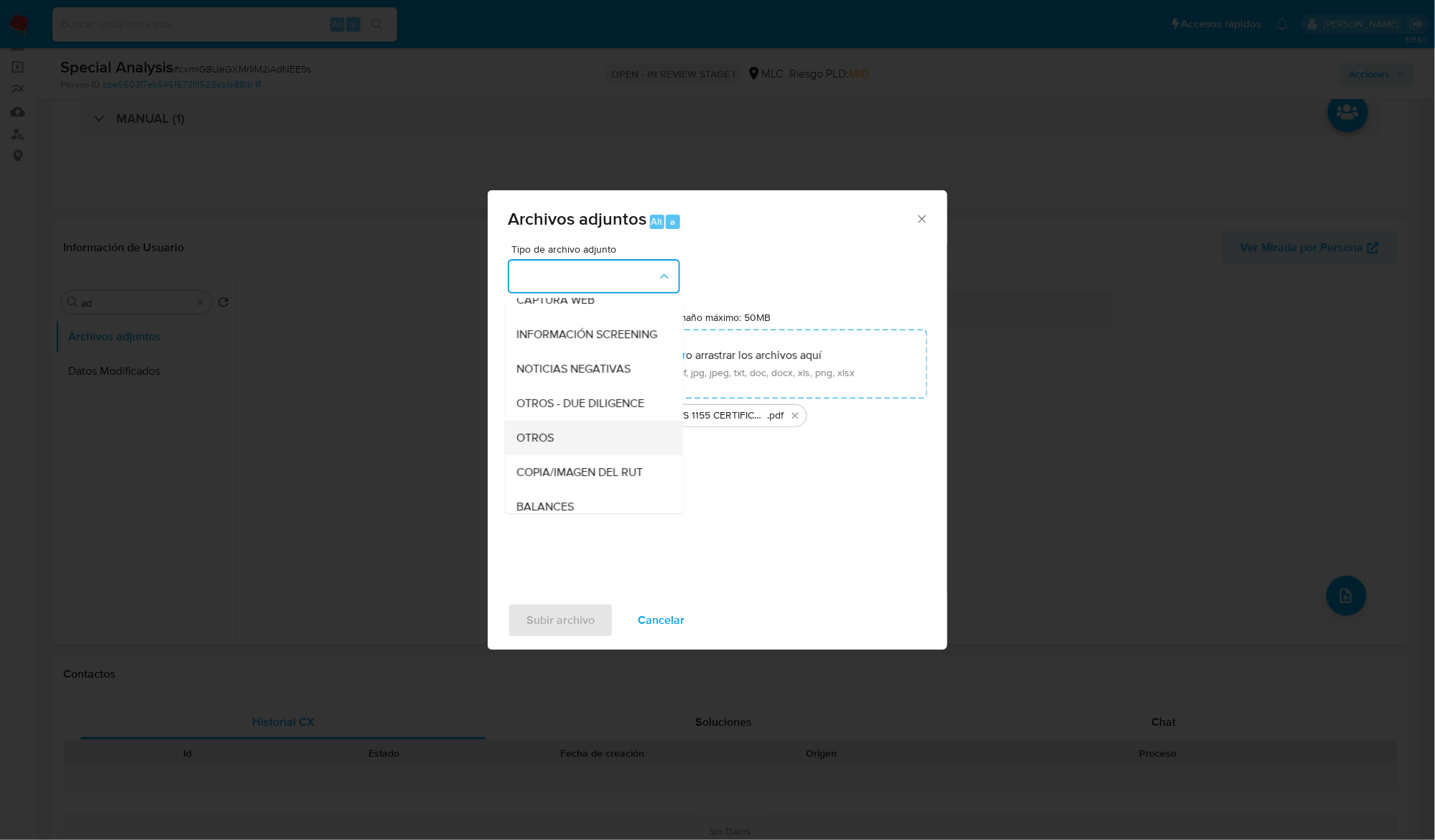
click at [564, 446] on div "OTROS" at bounding box center [589, 438] width 147 height 34
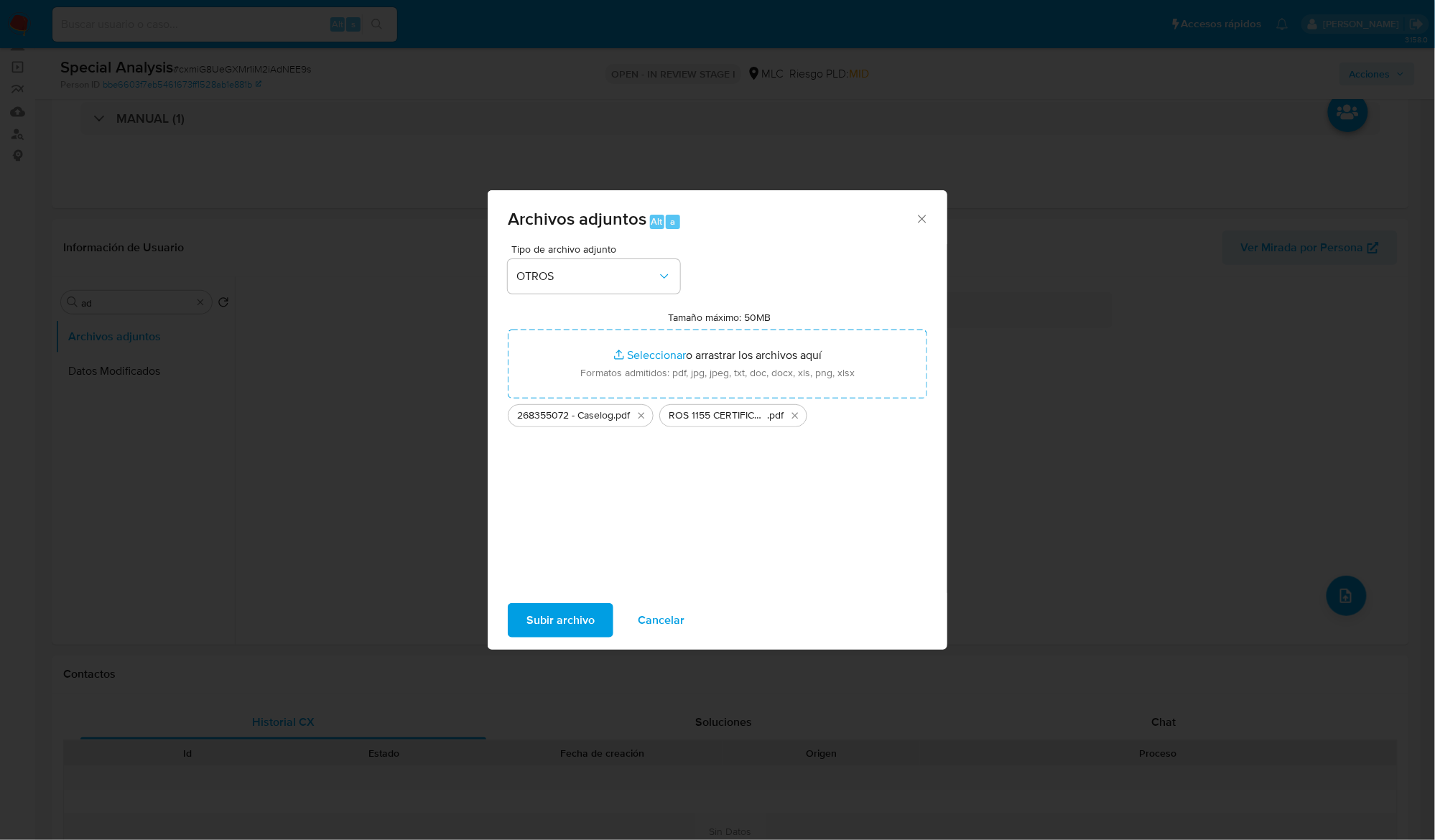
click at [584, 622] on span "Subir archivo" at bounding box center [561, 620] width 68 height 31
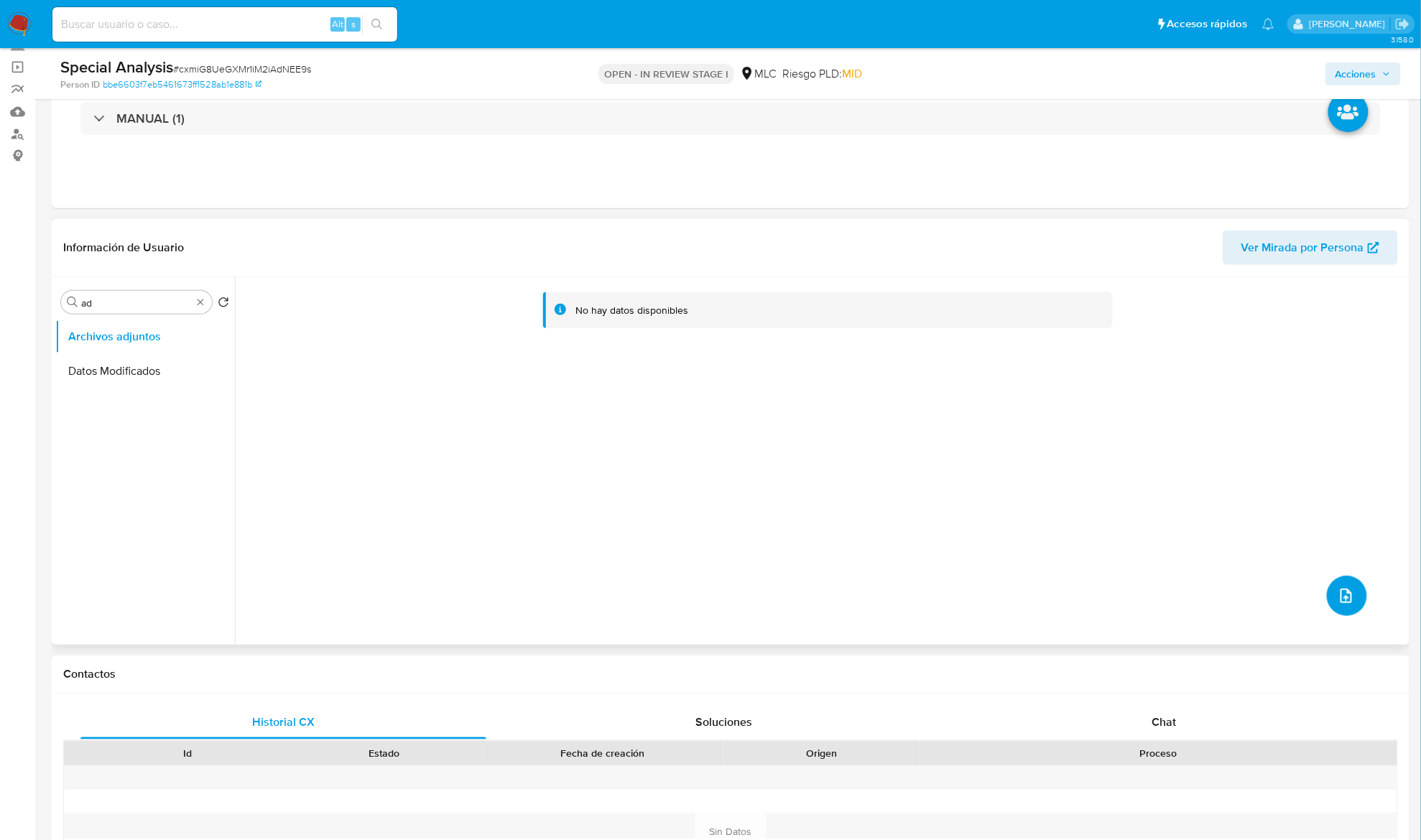
click at [1331, 581] on button "upload-file" at bounding box center [1346, 596] width 41 height 41
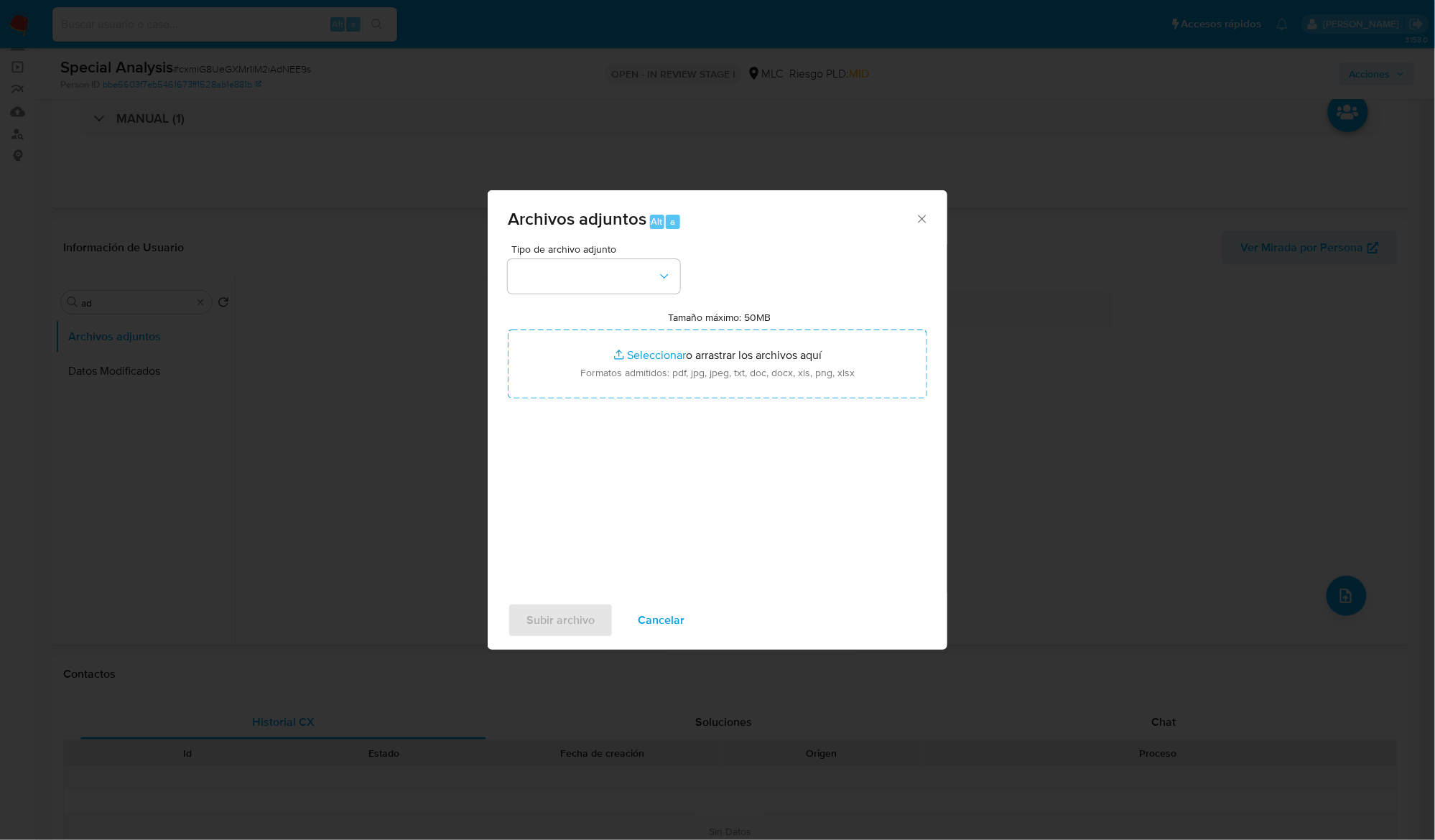
click at [1066, 471] on div "Archivos adjuntos Alt a Tipo de archivo adjunto Tamaño máximo: 50MB Seleccionar…" at bounding box center [717, 420] width 1435 height 840
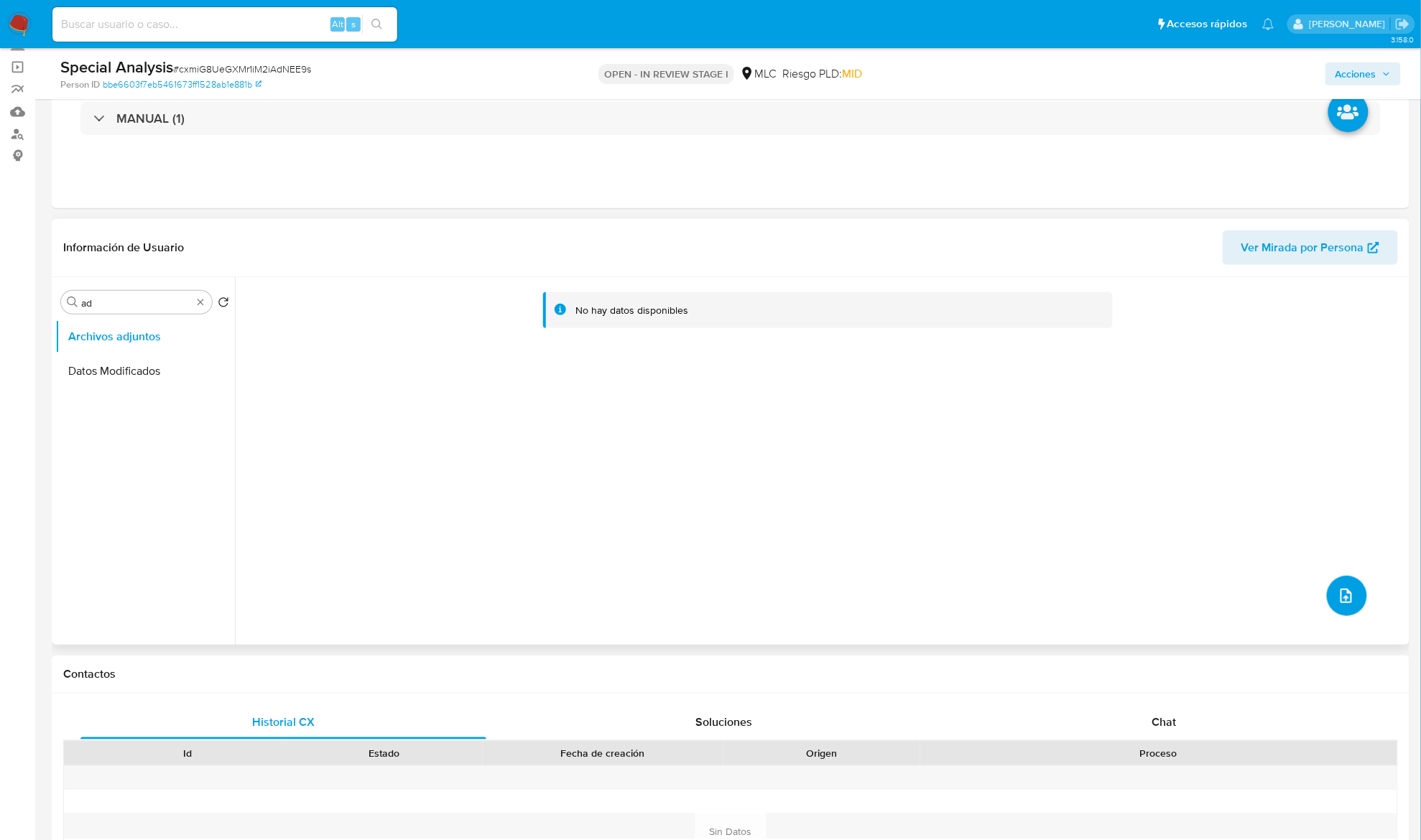
scroll to position [0, 0]
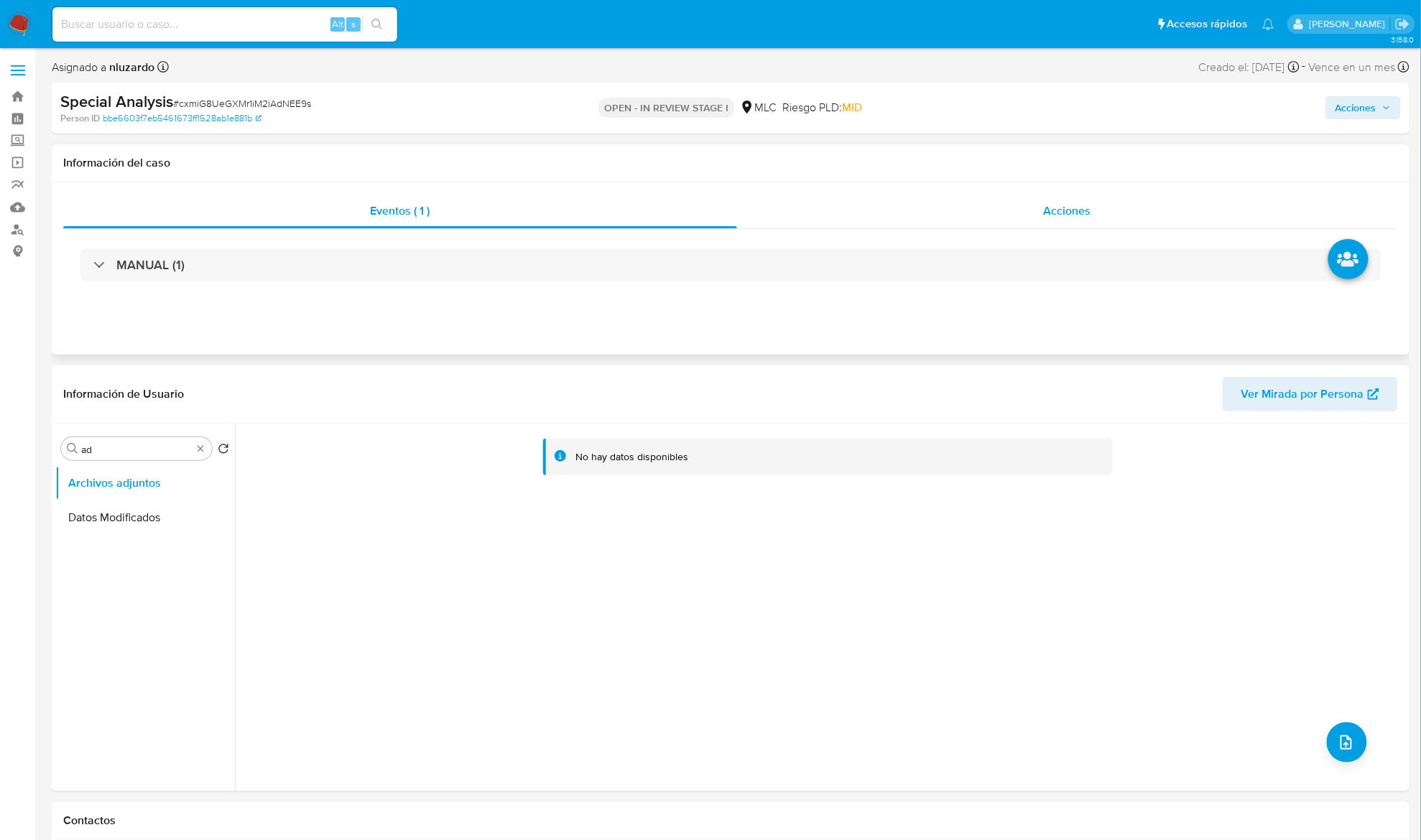
click at [1061, 219] on span "Acciones" at bounding box center [1067, 210] width 47 height 16
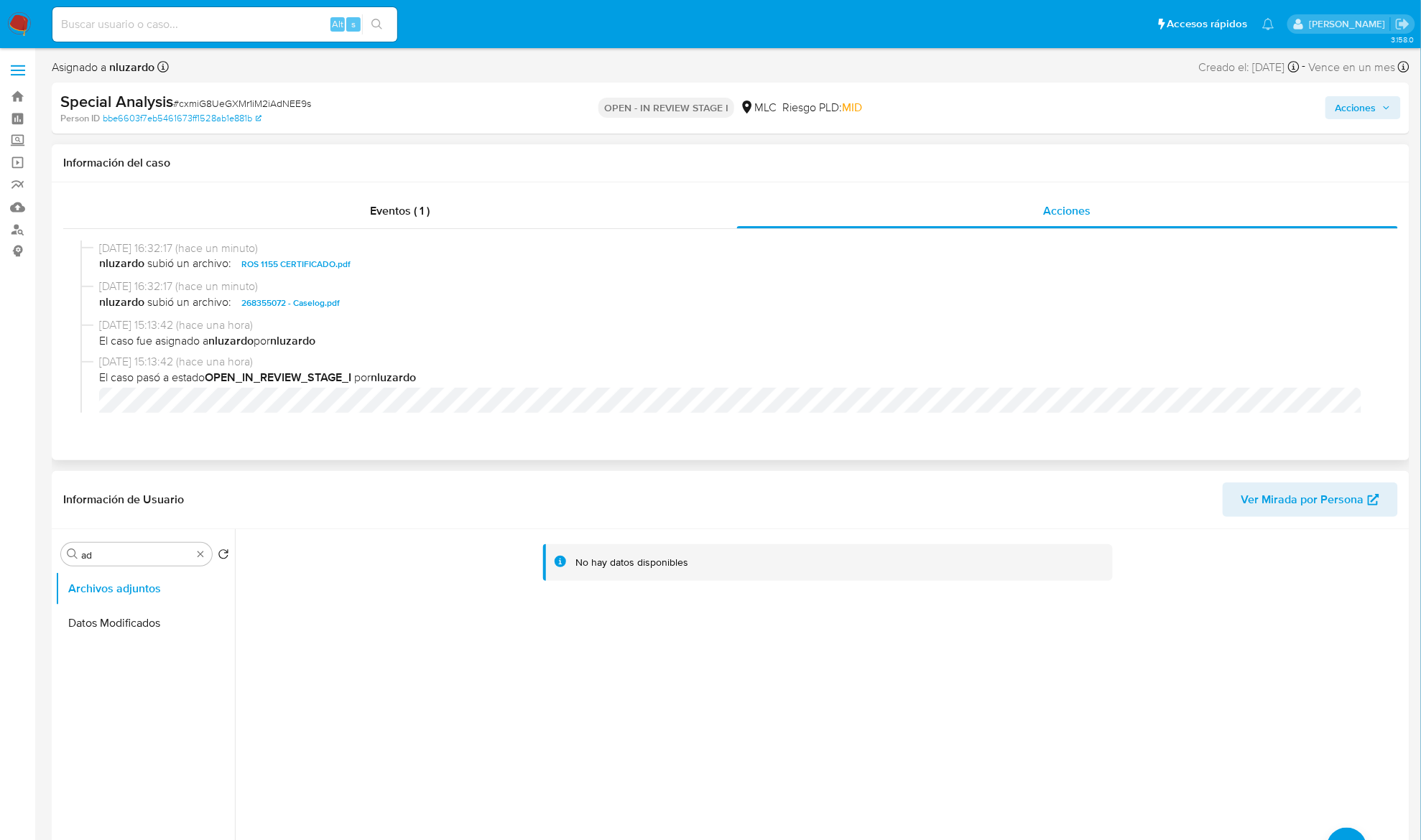
click at [385, 299] on span "nluzardo subió un archivo: 268355072 - Caselog.pdf" at bounding box center [737, 303] width 1275 height 17
copy span "268355072 - Caselog.pdf"
click at [1377, 111] on span "Acciones" at bounding box center [1362, 107] width 55 height 20
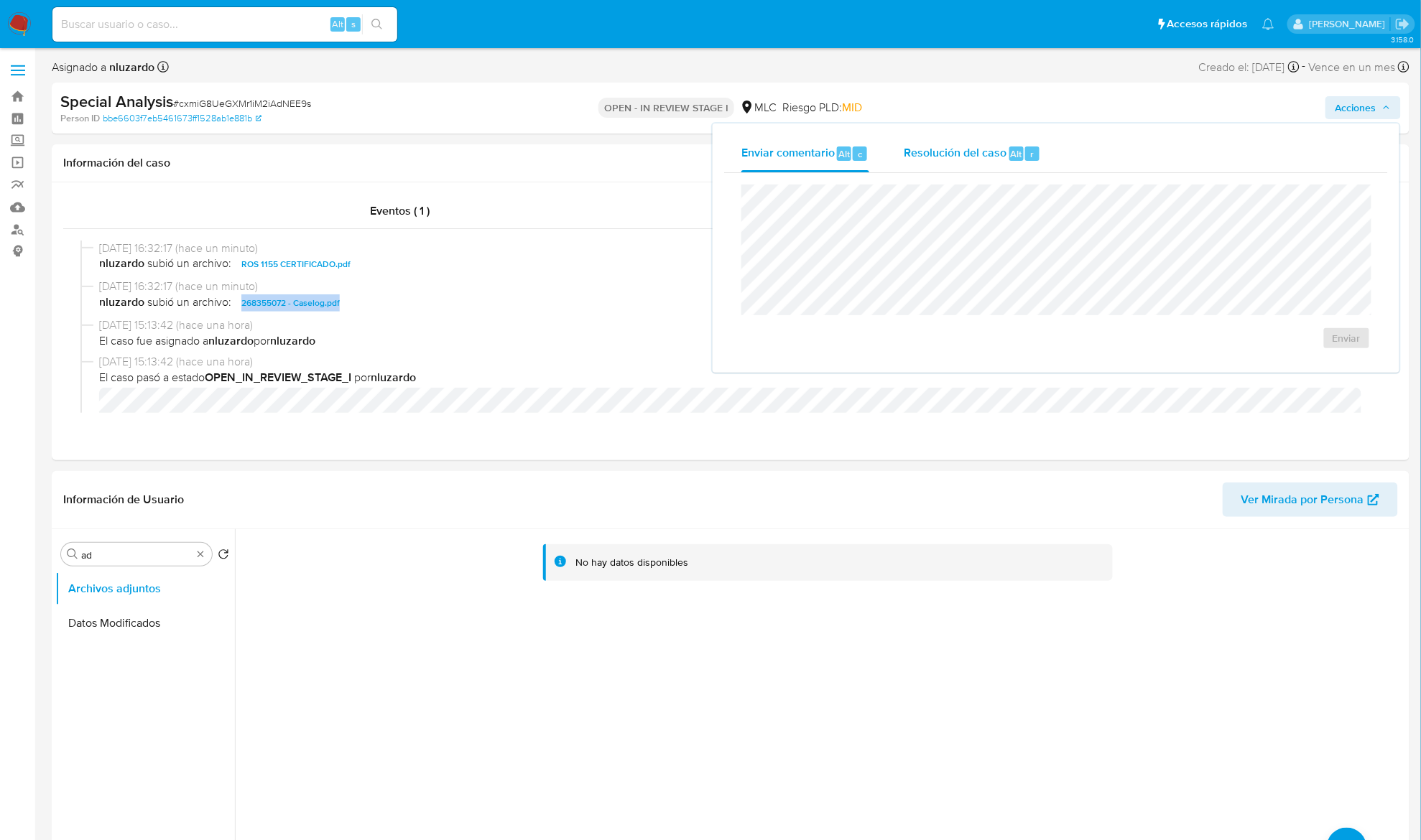
click at [921, 150] on span "Resolución del caso" at bounding box center [955, 152] width 103 height 16
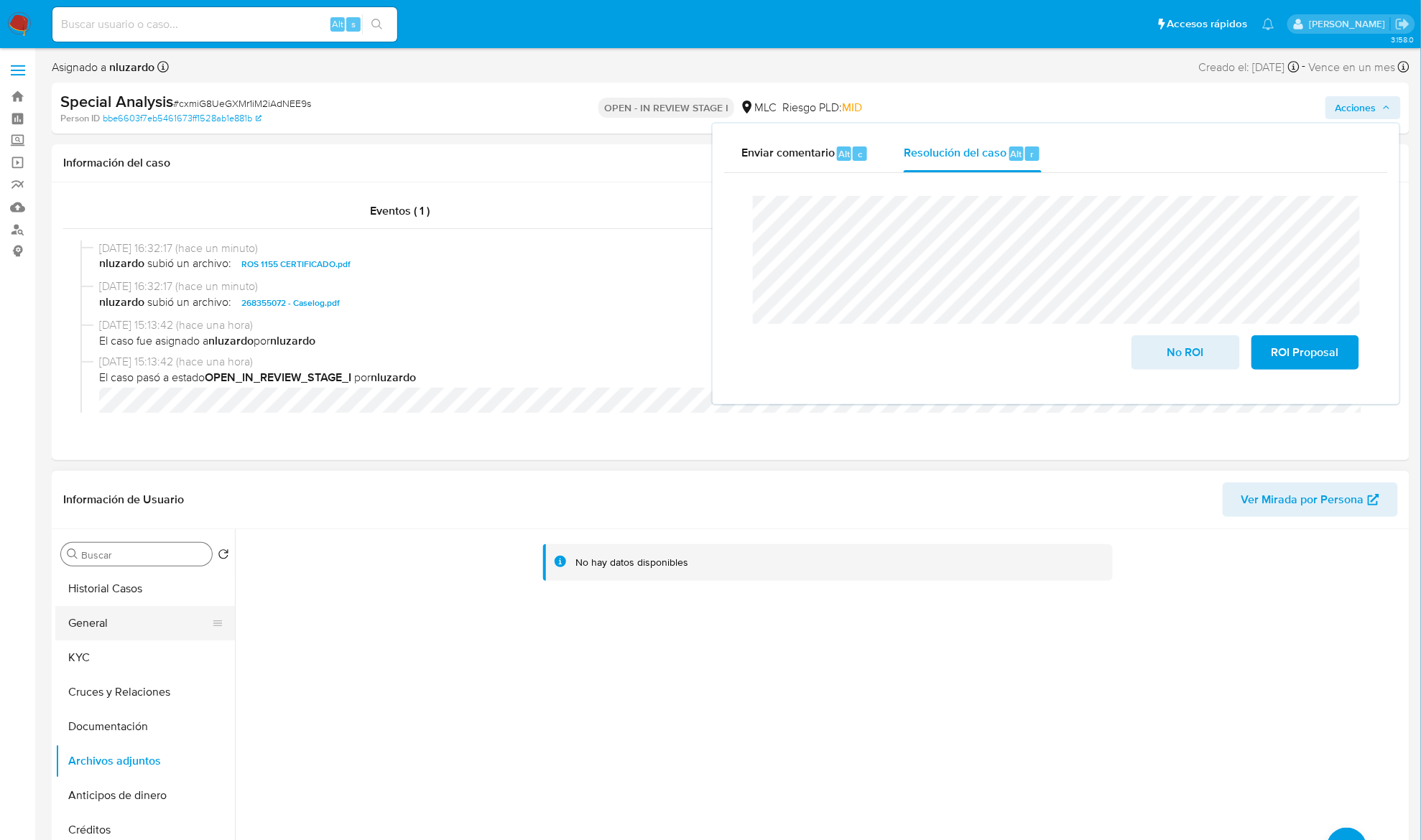
click at [94, 628] on button "General" at bounding box center [139, 623] width 168 height 34
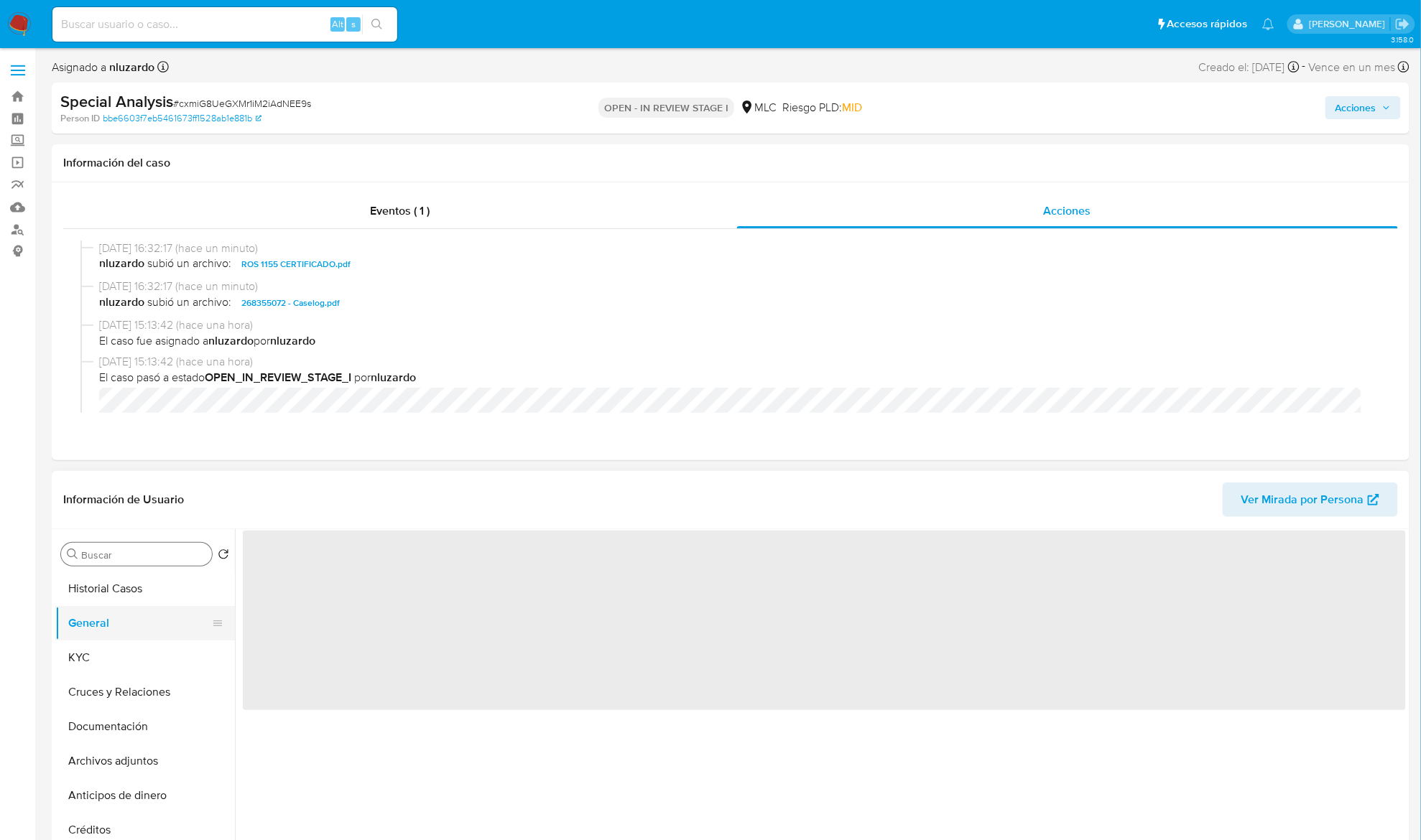
click at [95, 637] on button "General" at bounding box center [139, 623] width 168 height 34
click at [96, 647] on button "KYC" at bounding box center [139, 657] width 168 height 34
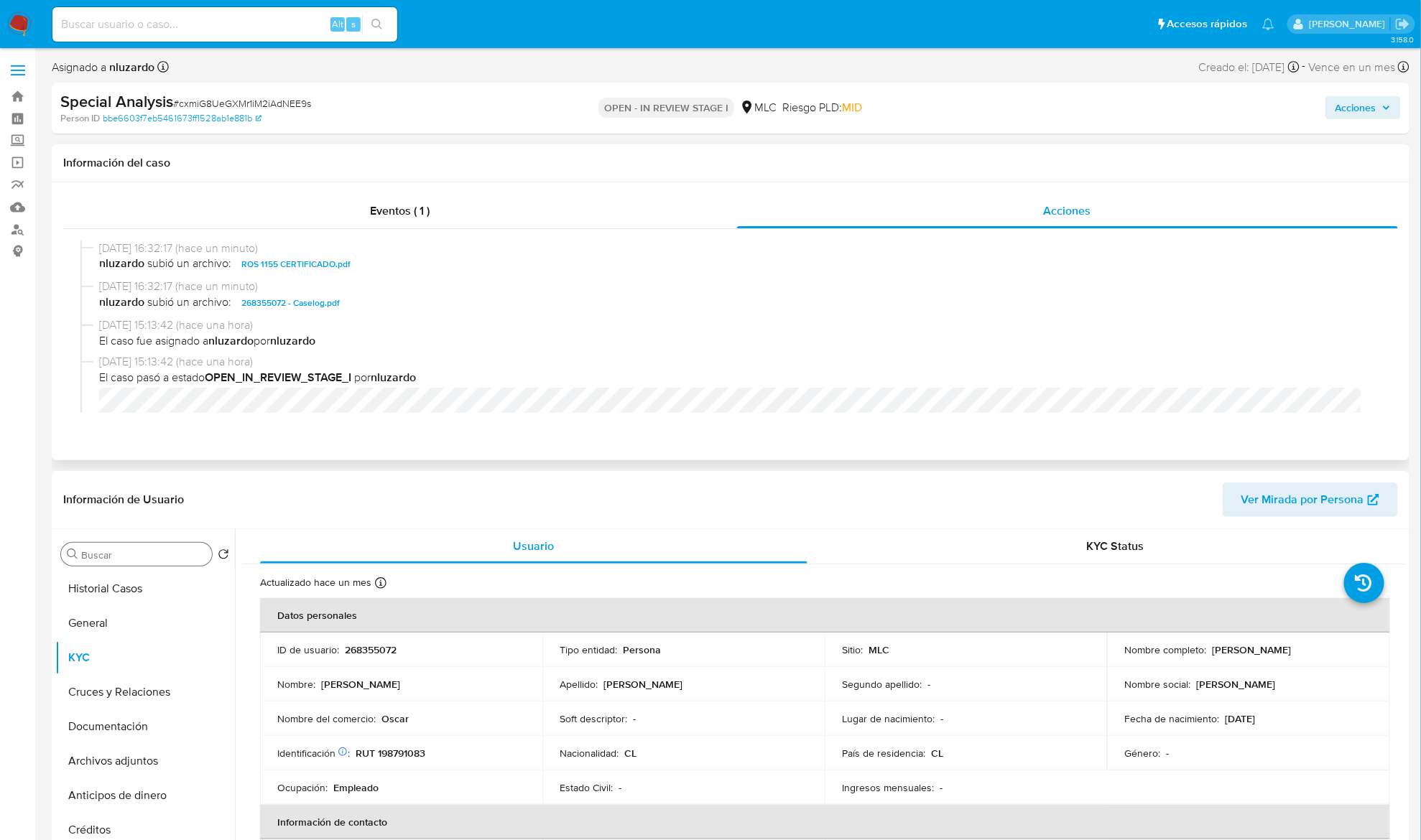
click at [406, 322] on span "10/09/2025 15:13:42 (hace una hora)" at bounding box center [737, 325] width 1275 height 16
click at [410, 305] on span "nluzardo subió un archivo: 268355072 - Caselog.pdf" at bounding box center [737, 303] width 1275 height 17
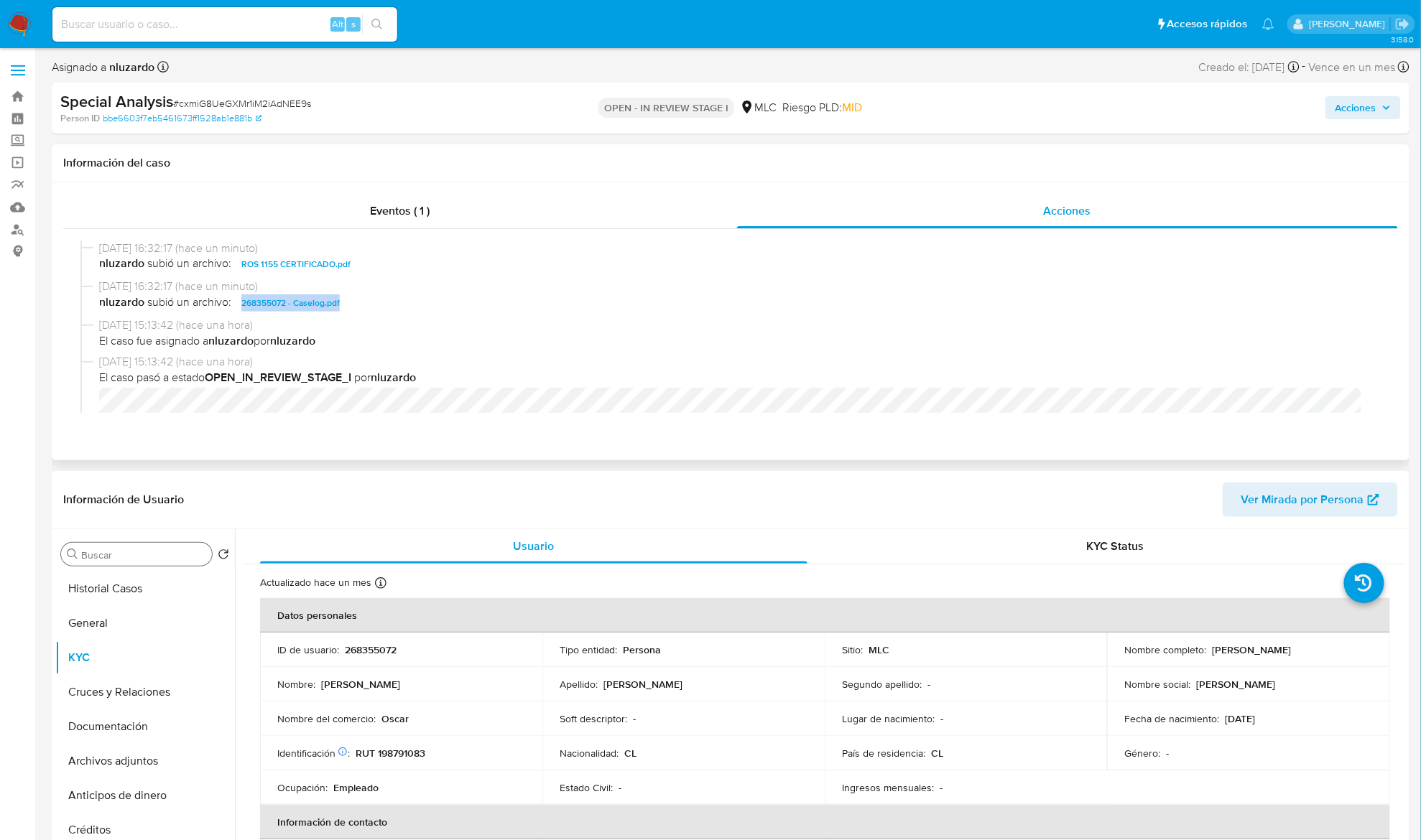
click at [410, 305] on span "nluzardo subió un archivo: 268355072 - Caselog.pdf" at bounding box center [737, 303] width 1275 height 17
copy span "268355072 - Caselog.pdf"
click at [1365, 107] on span "Acciones" at bounding box center [1355, 108] width 41 height 23
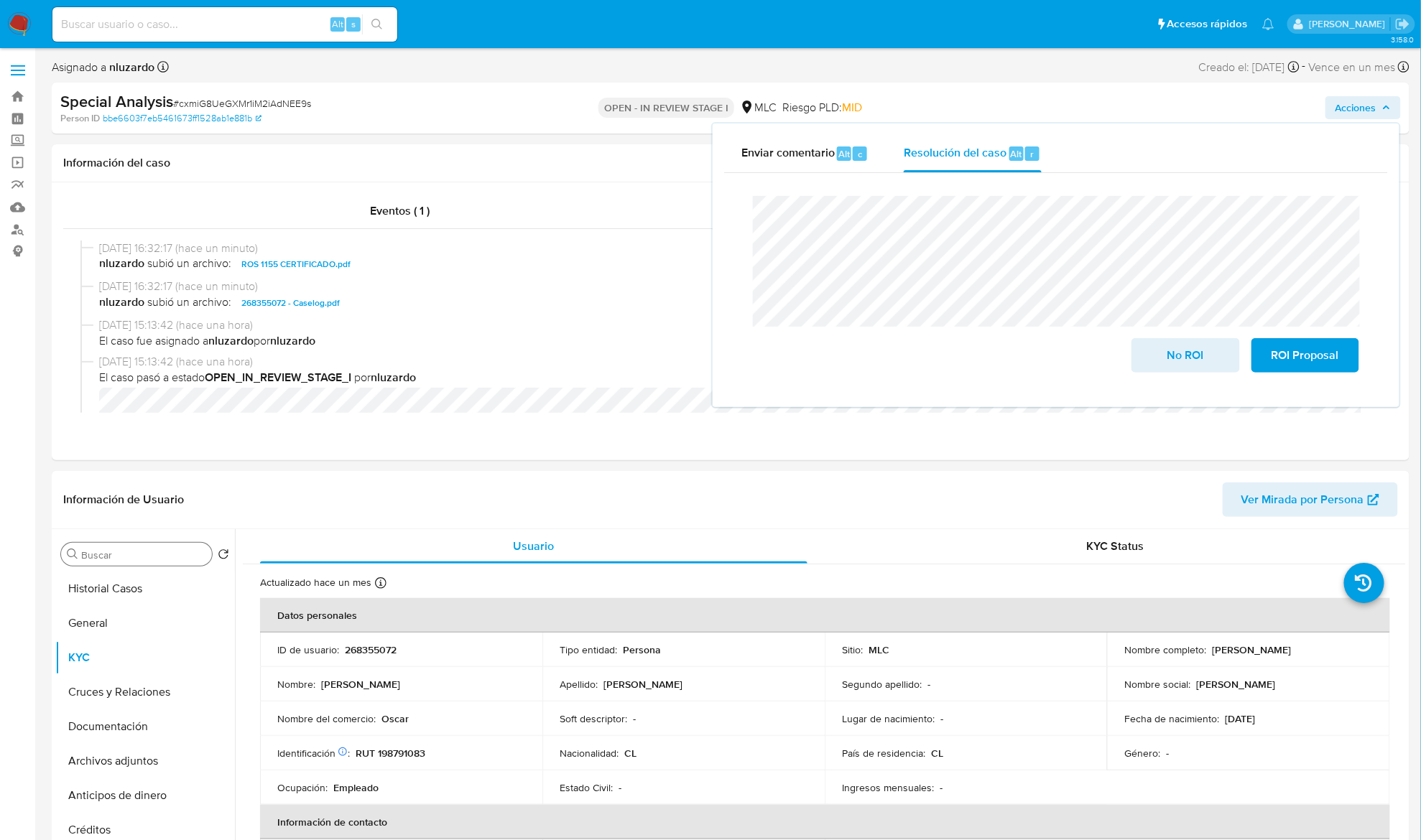
drag, startPoint x: 1113, startPoint y: 125, endPoint x: 1050, endPoint y: 145, distance: 66.1
click at [1111, 127] on div "Enviar comentario Alt c Resolución del caso Alt r Cierre de caso No ROI ROI Pro…" at bounding box center [1056, 266] width 687 height 284
click at [1275, 354] on span "ROI Proposal" at bounding box center [1305, 355] width 70 height 31
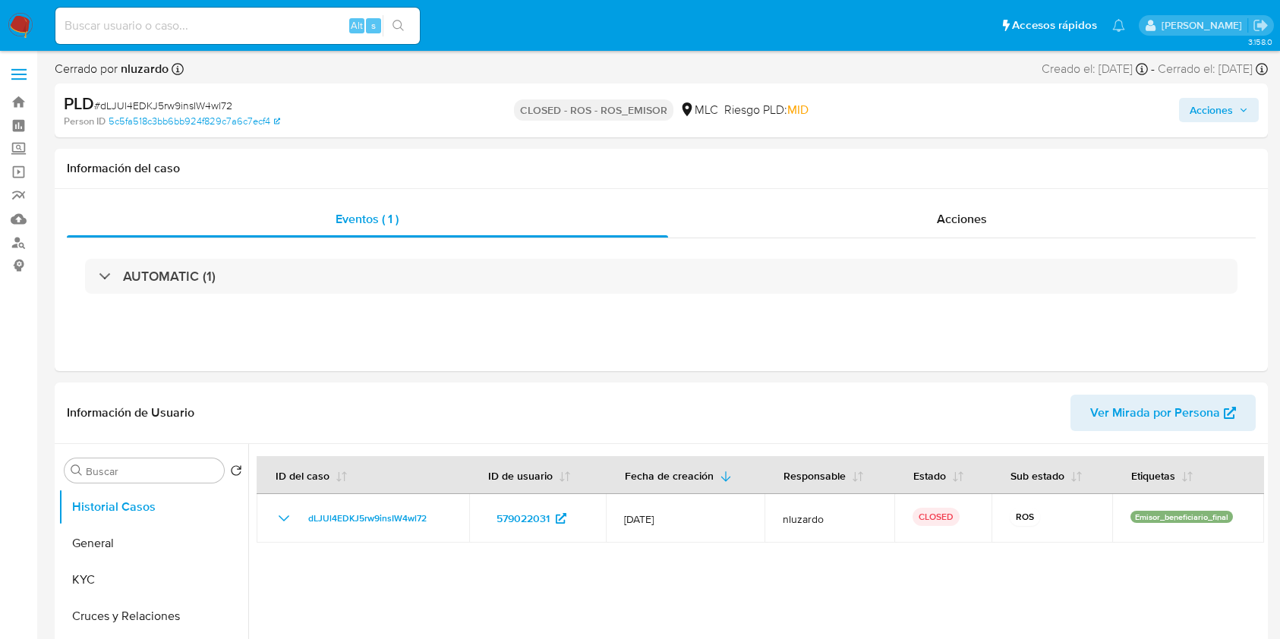
select select "10"
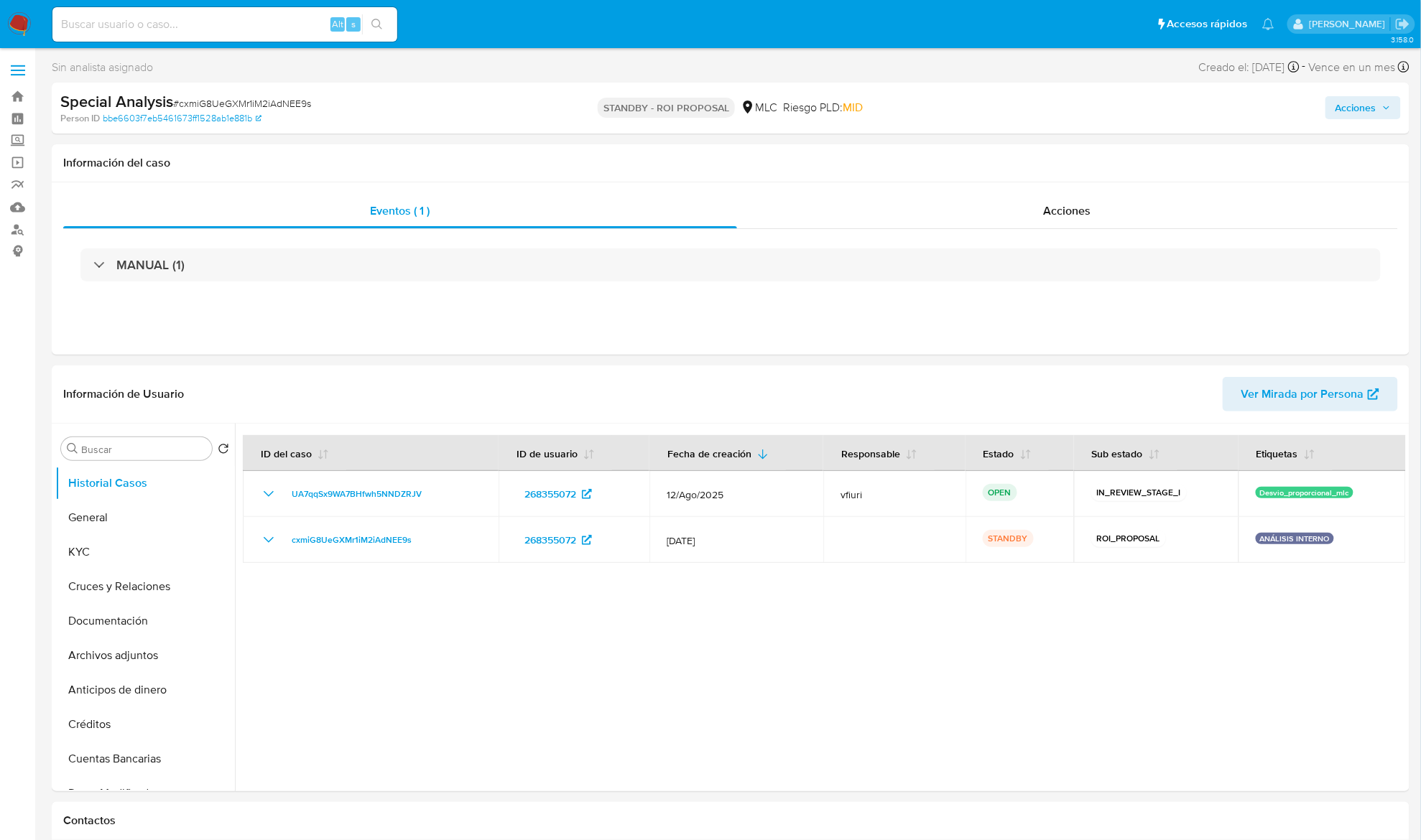
select select "10"
click at [1063, 221] on div "Acciones" at bounding box center [1067, 211] width 661 height 34
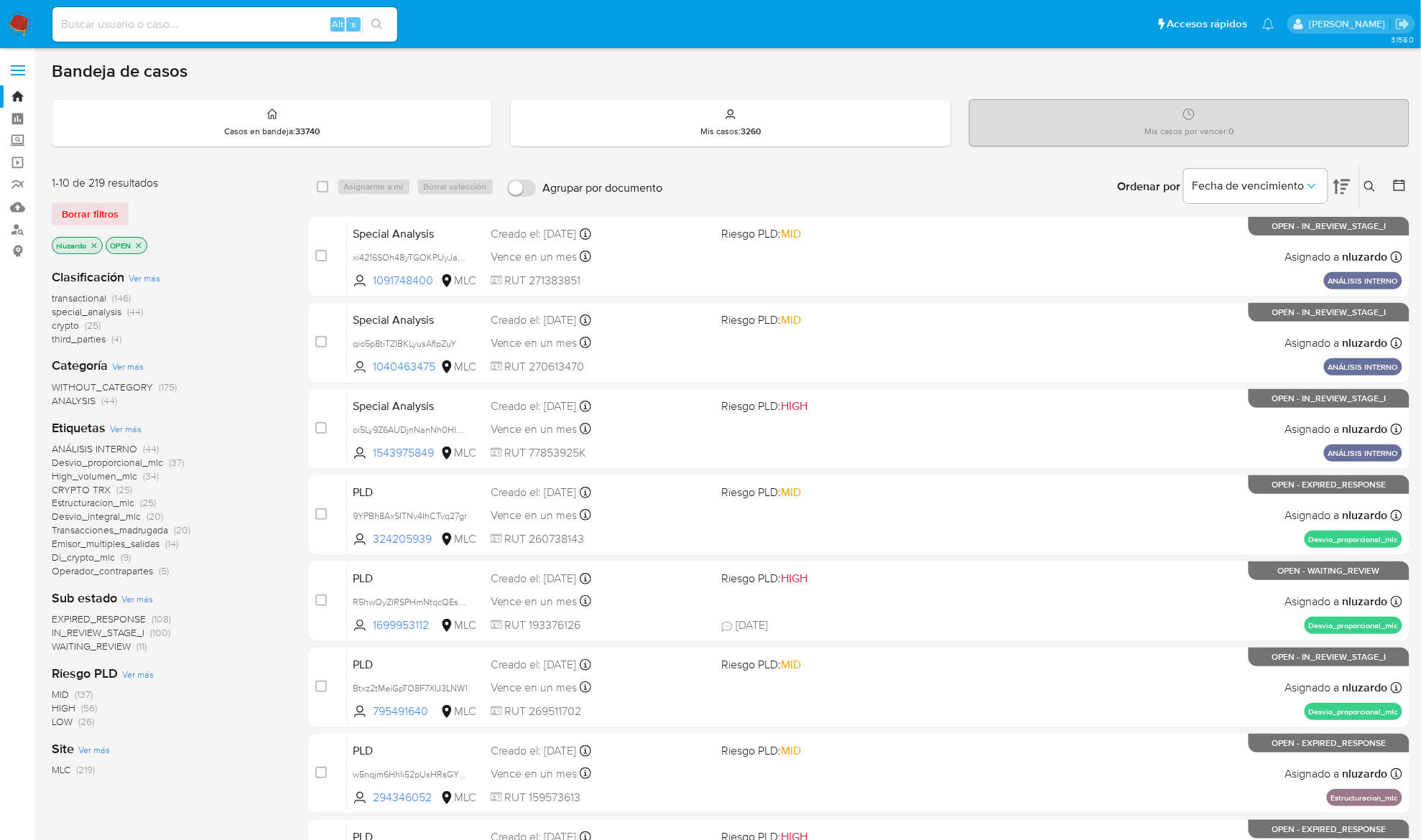
drag, startPoint x: 443, startPoint y: 288, endPoint x: 251, endPoint y: 390, distance: 217.4
click at [258, 400] on div "1-10 de 219 resultados Borrar filtros nluzardo OPEN Clasificación Ver más trans…" at bounding box center [730, 644] width 1358 height 961
click at [251, 390] on div "WITHOUT_CATEGORY (175) ANALYSIS (44)" at bounding box center [168, 394] width 234 height 27
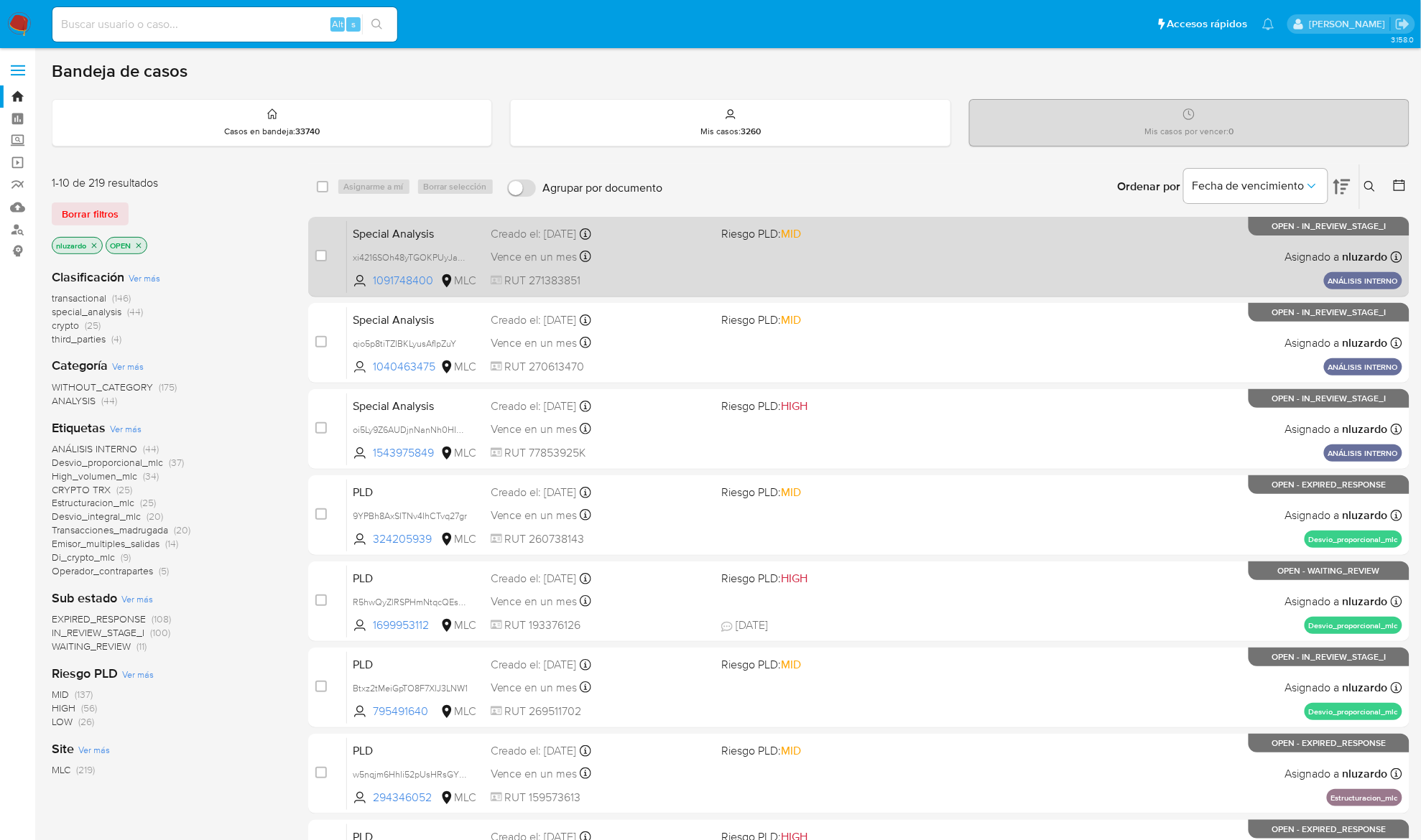
click at [674, 267] on div "Special Analysis xi4216SOh48yTGOKPUyJaLwv 1091748400 MLC Riesgo PLD: MID Creado…" at bounding box center [874, 256] width 1055 height 73
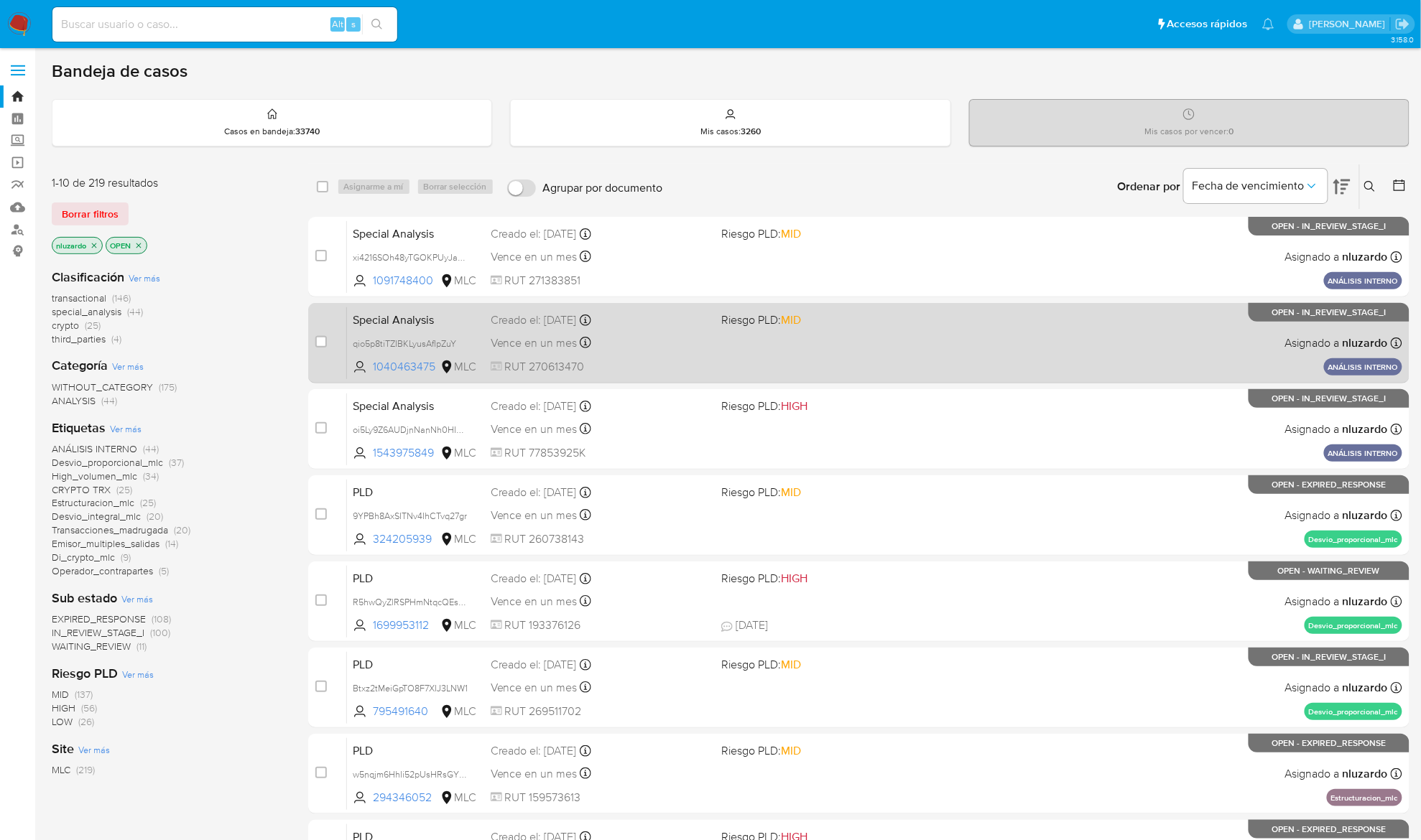
click at [725, 347] on div "Special Analysis qio5p8tiTZIBKLyusAfIpZuY 1040463475 MLC Riesgo PLD: MID Creado…" at bounding box center [874, 342] width 1055 height 73
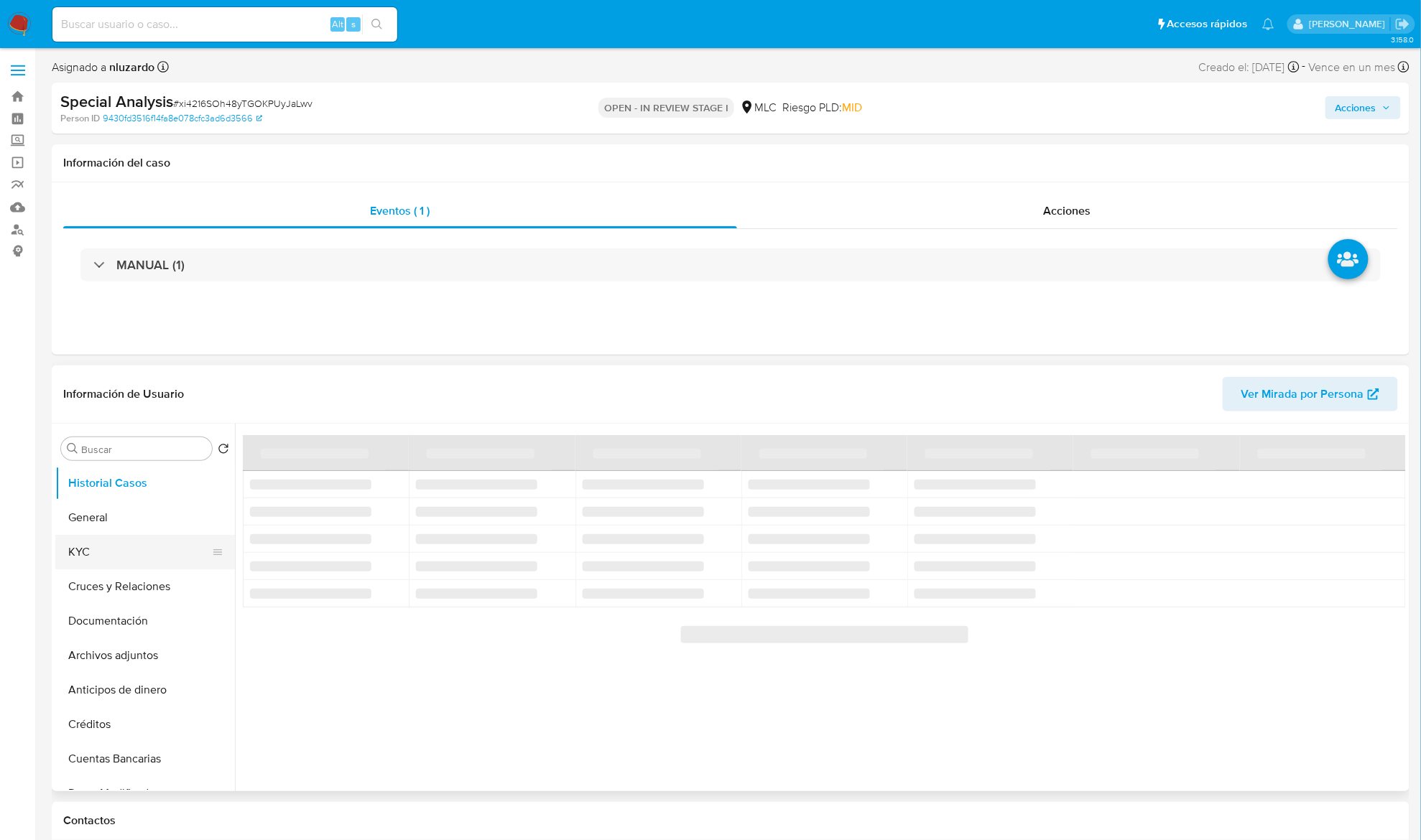
click at [80, 546] on button "KYC" at bounding box center [139, 552] width 168 height 34
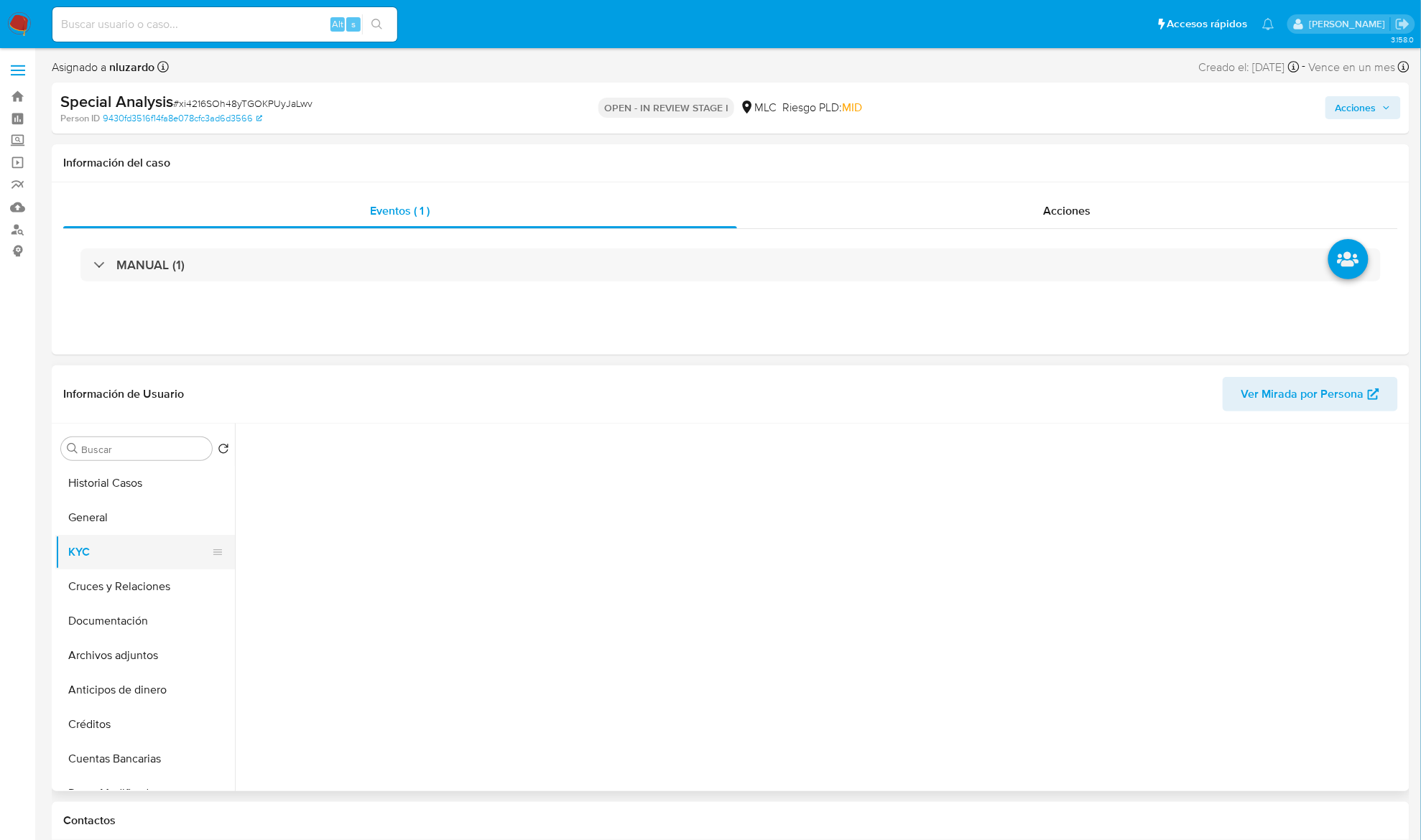
select select "10"
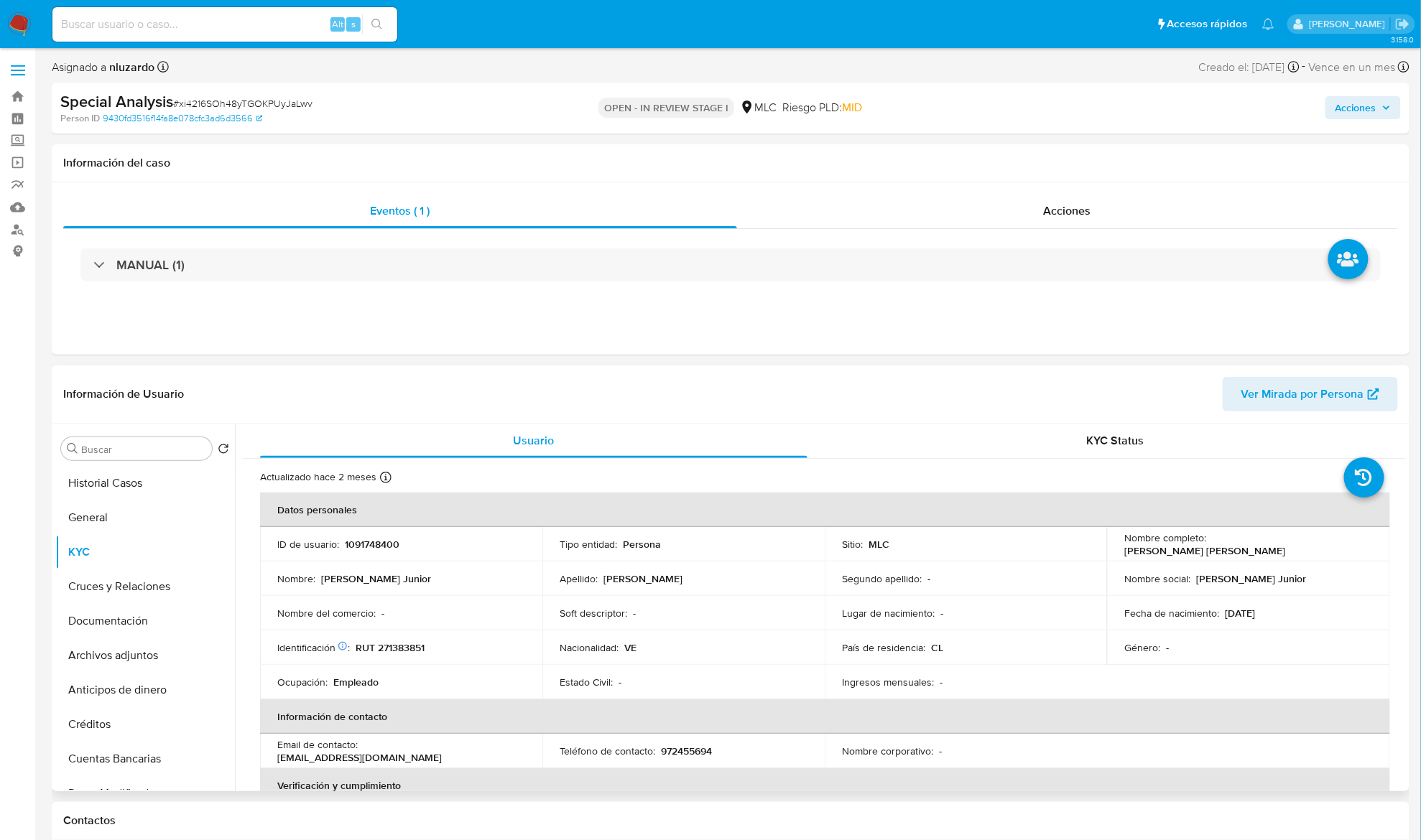
click at [1214, 549] on p "[PERSON_NAME] [PERSON_NAME]" at bounding box center [1204, 551] width 161 height 13
drag, startPoint x: 1322, startPoint y: 550, endPoint x: 1340, endPoint y: 550, distance: 18.0
click at [1340, 550] on div "Nombre completo : [PERSON_NAME] [PERSON_NAME]" at bounding box center [1248, 544] width 248 height 26
copy p "[PERSON_NAME] [PERSON_NAME]"
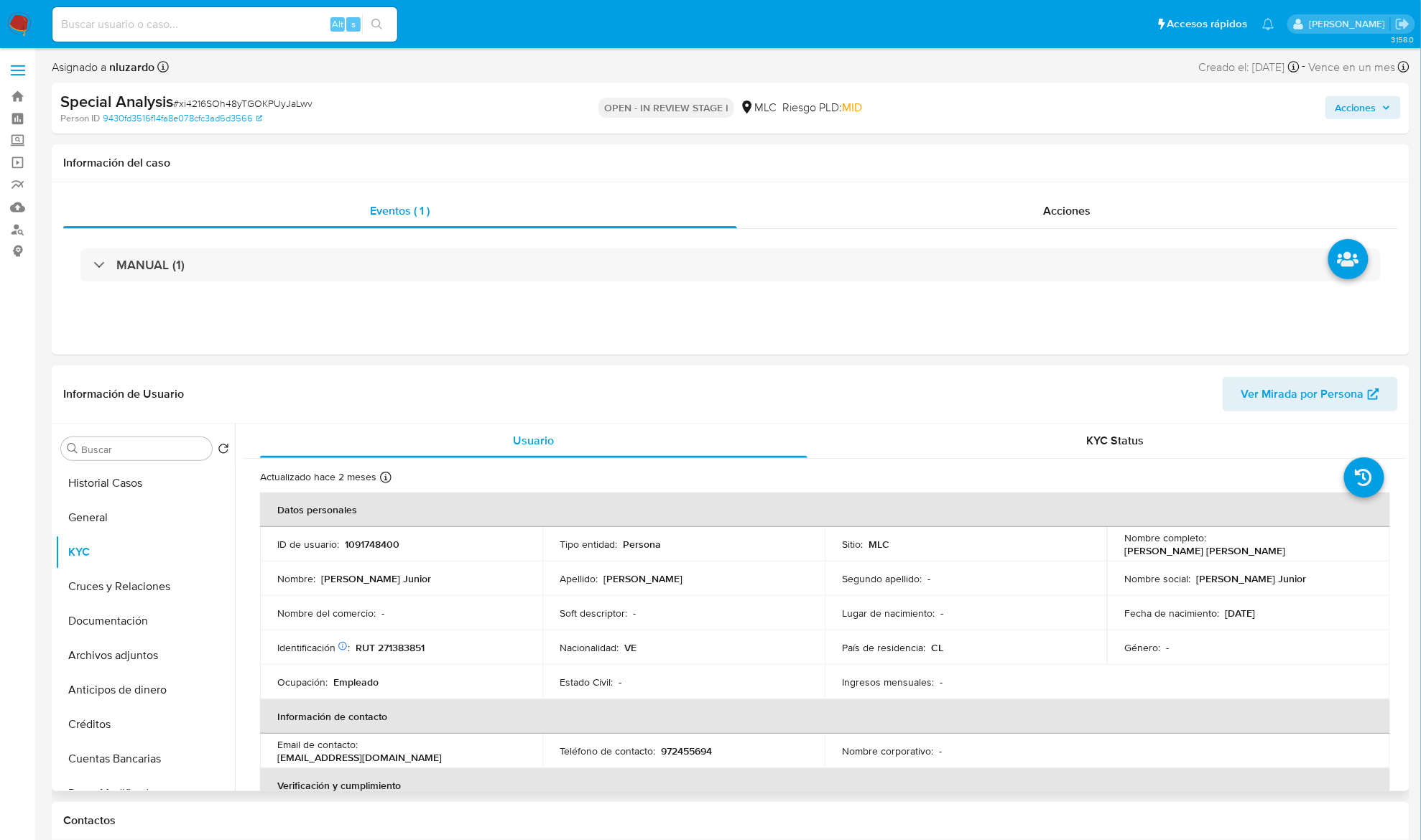
click at [425, 651] on p "RUT 271383851" at bounding box center [390, 648] width 69 height 13
click at [410, 645] on p "RUT 271383851" at bounding box center [390, 648] width 69 height 13
copy p "271383851"
click at [388, 547] on p "1091748400" at bounding box center [372, 545] width 55 height 13
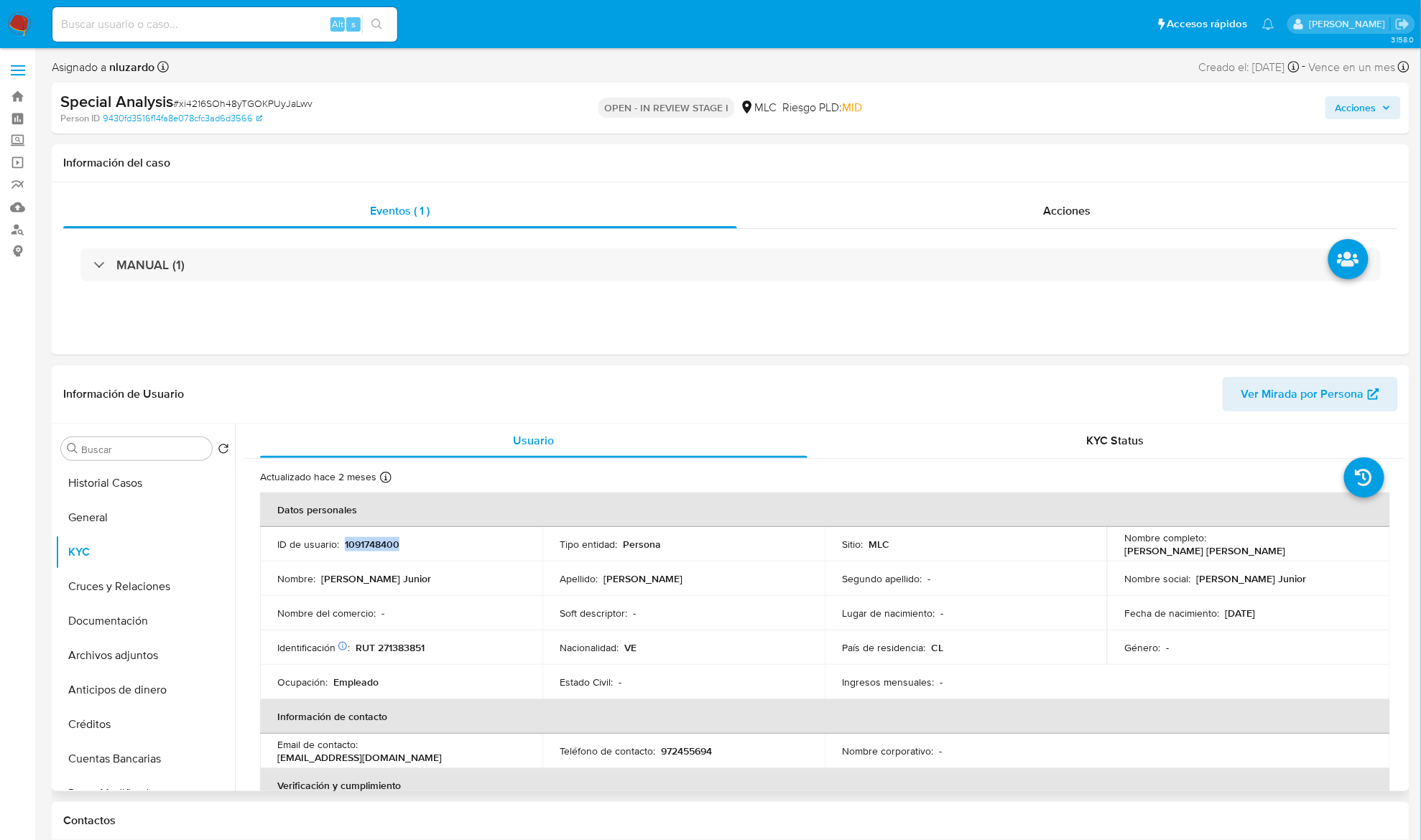
click at [388, 547] on p "1091748400" at bounding box center [372, 545] width 55 height 13
copy p "1091748400"
click at [362, 538] on p "1091748400" at bounding box center [372, 545] width 55 height 13
copy p "1091748400"
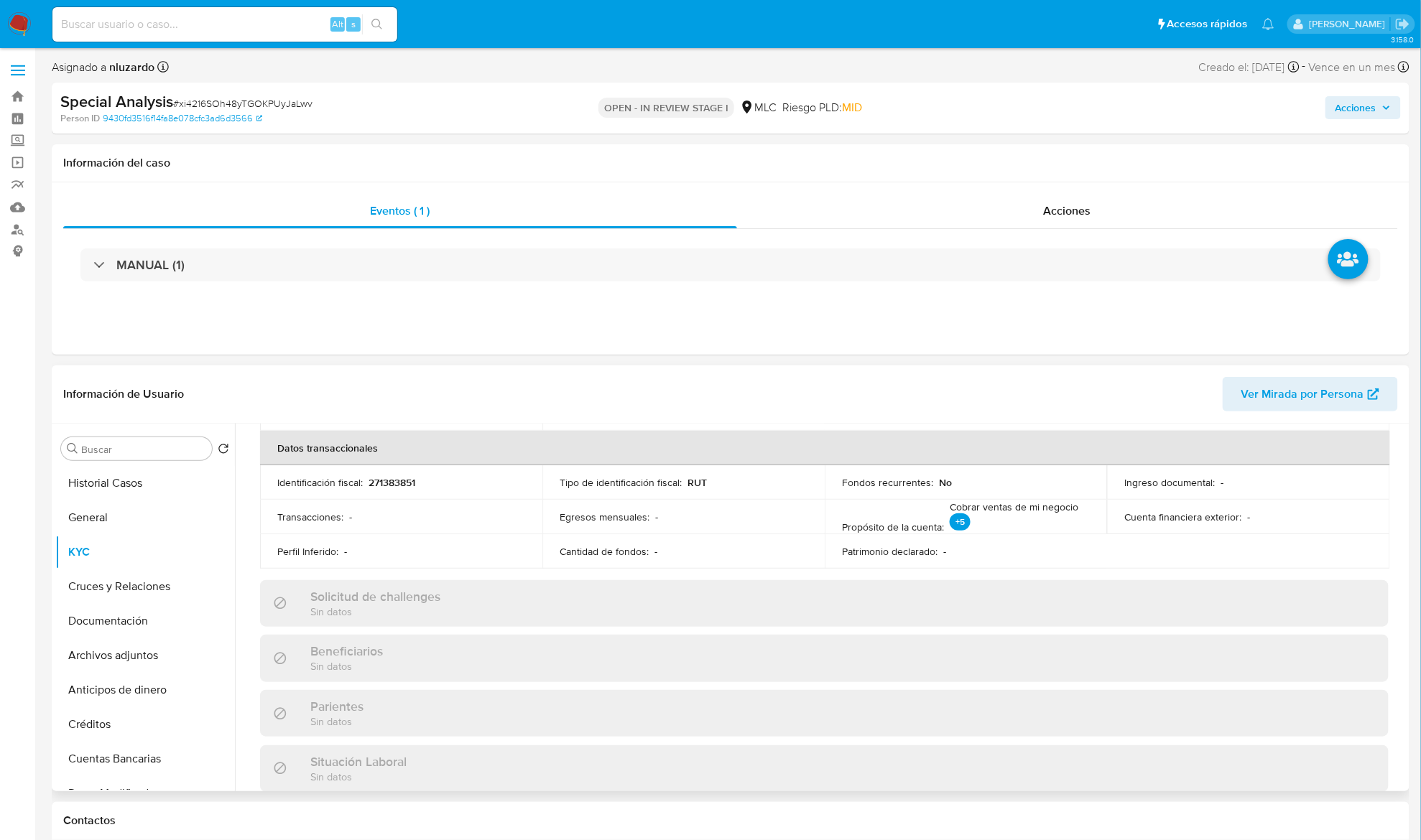
scroll to position [314, 0]
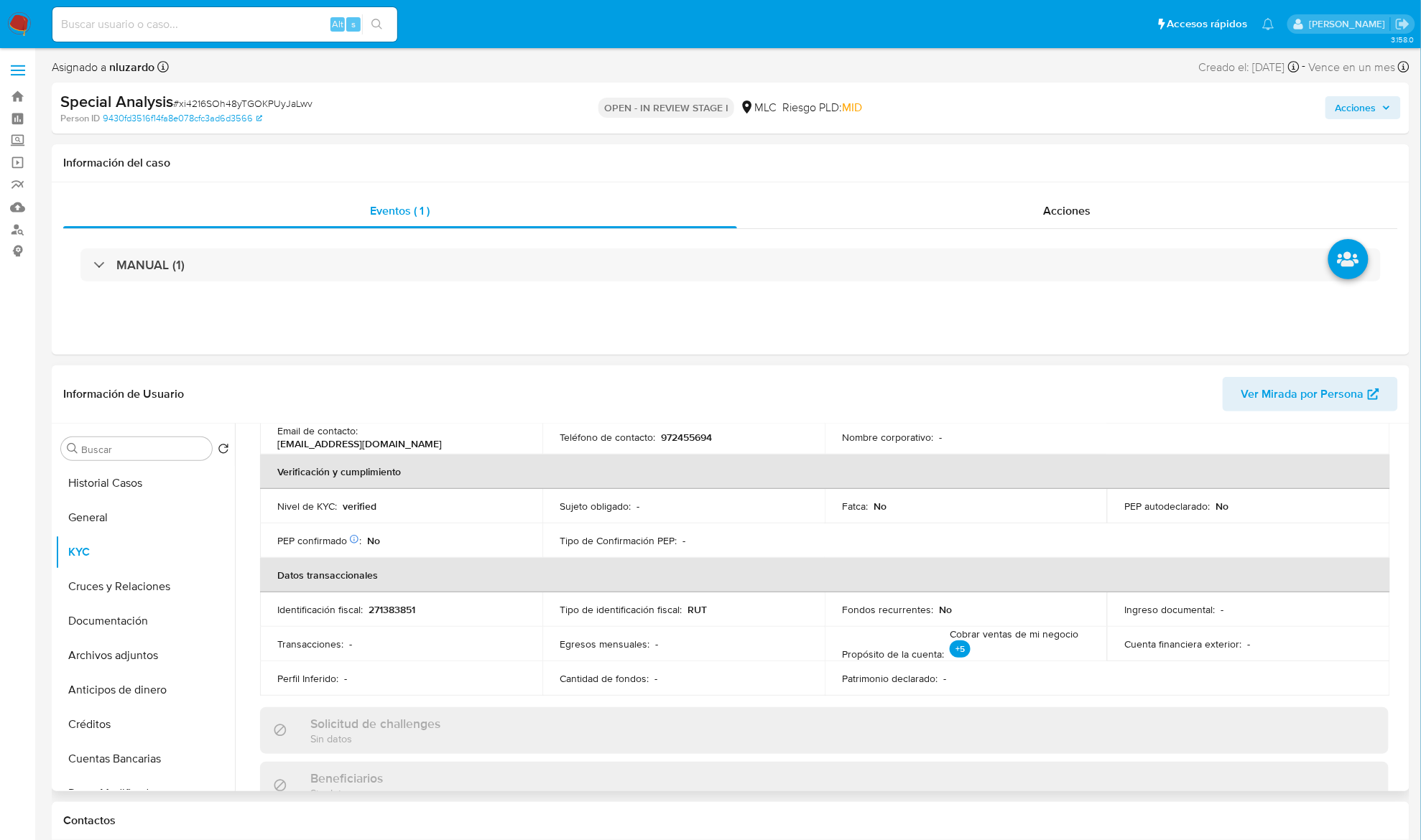
click at [688, 437] on p "972455694" at bounding box center [687, 438] width 51 height 13
copy p "972455694"
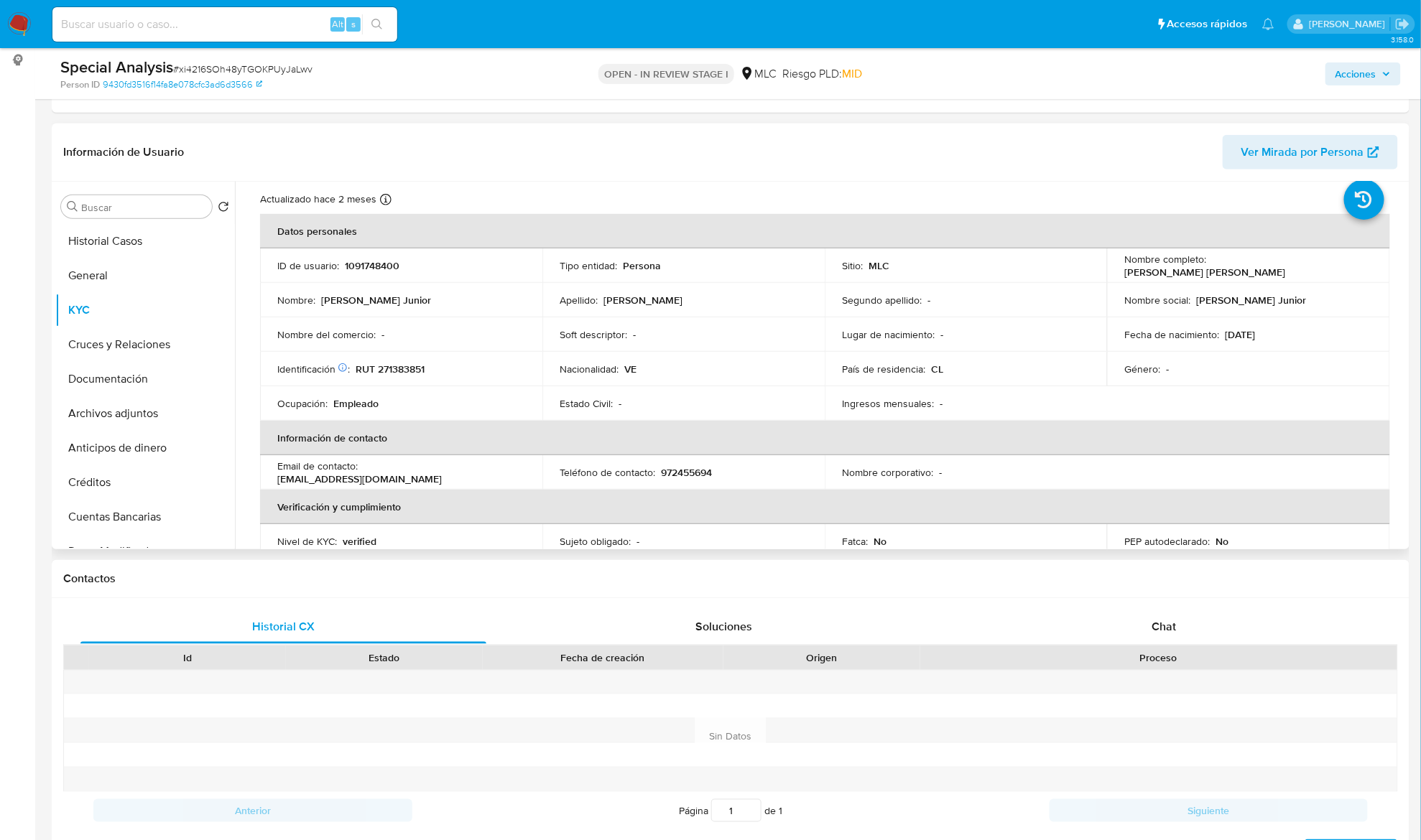
scroll to position [58, 0]
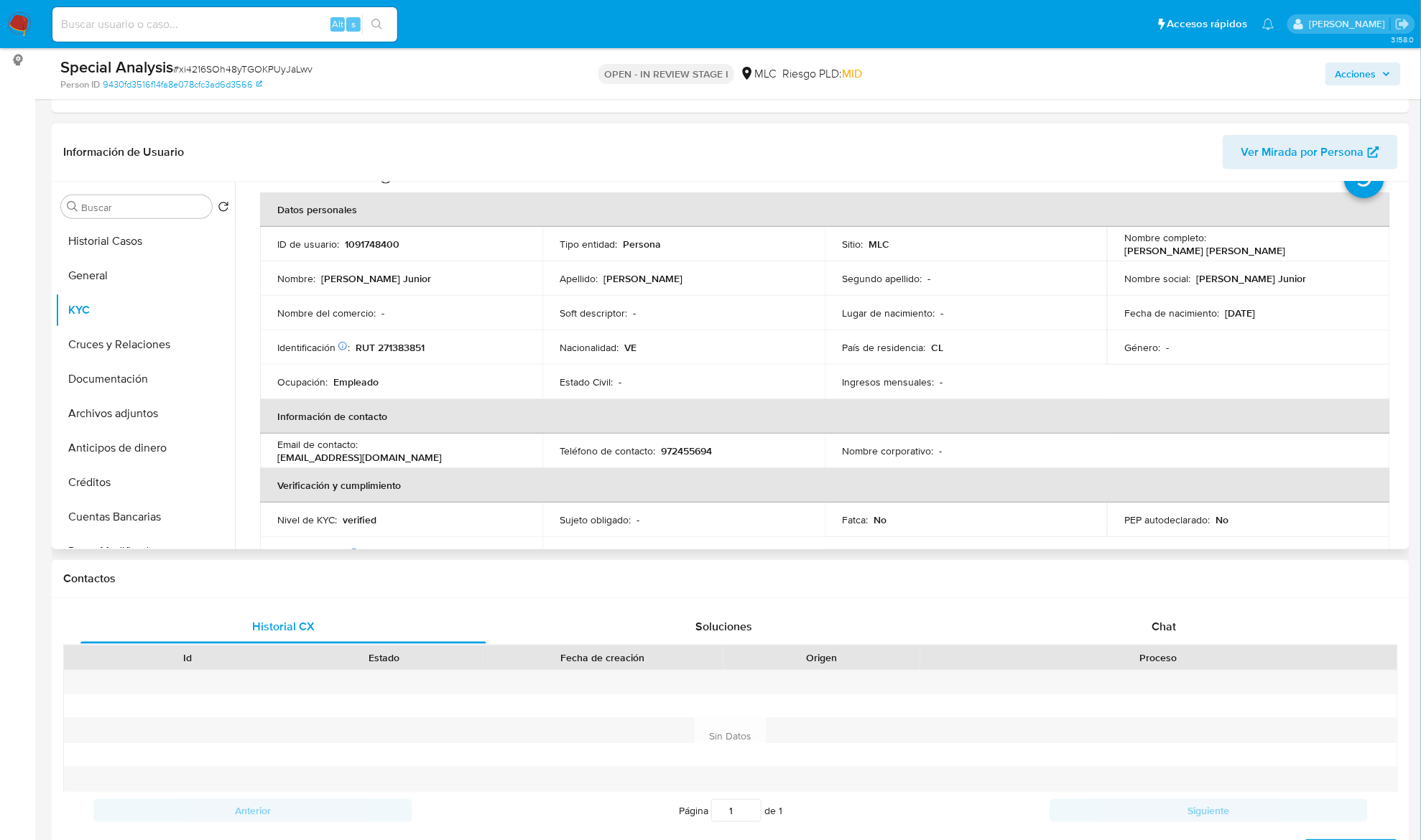
click at [412, 343] on p "RUT 271383851" at bounding box center [390, 348] width 69 height 13
click at [412, 343] on p "RUT 271383851" at bounding box center [390, 348] width 69 height 13
copy p "271383851"
click at [150, 207] on input "Buscar" at bounding box center [144, 208] width 125 height 13
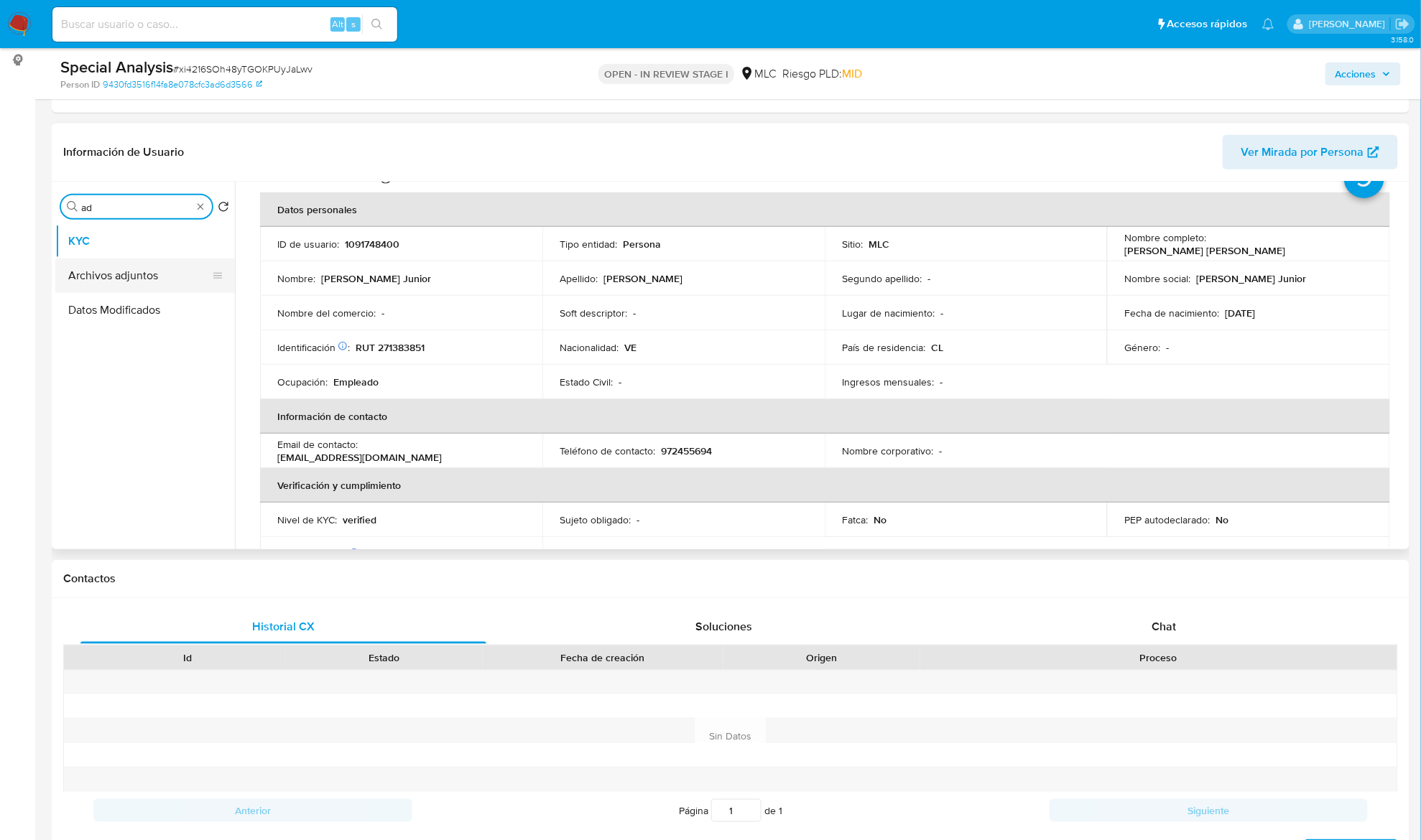
type input "ad"
click at [121, 269] on button "Archivos adjuntos" at bounding box center [139, 275] width 168 height 34
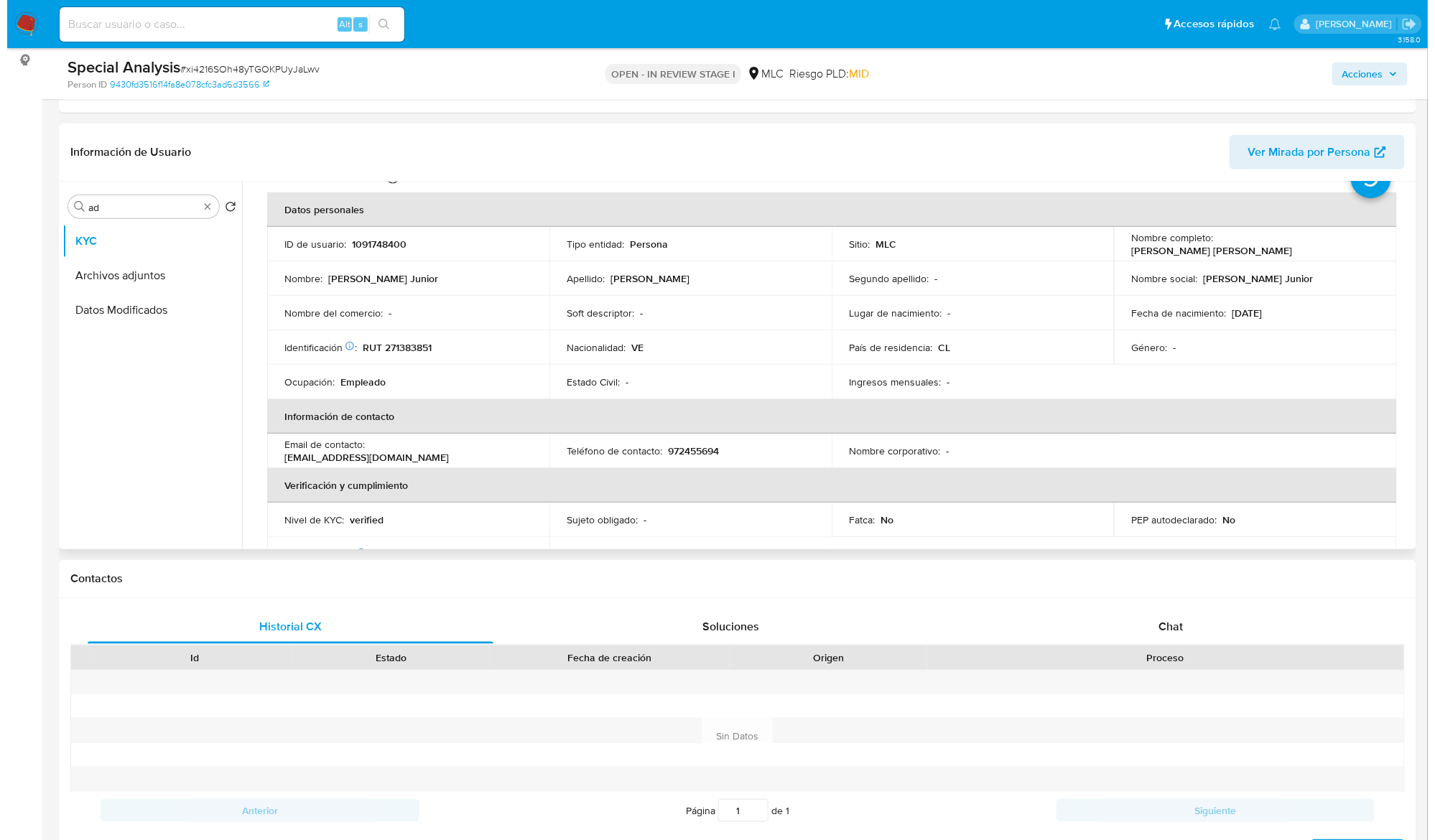
scroll to position [0, 0]
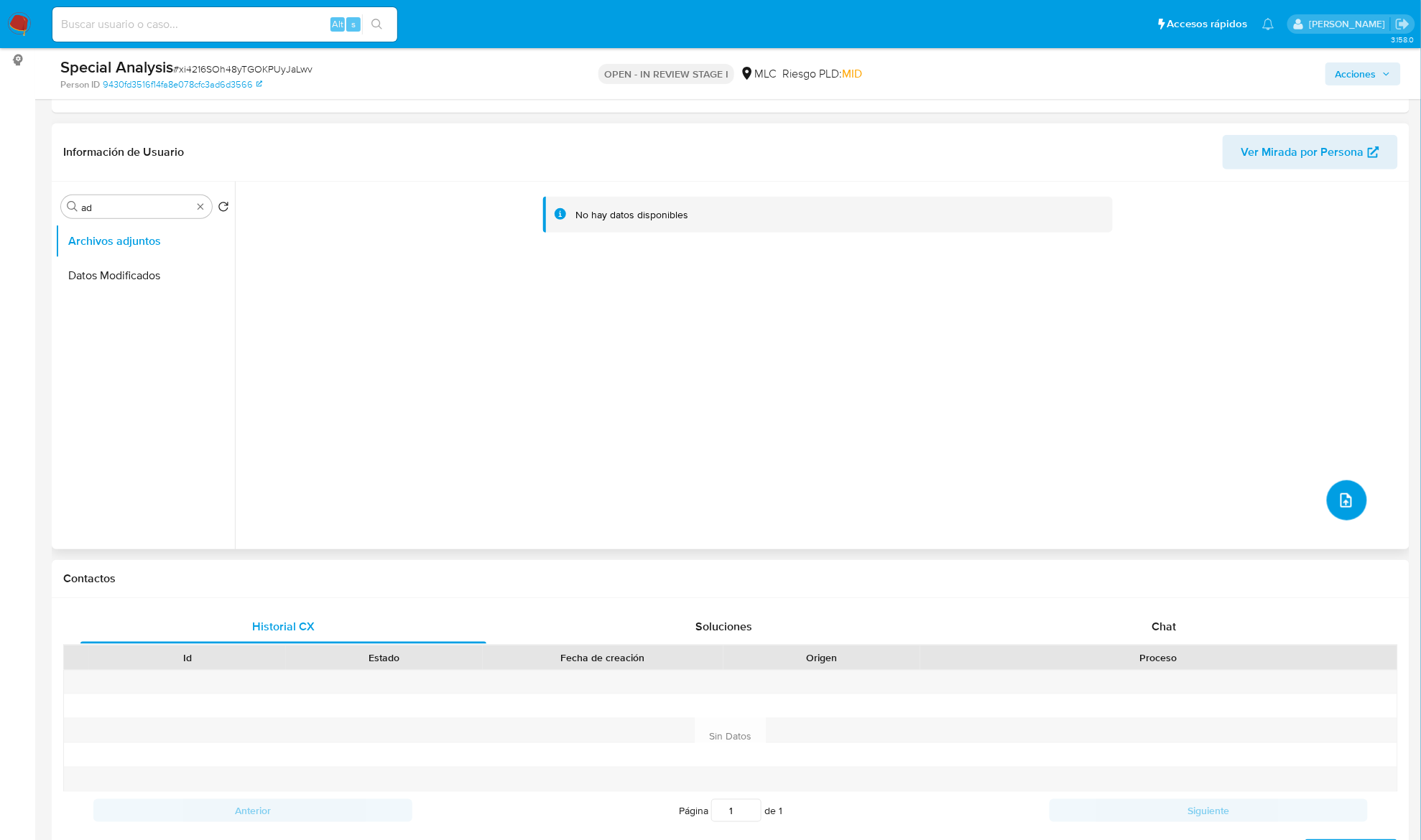
click at [1343, 502] on icon "upload-file" at bounding box center [1346, 500] width 17 height 17
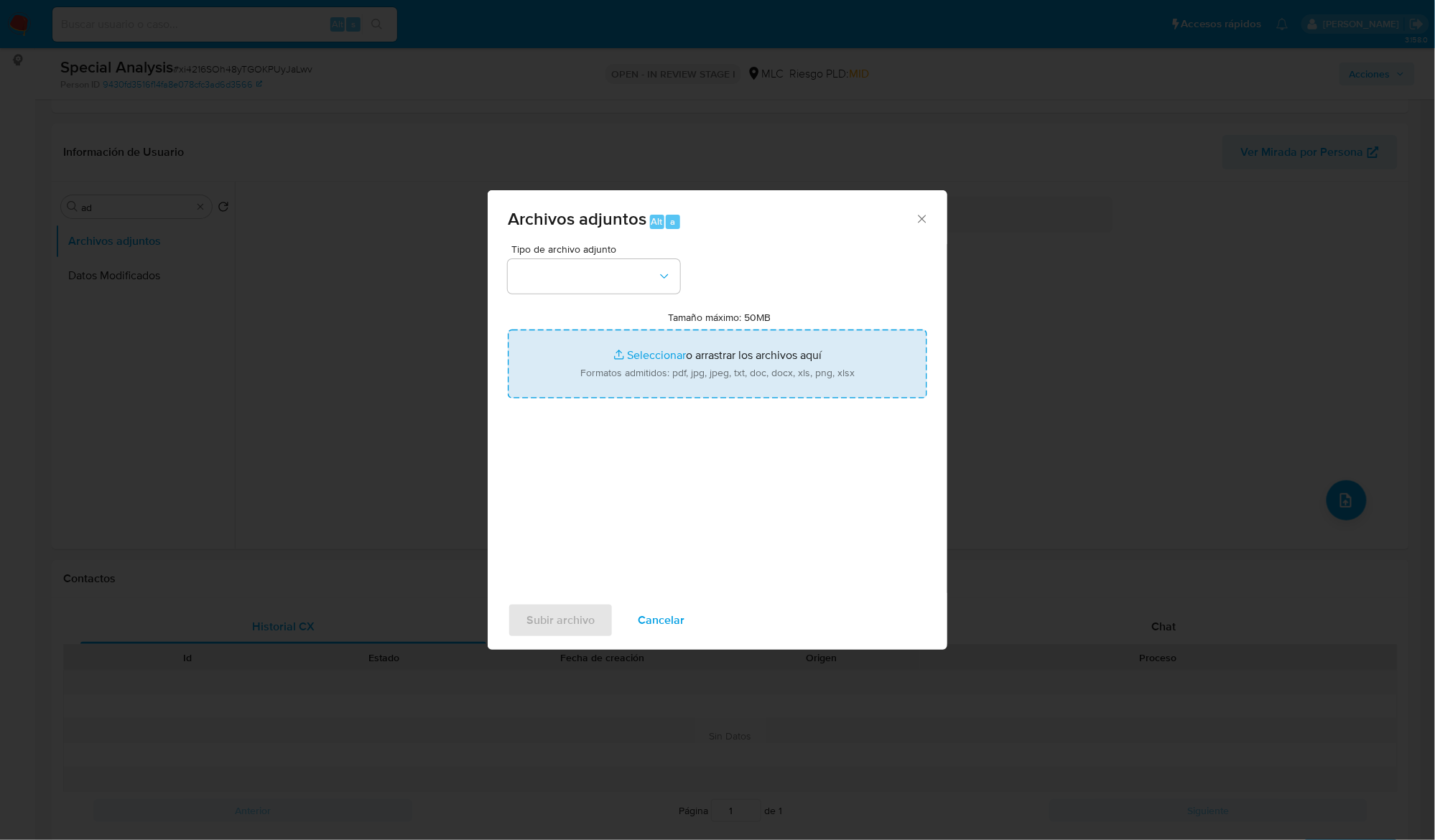
type input "C:\fakepath\1091748400 - Caselog.pdf"
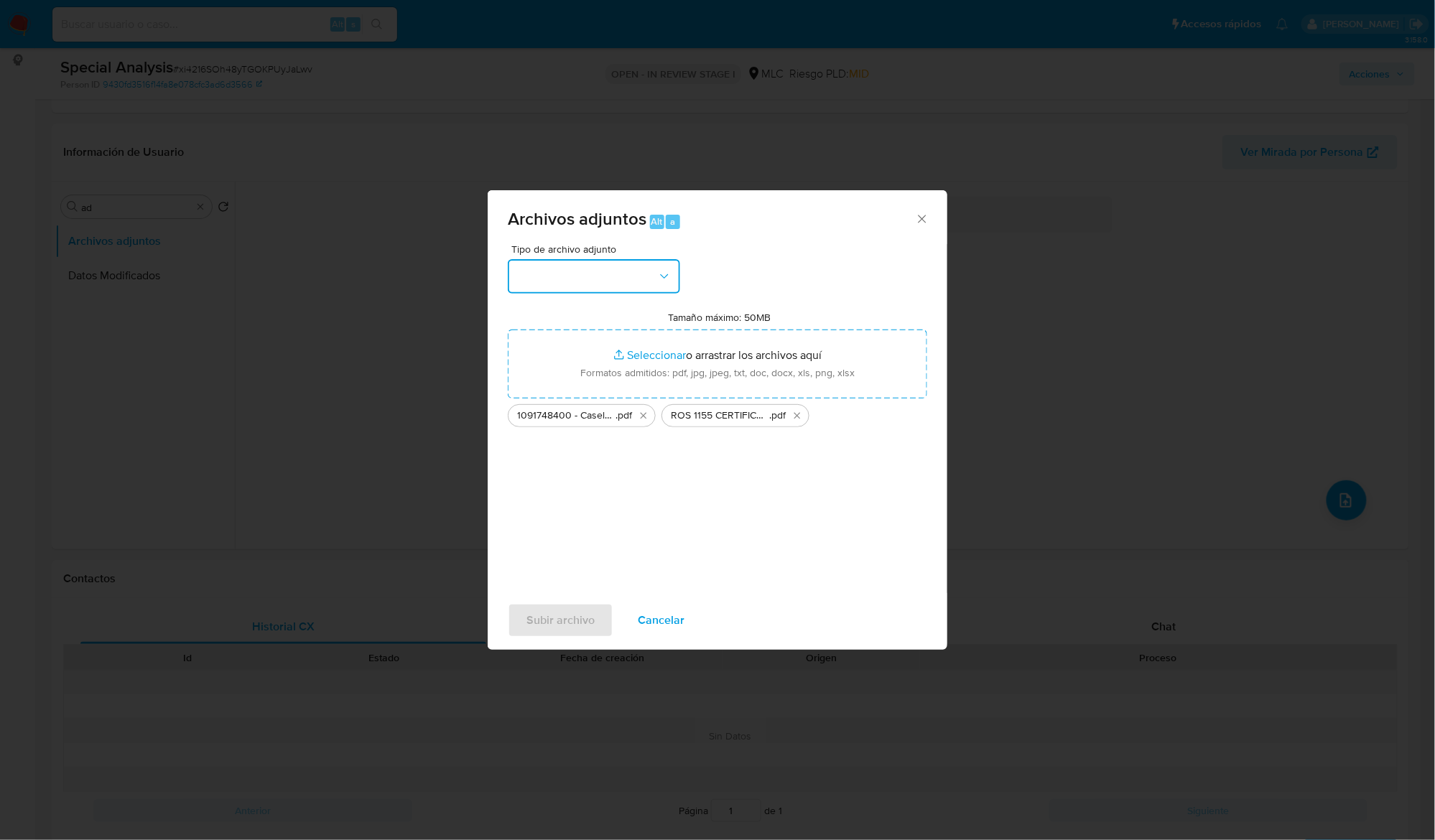
drag, startPoint x: 635, startPoint y: 273, endPoint x: 635, endPoint y: 290, distance: 17.0
click at [635, 273] on button "button" at bounding box center [594, 276] width 172 height 34
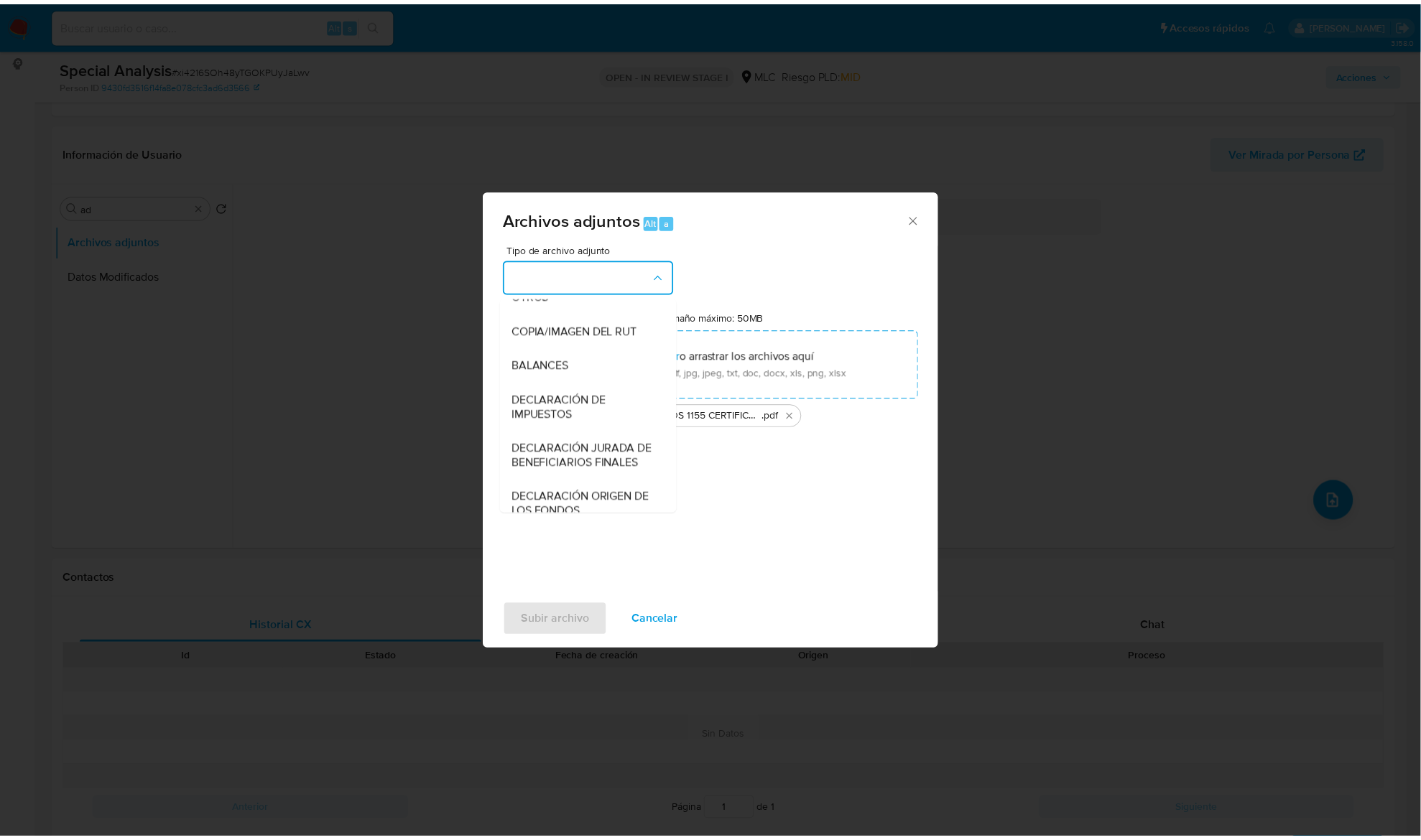
scroll to position [214, 0]
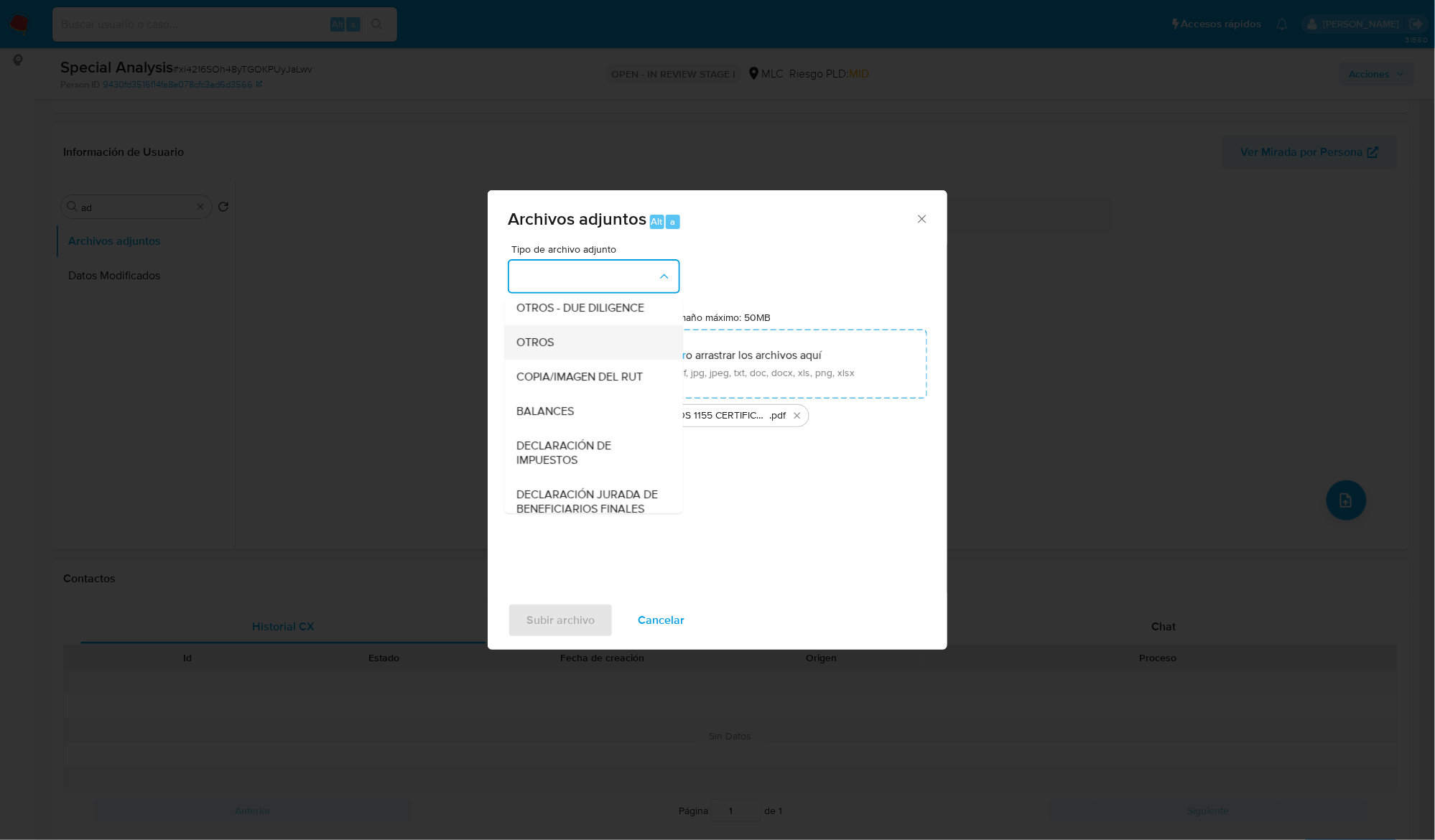
click at [558, 354] on div "OTROS" at bounding box center [589, 342] width 147 height 34
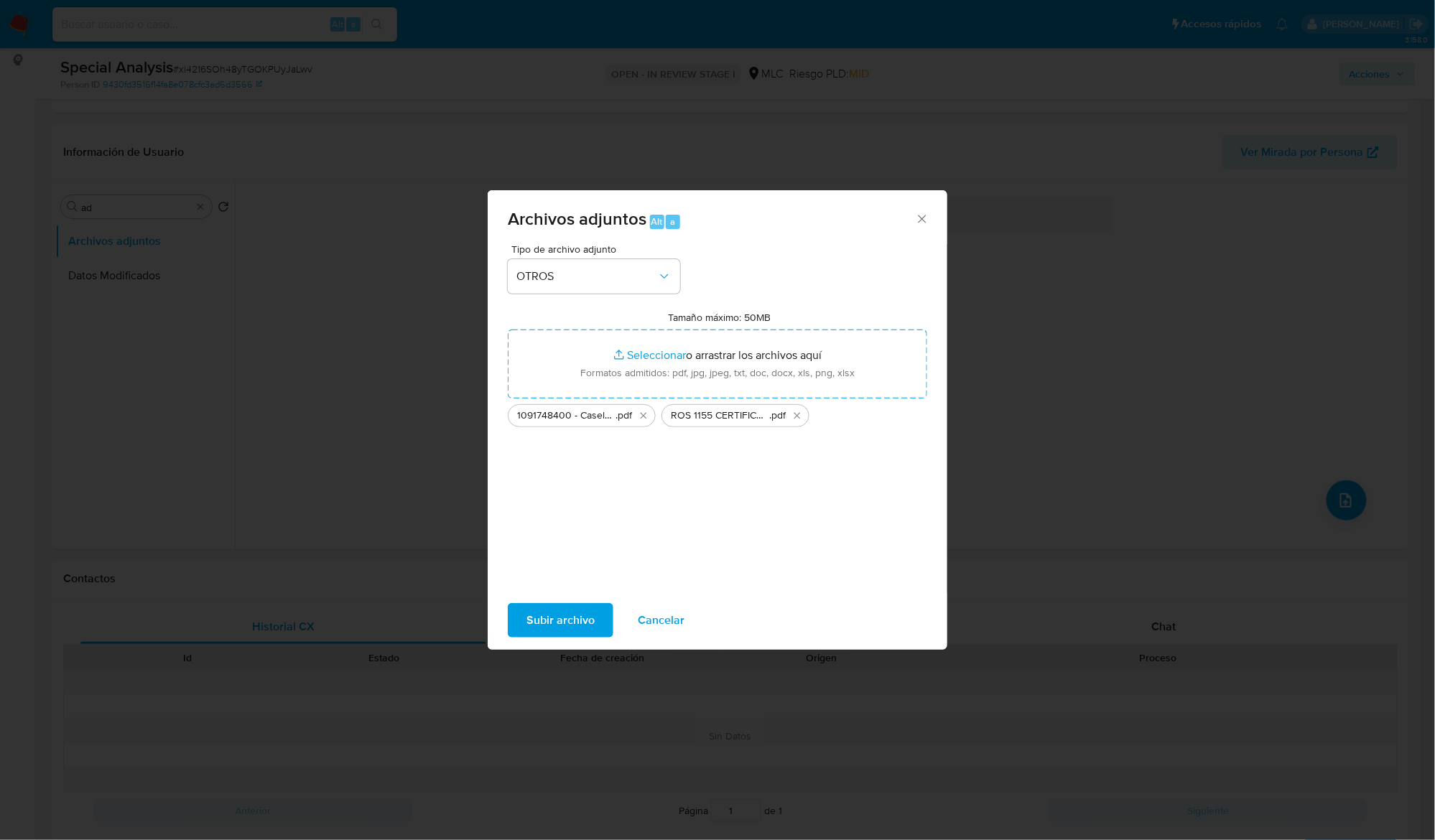
click at [570, 613] on span "Subir archivo" at bounding box center [561, 620] width 68 height 31
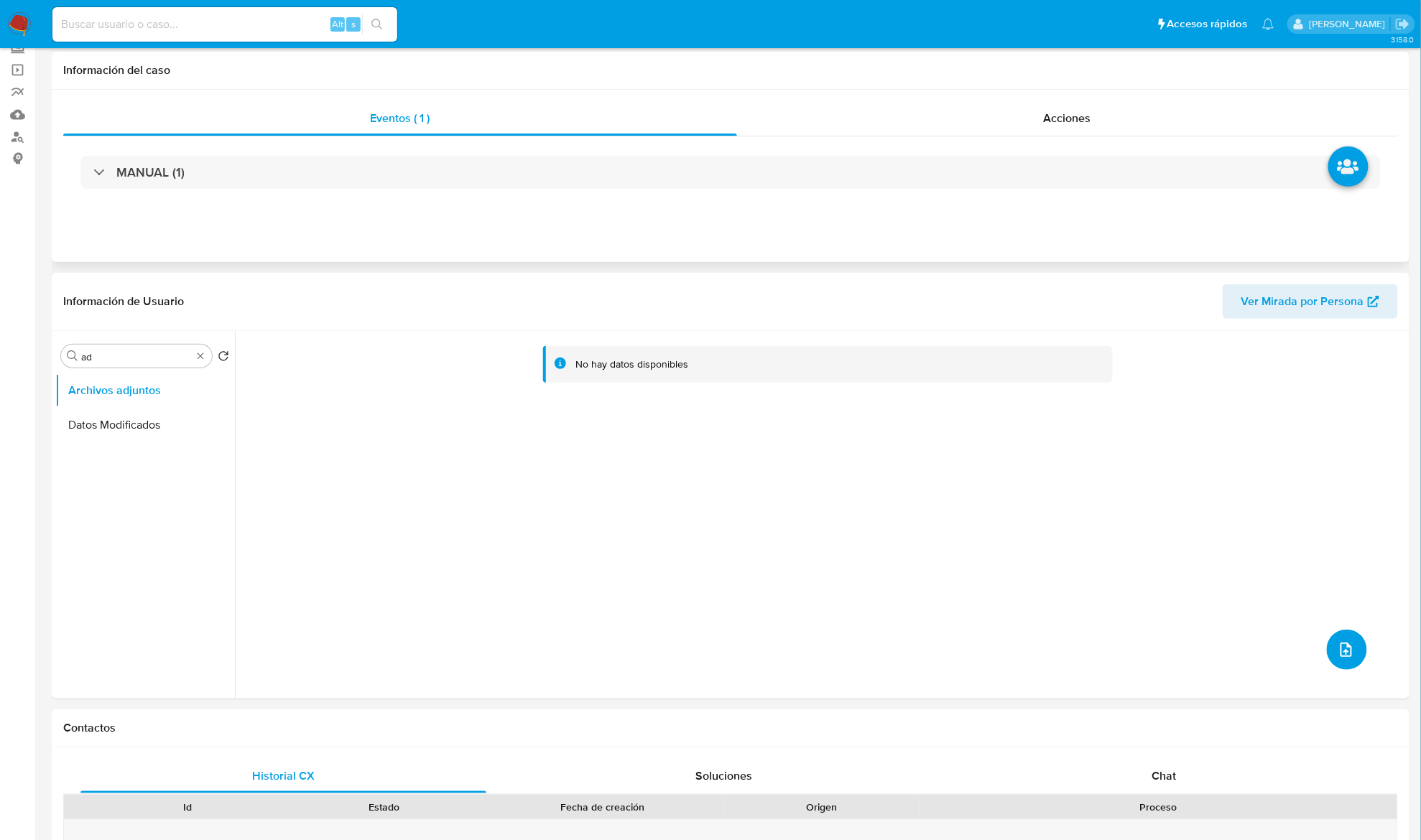
scroll to position [0, 0]
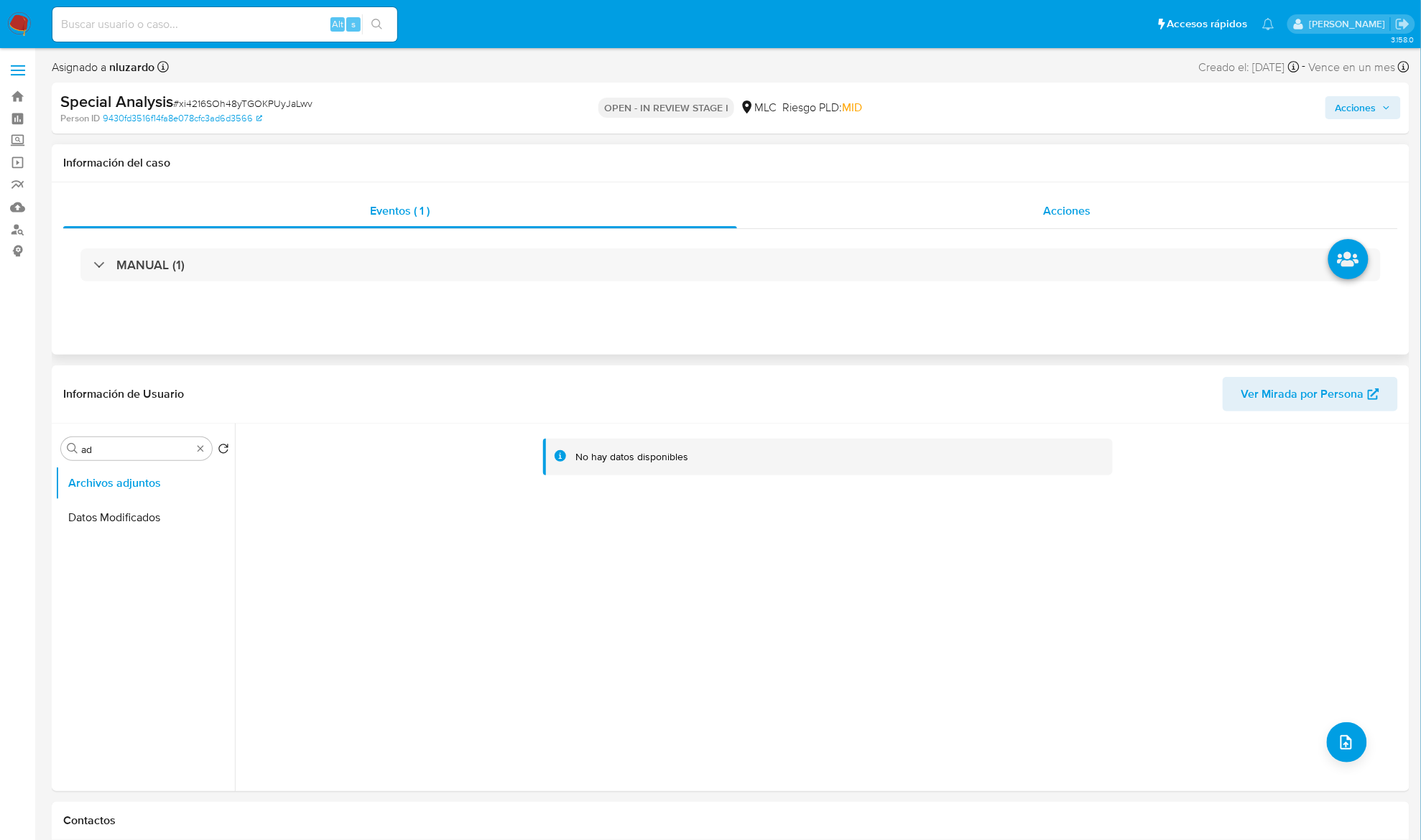
click at [1003, 208] on div "Acciones" at bounding box center [1067, 211] width 661 height 34
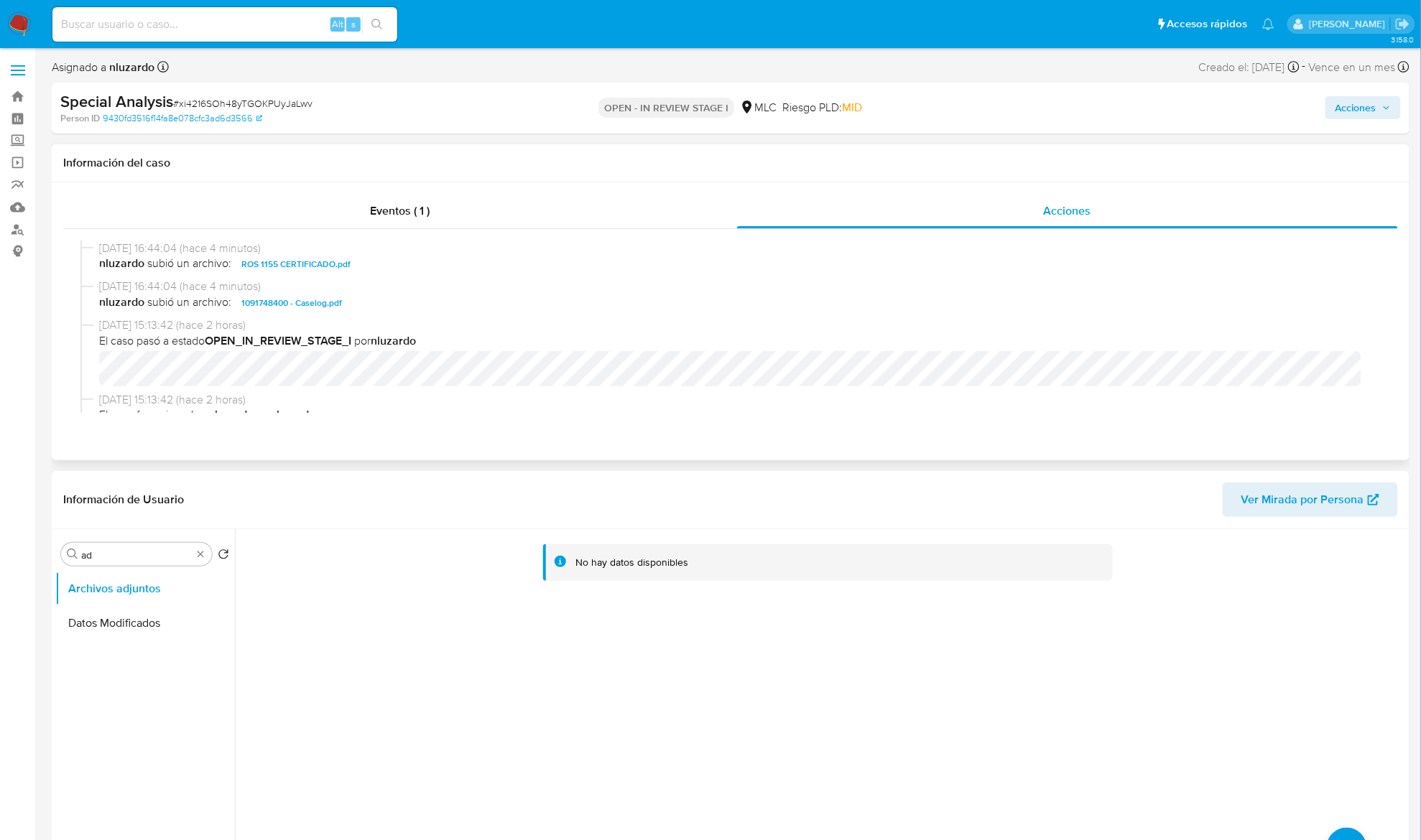
click at [380, 302] on span "nluzardo subió un archivo: 1091748400 - Caselog.pdf" at bounding box center [737, 303] width 1275 height 17
copy span "1091748400 - Caselog.pdf"
click at [1350, 115] on span "Acciones" at bounding box center [1355, 108] width 41 height 23
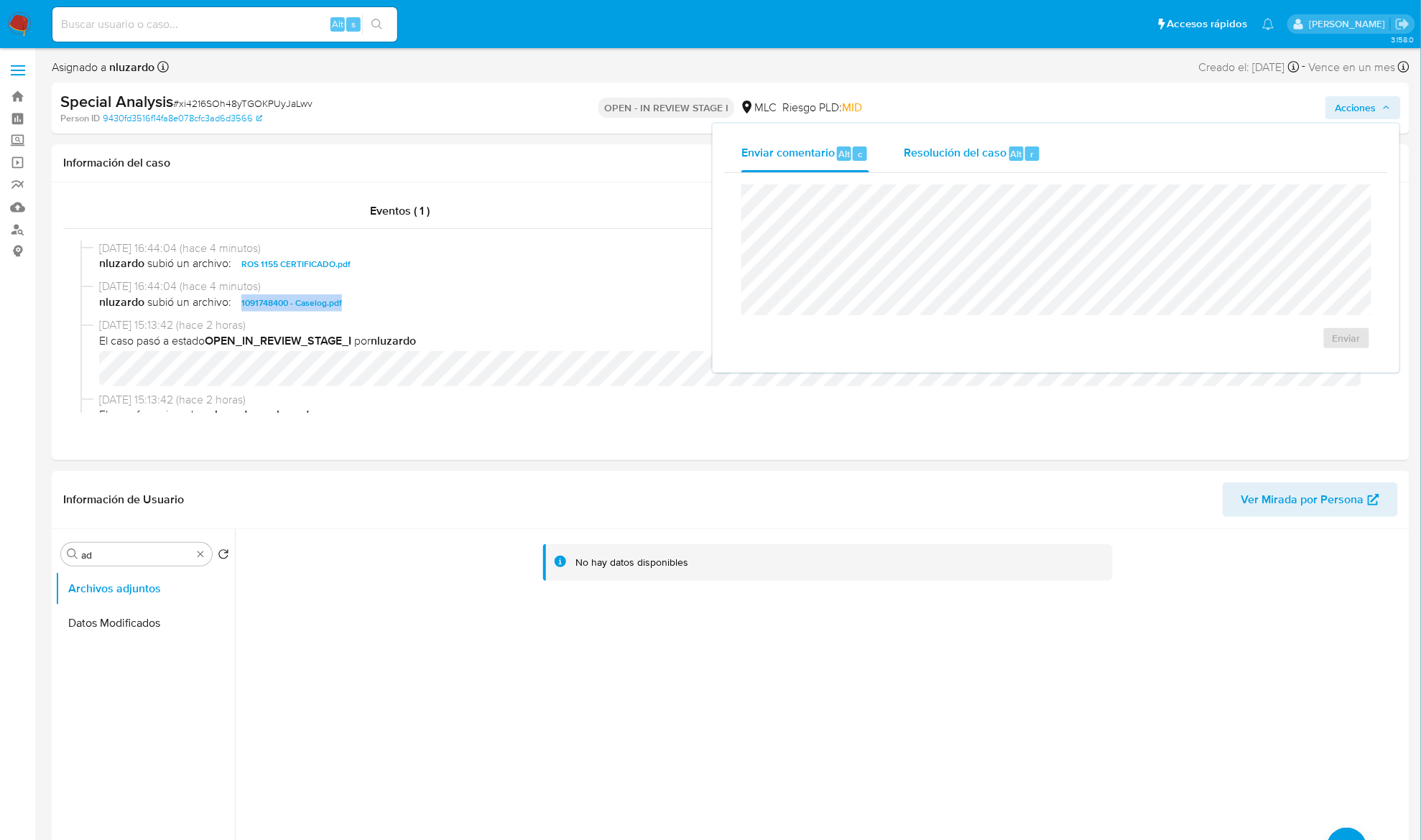
drag, startPoint x: 1034, startPoint y: 145, endPoint x: 1026, endPoint y: 152, distance: 10.6
click at [1032, 145] on div "Resolución del caso Alt r" at bounding box center [972, 153] width 137 height 37
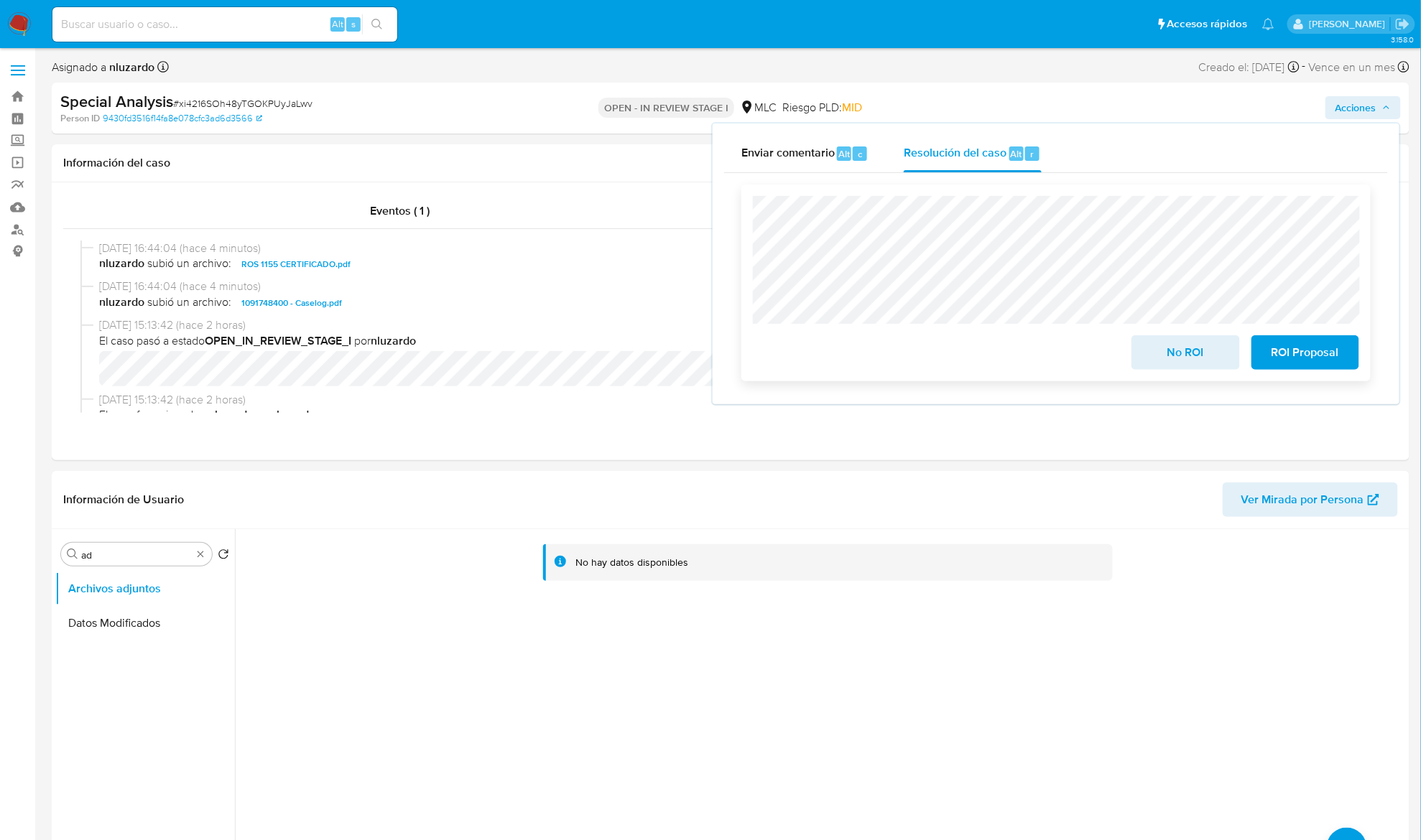
click at [1290, 344] on span "ROI Proposal" at bounding box center [1305, 352] width 70 height 31
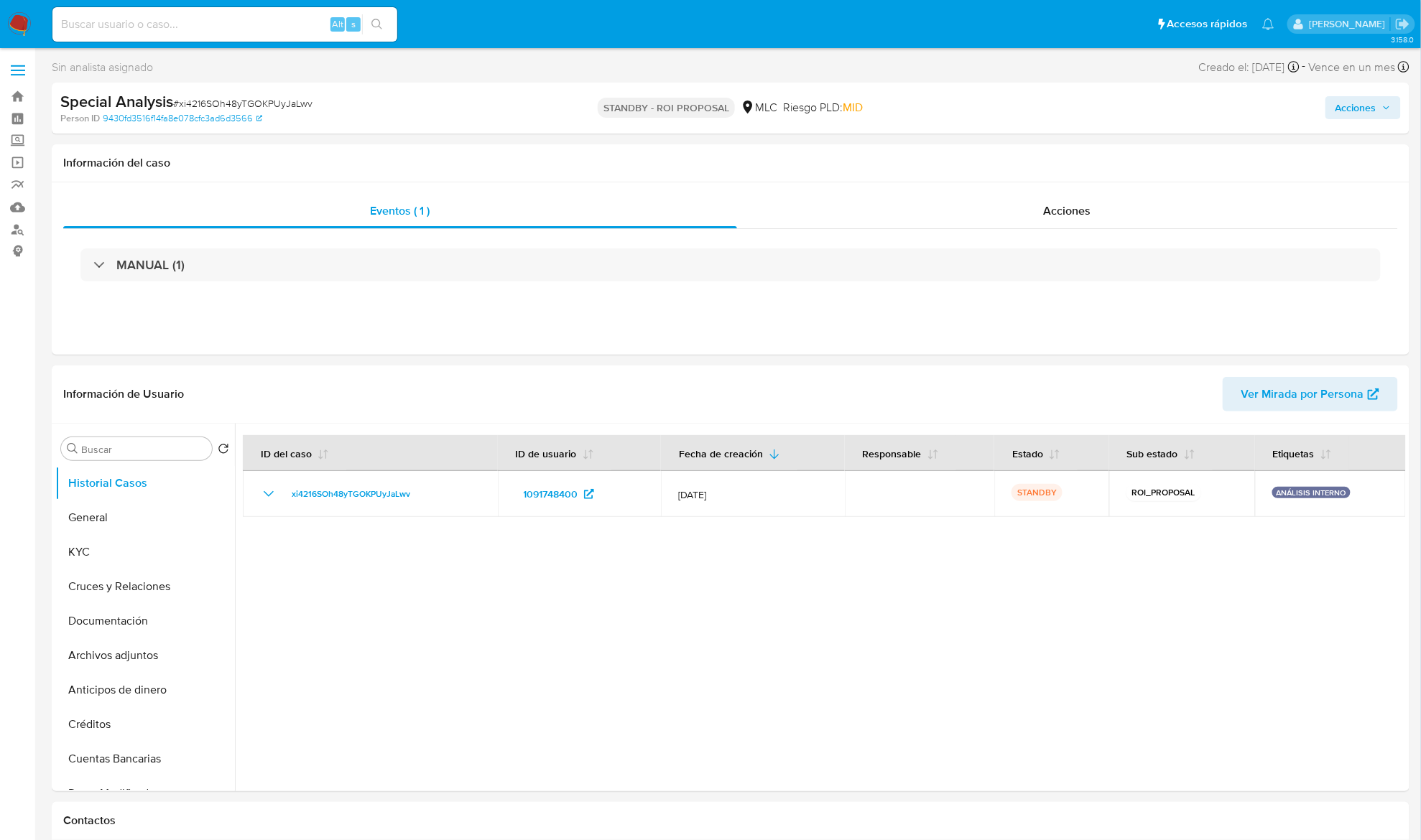
select select "10"
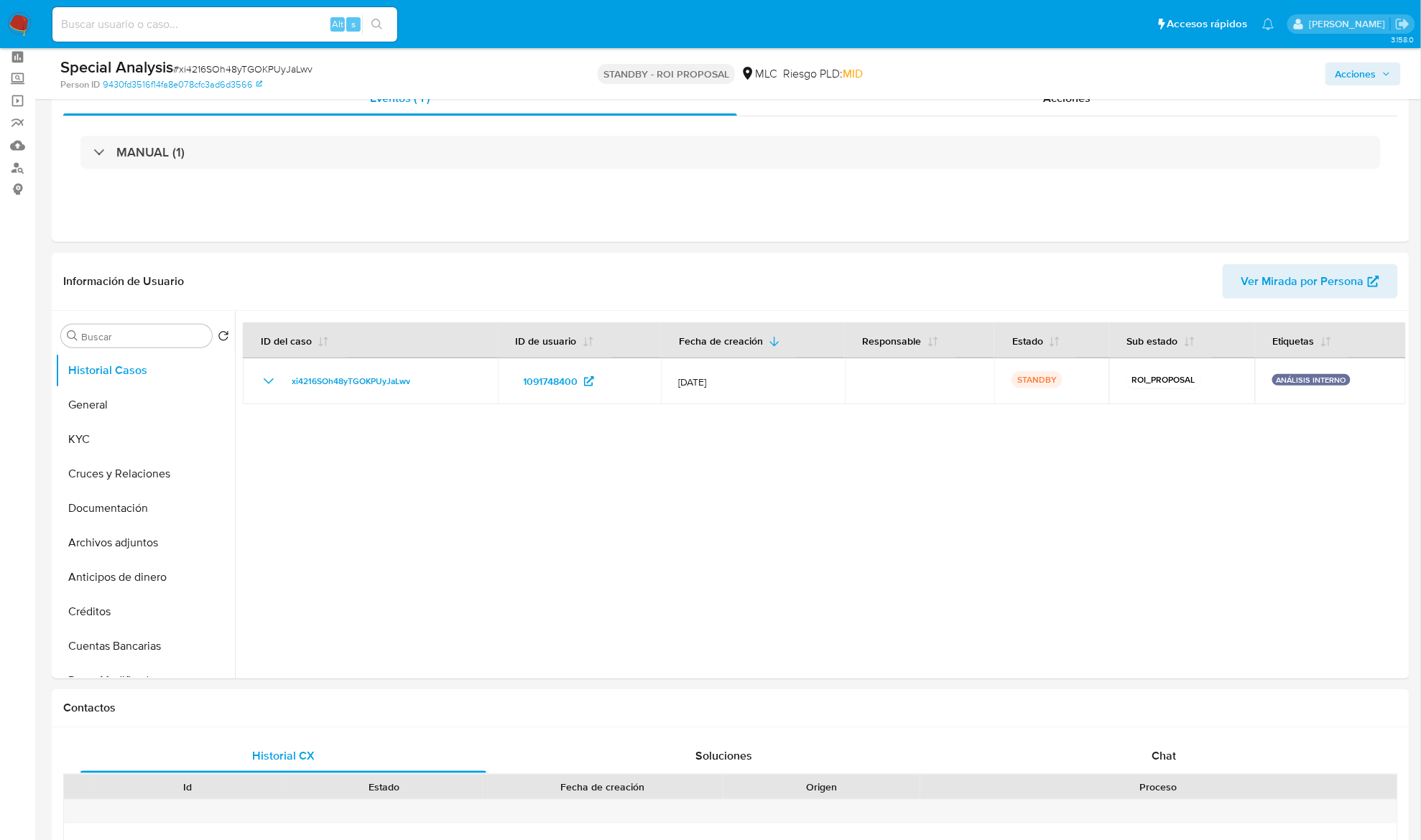
scroll to position [96, 0]
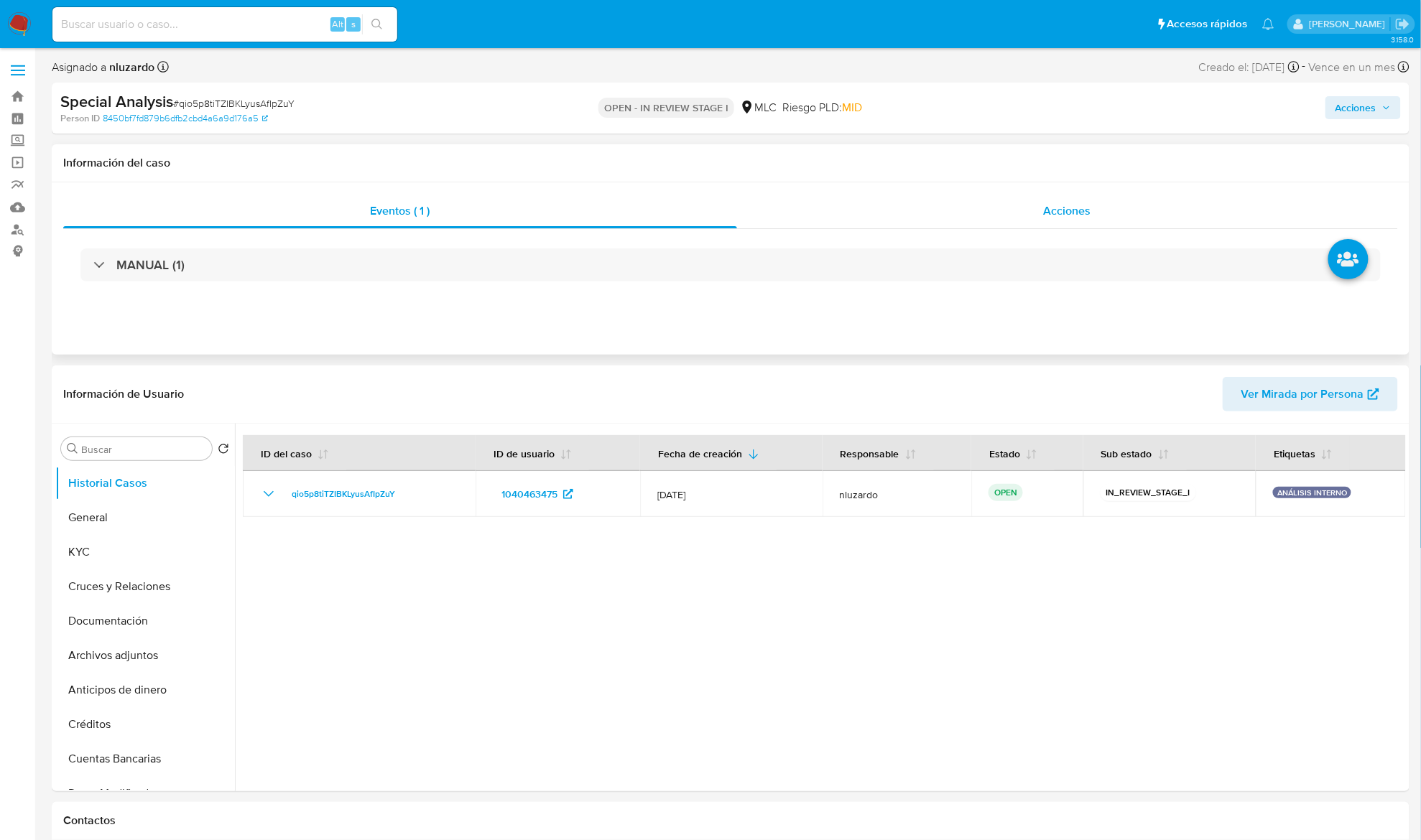
select select "10"
click at [1058, 204] on span "Acciones" at bounding box center [1067, 210] width 47 height 16
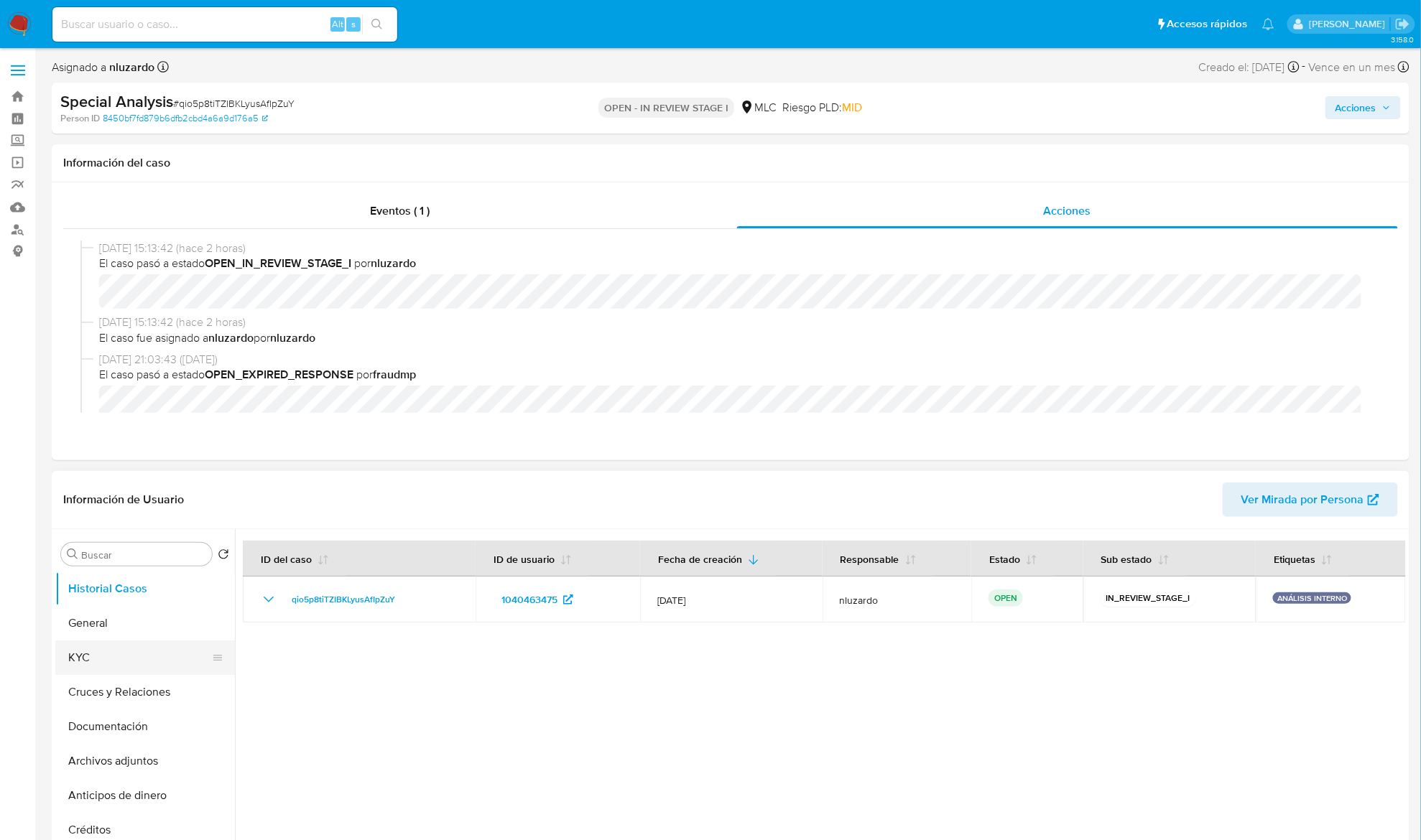
click at [86, 662] on button "KYC" at bounding box center [139, 657] width 168 height 34
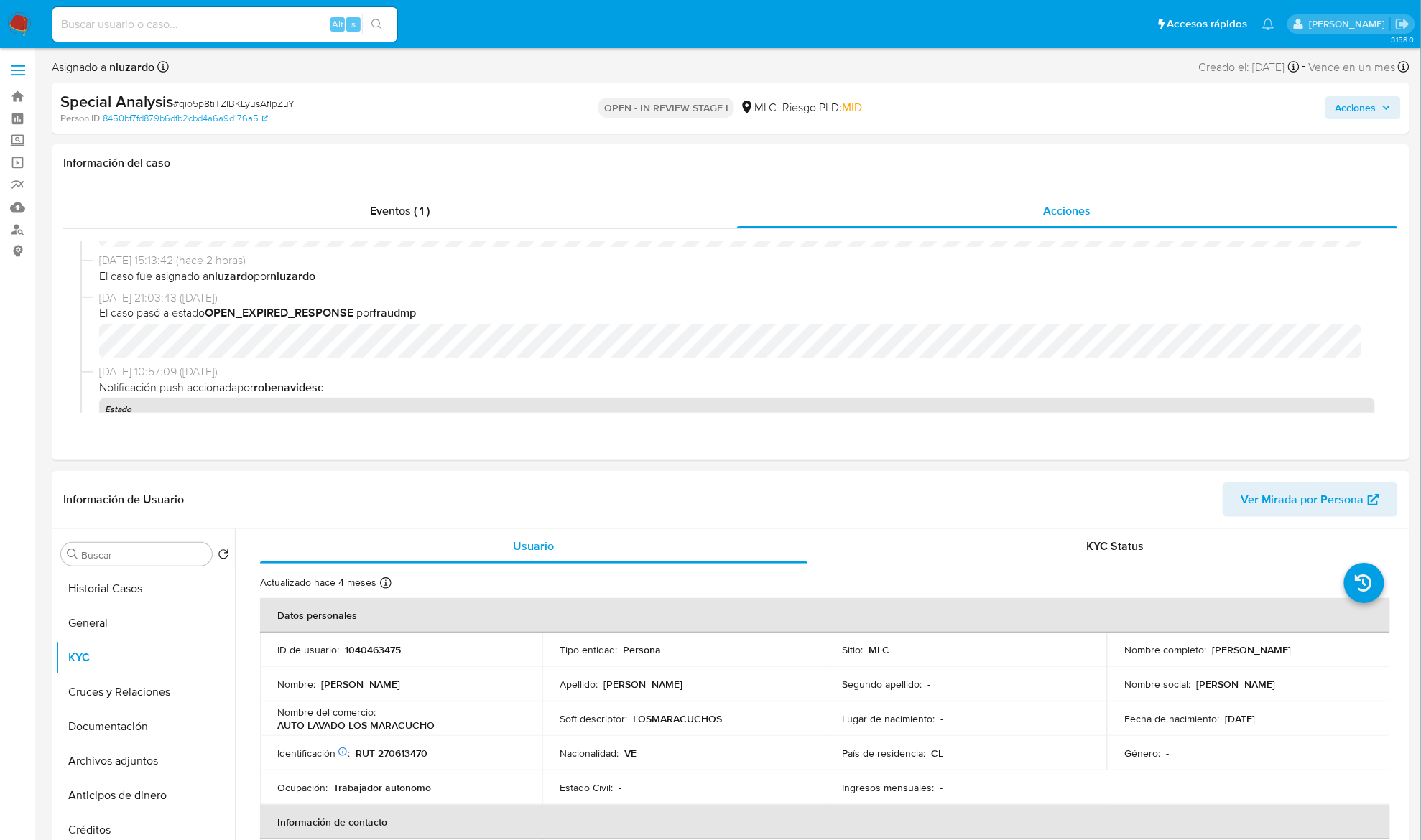
scroll to position [96, 0]
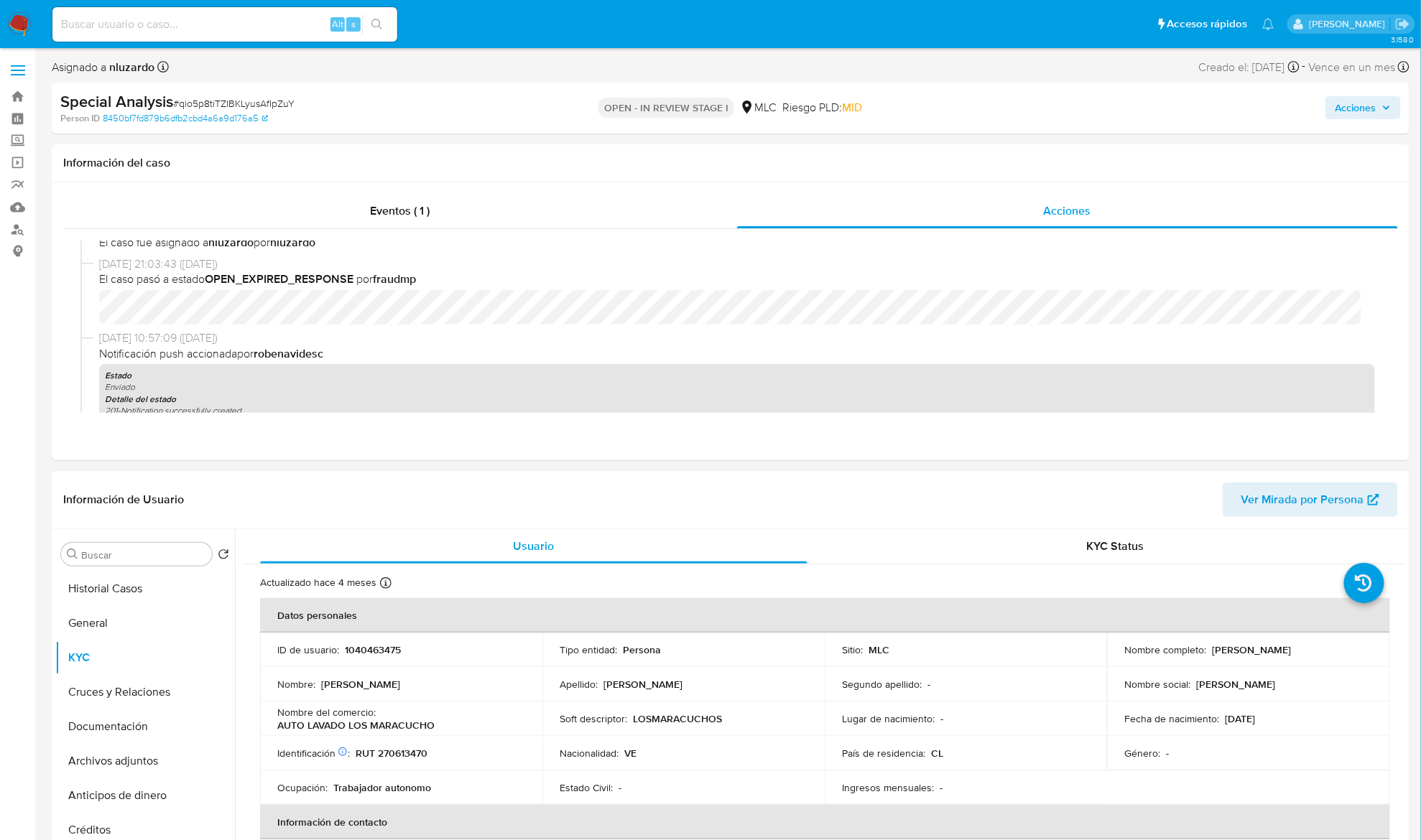
click at [1221, 649] on p "[PERSON_NAME]" at bounding box center [1252, 650] width 79 height 13
drag, startPoint x: 1294, startPoint y: 649, endPoint x: 1360, endPoint y: 652, distance: 66.1
click at [1360, 652] on div "Nombre completo : [PERSON_NAME]" at bounding box center [1248, 650] width 248 height 13
copy p "[PERSON_NAME]"
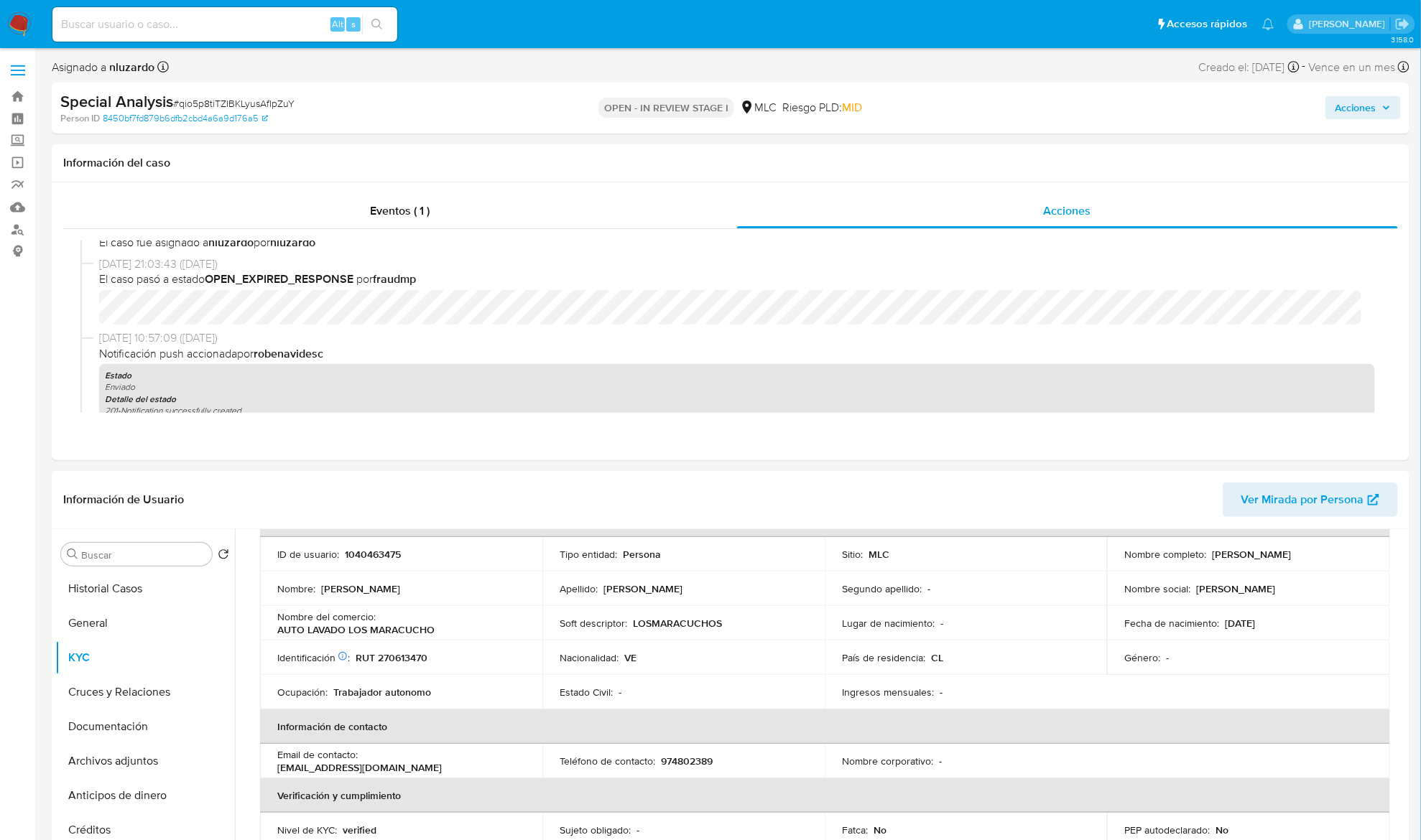
click at [403, 664] on p "RUT 270613470" at bounding box center [392, 658] width 72 height 13
copy p "270613470"
click at [379, 551] on p "1040463475" at bounding box center [372, 554] width 56 height 13
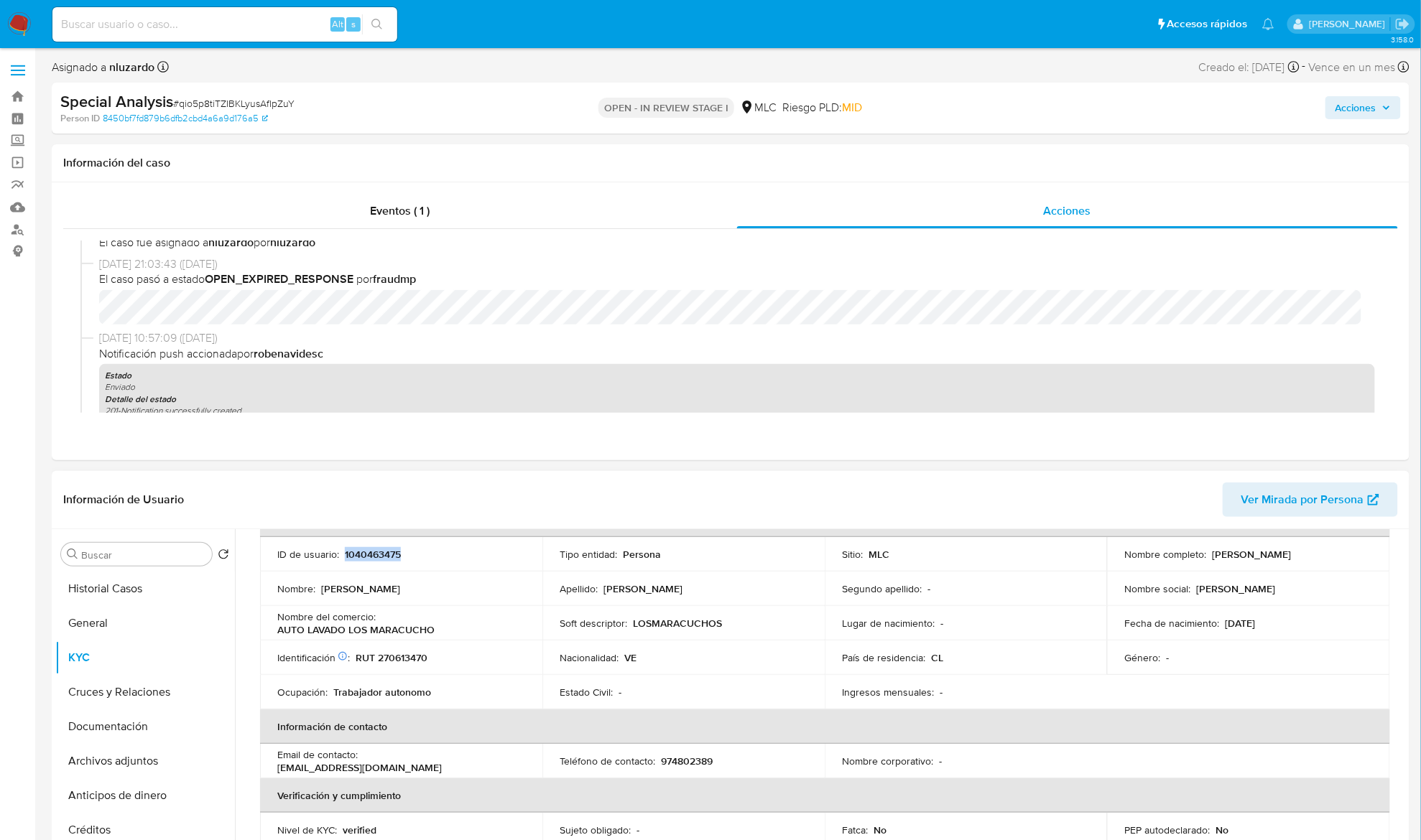
copy p "1040463475"
click at [377, 554] on p "1040463475" at bounding box center [372, 554] width 56 height 13
click at [379, 560] on p "1040463475" at bounding box center [372, 554] width 56 height 13
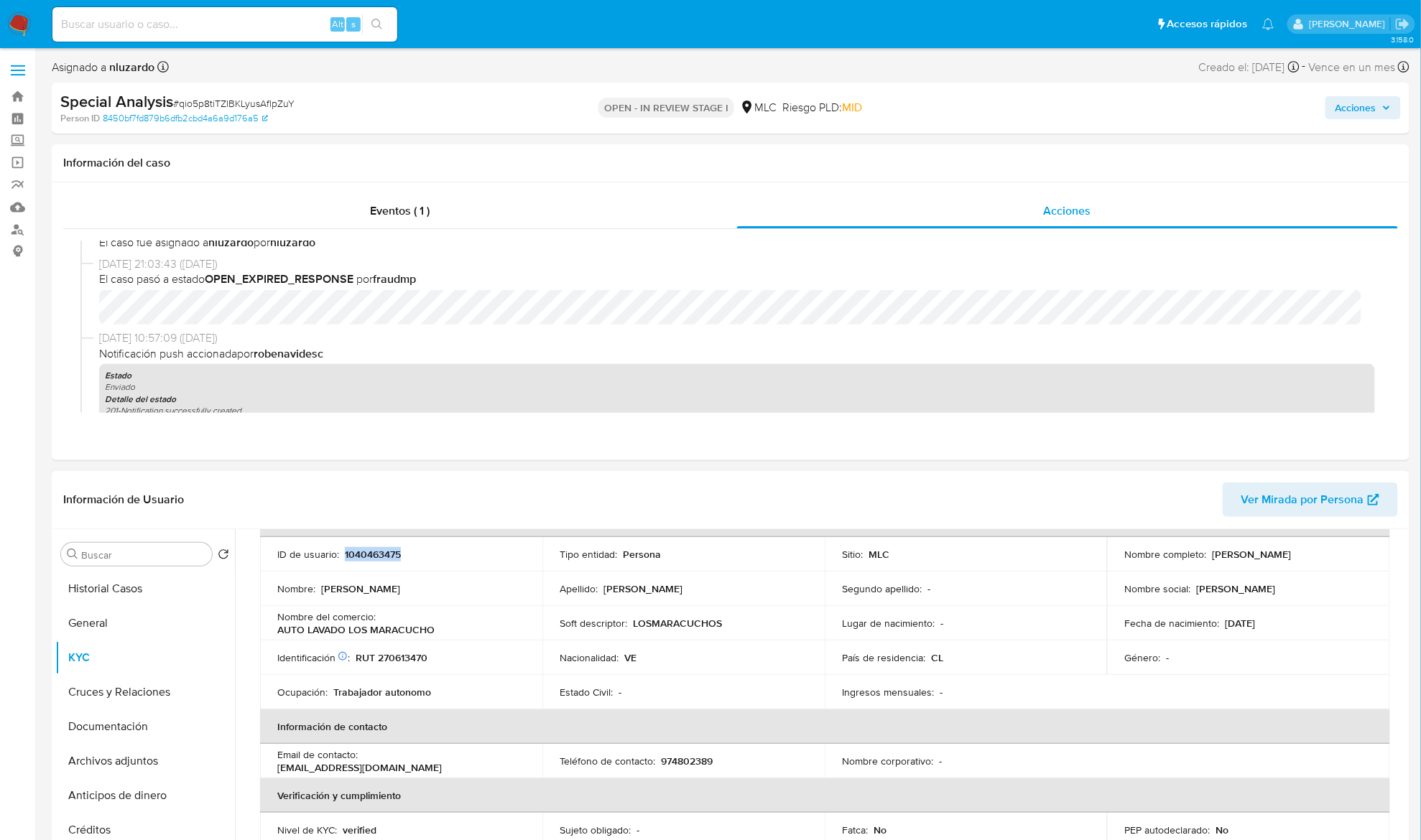
click at [379, 559] on p "1040463475" at bounding box center [372, 554] width 56 height 13
click at [385, 553] on p "1040463475" at bounding box center [372, 554] width 56 height 13
click at [383, 553] on p "1040463475" at bounding box center [372, 554] width 56 height 13
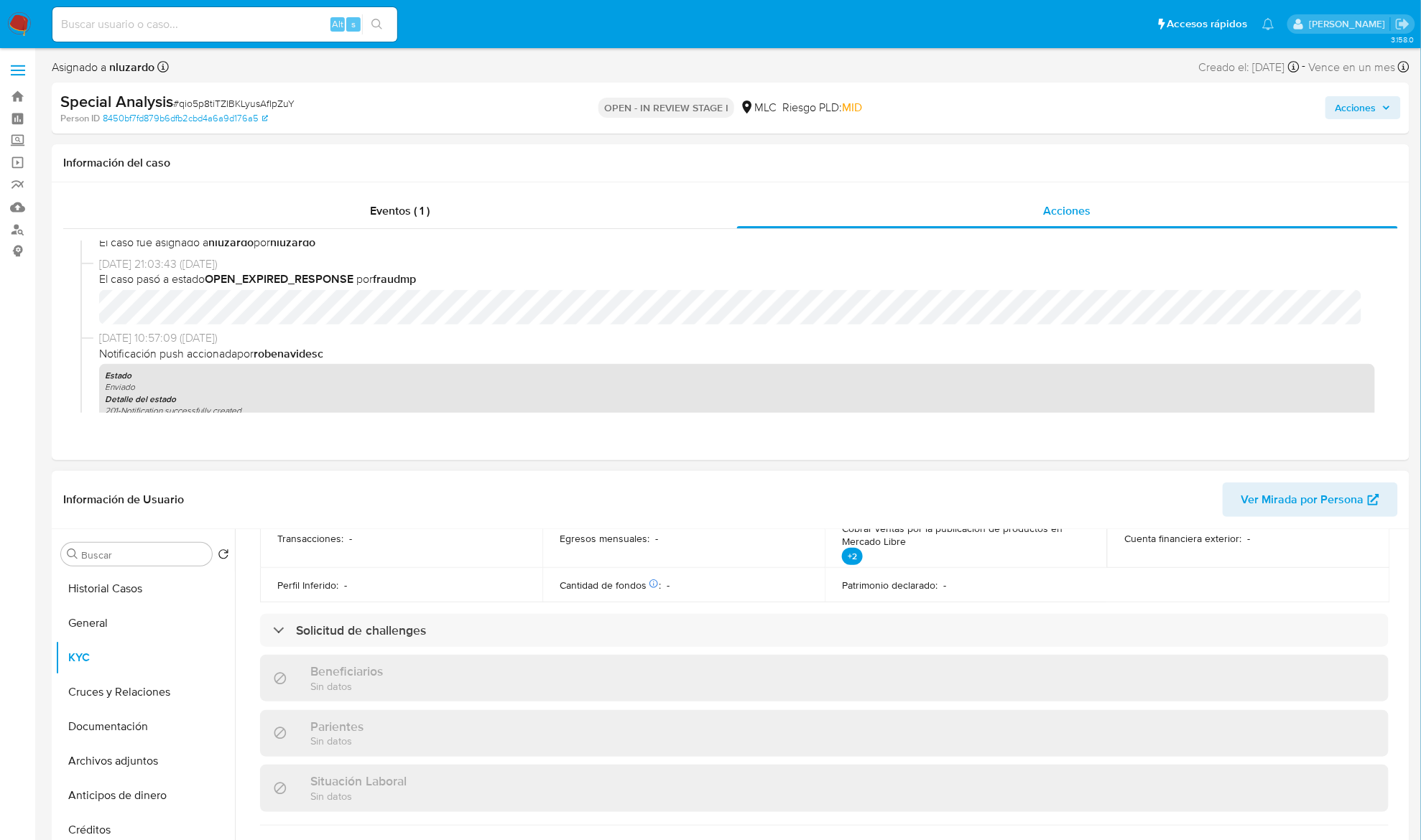
scroll to position [803, 0]
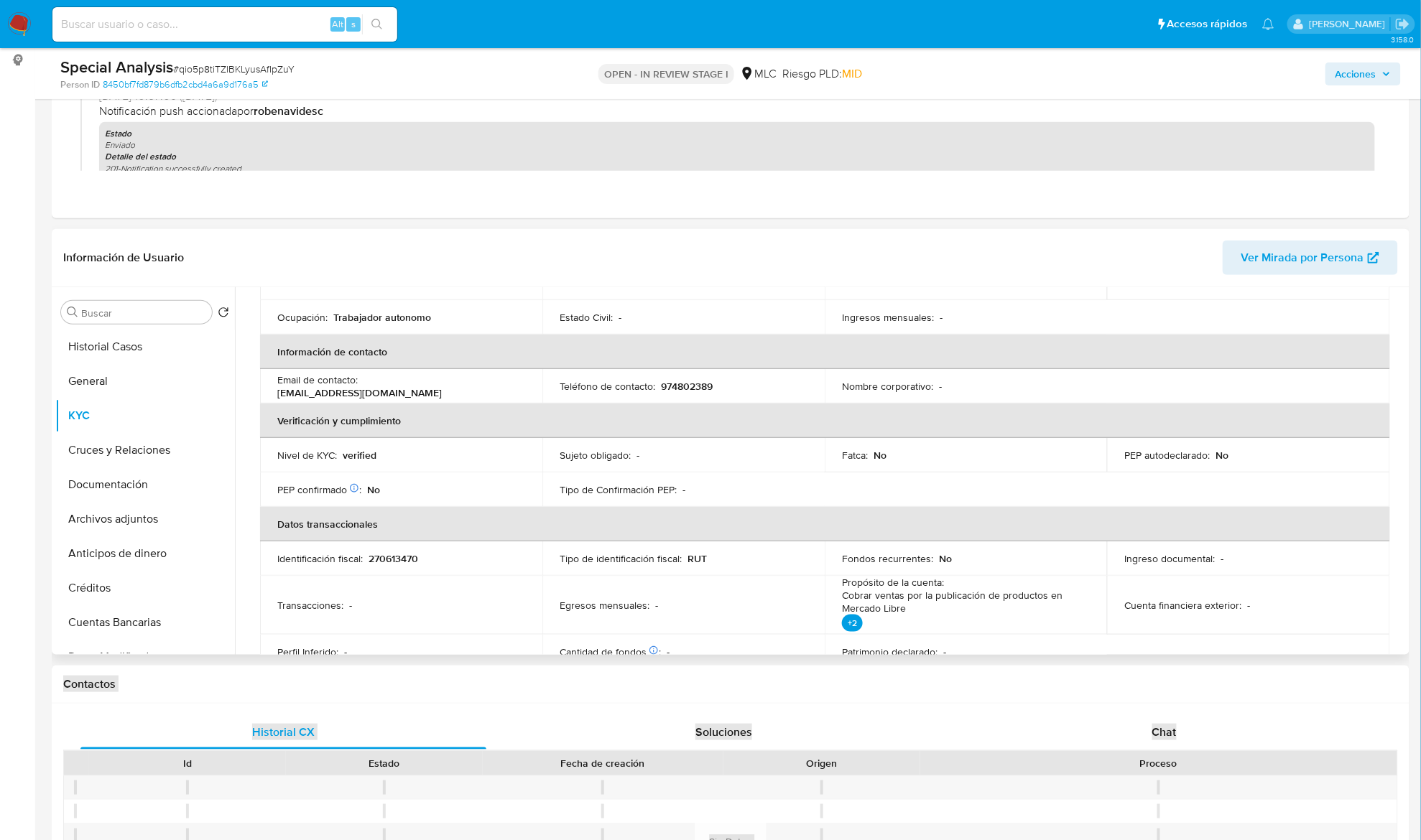
scroll to position [228, 0]
click at [682, 389] on p "974802389" at bounding box center [687, 386] width 52 height 13
copy p "974802389"
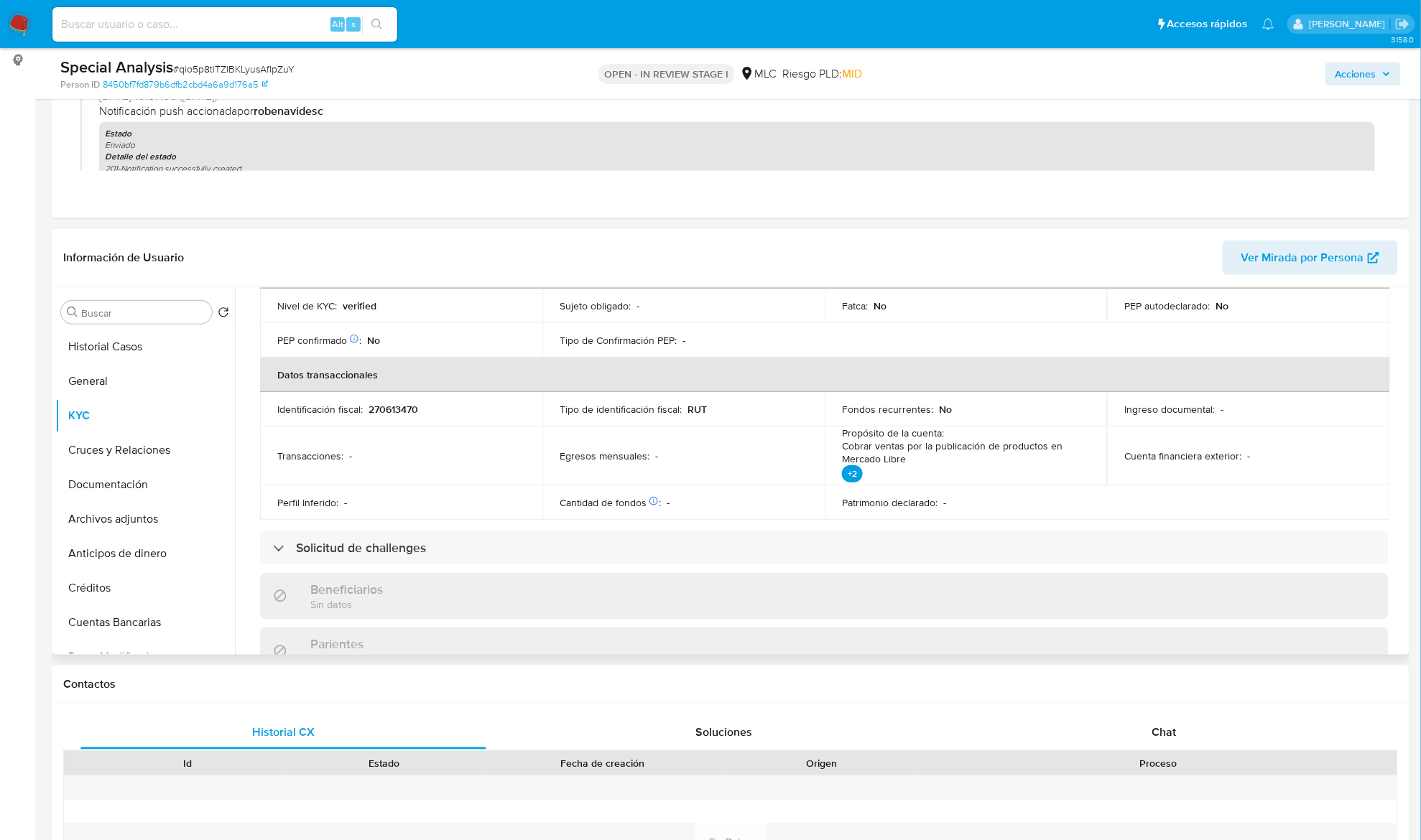
scroll to position [0, 0]
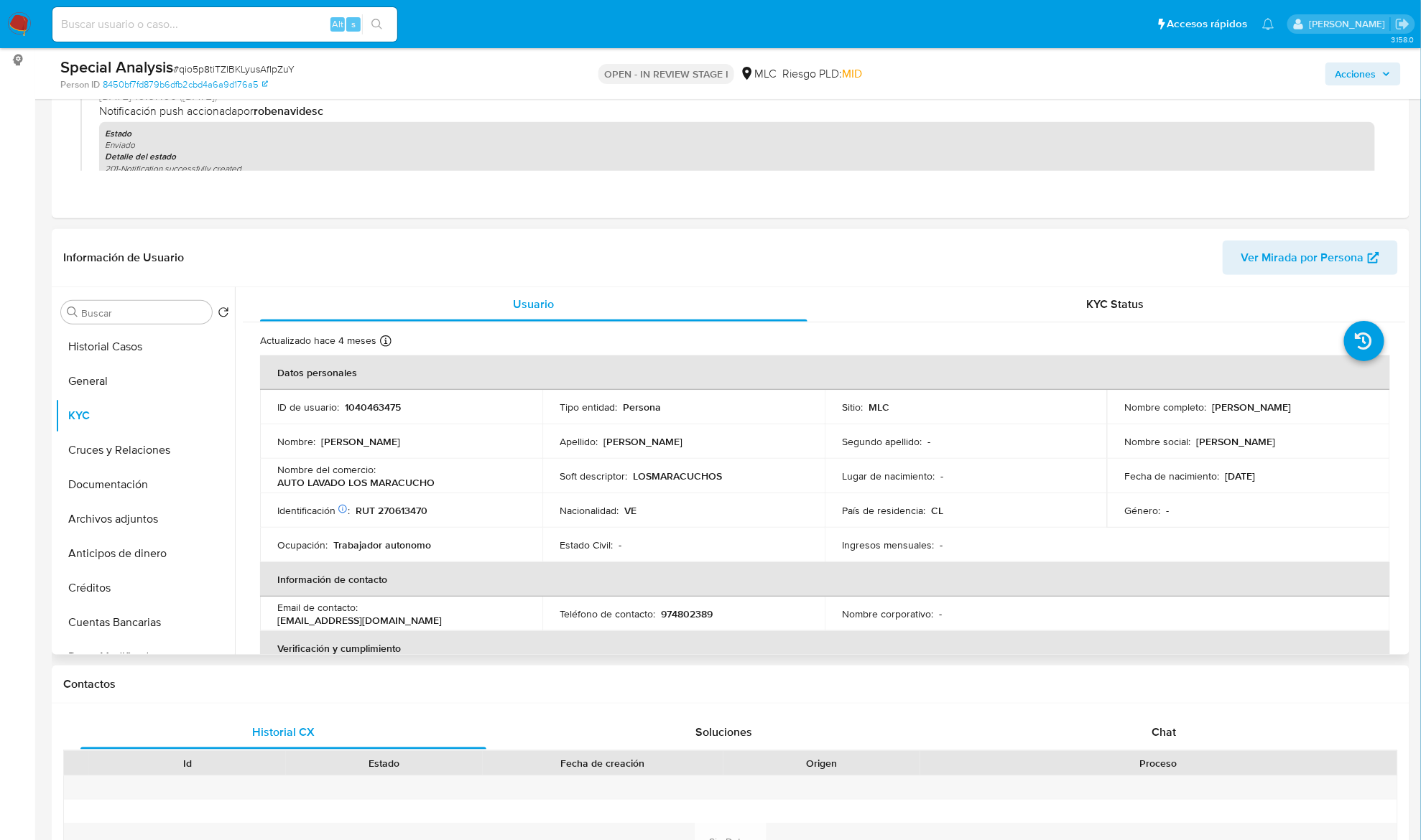
drag, startPoint x: 860, startPoint y: 491, endPoint x: 1041, endPoint y: 485, distance: 181.1
click at [860, 491] on td "Lugar de nacimiento : -" at bounding box center [966, 476] width 282 height 34
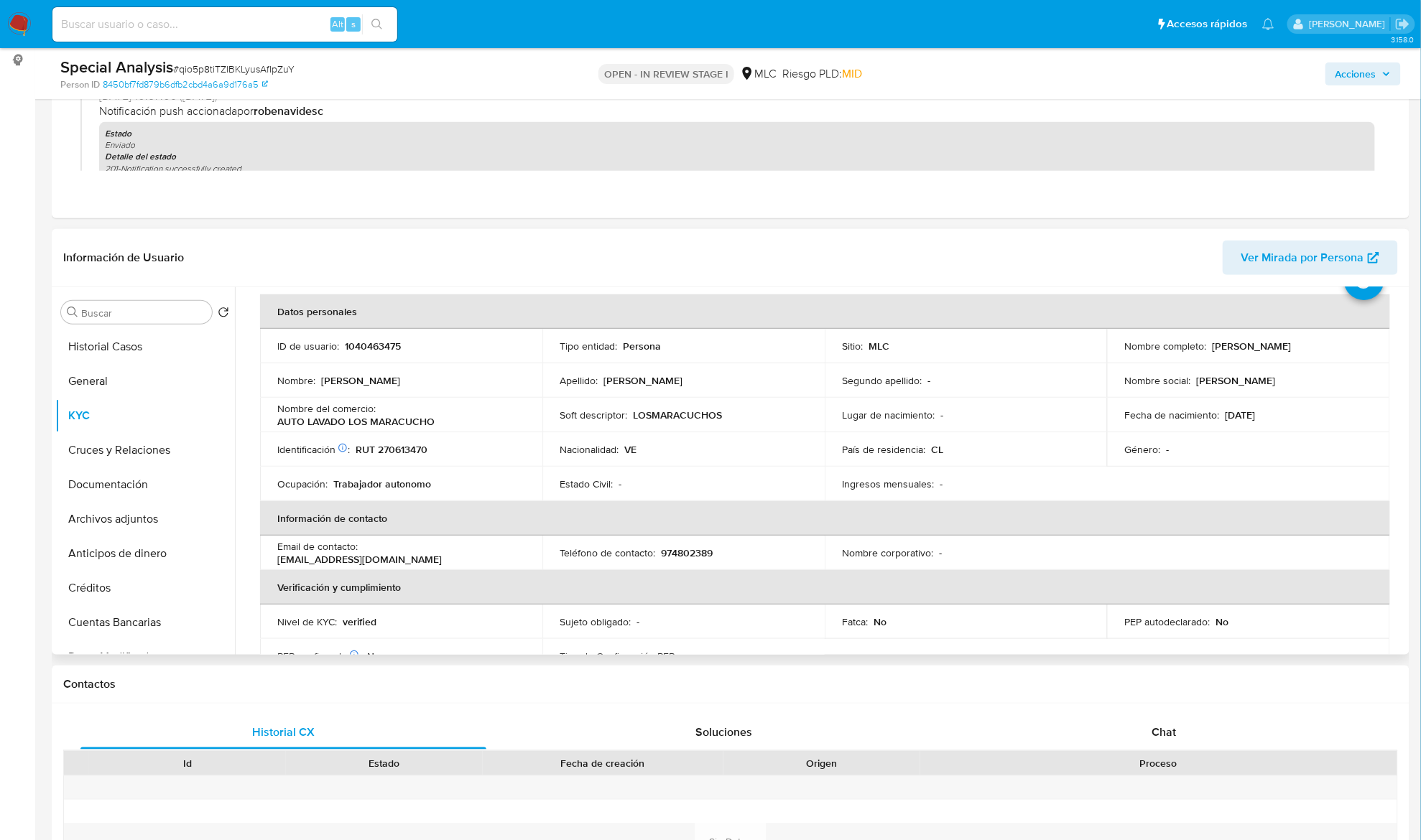
scroll to position [58, 0]
click at [410, 454] on p "RUT 270613470" at bounding box center [392, 453] width 72 height 13
copy p "270613470"
click at [132, 317] on input "Buscar" at bounding box center [144, 313] width 125 height 13
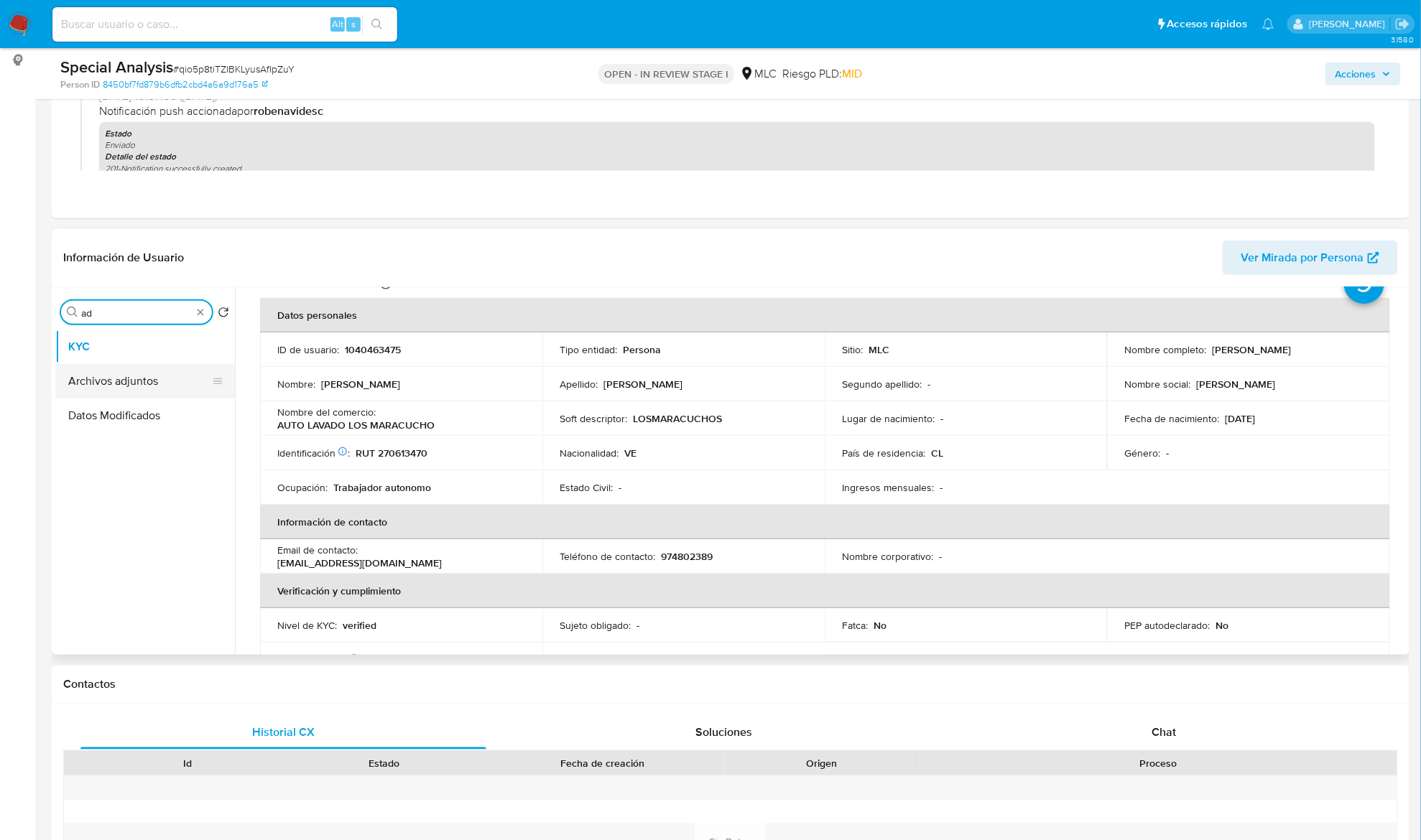
type input "ad"
click at [124, 377] on button "Archivos adjuntos" at bounding box center [139, 381] width 168 height 34
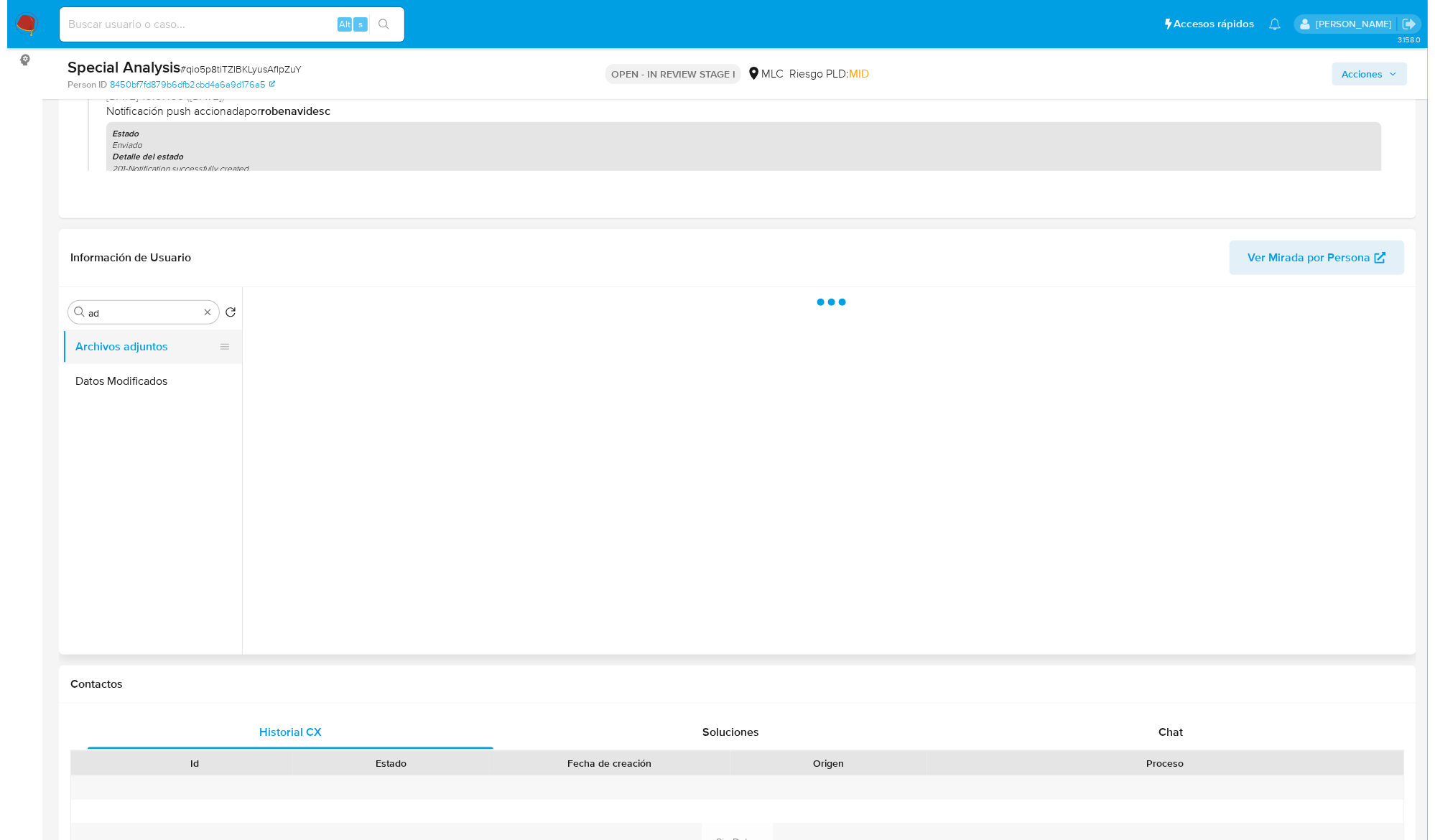
scroll to position [0, 0]
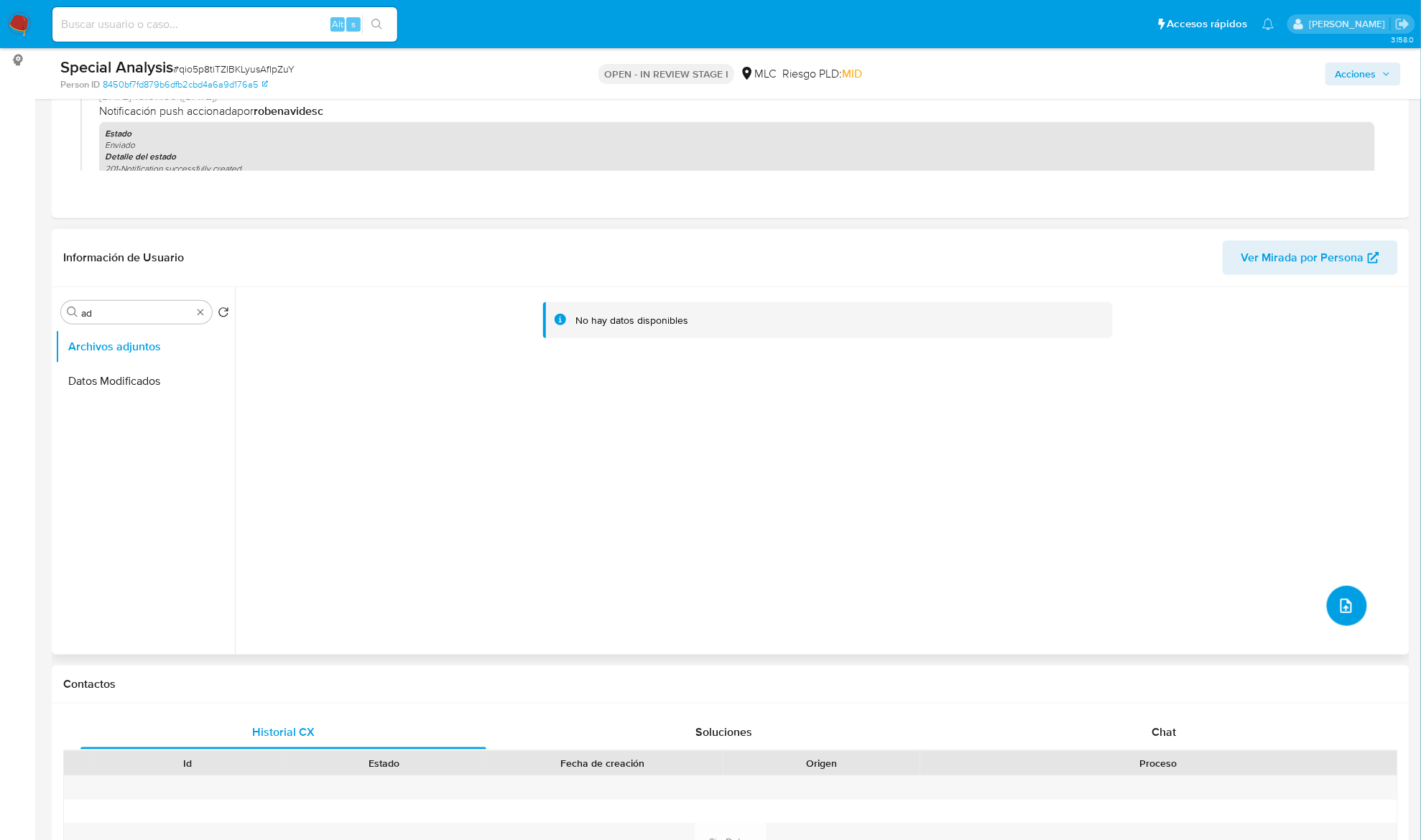
click at [1338, 610] on icon "upload-file" at bounding box center [1346, 606] width 17 height 17
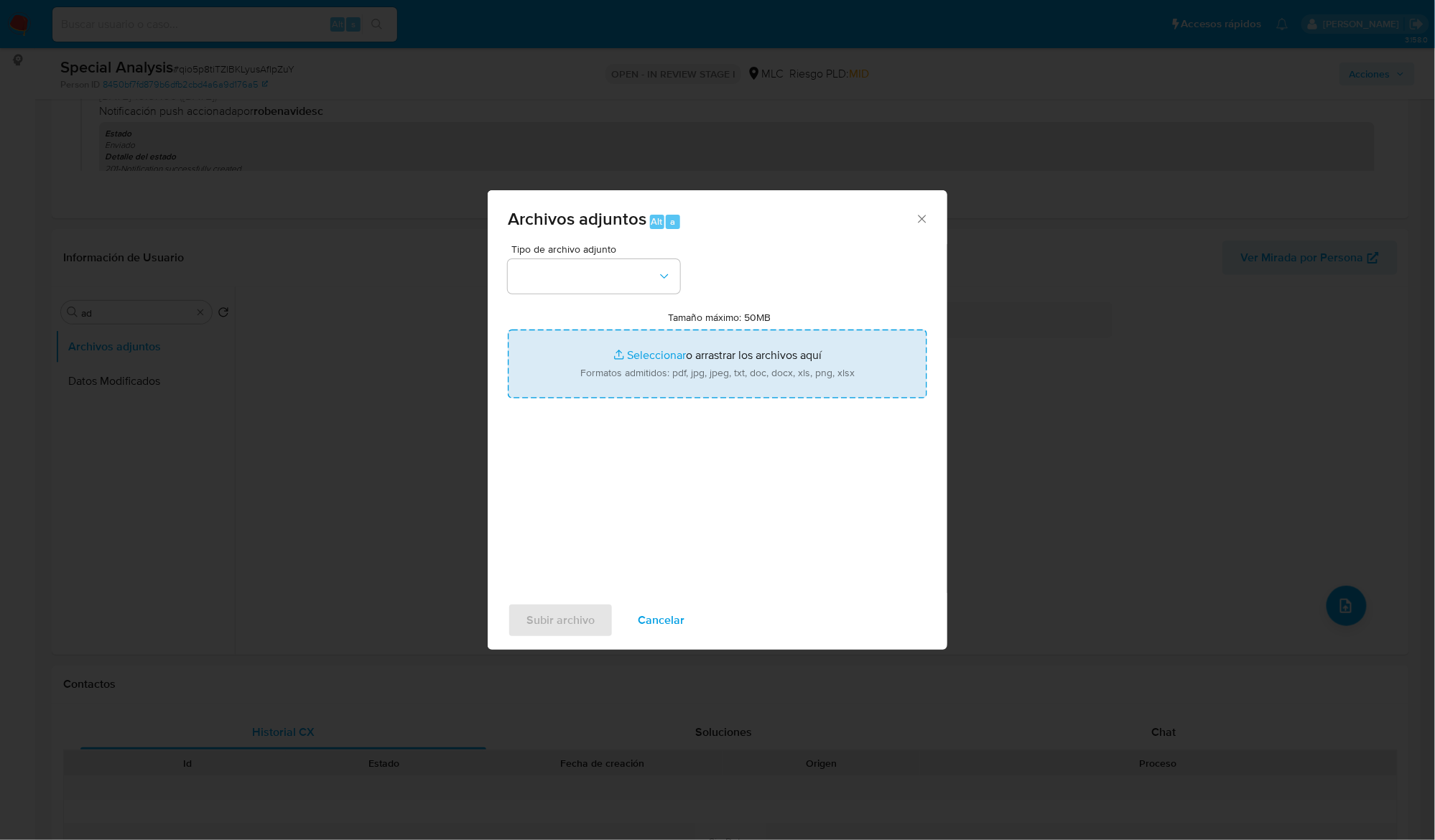
type input "C:\fakepath\1040463475 - Caselog.pdf"
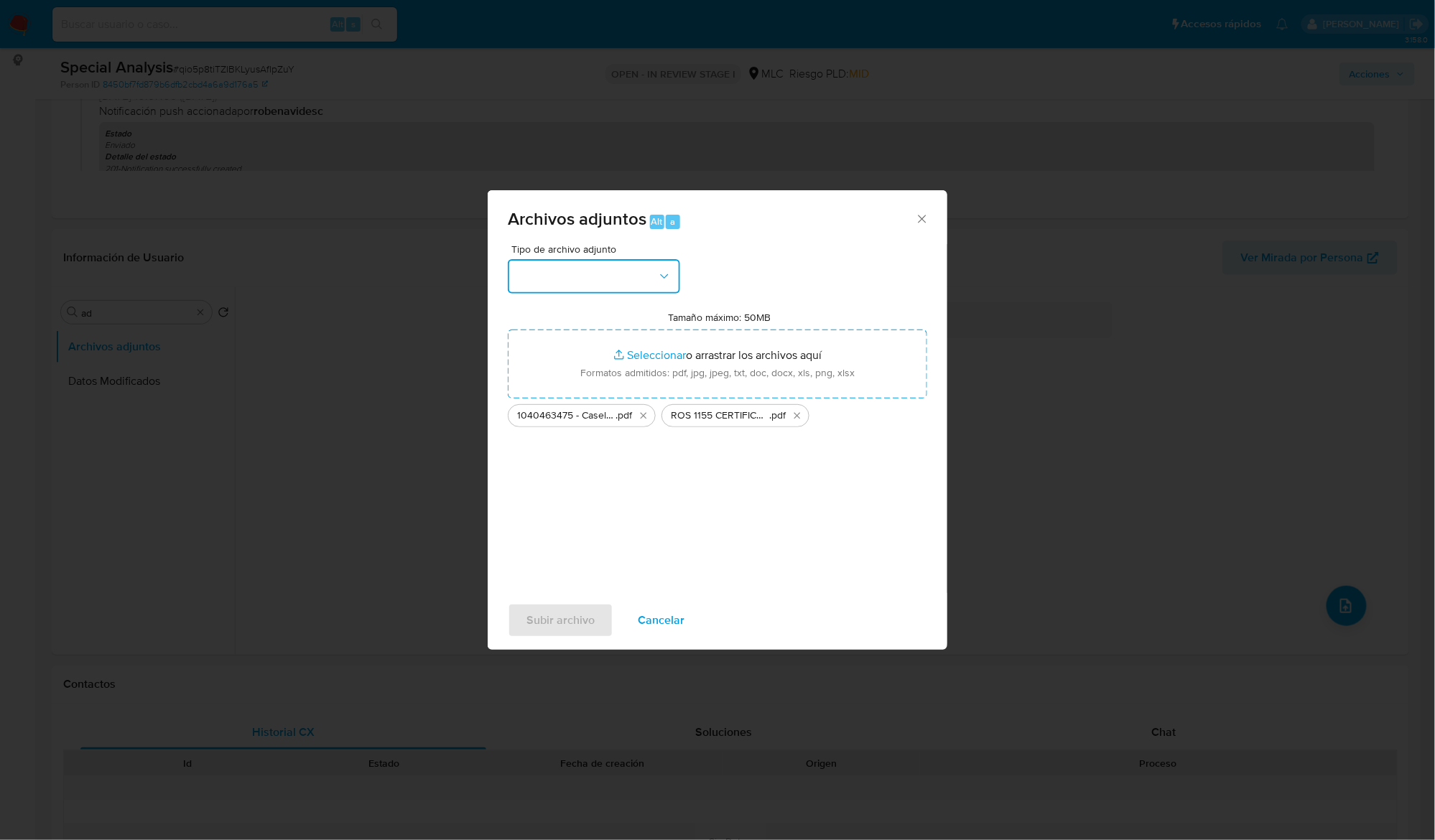
click at [668, 271] on icon "button" at bounding box center [664, 276] width 14 height 14
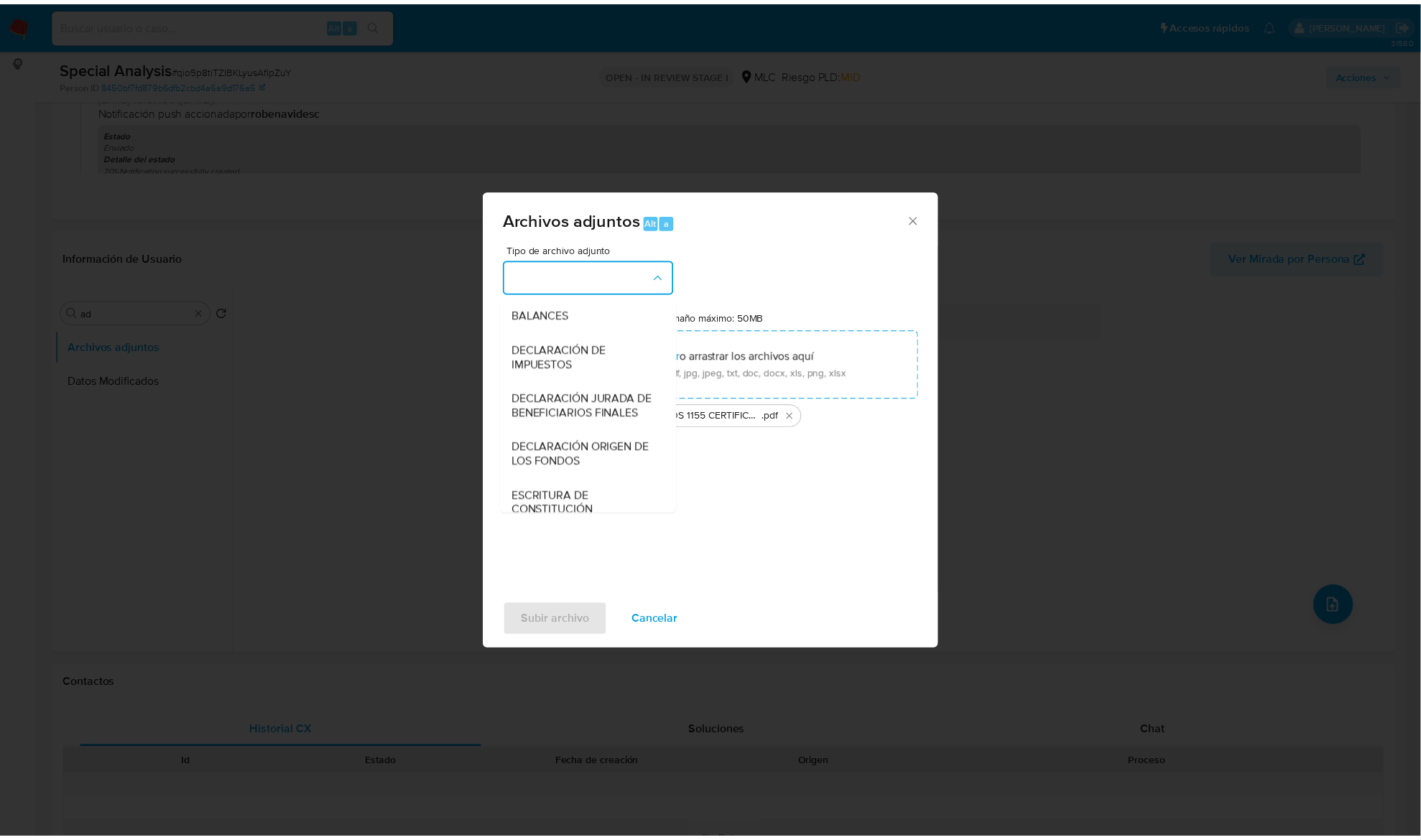
scroll to position [214, 0]
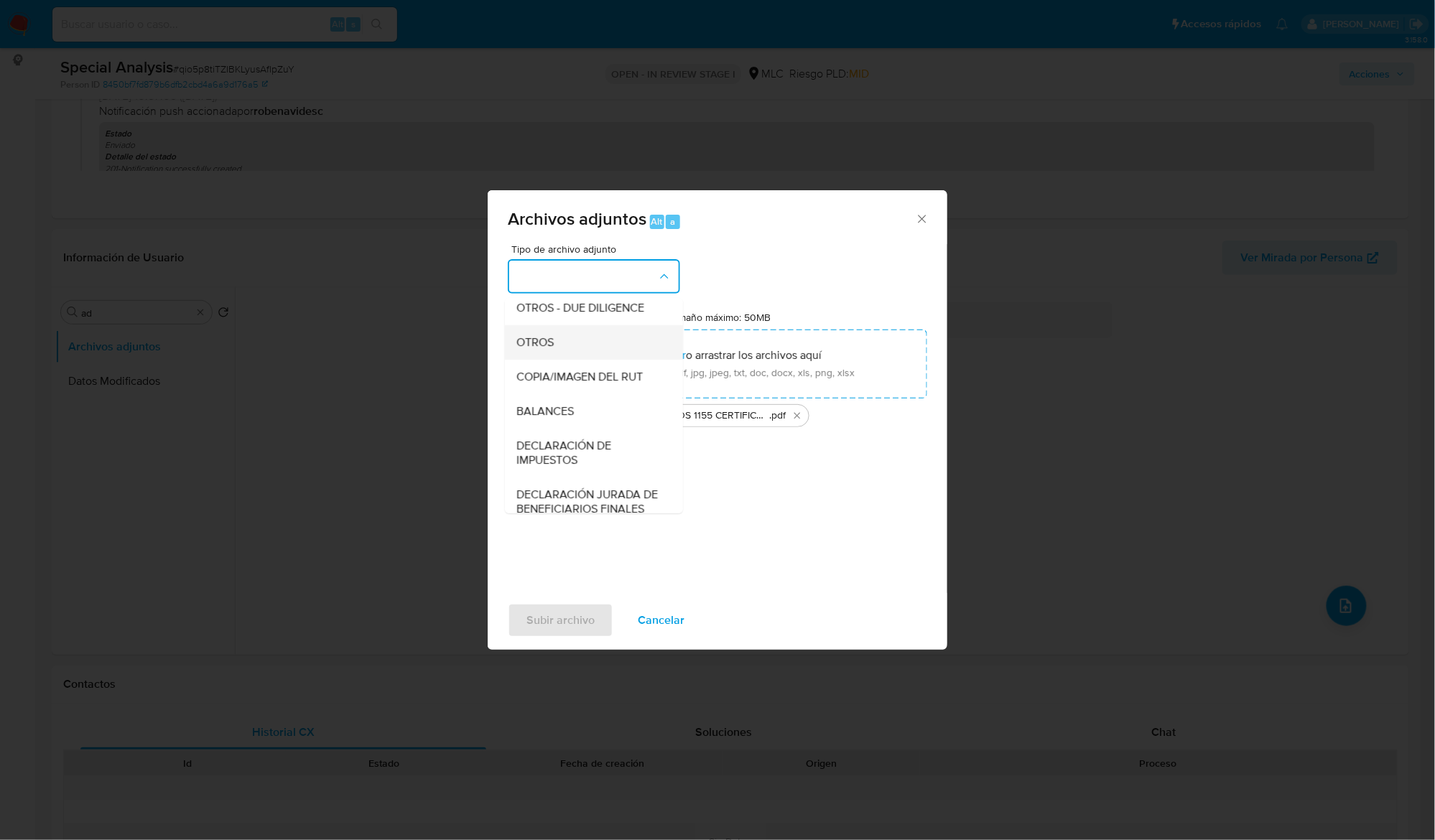
click at [559, 359] on div "OTROS" at bounding box center [589, 342] width 147 height 34
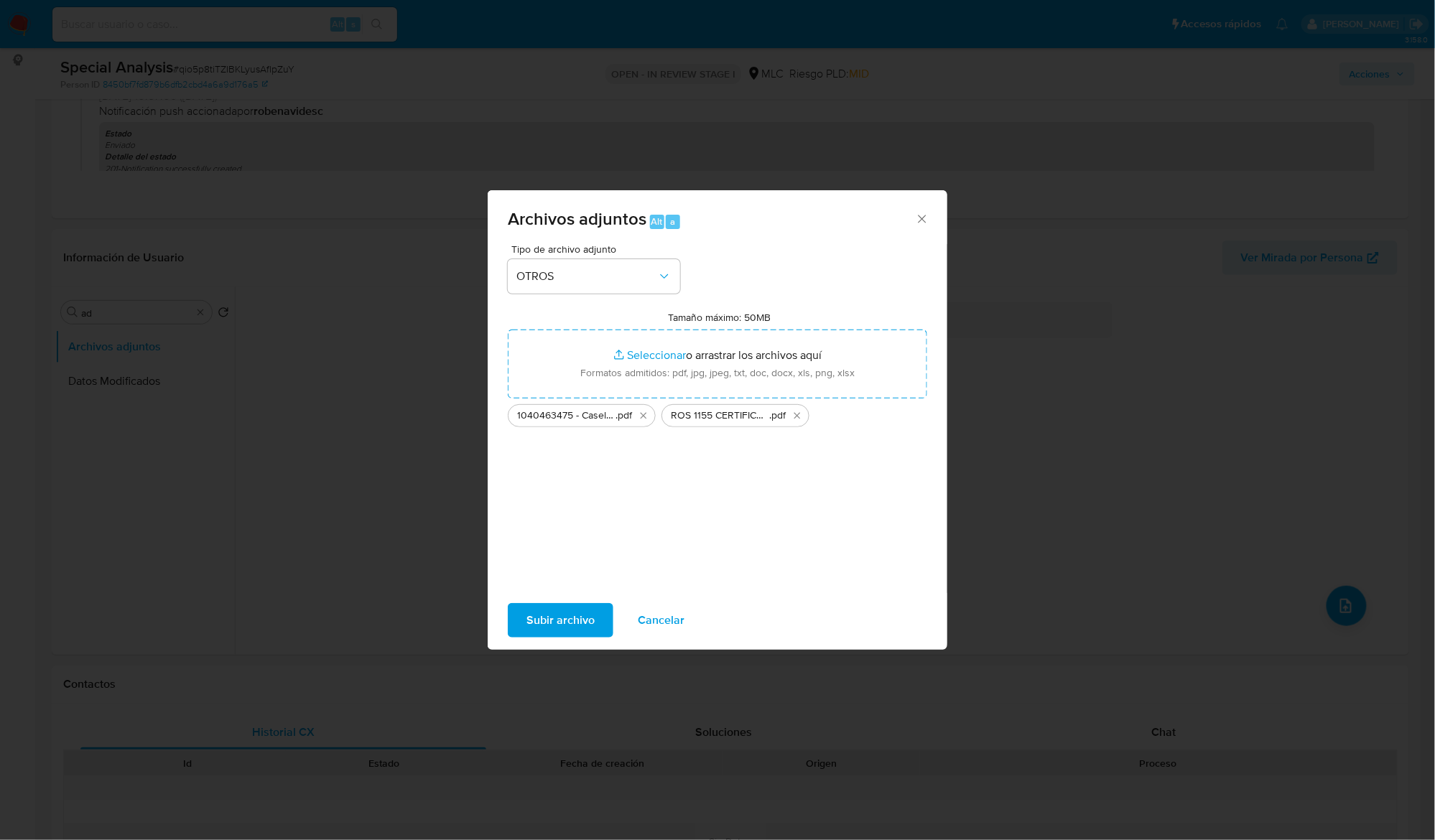
click at [550, 607] on span "Subir archivo" at bounding box center [561, 620] width 68 height 31
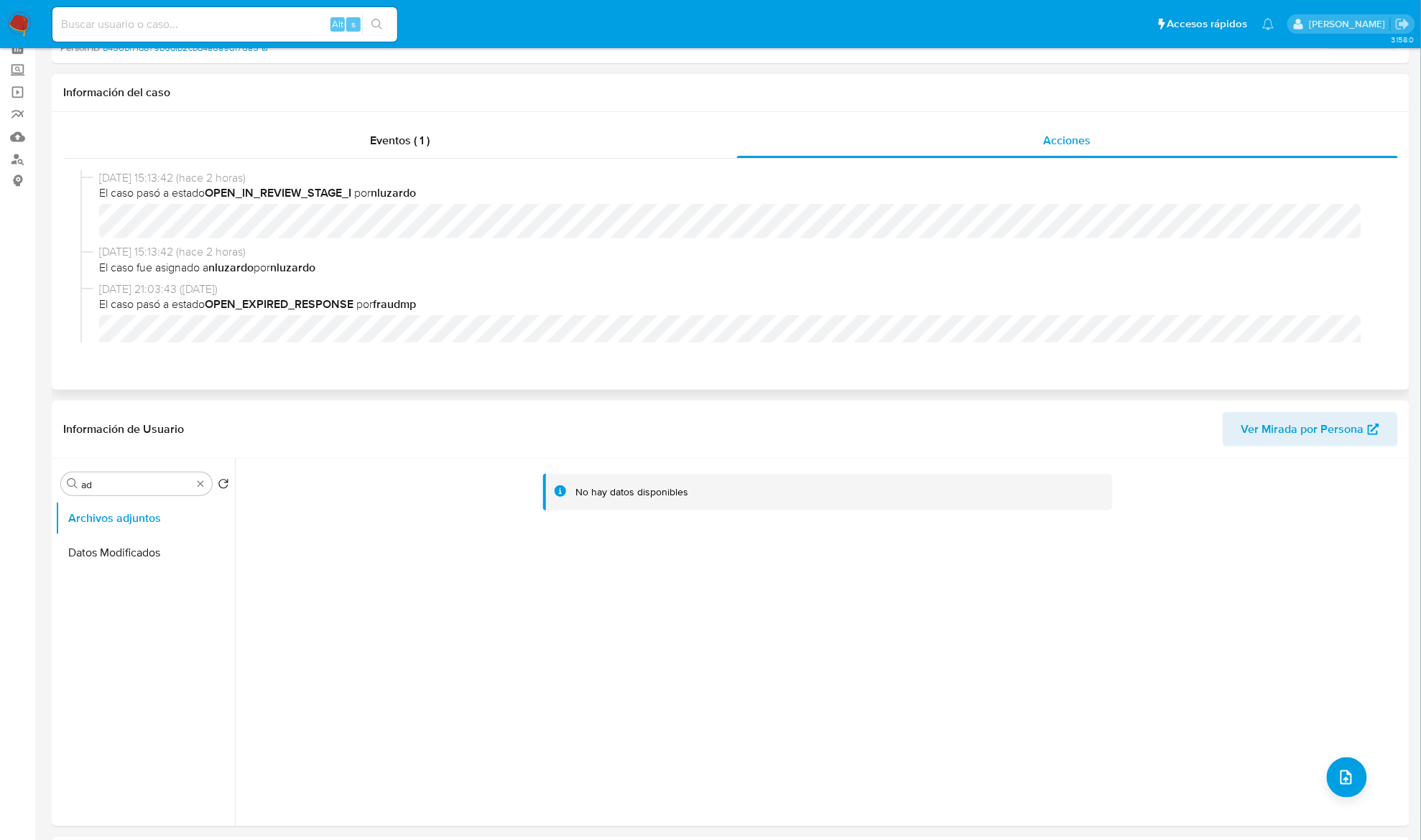
scroll to position [0, 0]
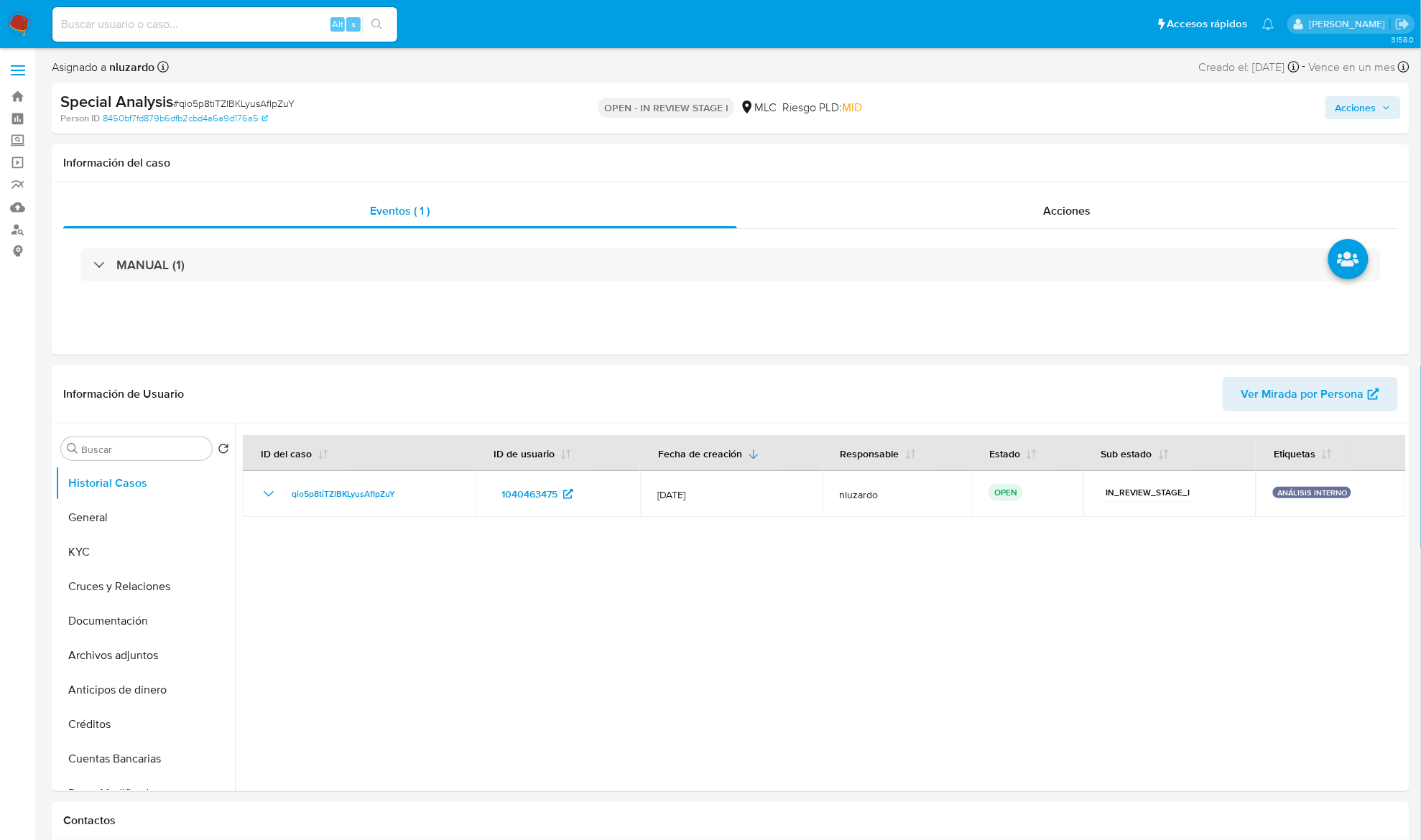
select select "10"
click at [1105, 208] on div "Acciones" at bounding box center [1067, 211] width 661 height 34
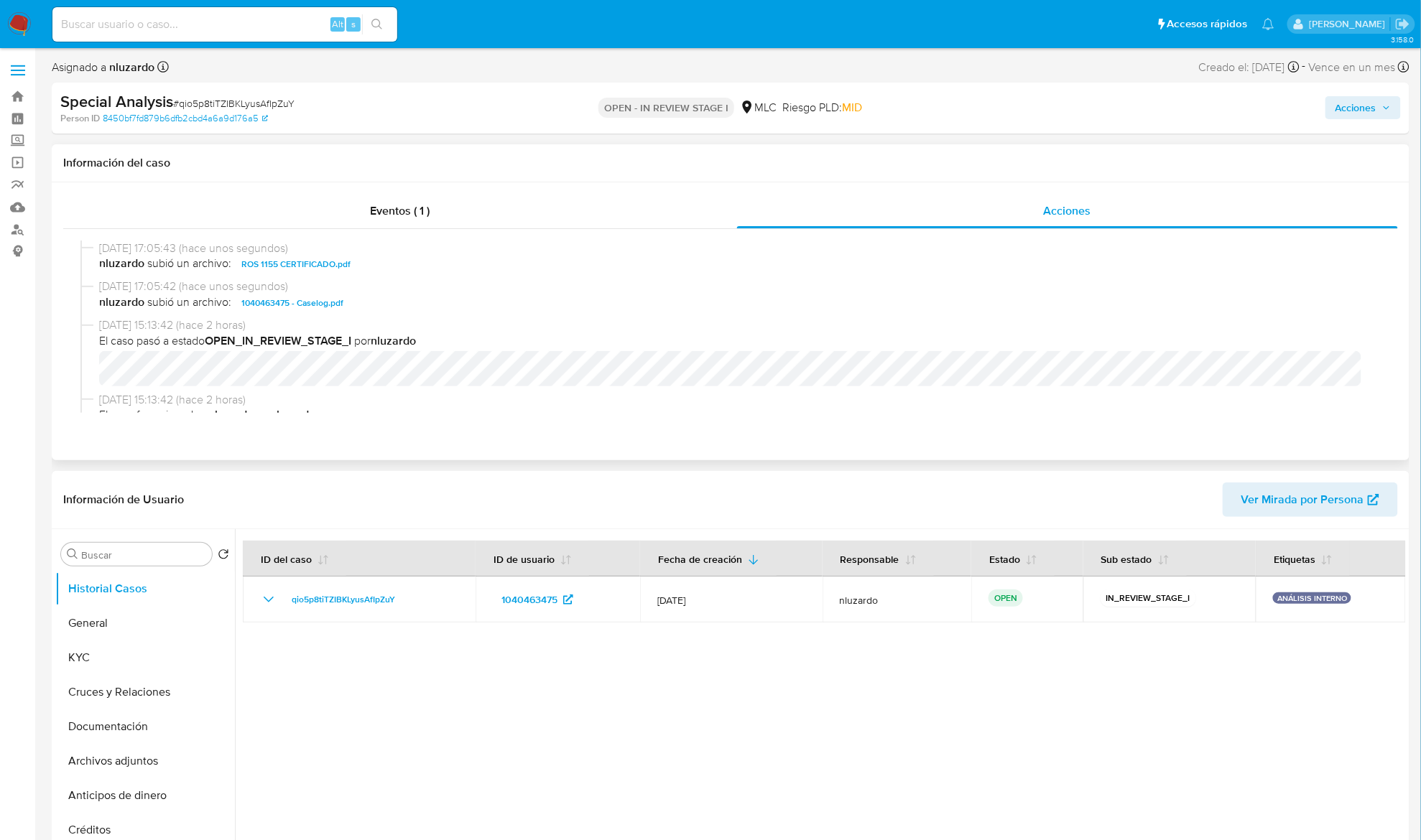
click at [390, 307] on span "nluzardo subió un archivo: 1040463475 - Caselog.pdf" at bounding box center [737, 303] width 1275 height 17
copy span "1040463475 - Caselog.pdf"
click at [1397, 122] on div "Acciones" at bounding box center [1179, 108] width 443 height 34
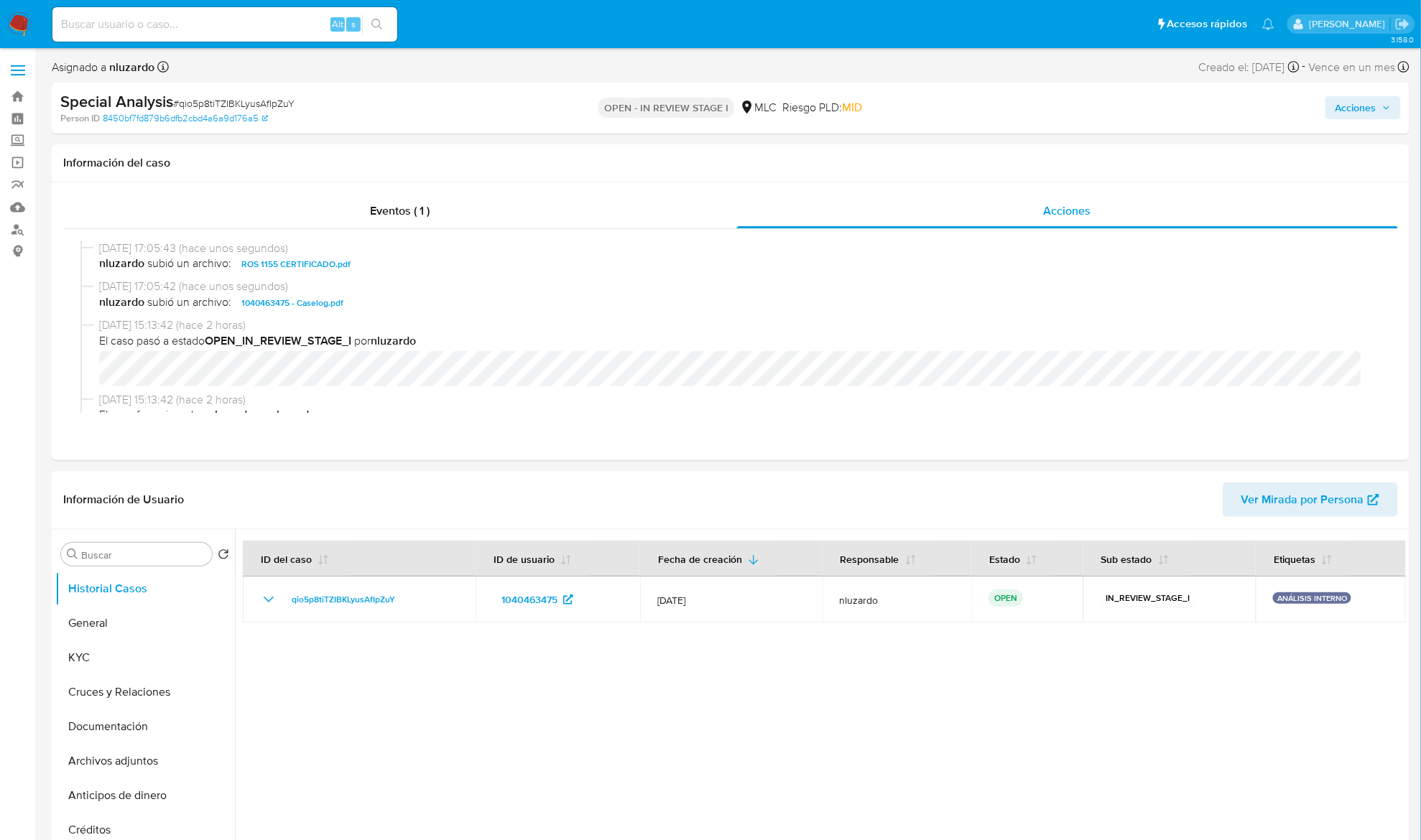
click at [1383, 114] on span "Acciones" at bounding box center [1362, 107] width 55 height 20
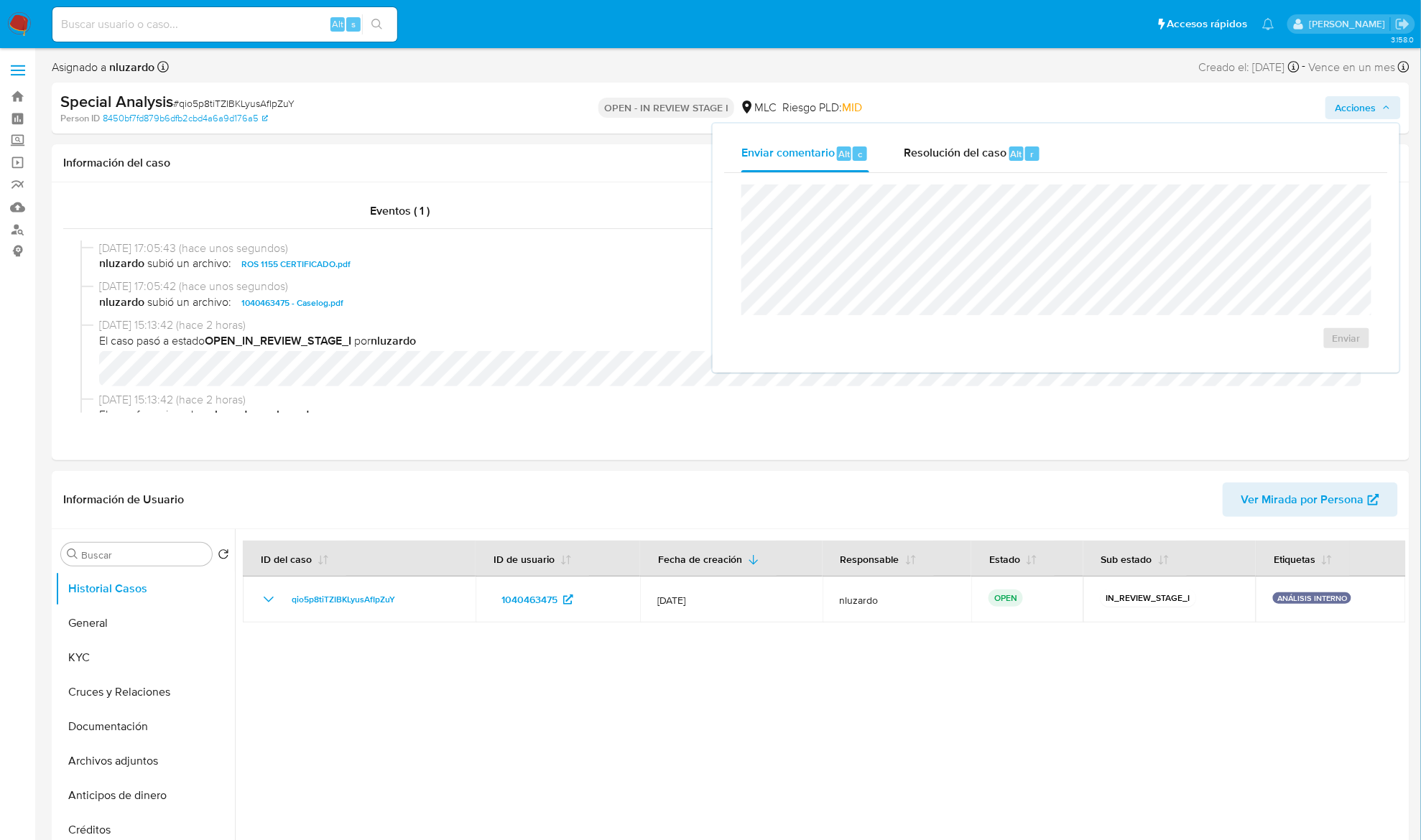
click at [929, 178] on div "Enviar" at bounding box center [1056, 267] width 664 height 188
click at [932, 169] on div "Resolución del caso Alt r" at bounding box center [972, 153] width 137 height 37
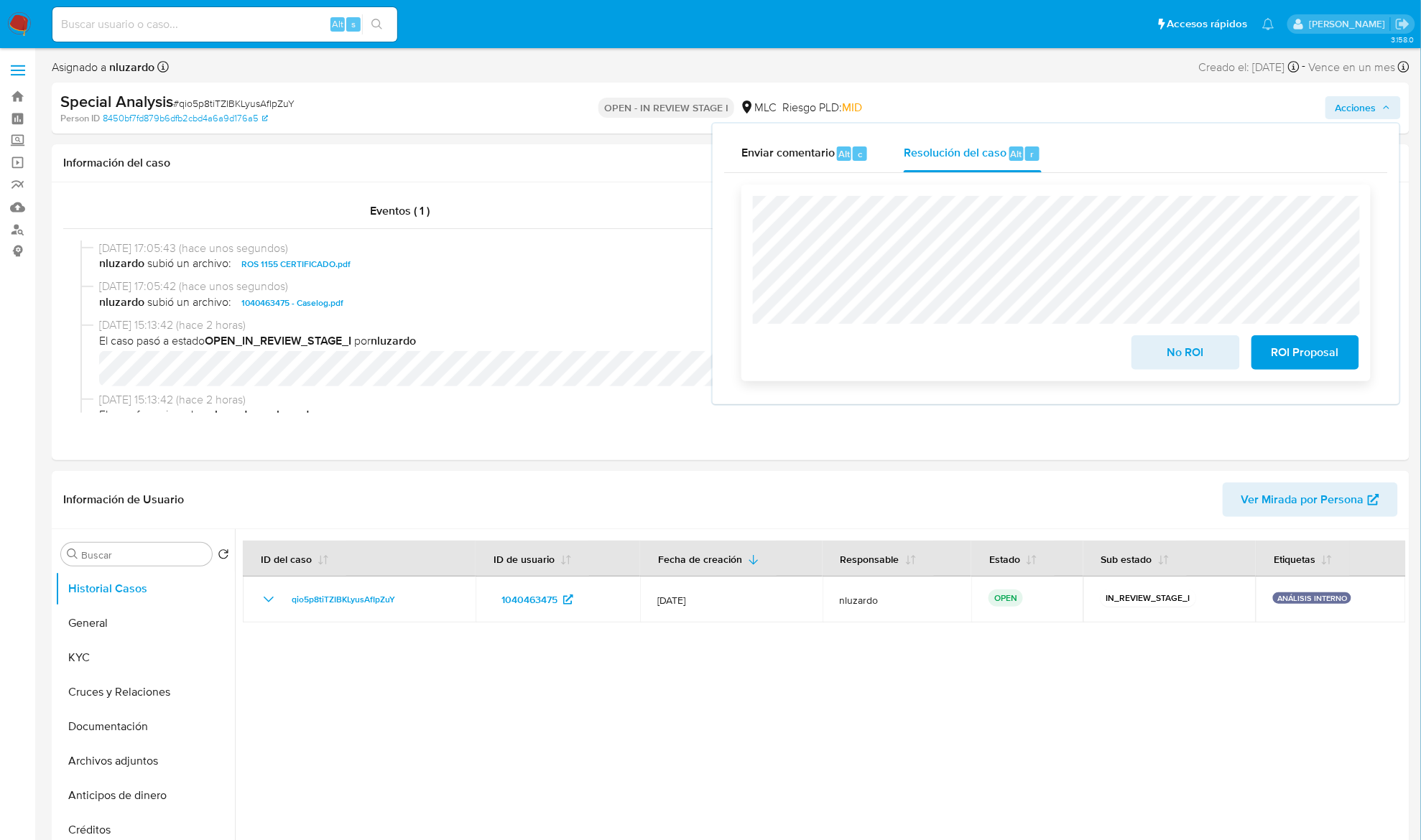
click at [1286, 355] on span "ROI Proposal" at bounding box center [1305, 352] width 70 height 31
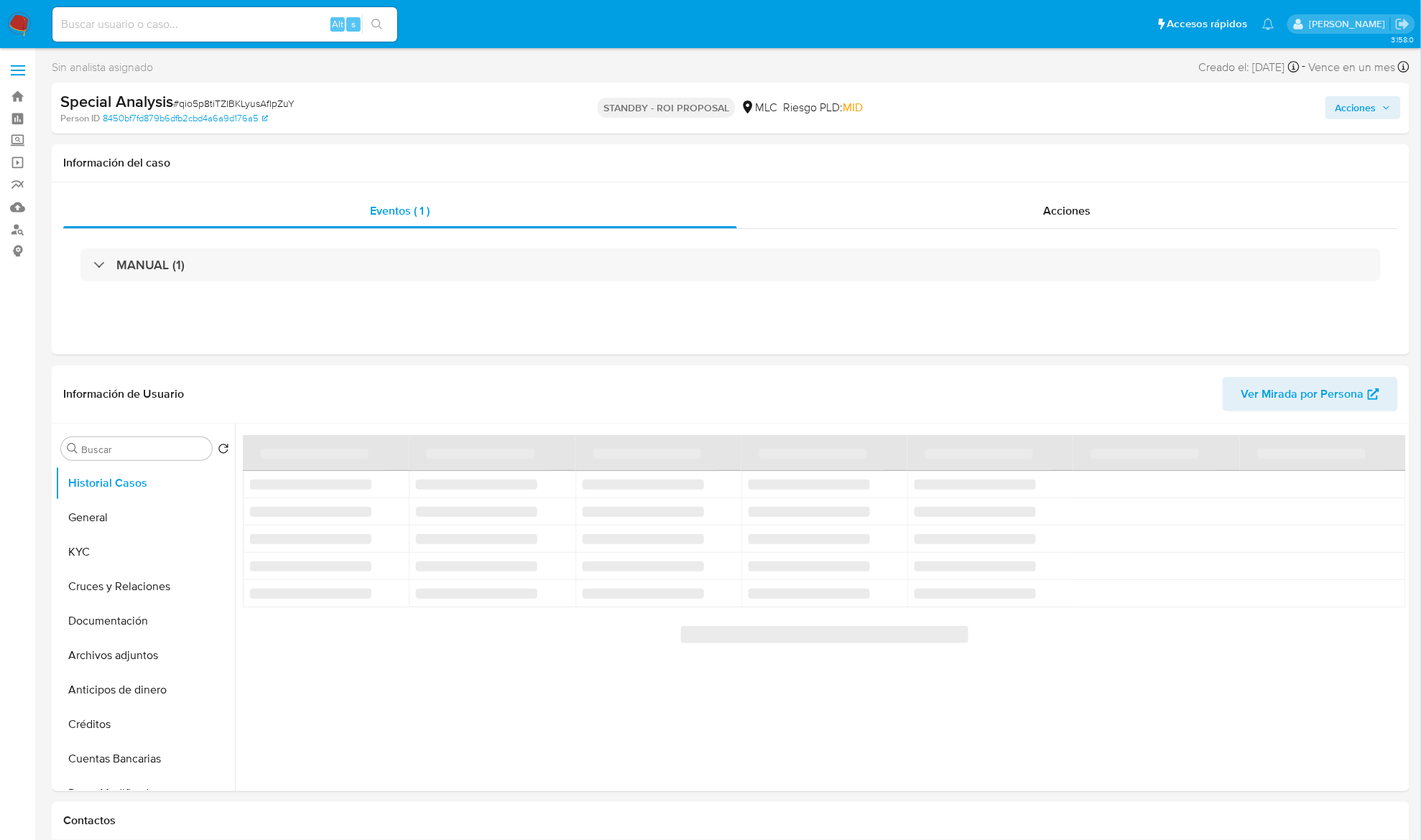
select select "10"
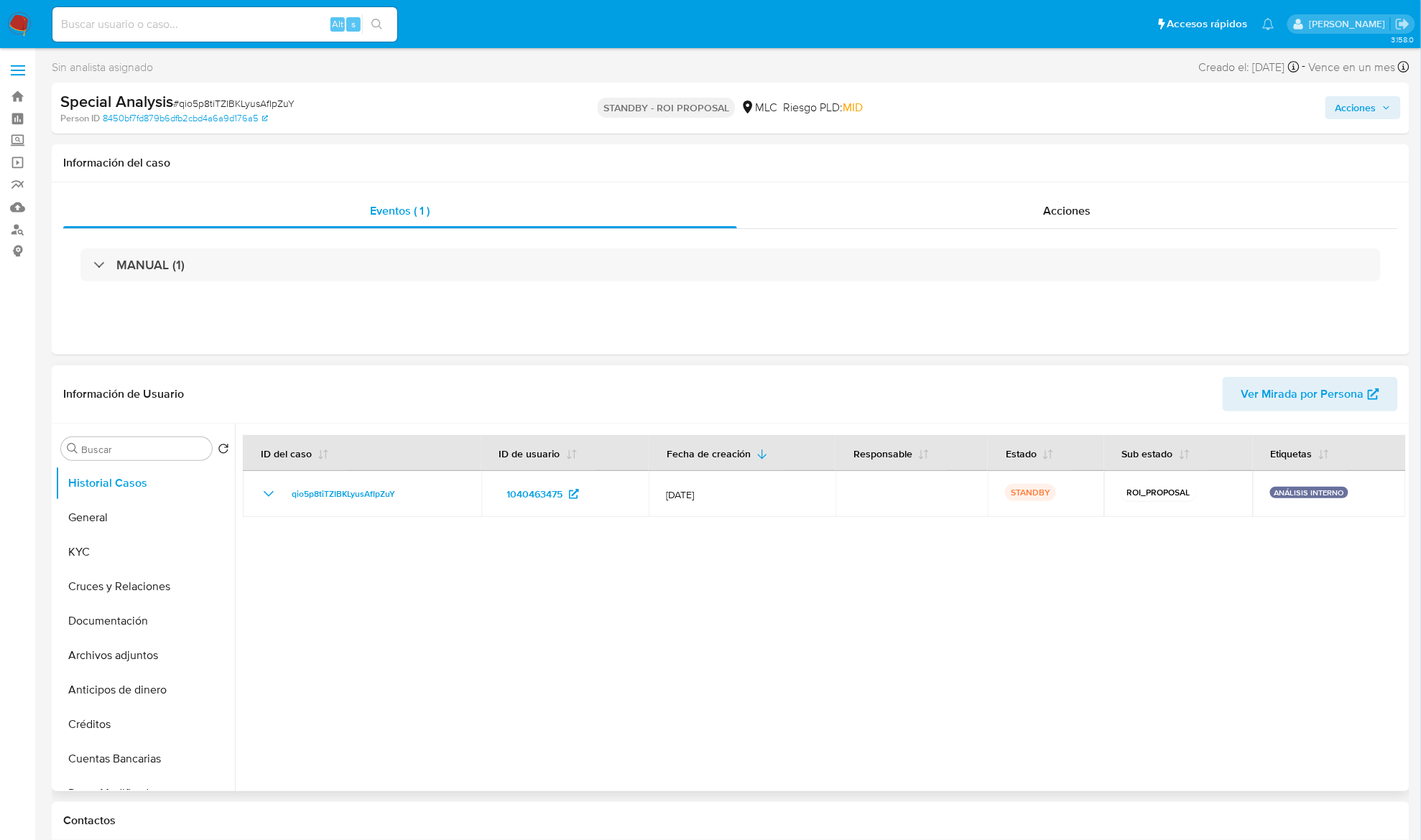
drag, startPoint x: 609, startPoint y: 509, endPoint x: 510, endPoint y: 675, distance: 193.3
click at [510, 675] on div at bounding box center [820, 607] width 1171 height 368
click at [515, 696] on div at bounding box center [820, 607] width 1171 height 368
click at [846, 638] on div at bounding box center [820, 607] width 1171 height 368
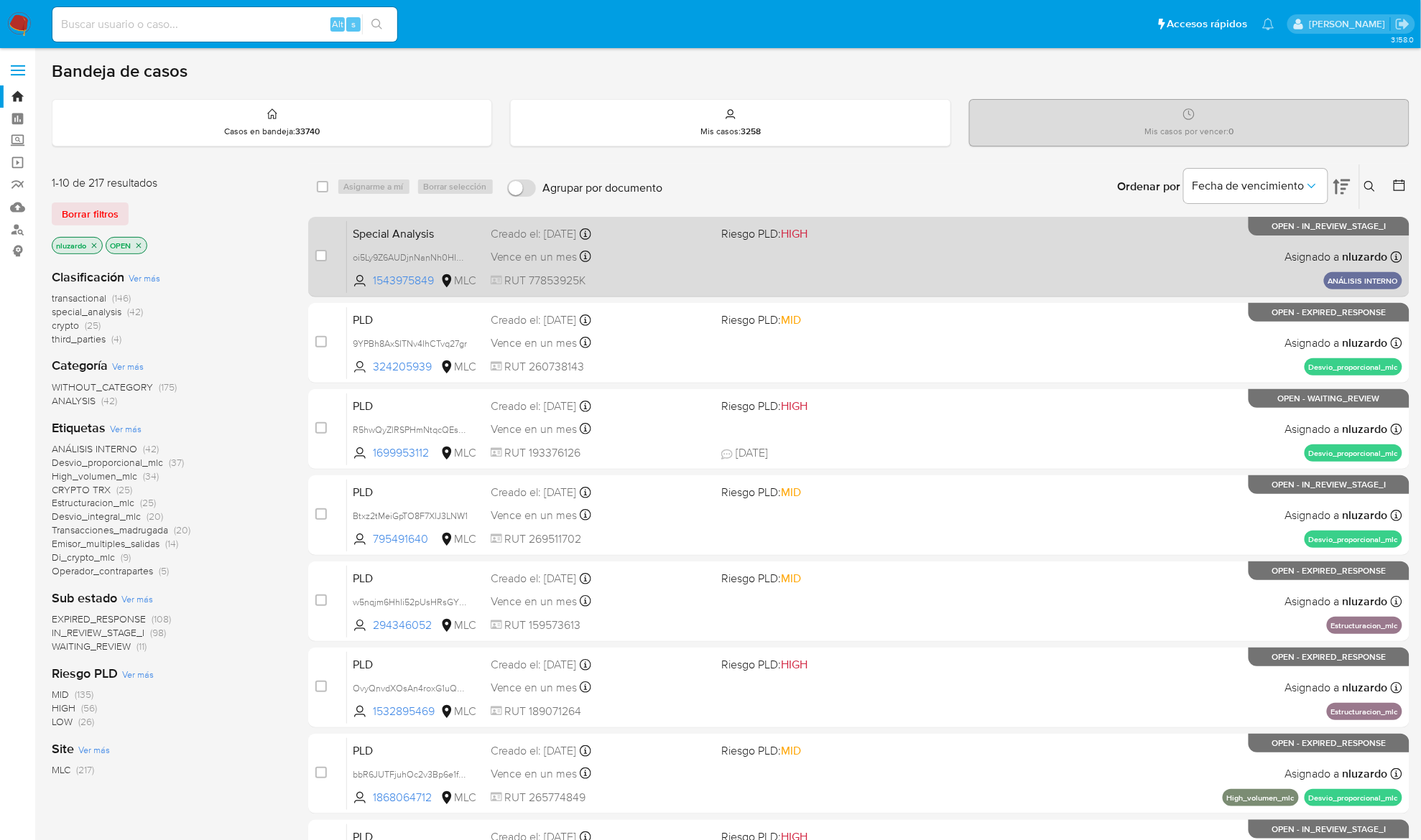
click at [785, 261] on div "Special Analysis oi5Ly9Z6AUDjnNanNh0HIOih 1543975849 MLC Riesgo PLD: HIGH Cread…" at bounding box center [874, 256] width 1055 height 73
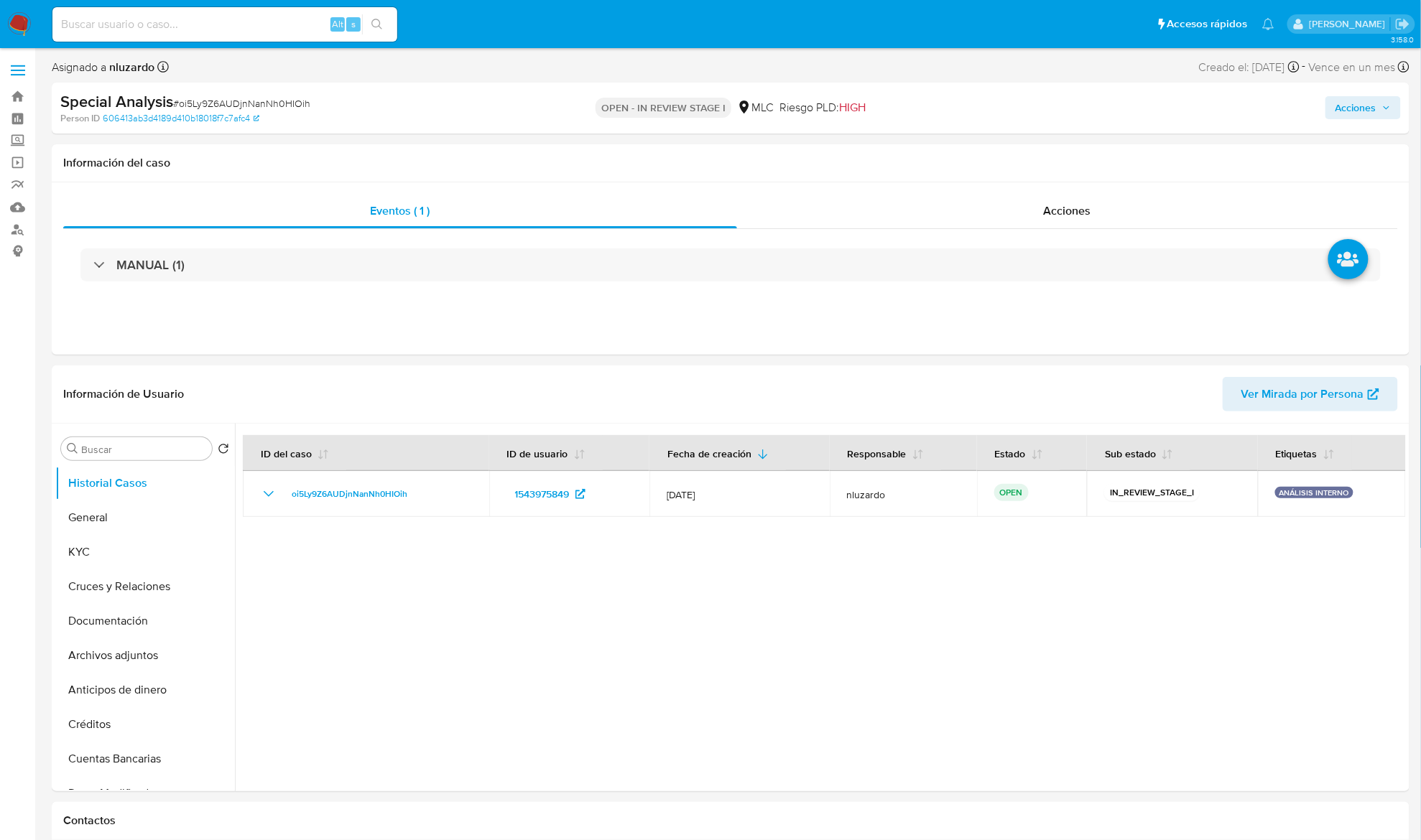
select select "10"
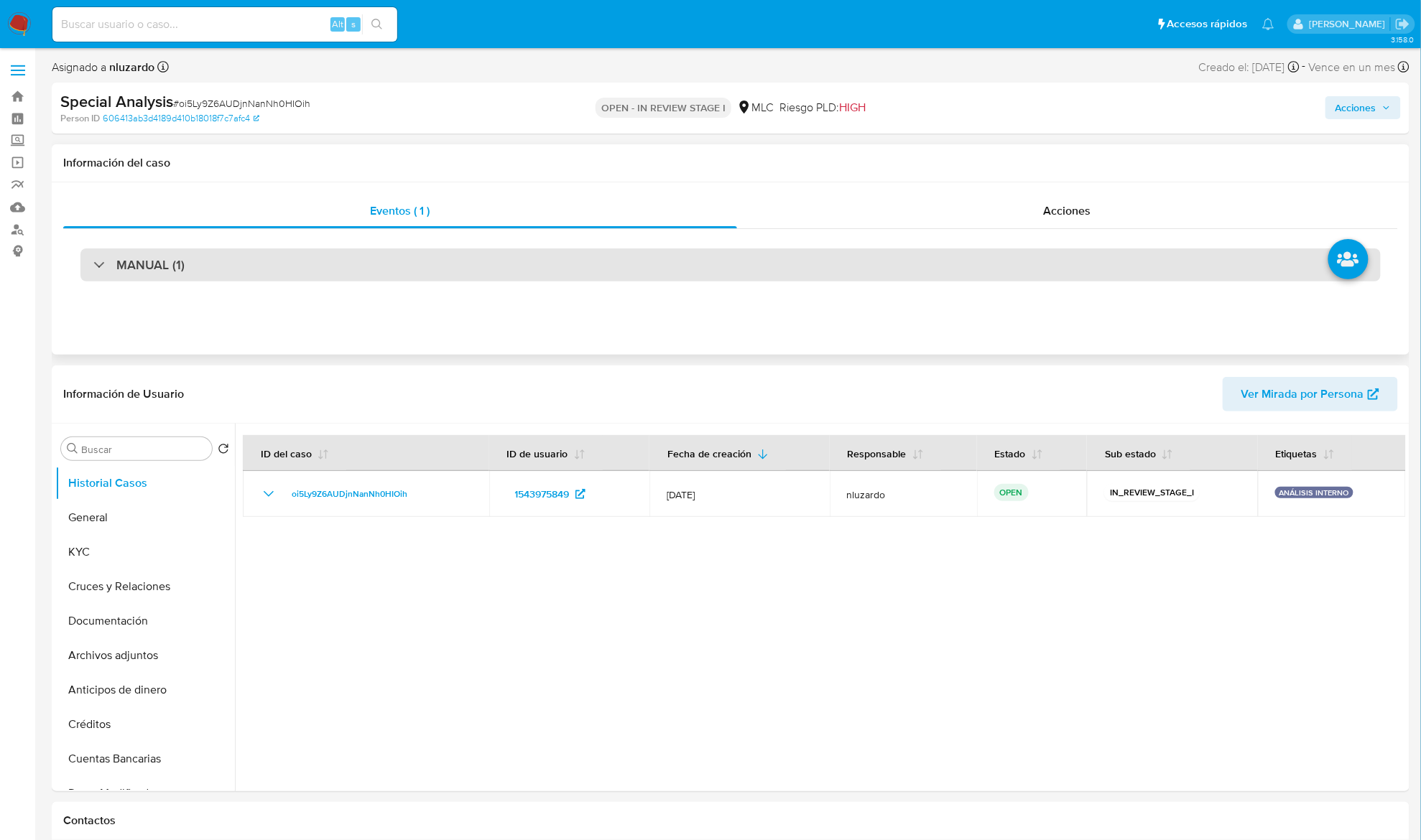
click at [312, 267] on div "MANUAL (1)" at bounding box center [730, 265] width 1300 height 33
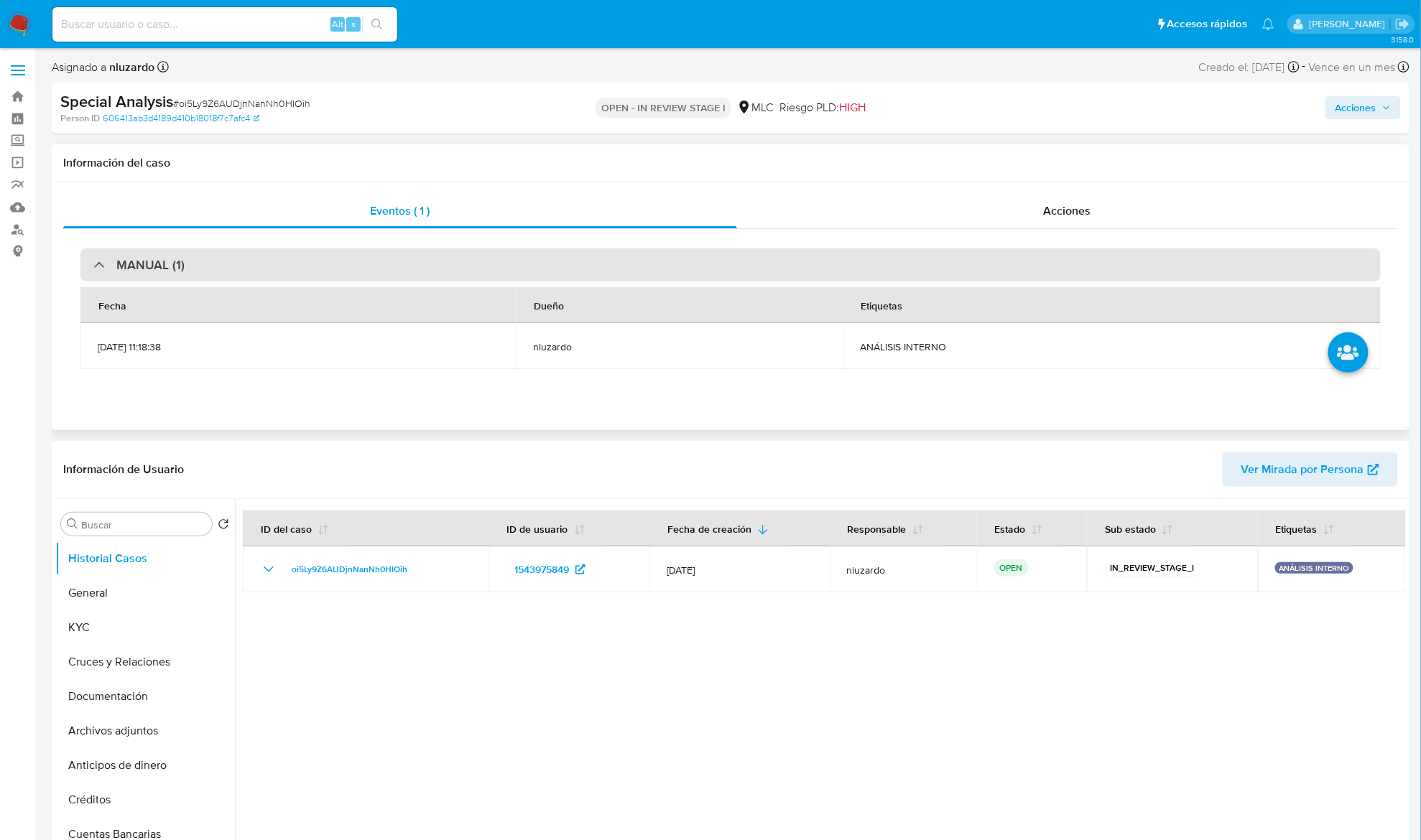
click at [312, 267] on div "MANUAL (1)" at bounding box center [730, 265] width 1300 height 33
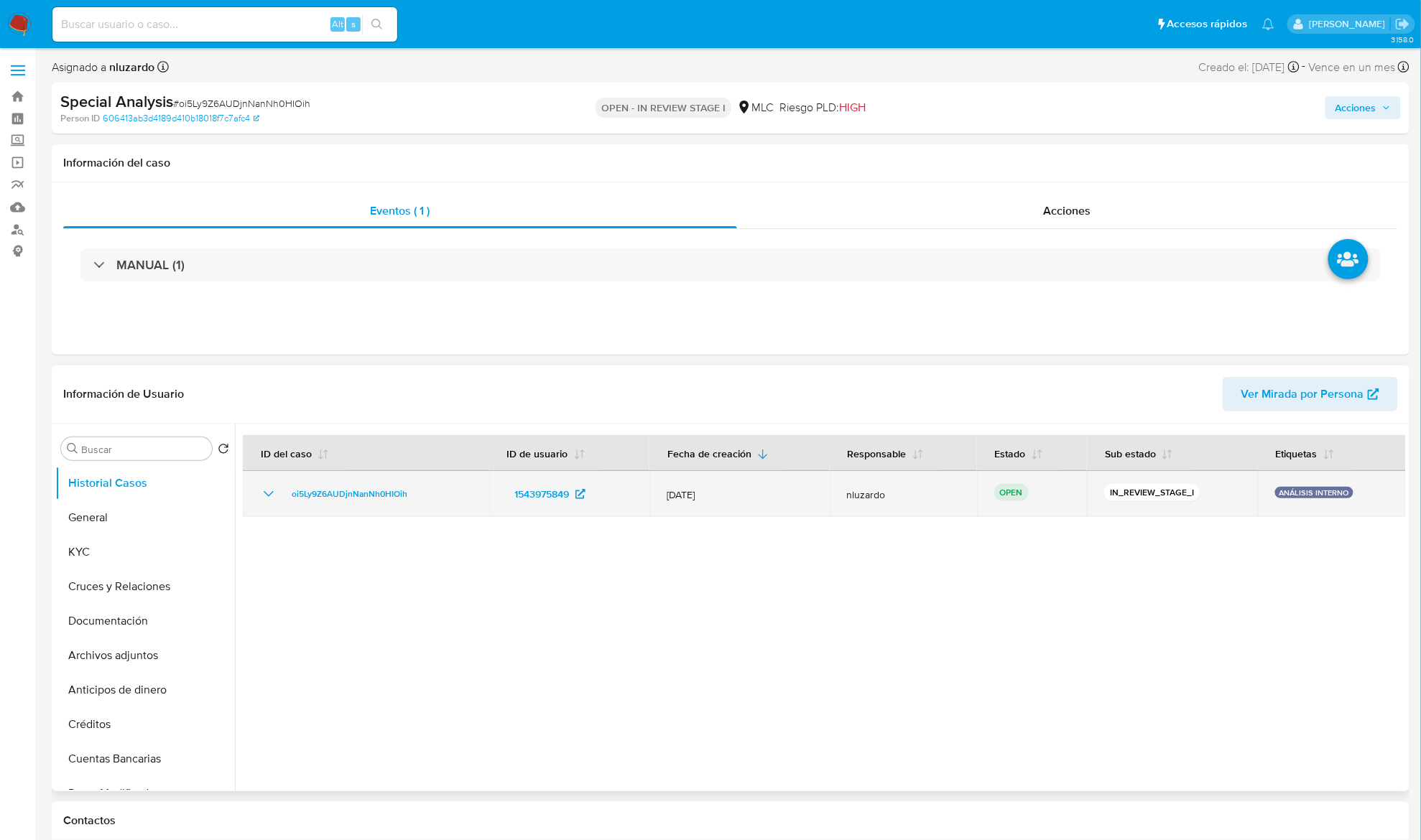
click at [499, 503] on td "1543975849" at bounding box center [569, 494] width 160 height 46
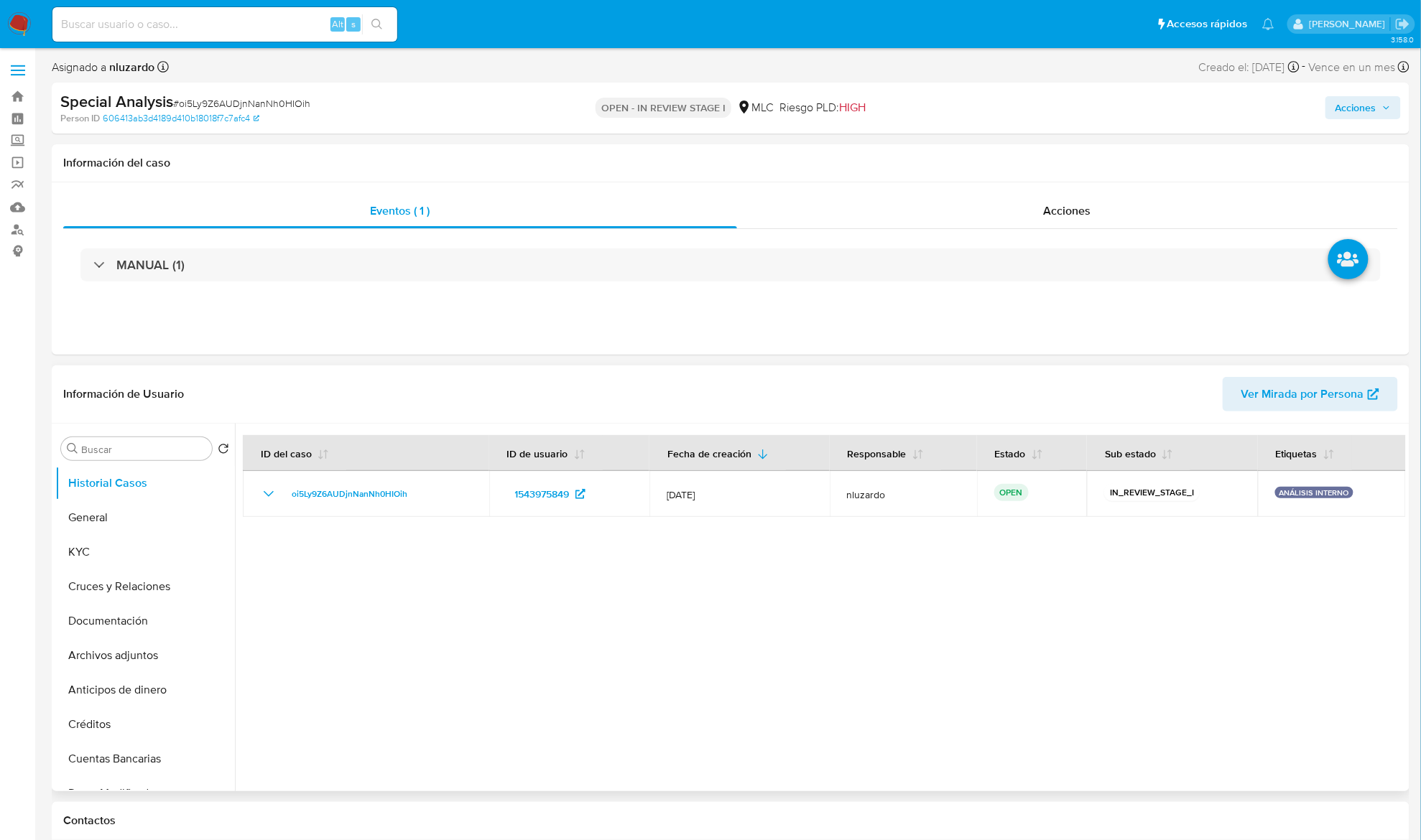
click at [516, 607] on div at bounding box center [820, 607] width 1171 height 368
click at [109, 559] on button "KYC" at bounding box center [139, 552] width 168 height 34
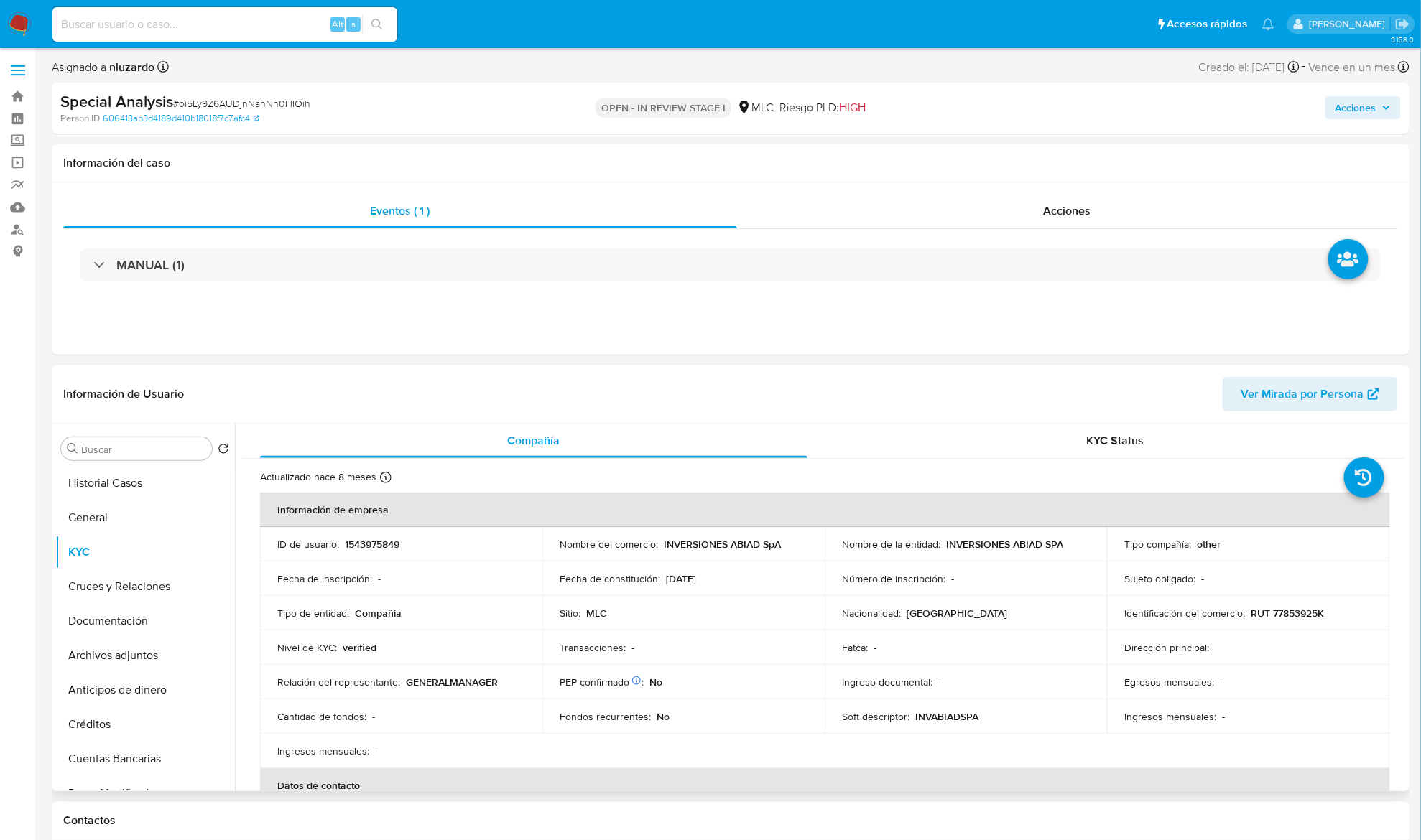
click at [399, 540] on p "1543975849" at bounding box center [372, 545] width 55 height 13
click at [1282, 610] on p "RUT 77853925K" at bounding box center [1287, 614] width 73 height 13
click at [1282, 609] on p "RUT 77853925K" at bounding box center [1287, 614] width 73 height 13
copy p "77853925K"
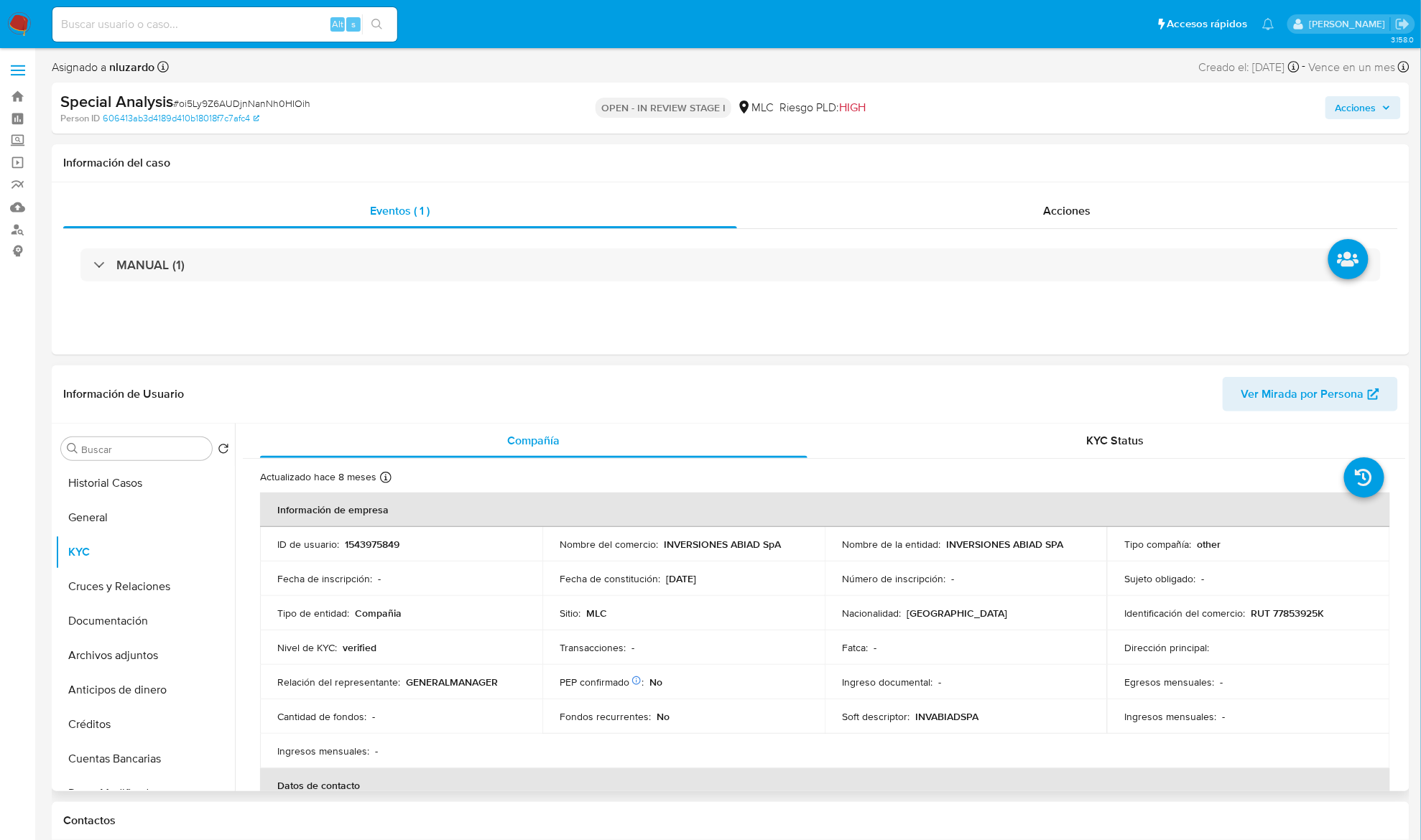
click at [363, 540] on p "1543975849" at bounding box center [372, 545] width 55 height 13
copy p "1543975849"
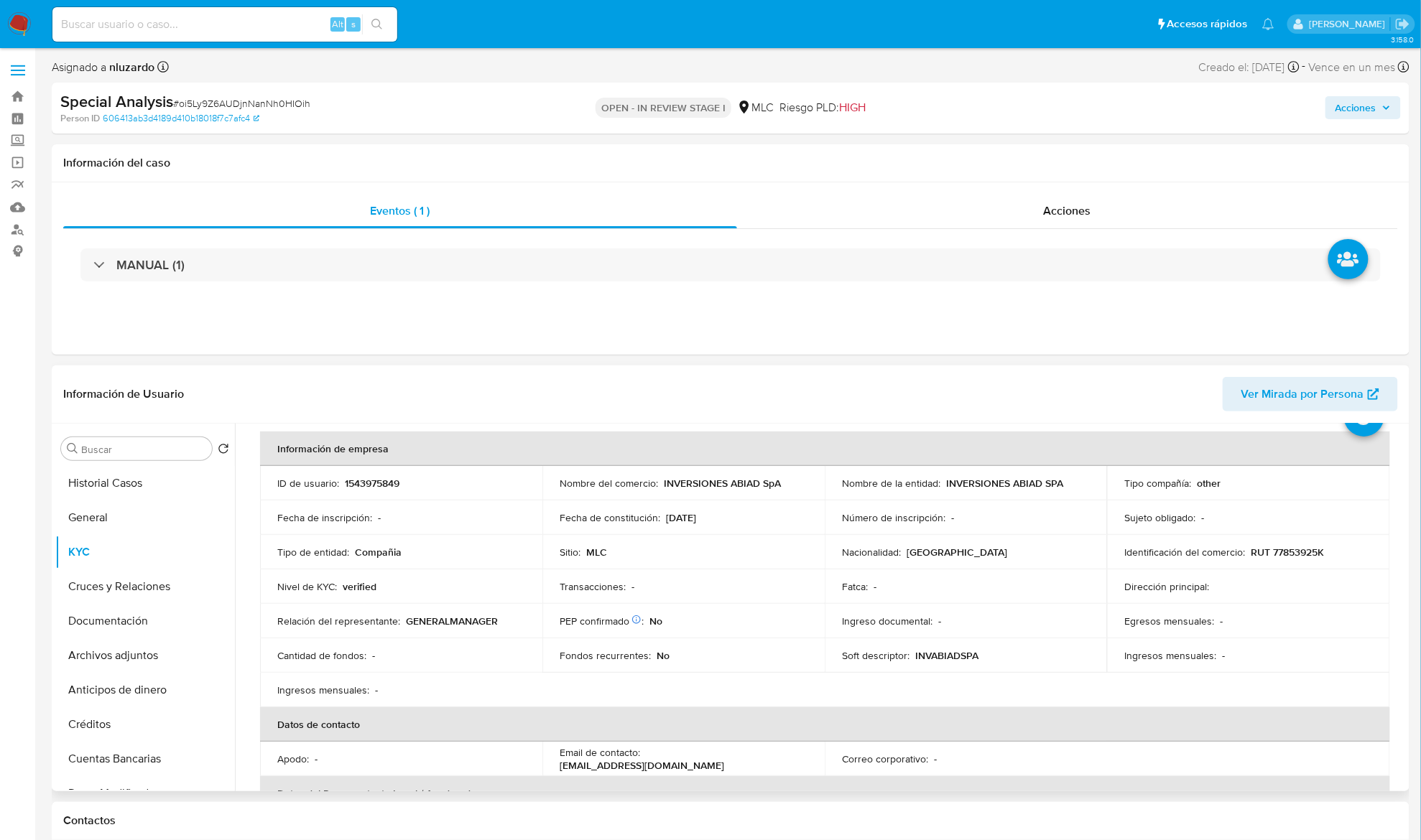
scroll to position [96, 0]
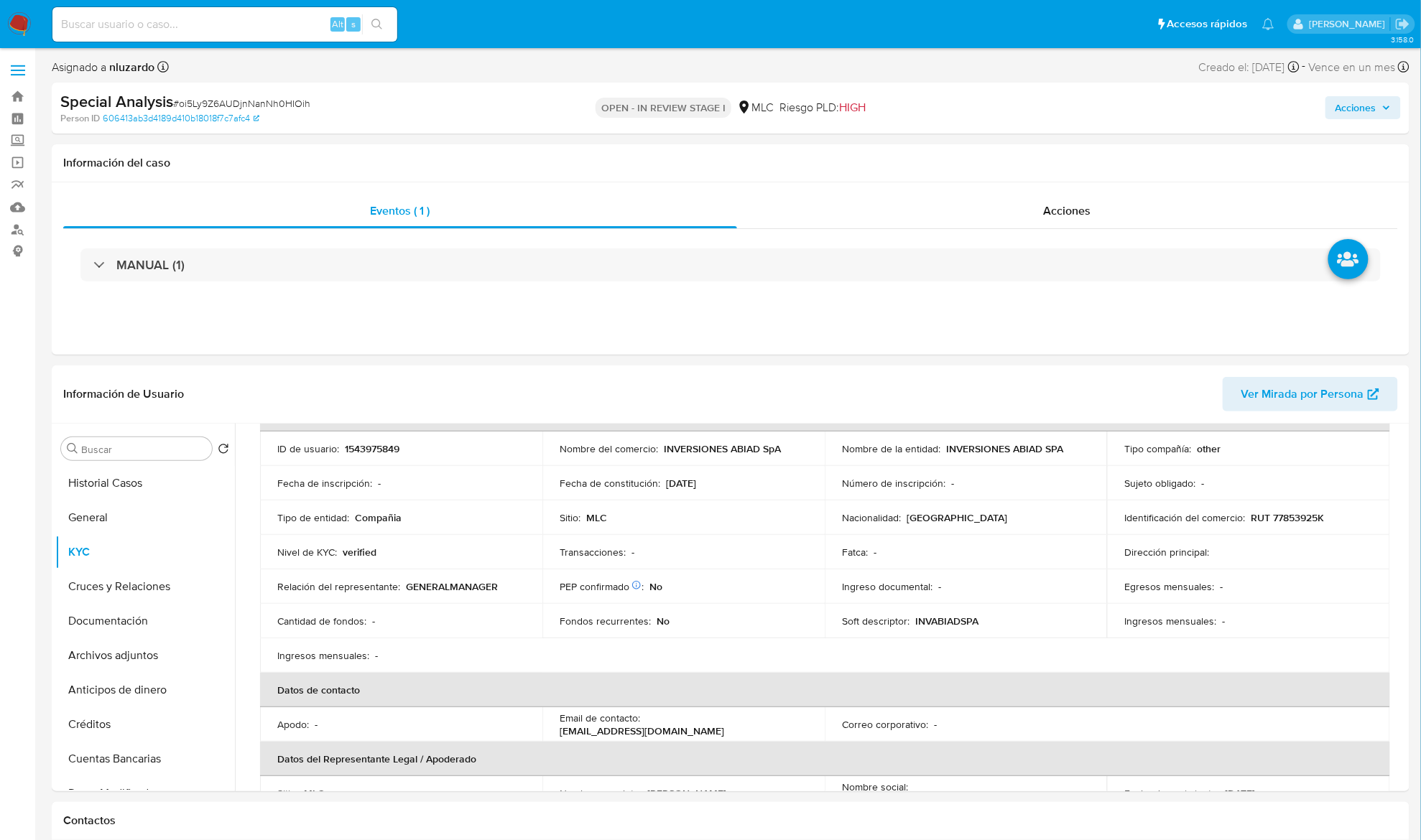
click at [854, 112] on span "HIGH" at bounding box center [852, 107] width 26 height 16
click at [853, 112] on span "HIGH" at bounding box center [852, 107] width 26 height 16
copy span "HIGH"
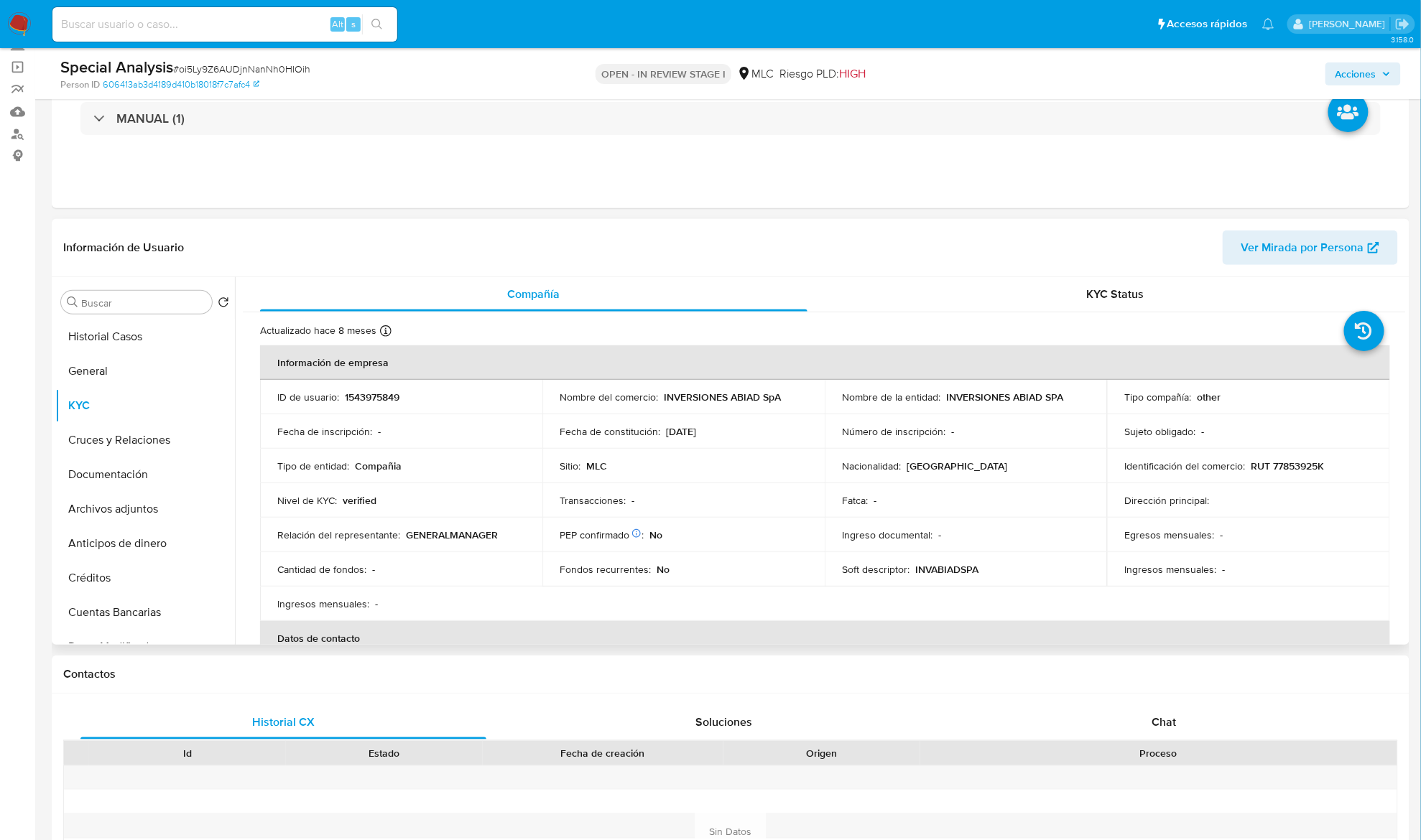
click at [1302, 468] on p "RUT 77853925K" at bounding box center [1287, 466] width 73 height 13
drag, startPoint x: 1302, startPoint y: 468, endPoint x: 1227, endPoint y: 490, distance: 78.2
click at [1300, 468] on p "RUT 77853925K" at bounding box center [1287, 466] width 73 height 13
copy p "77853925K"
click at [1285, 464] on p "RUT 77853925K" at bounding box center [1287, 466] width 73 height 13
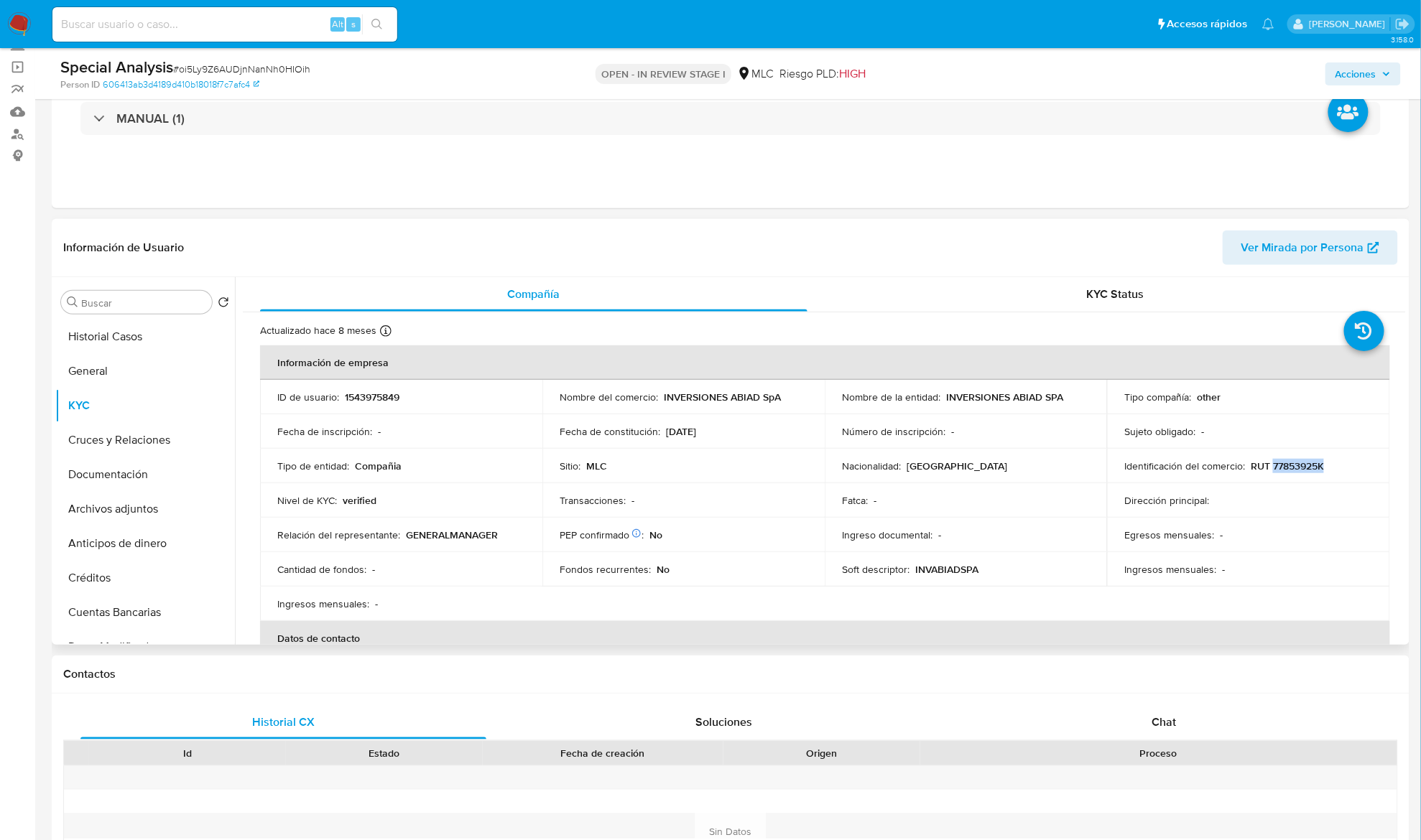
click at [1285, 464] on p "RUT 77853925K" at bounding box center [1287, 466] width 73 height 13
click at [145, 306] on input "Buscar" at bounding box center [144, 304] width 125 height 13
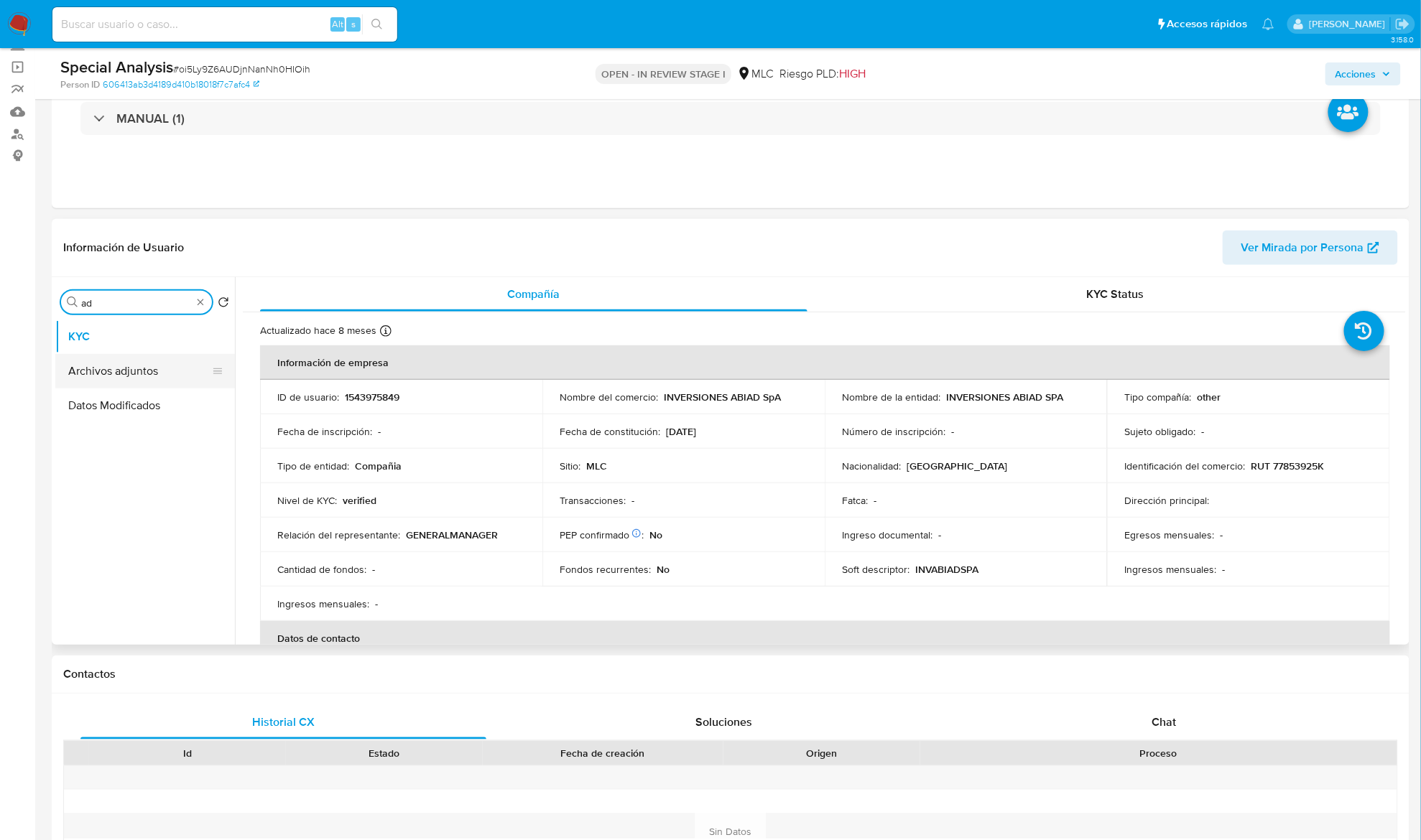
type input "ad"
click at [144, 372] on button "Archivos adjuntos" at bounding box center [139, 371] width 168 height 34
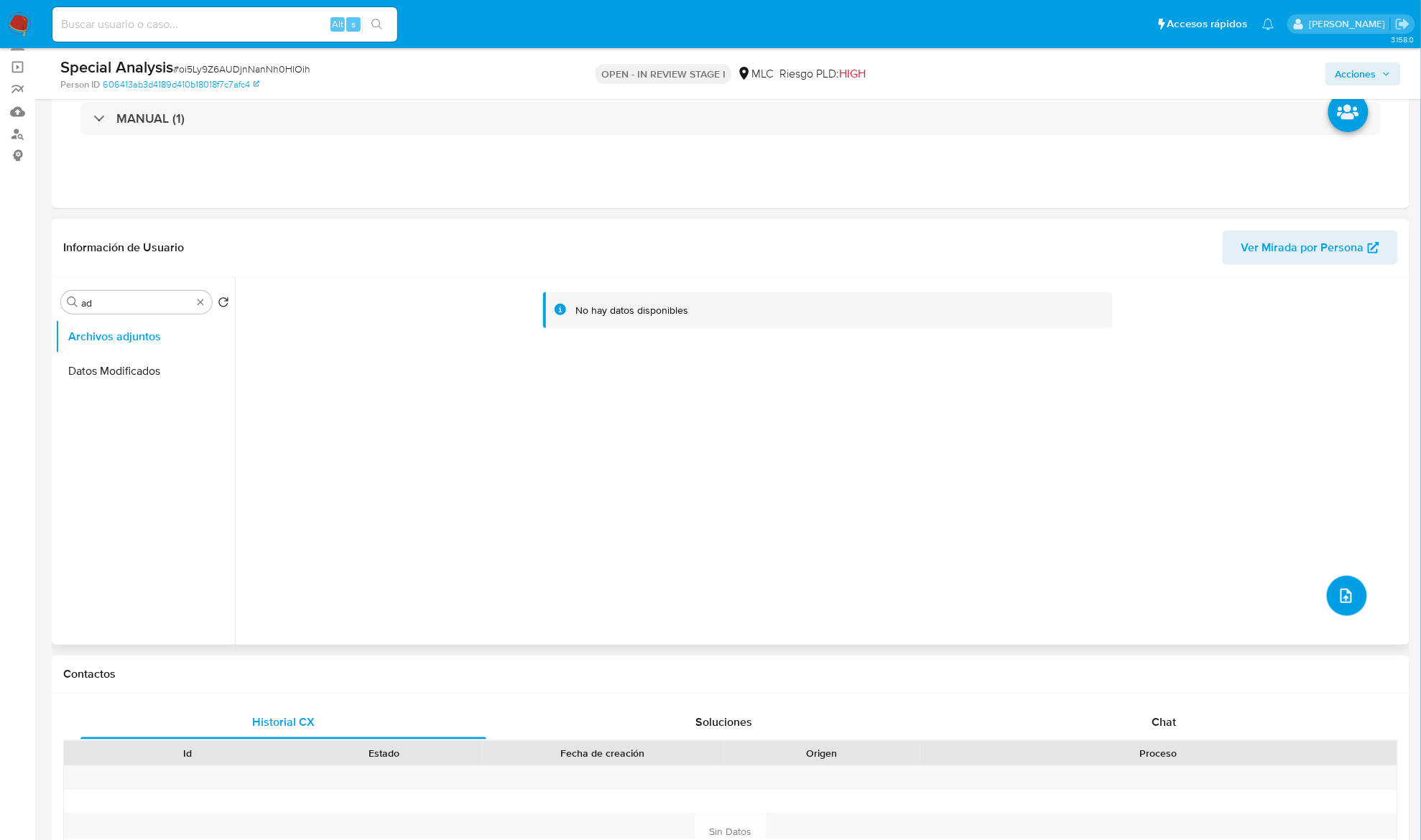
click at [1359, 595] on button "upload-file" at bounding box center [1346, 596] width 41 height 41
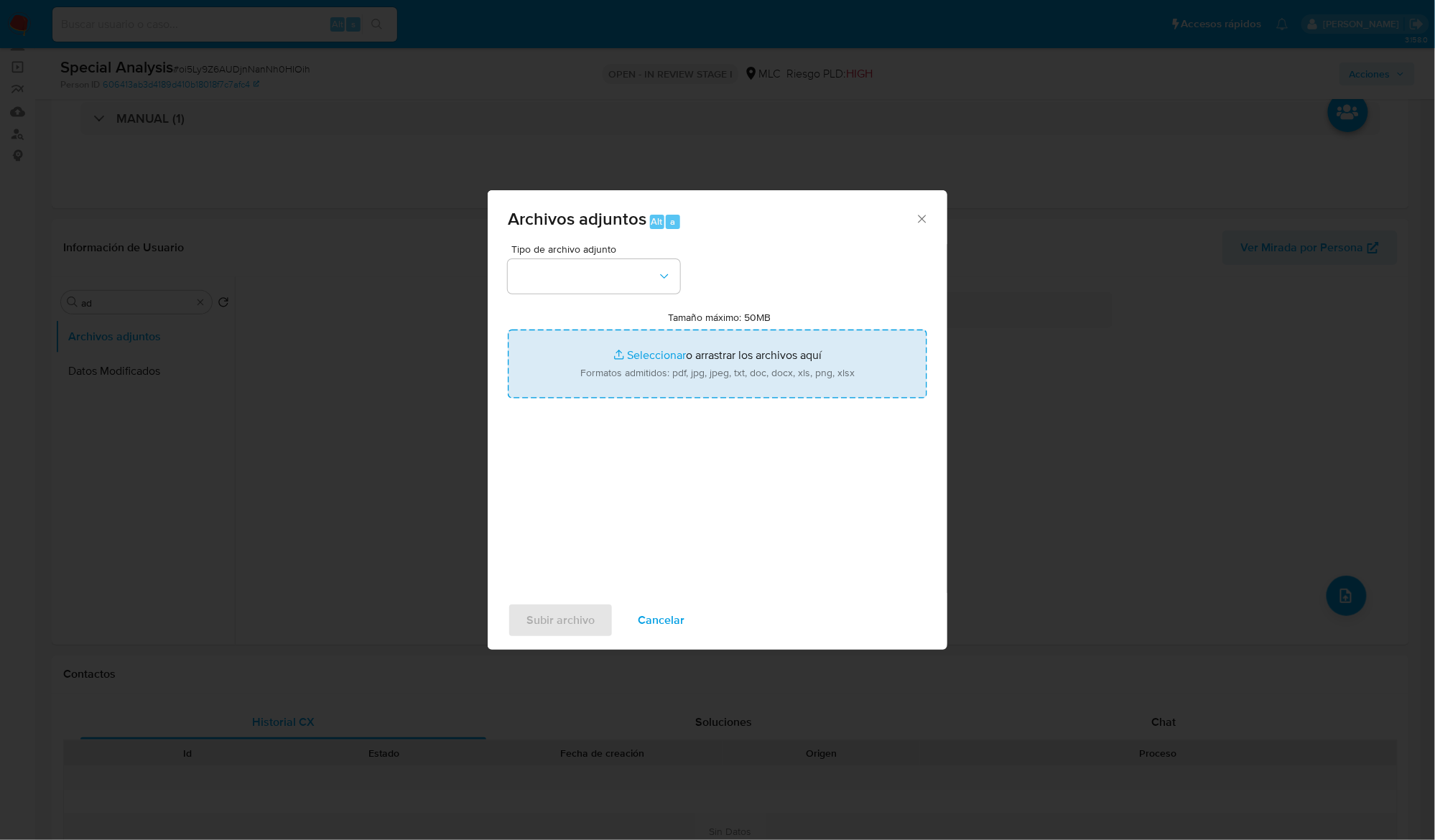
type input "C:\fakepath\1543975849 - Caselog.pdf"
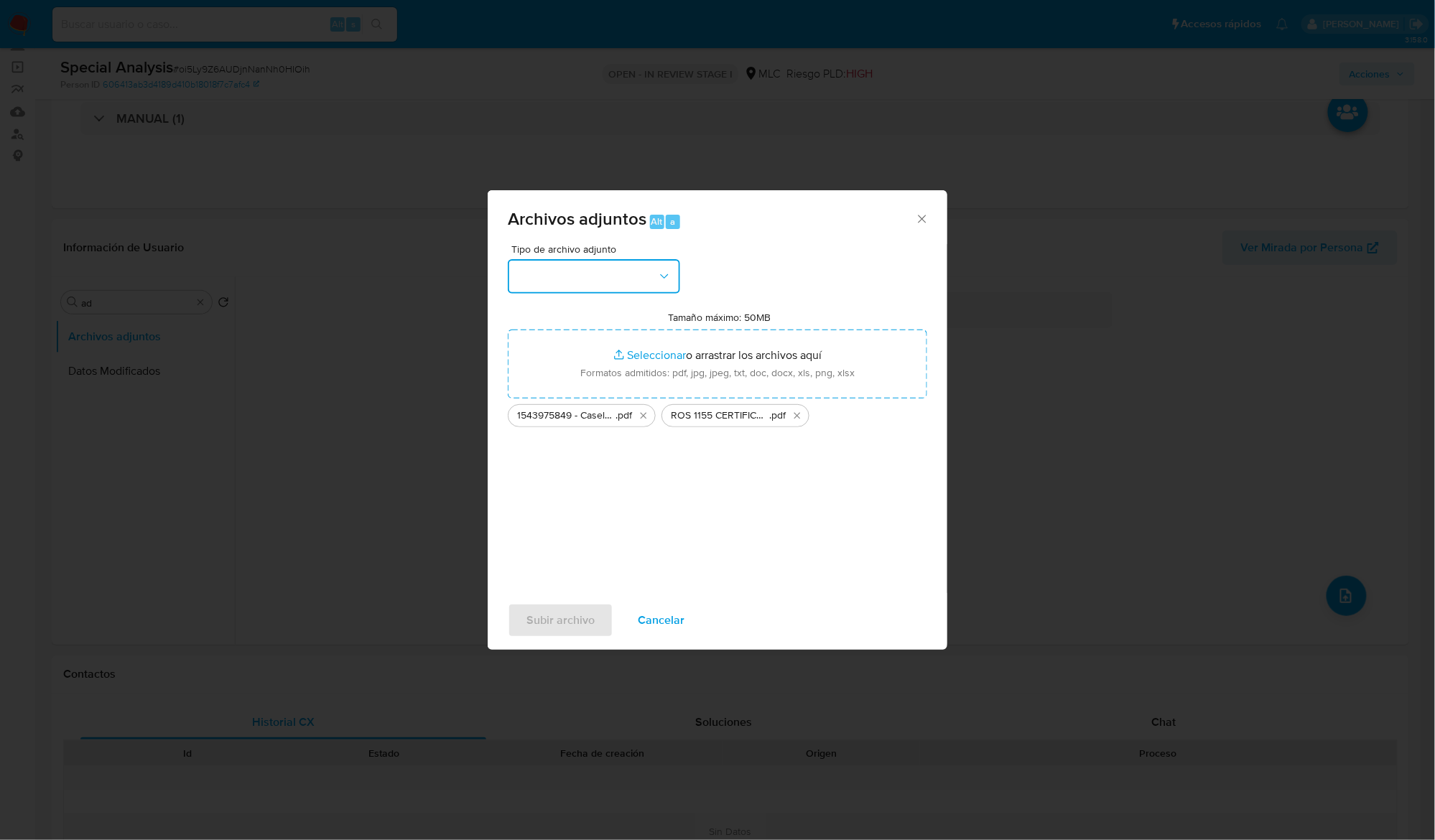
click at [656, 289] on button "button" at bounding box center [594, 276] width 172 height 34
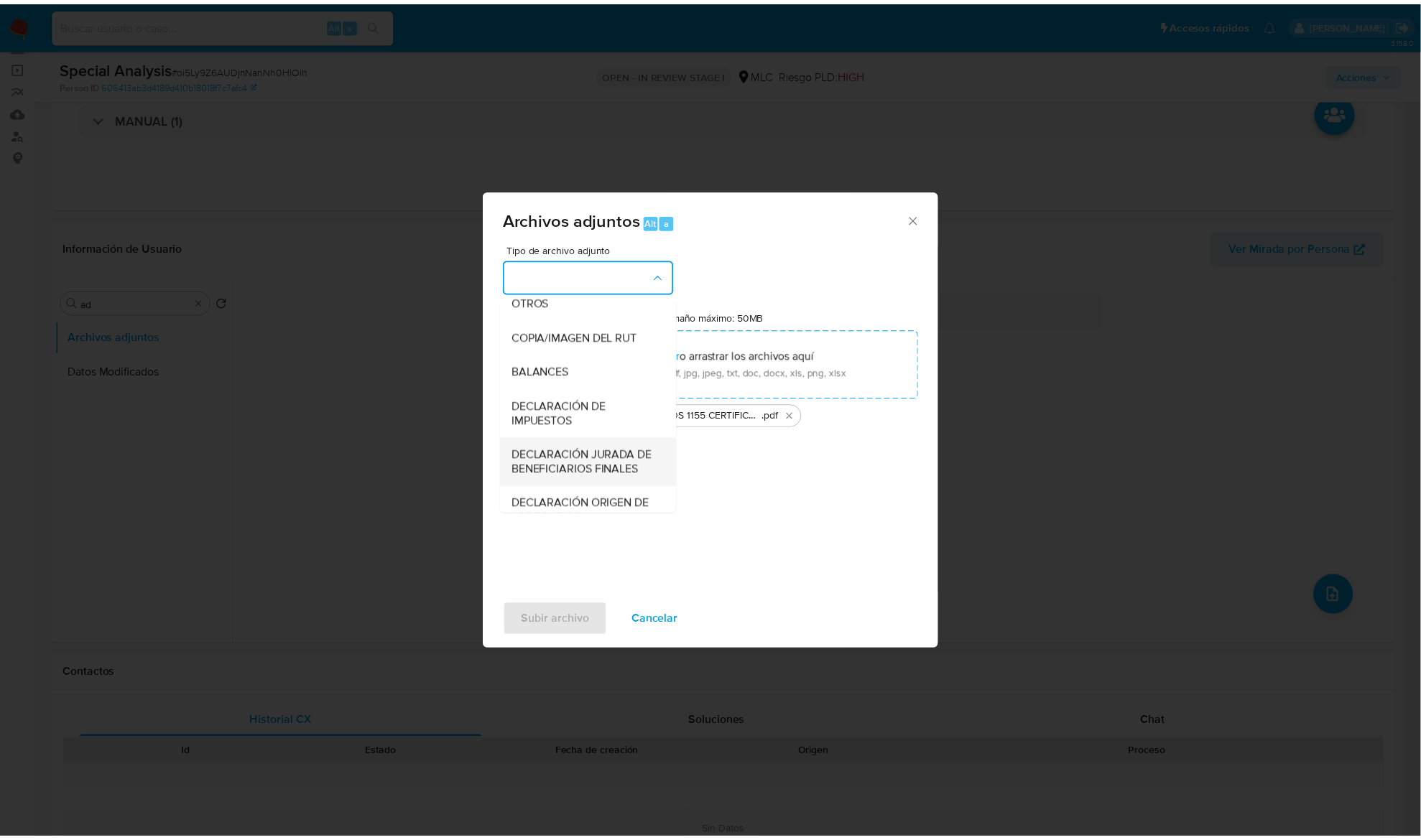
scroll to position [214, 0]
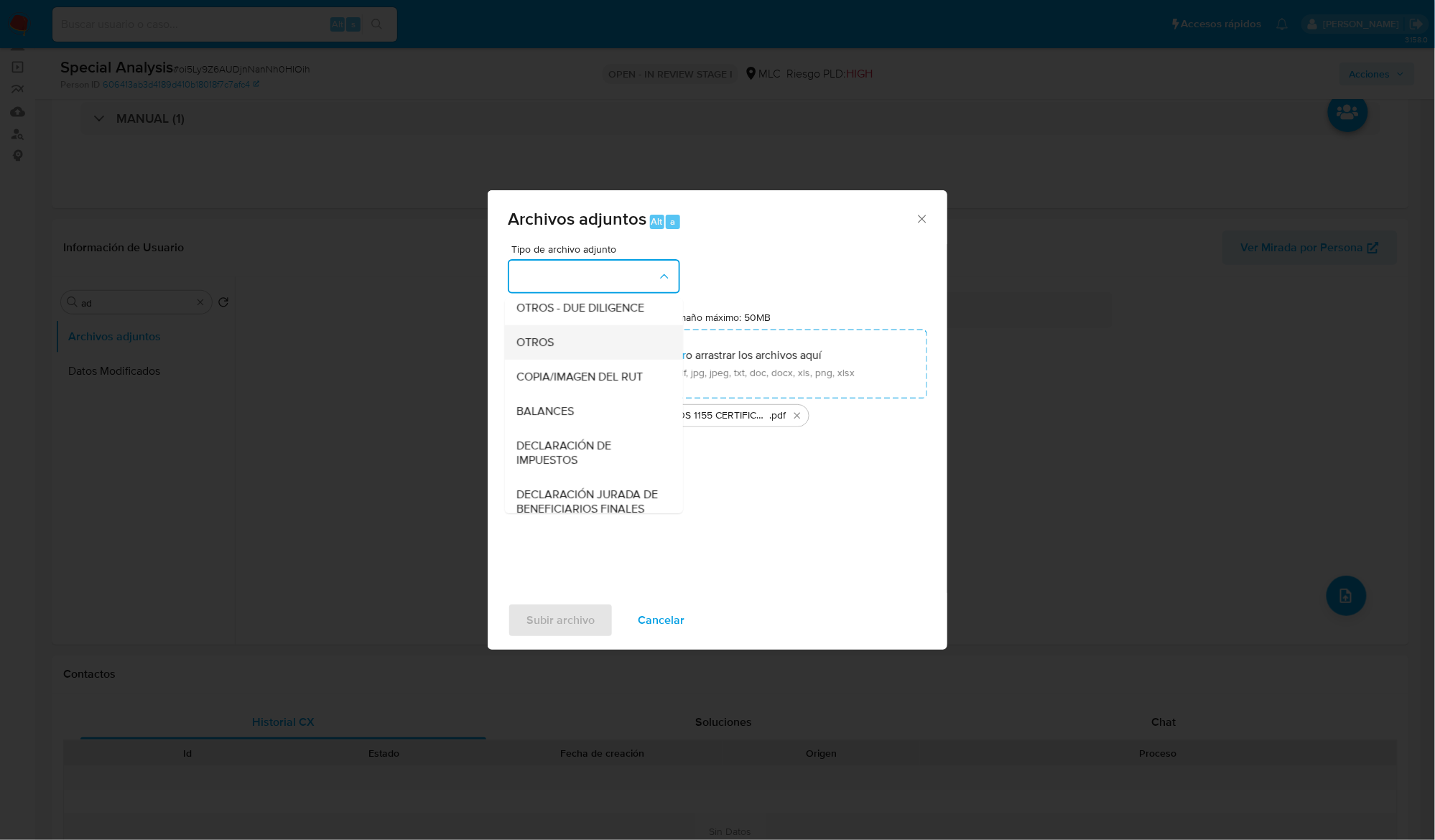
click at [546, 350] on span "OTROS" at bounding box center [534, 342] width 37 height 14
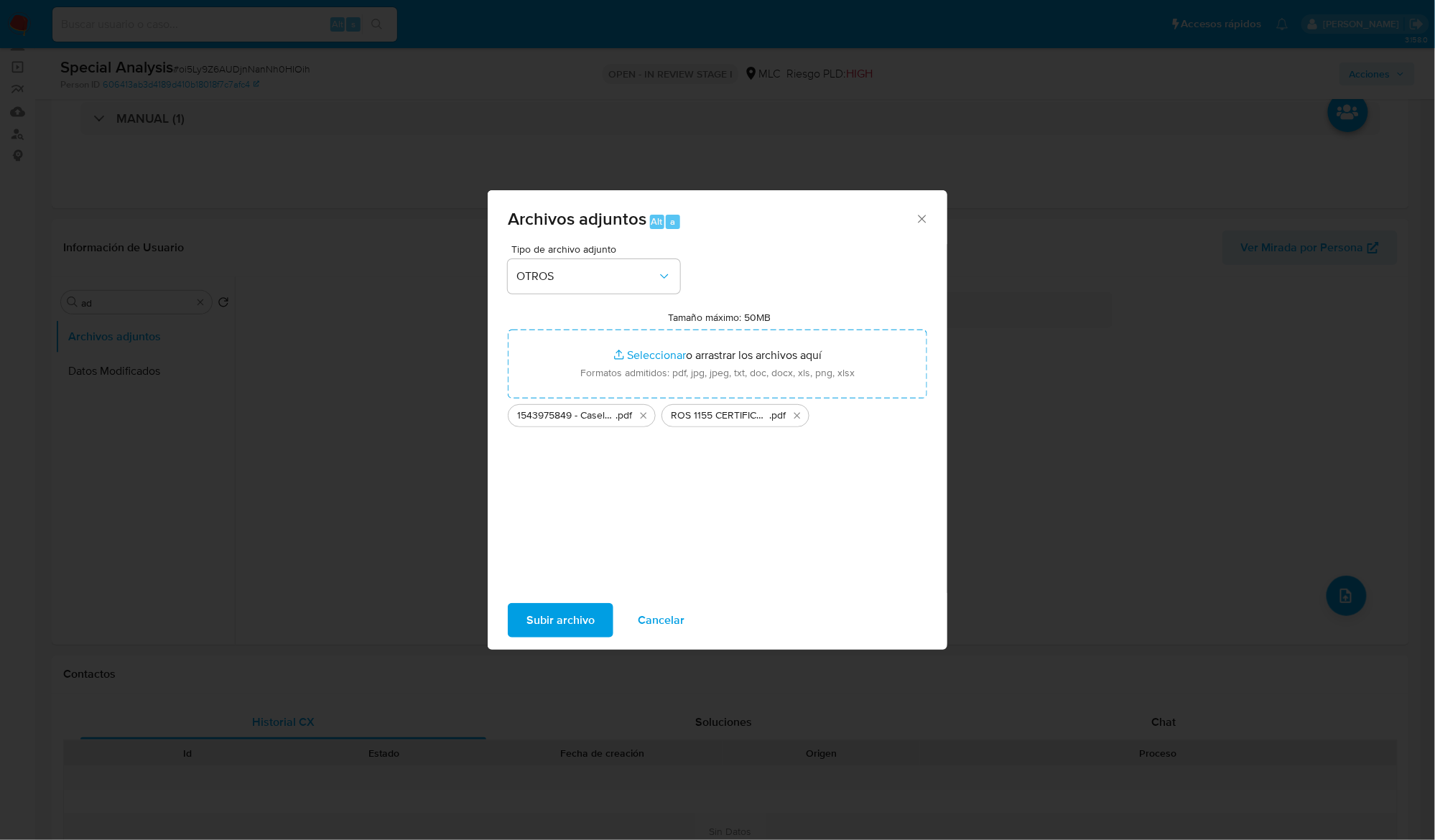
click at [569, 627] on span "Subir archivo" at bounding box center [561, 620] width 68 height 31
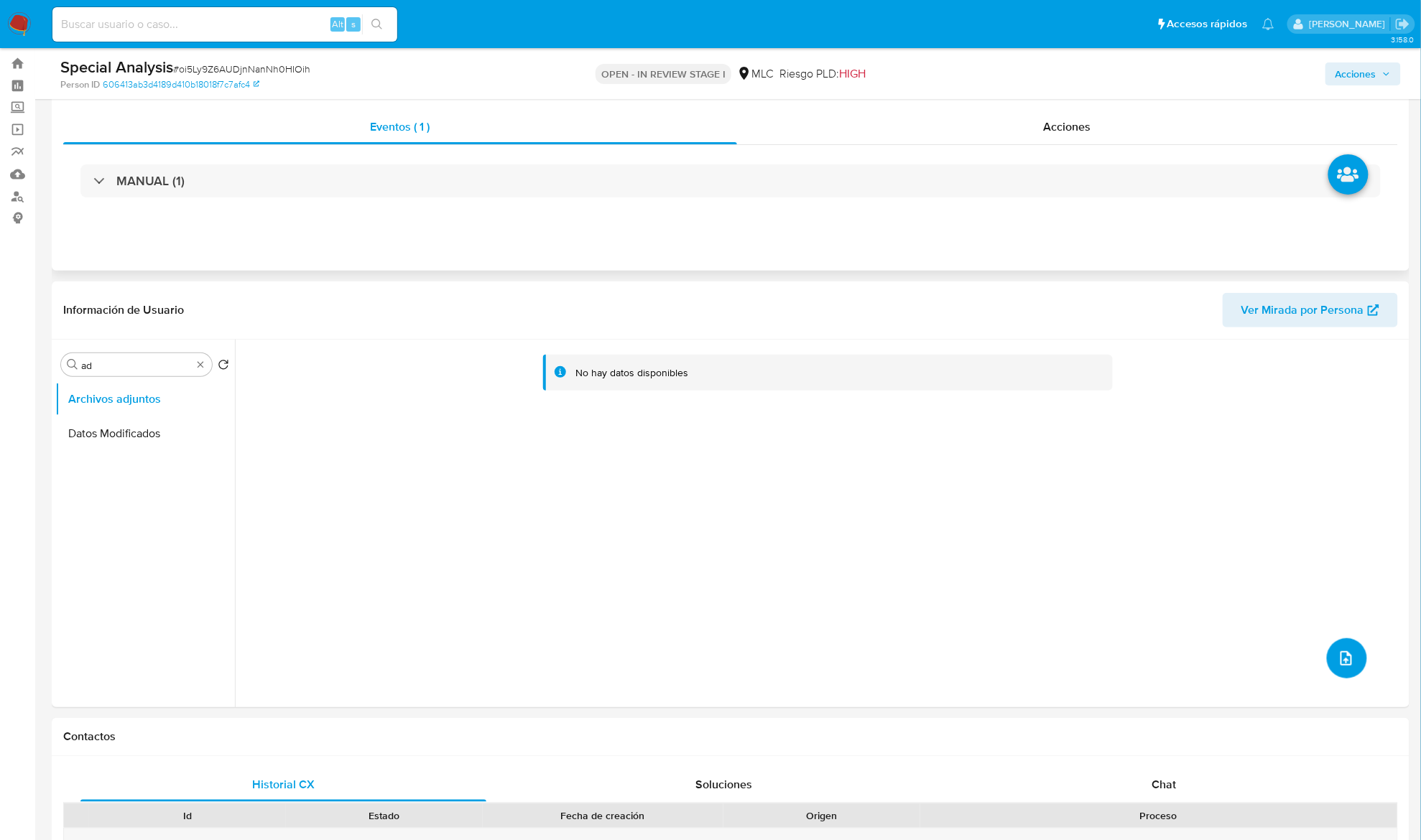
scroll to position [0, 0]
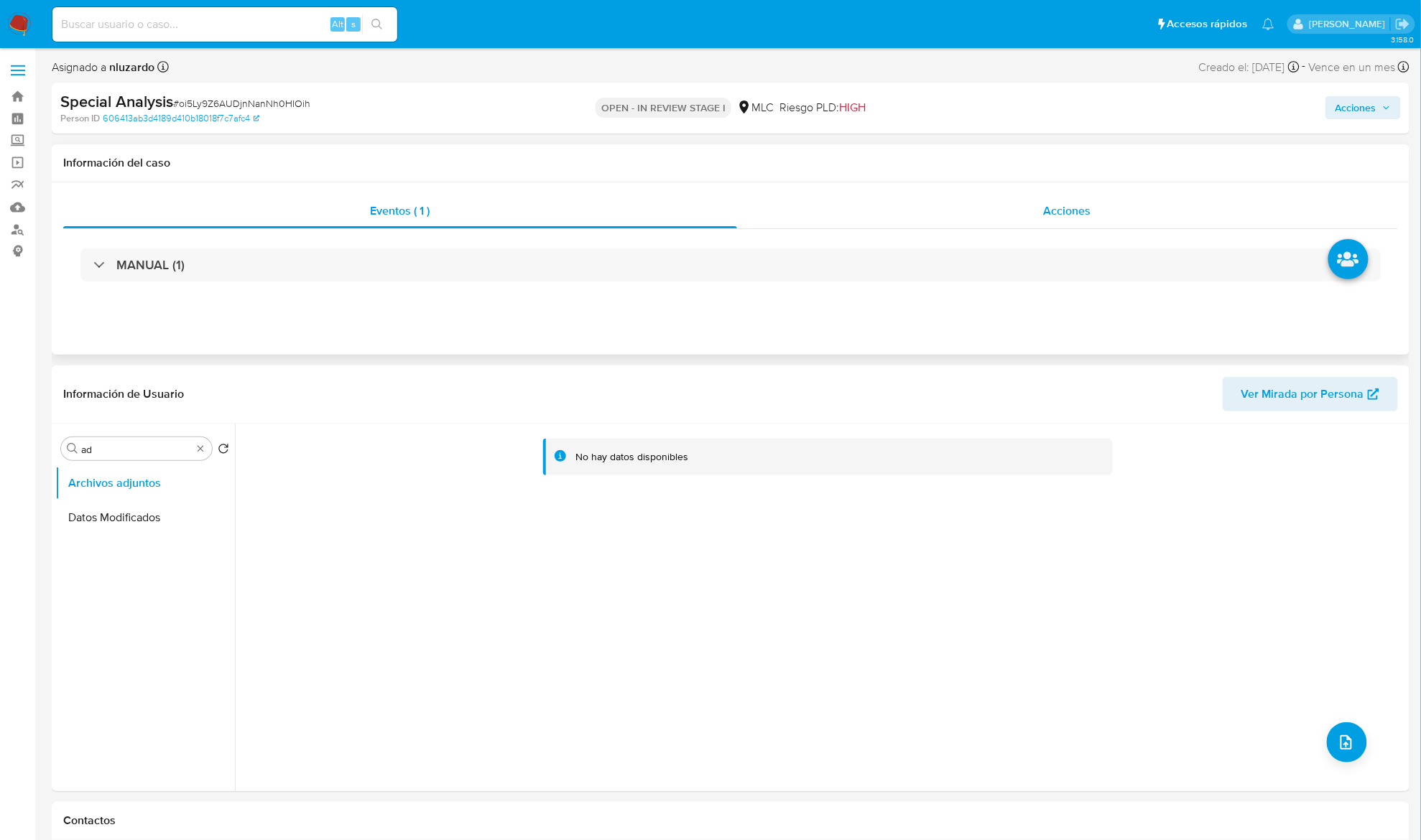
click at [1118, 204] on div "Acciones" at bounding box center [1067, 211] width 661 height 34
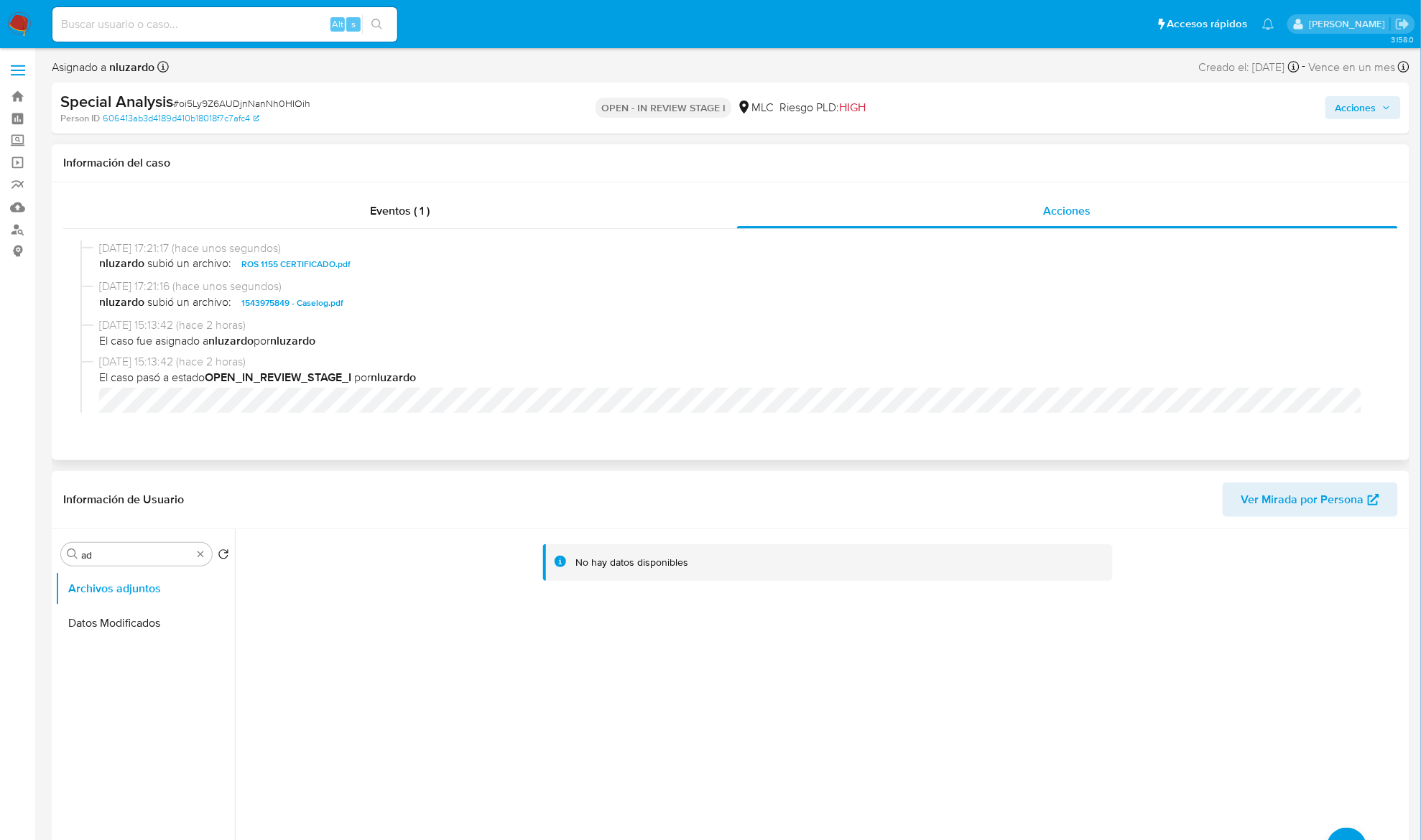
click at [425, 315] on div "[DATE] 17:21:16 (hace unos segundos) nluzardo subió un archivo: 1543975849 - Ca…" at bounding box center [730, 298] width 1300 height 39
copy span "1543975849 - Caselog.pdf"
click at [1383, 97] on span "Acciones" at bounding box center [1362, 107] width 55 height 20
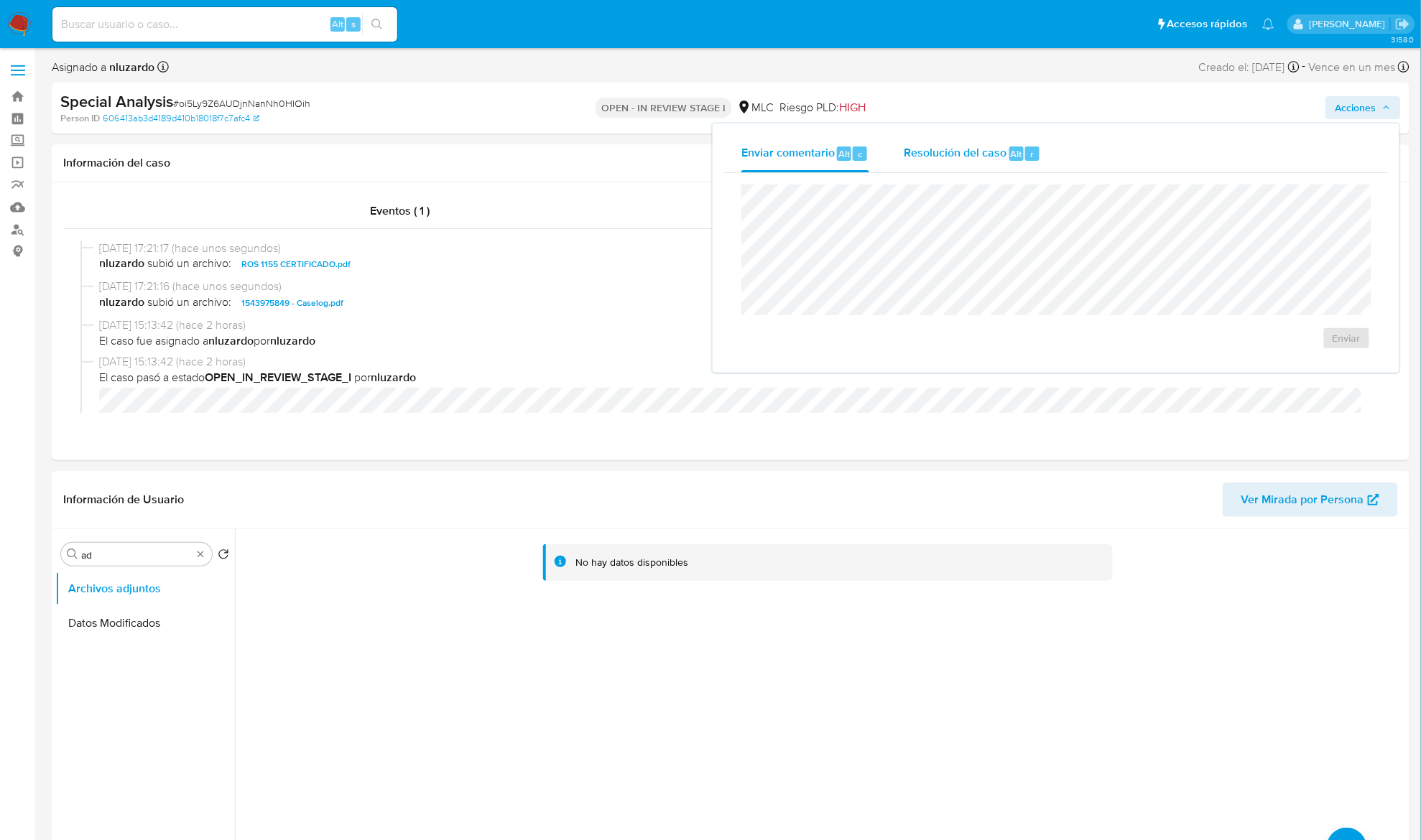
click at [1004, 161] on div "Enviar comentario Alt c Resolución del caso Alt r" at bounding box center [1056, 153] width 664 height 37
click at [886, 160] on button "Resolución del caso Alt r" at bounding box center [972, 153] width 171 height 37
click at [1282, 362] on span "ROI Proposal" at bounding box center [1305, 352] width 70 height 31
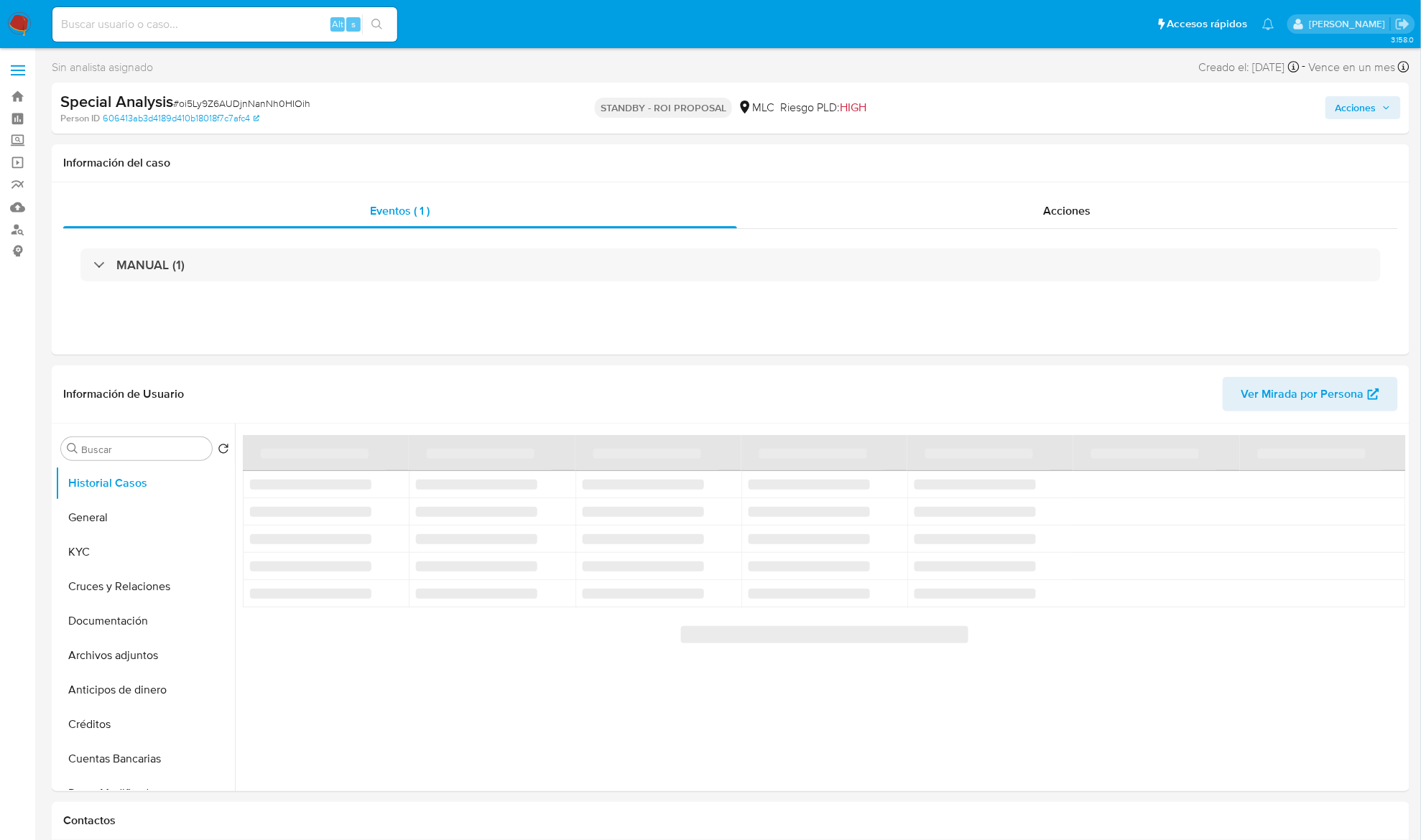
select select "10"
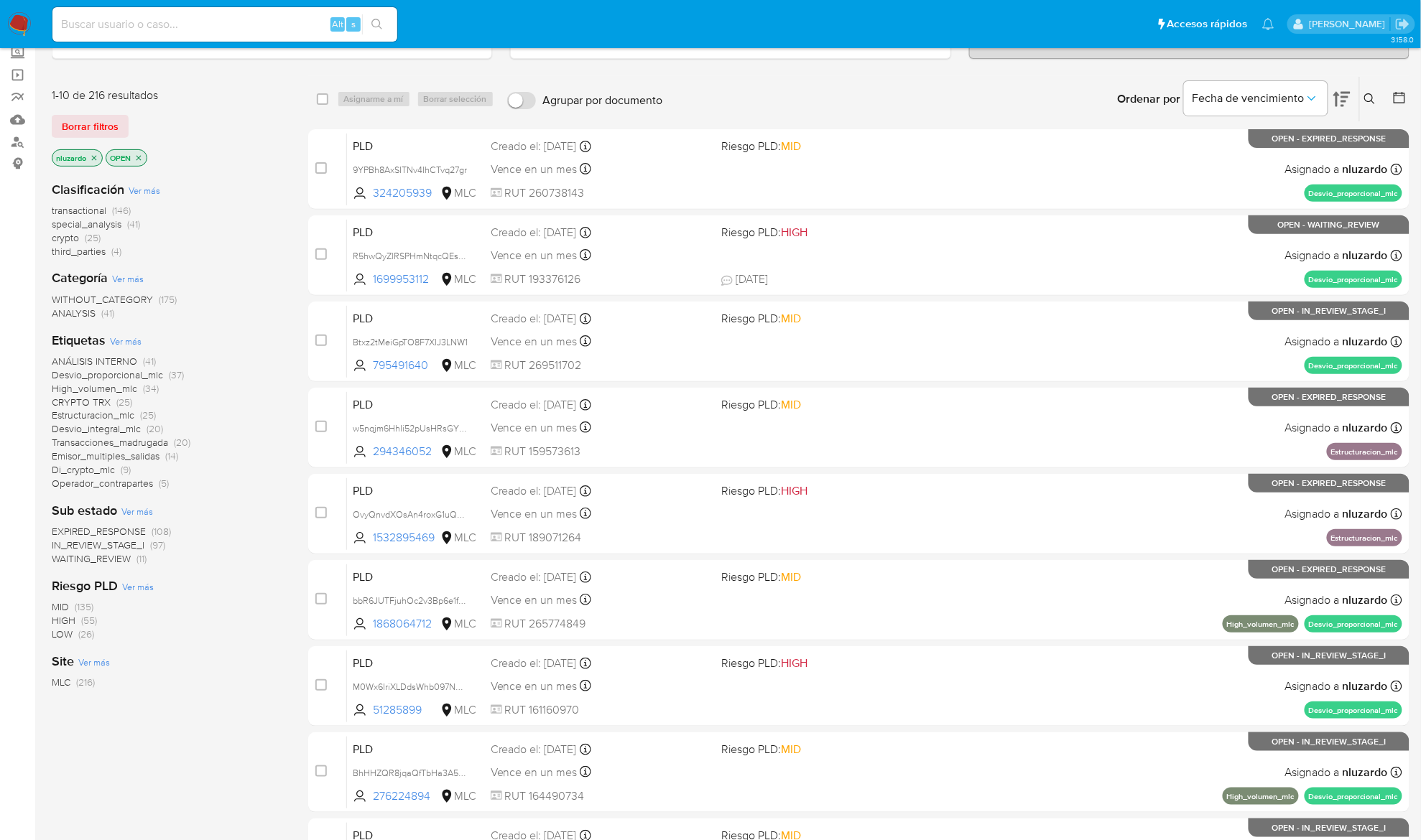
scroll to position [58, 0]
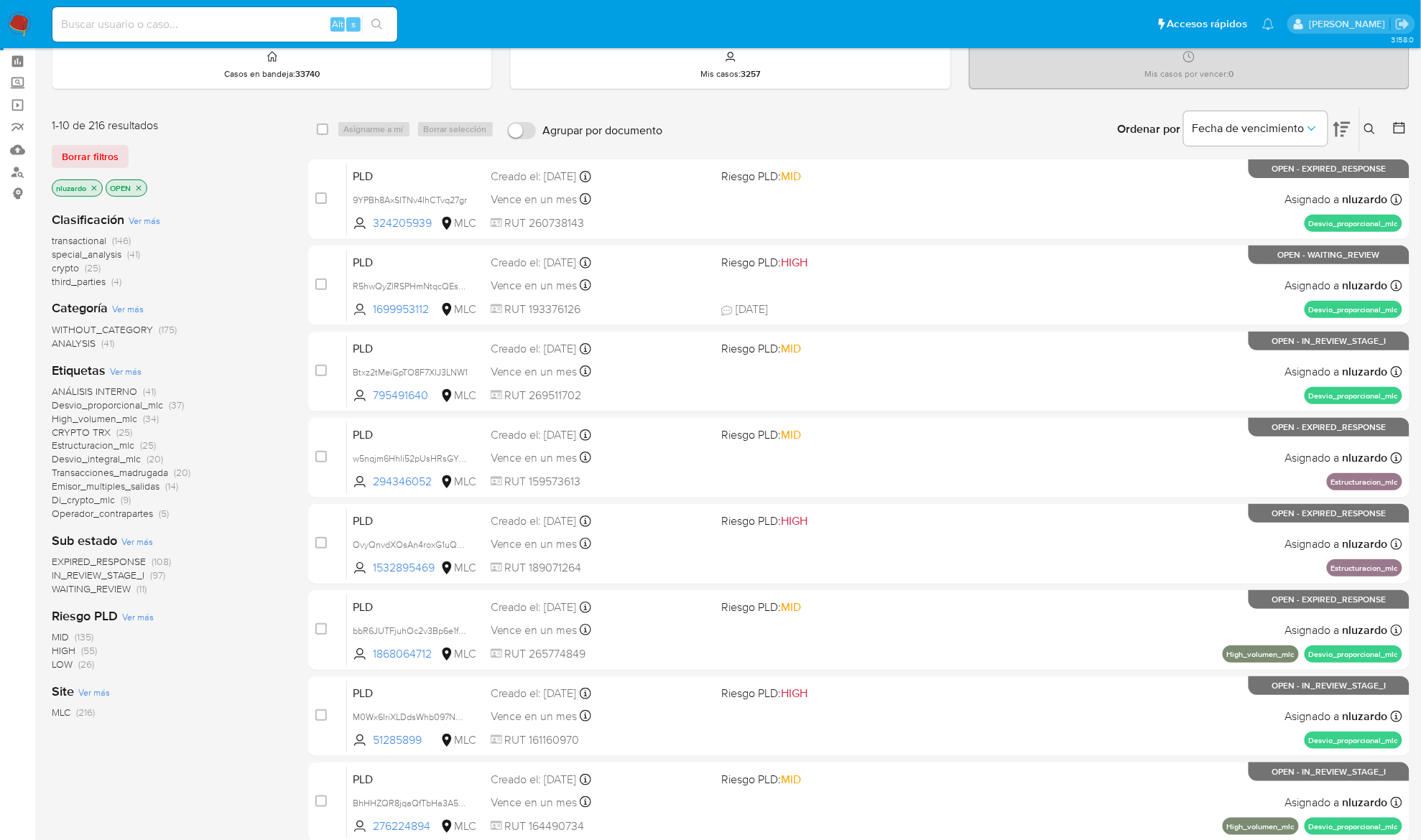
click at [114, 390] on span "ANÁLISIS INTERNO" at bounding box center [95, 391] width 85 height 14
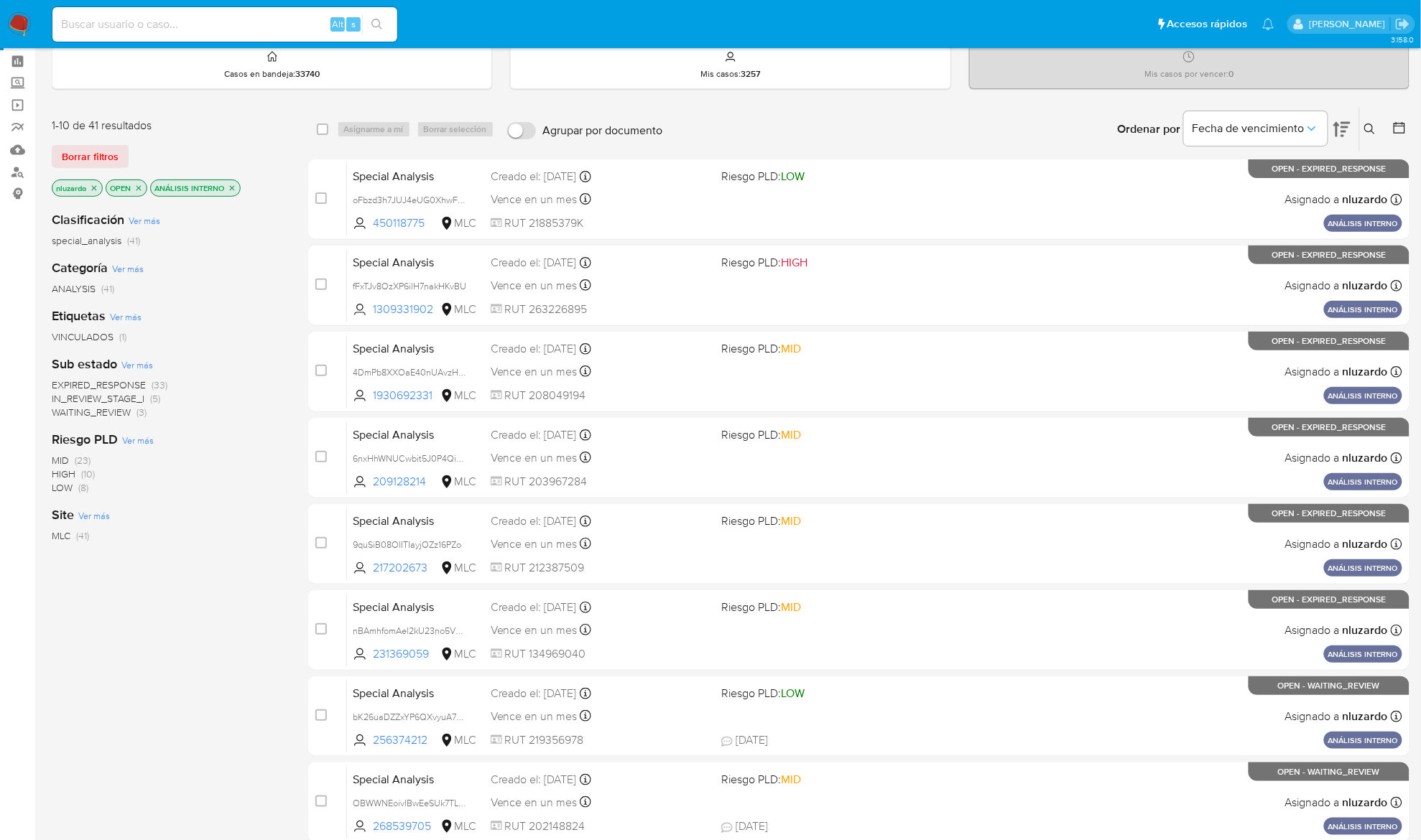
click at [231, 191] on icon "close-filter" at bounding box center [232, 187] width 9 height 9
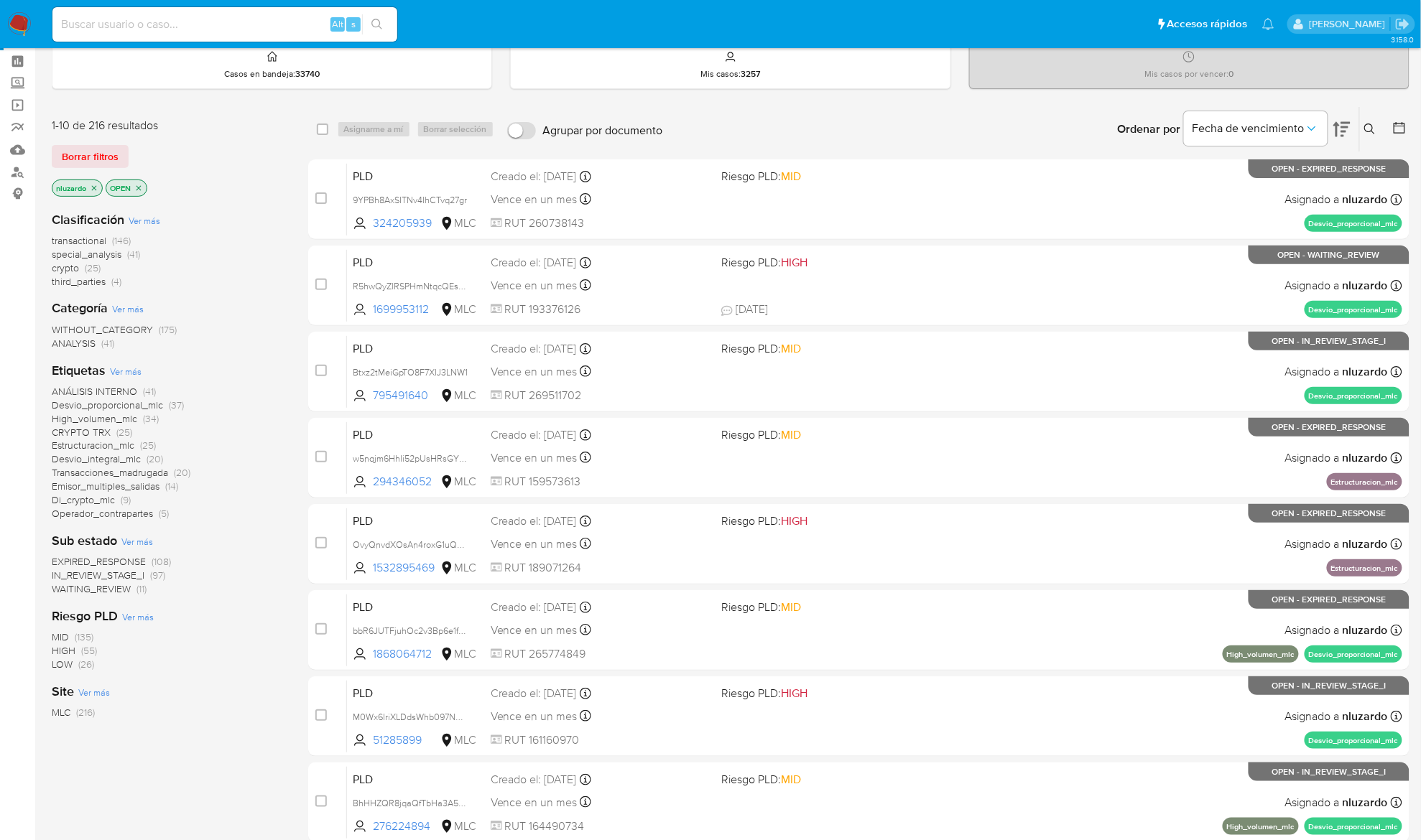
click at [81, 405] on span "Desvio_proporcional_mlc" at bounding box center [108, 405] width 112 height 14
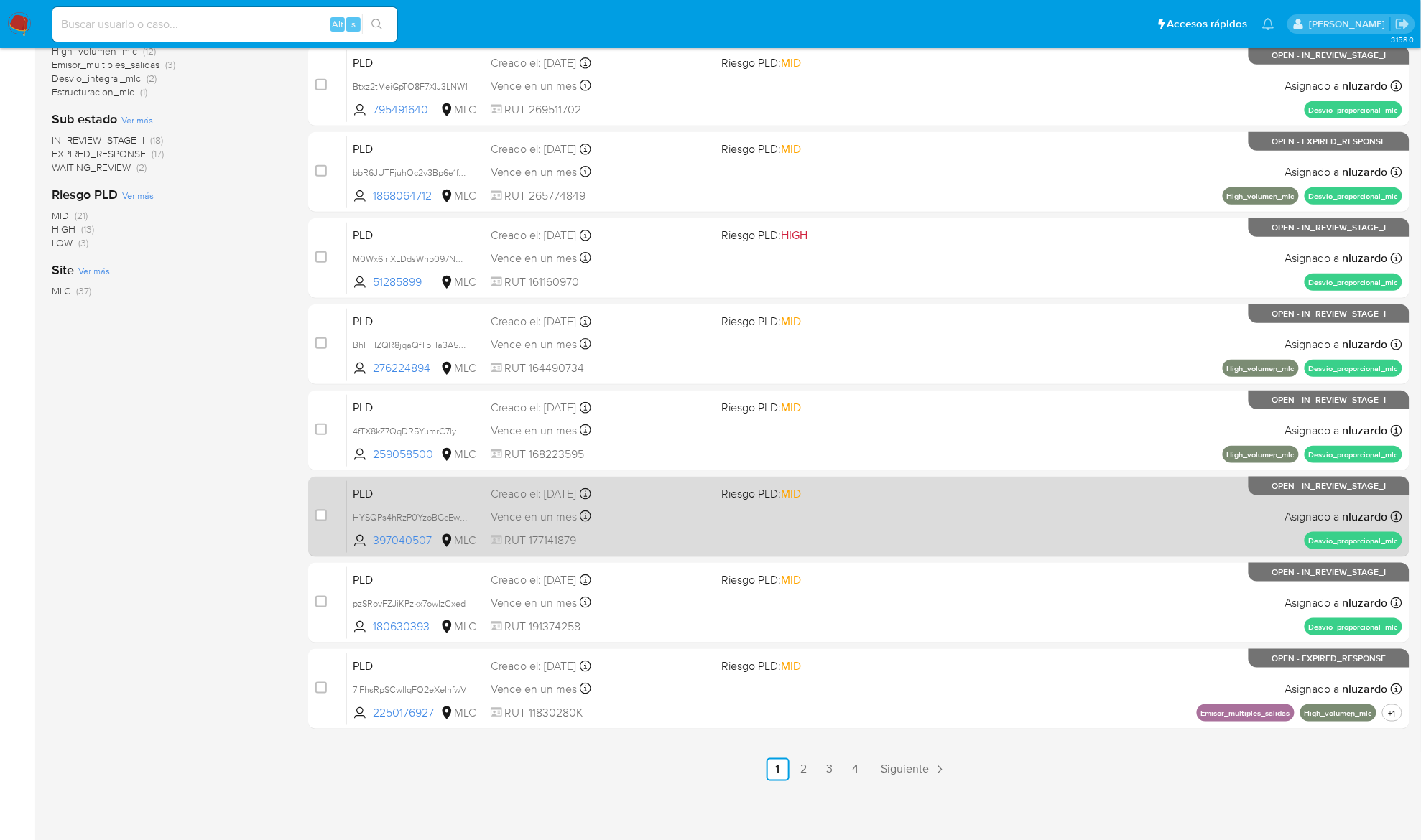
scroll to position [344, 0]
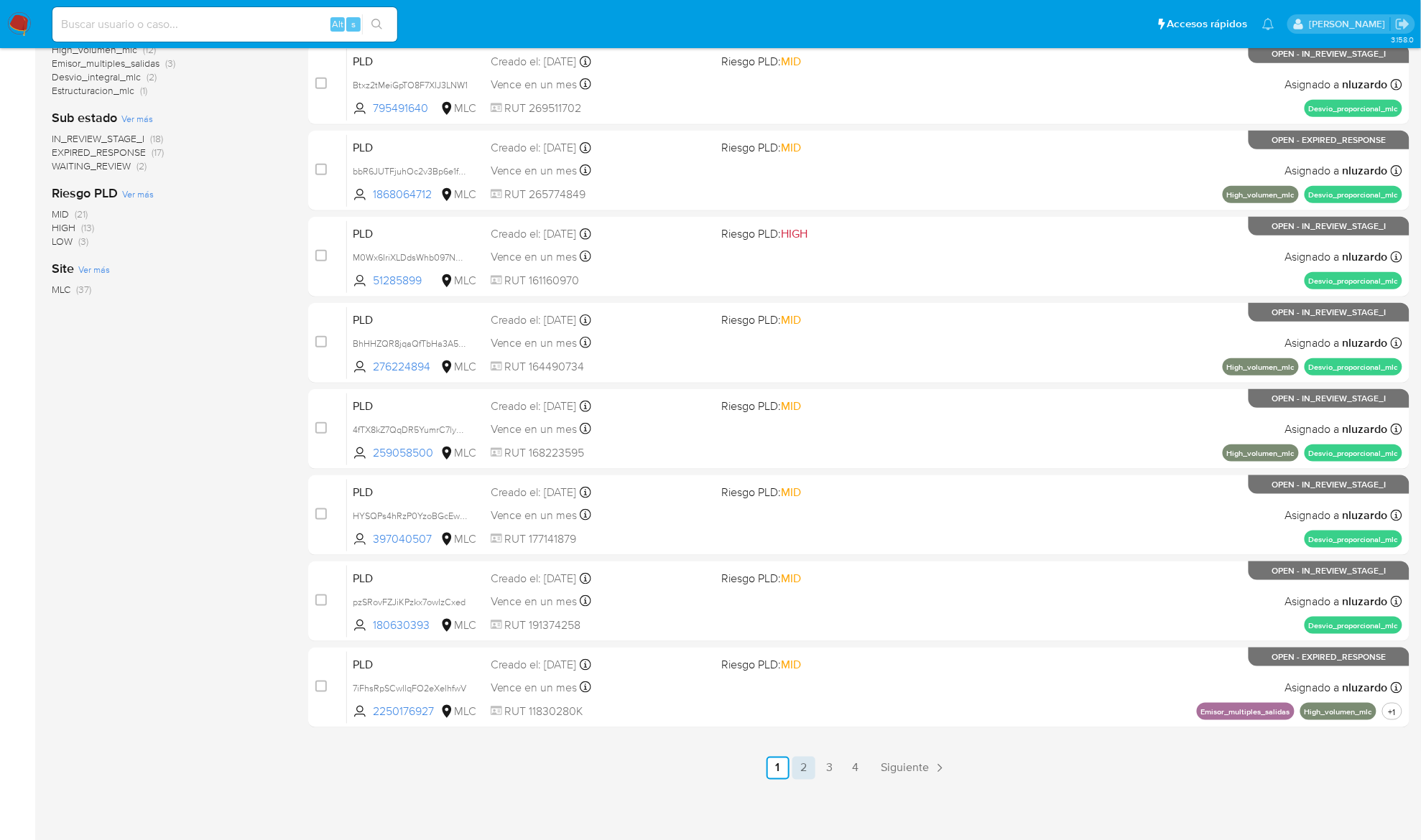
click at [798, 770] on link "2" at bounding box center [803, 768] width 23 height 23
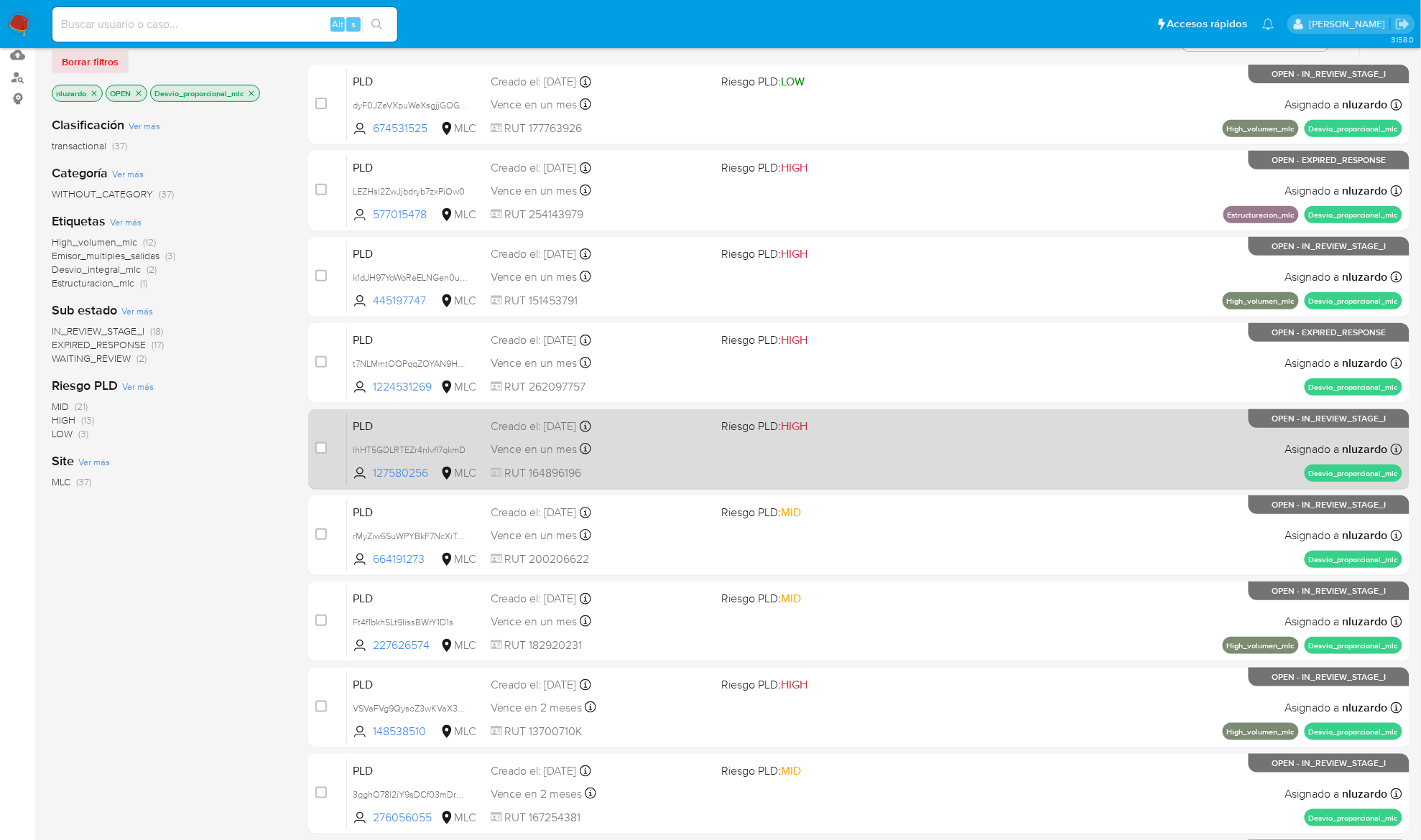
scroll to position [344, 0]
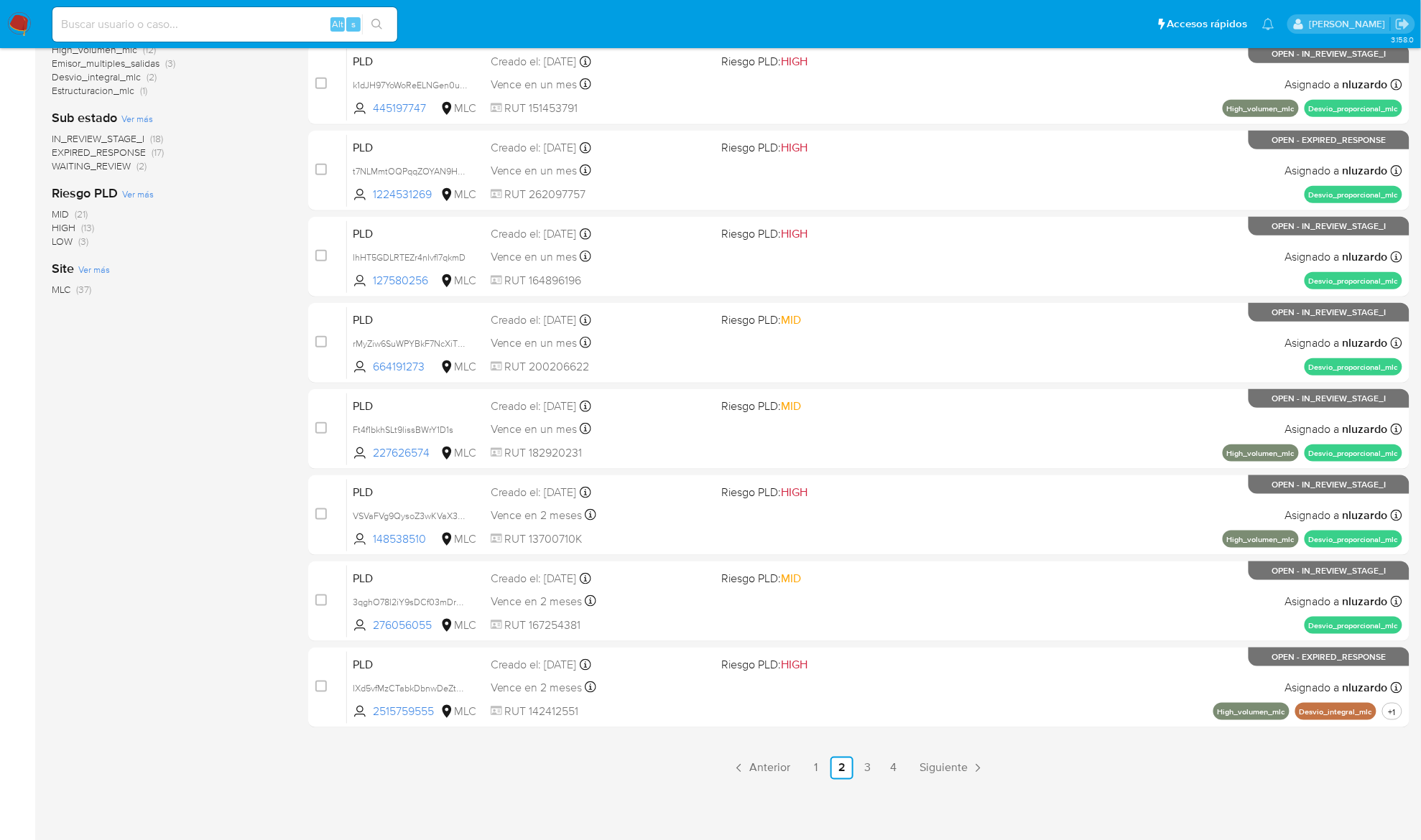
click at [825, 754] on div "select-all-cases-checkbox Asignarme a mí Borrar selección Agrupar por documento…" at bounding box center [859, 300] width 1101 height 961
click at [822, 759] on link "1" at bounding box center [816, 768] width 23 height 23
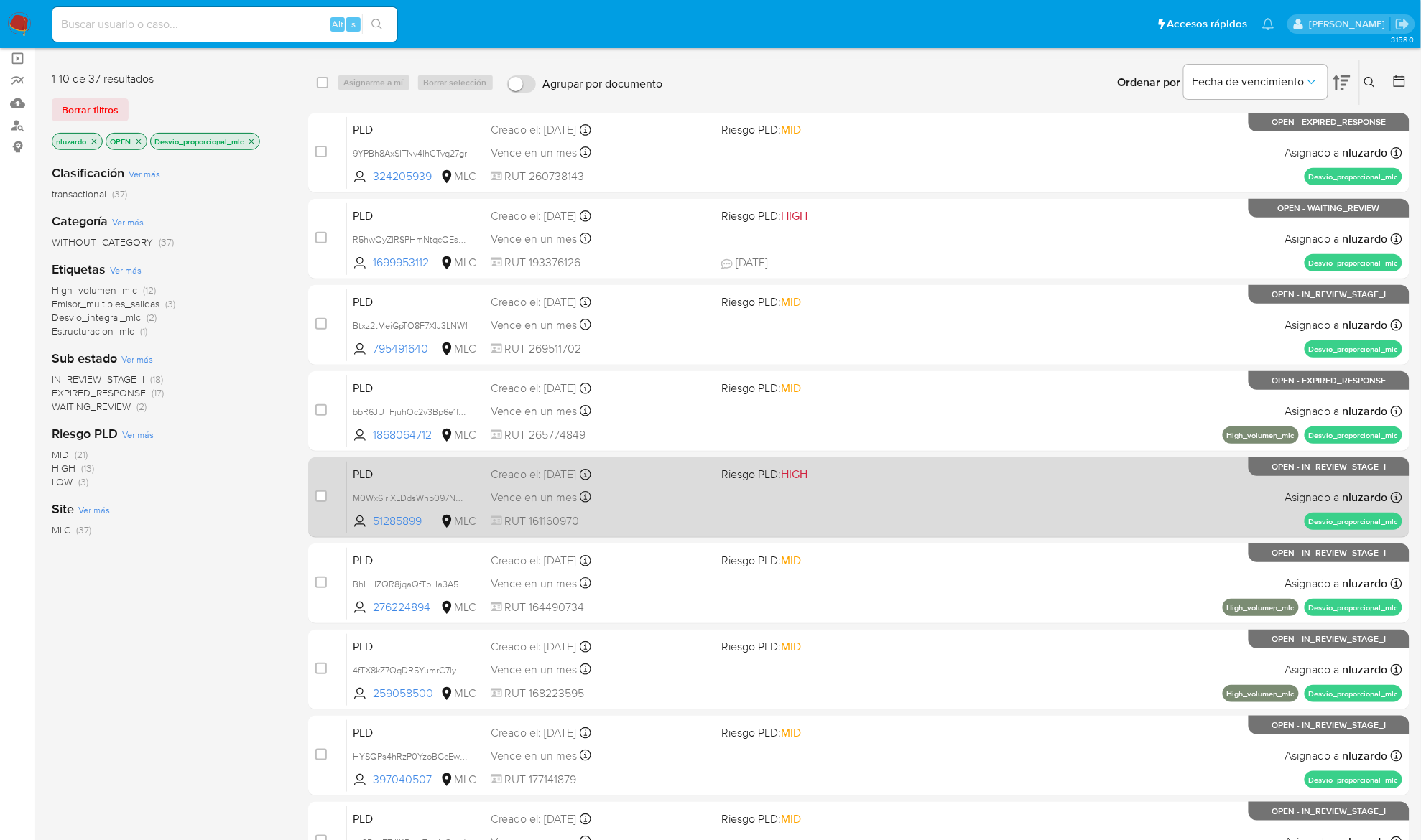
scroll to position [344, 0]
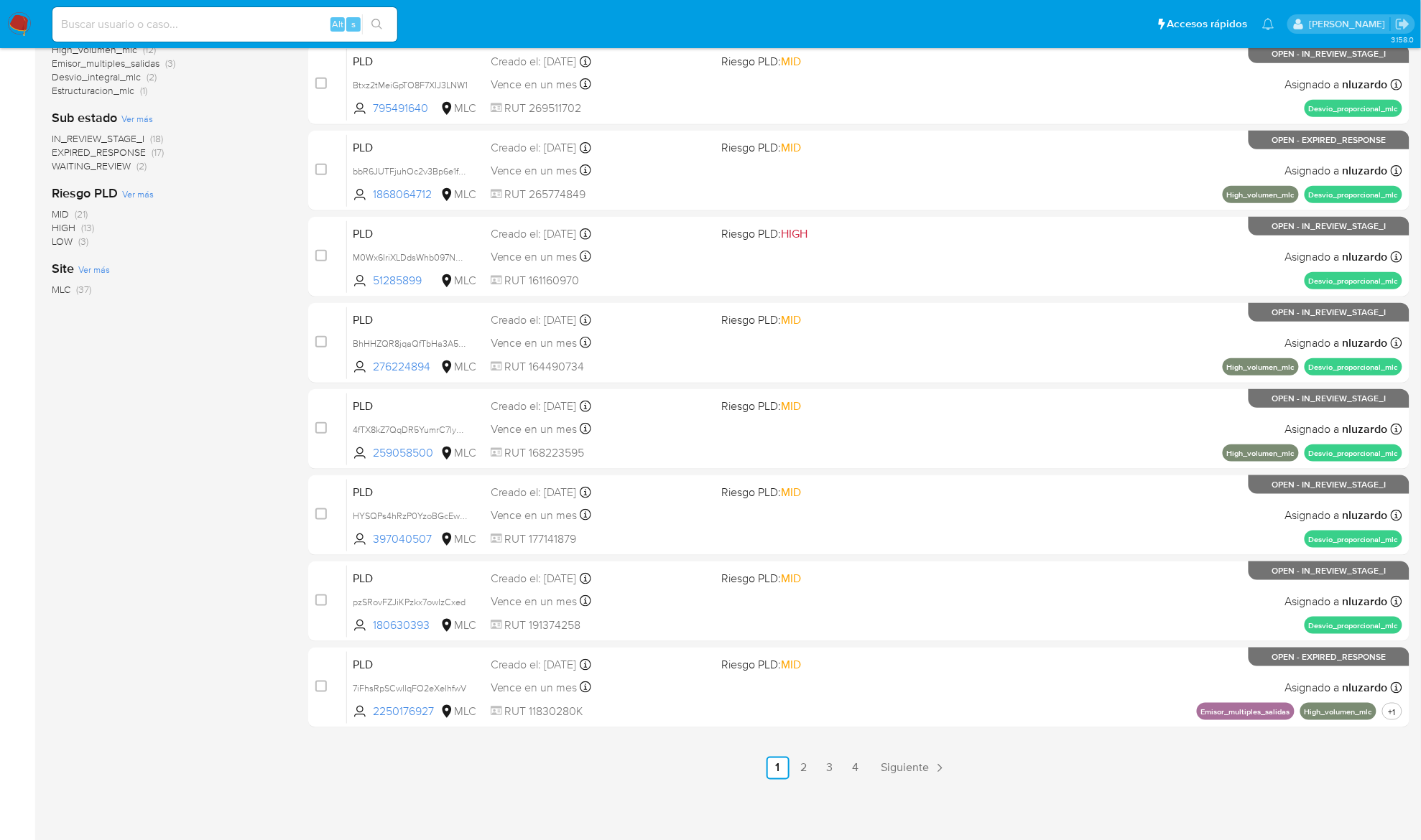
click at [127, 168] on span "WAITING_REVIEW" at bounding box center [92, 166] width 79 height 14
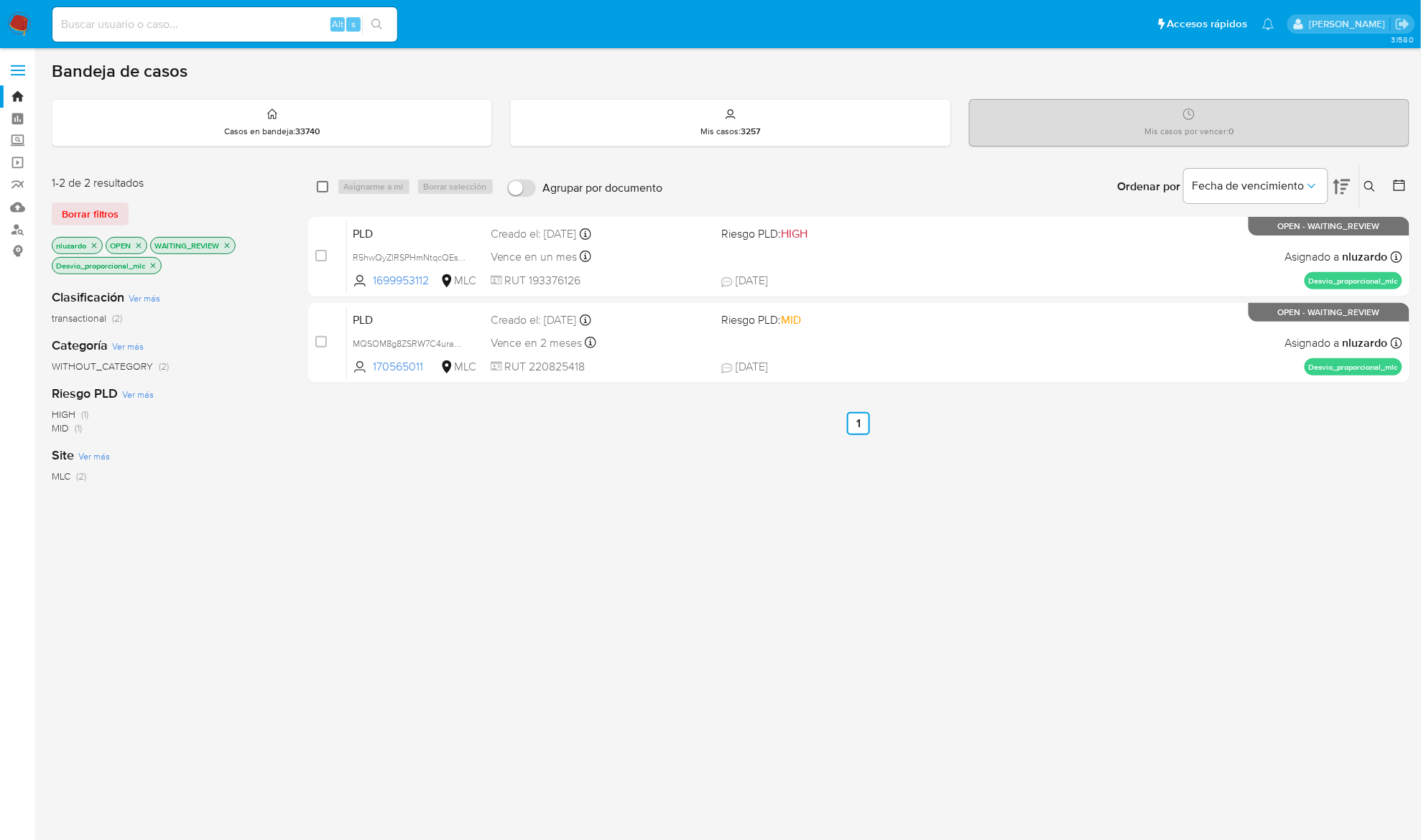
click at [325, 184] on input "checkbox" at bounding box center [323, 186] width 11 height 11
checkbox input "true"
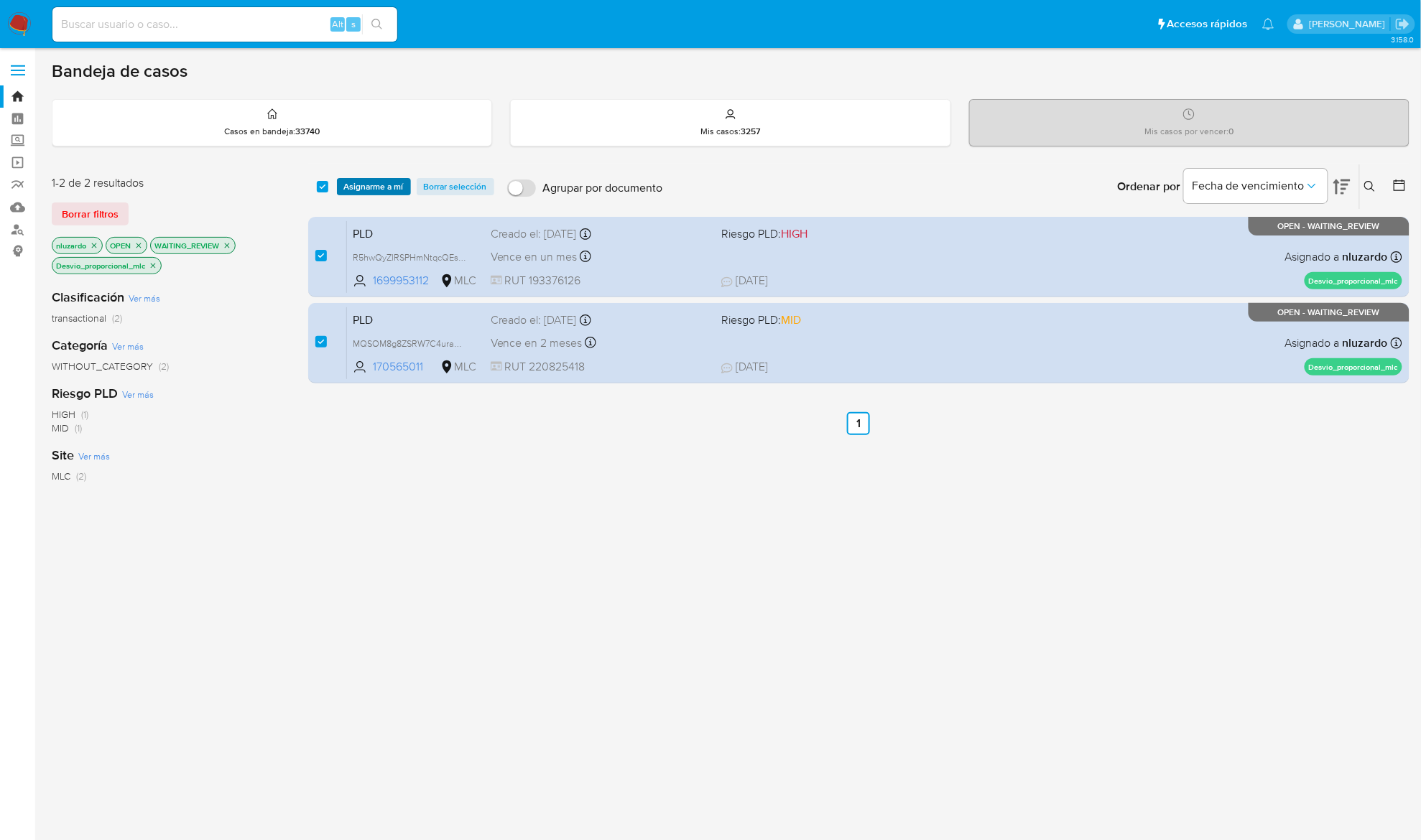
click at [348, 186] on span "Asignarme a mí" at bounding box center [374, 186] width 60 height 14
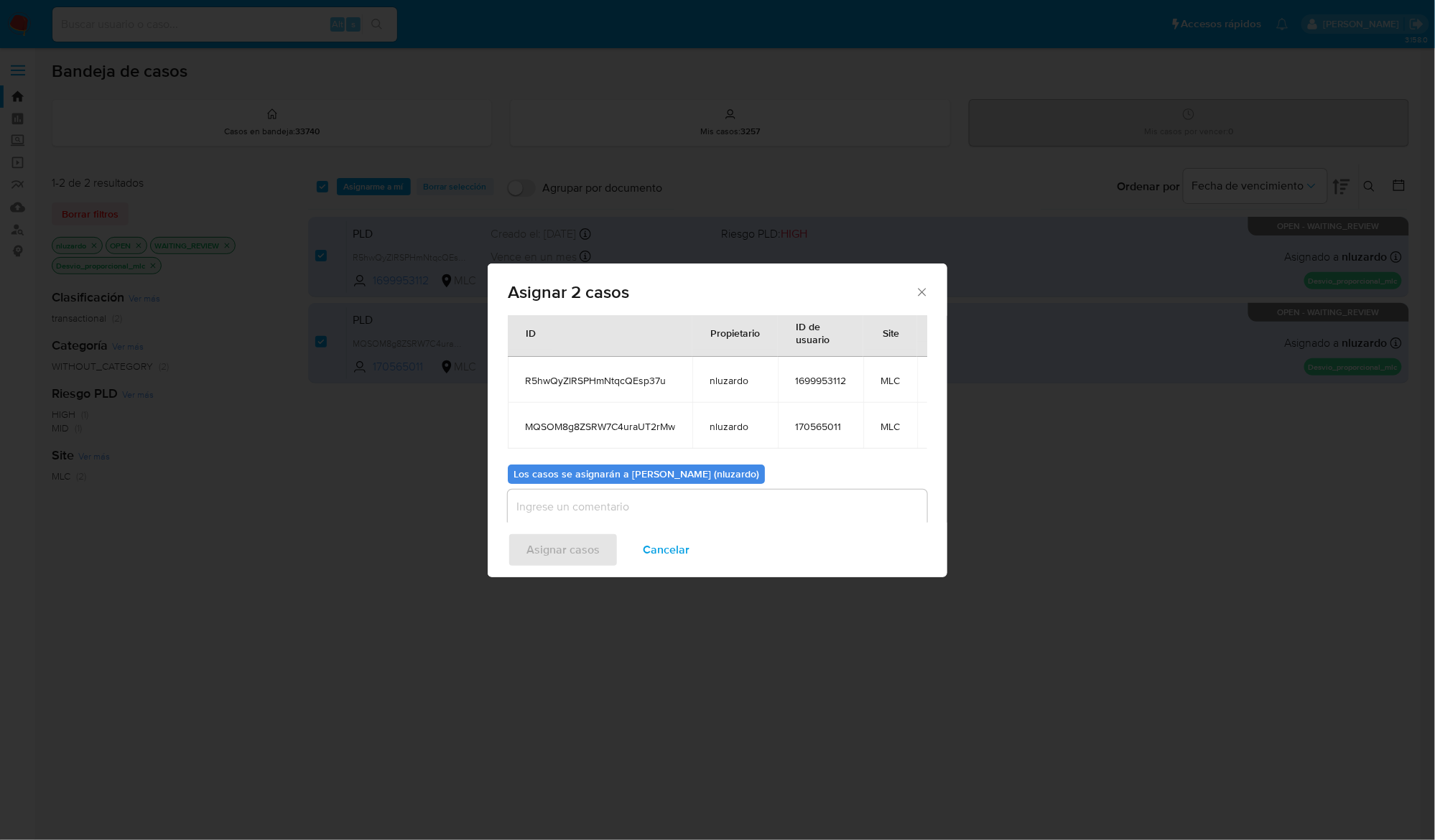
scroll to position [2, 0]
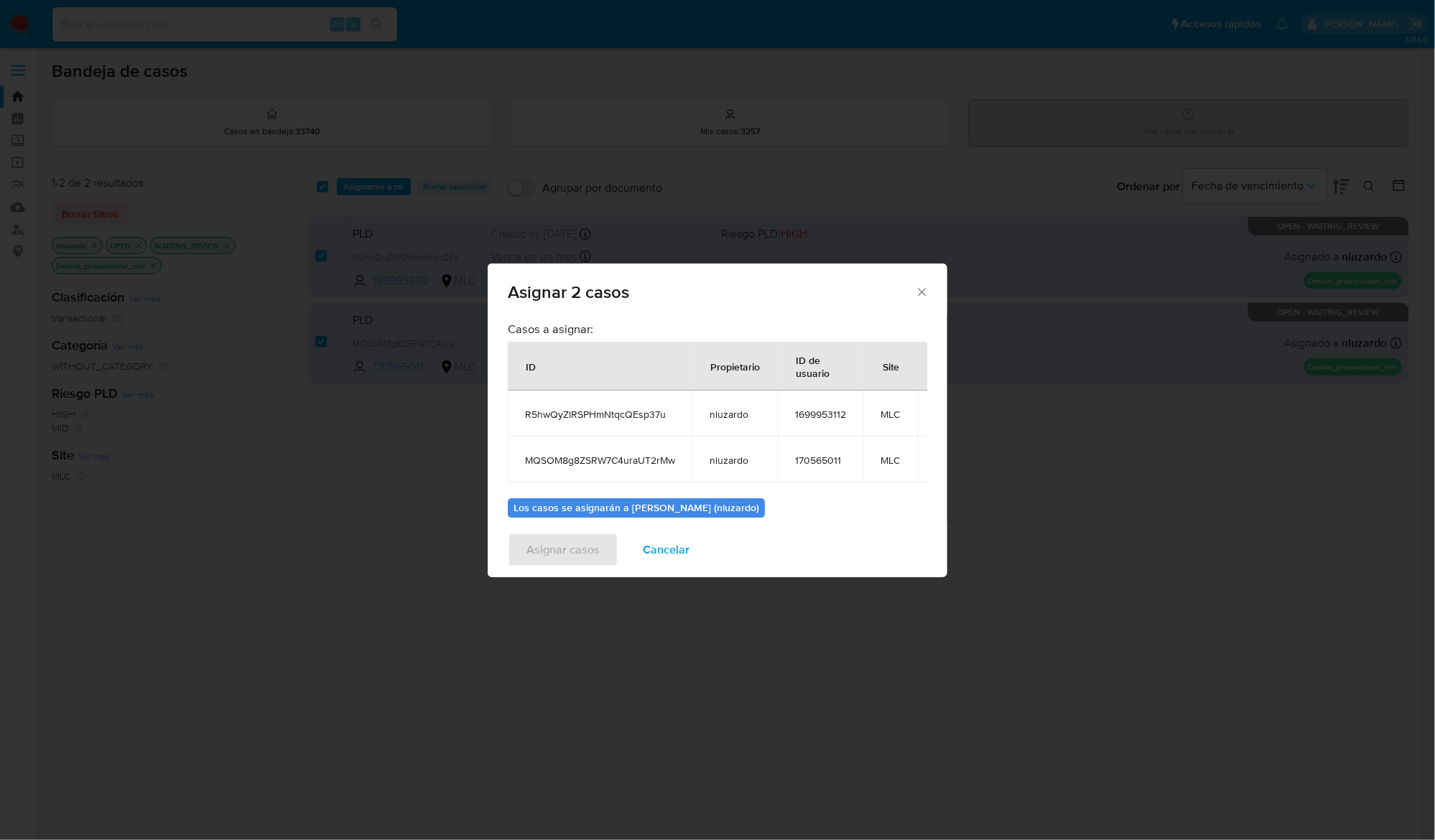
click at [831, 409] on span "1699953112" at bounding box center [820, 414] width 51 height 13
copy span "1699953112"
click at [825, 461] on span "170565011" at bounding box center [820, 461] width 51 height 13
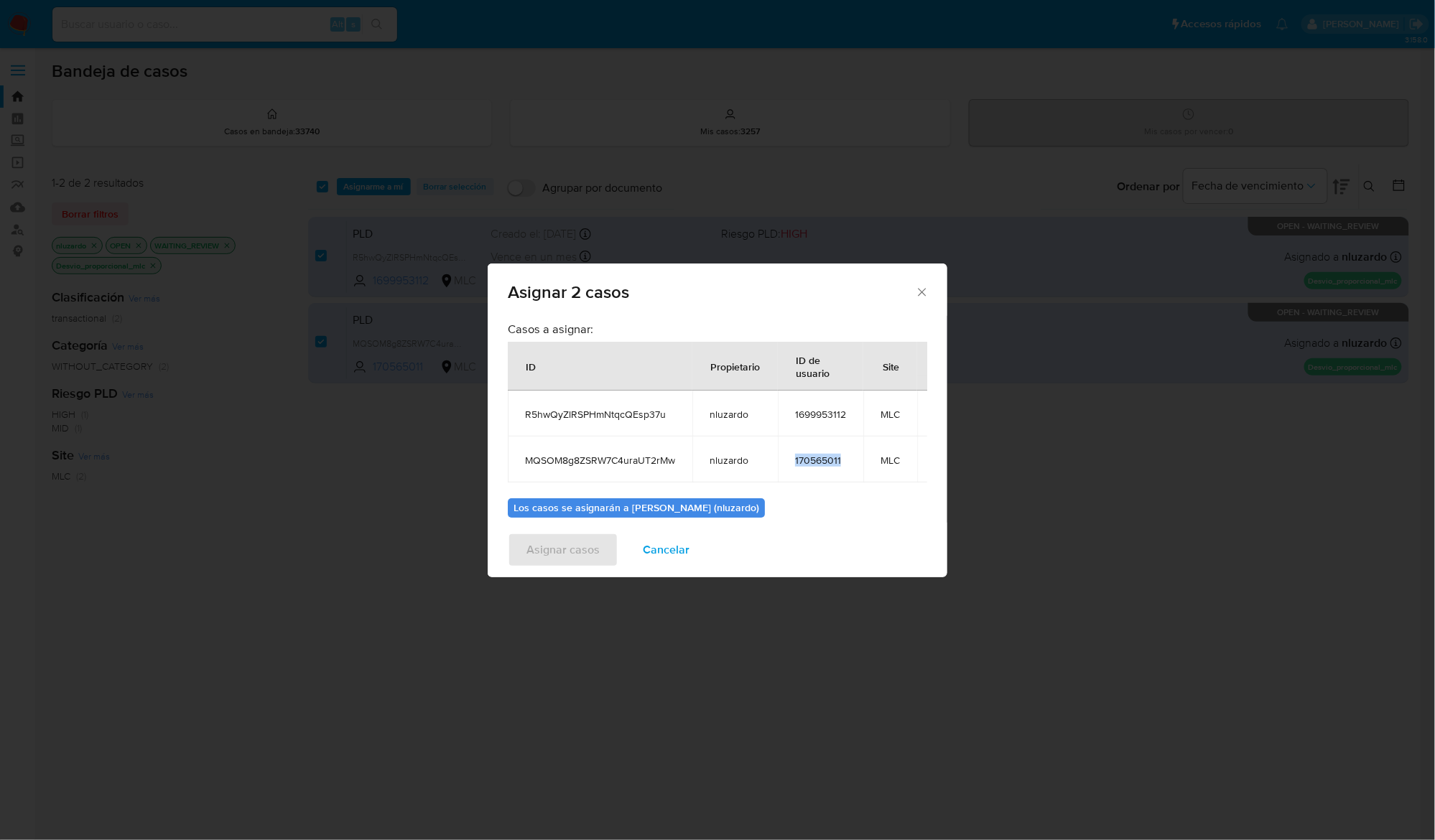
copy span "170565011"
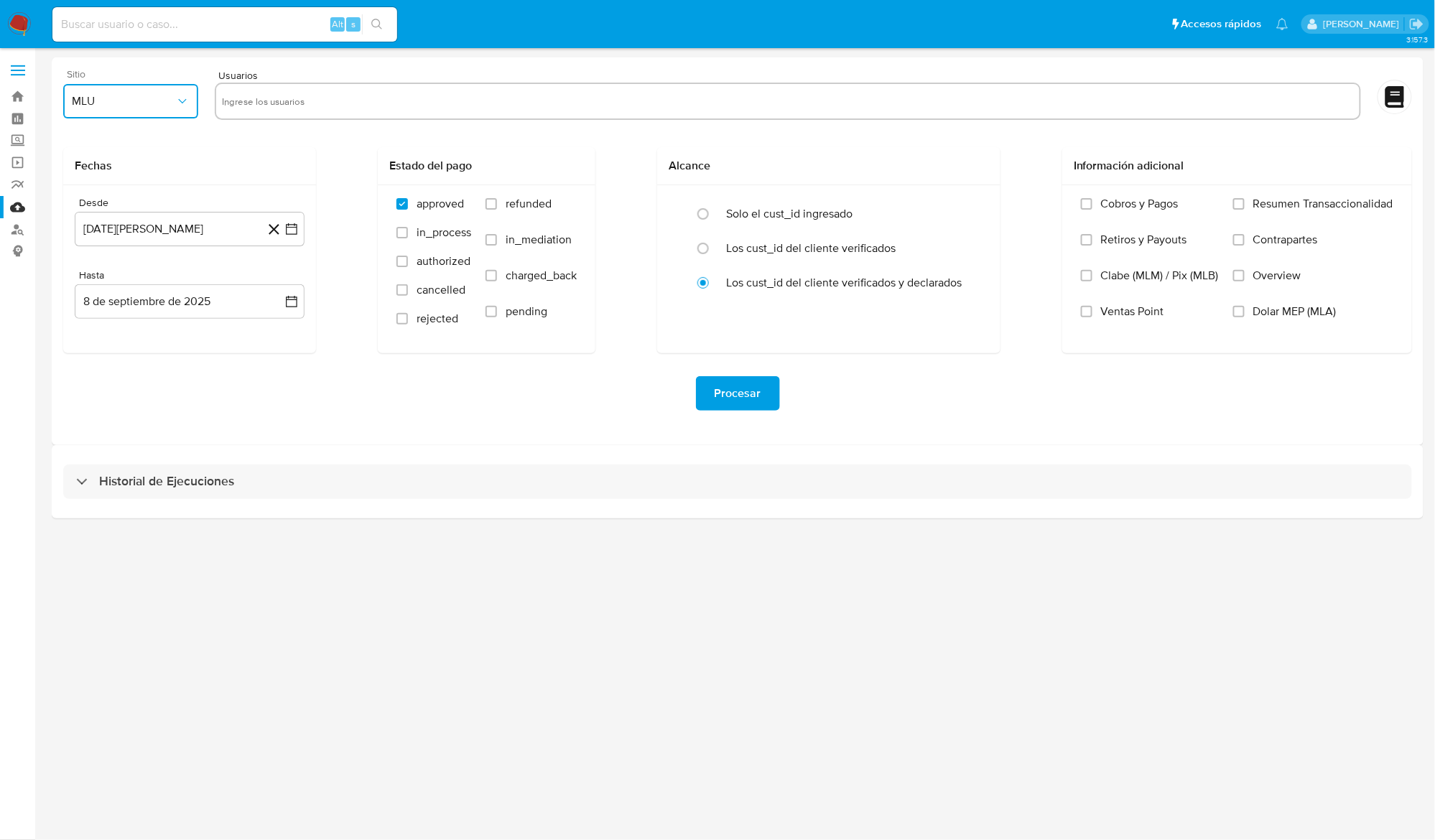
click at [166, 109] on button "MLU" at bounding box center [131, 101] width 135 height 34
click at [127, 346] on div "MLC" at bounding box center [126, 346] width 109 height 34
click at [279, 107] on input "text" at bounding box center [788, 101] width 1132 height 23
type input "170565011"
click at [347, 106] on input "170565011" at bounding box center [788, 101] width 1132 height 23
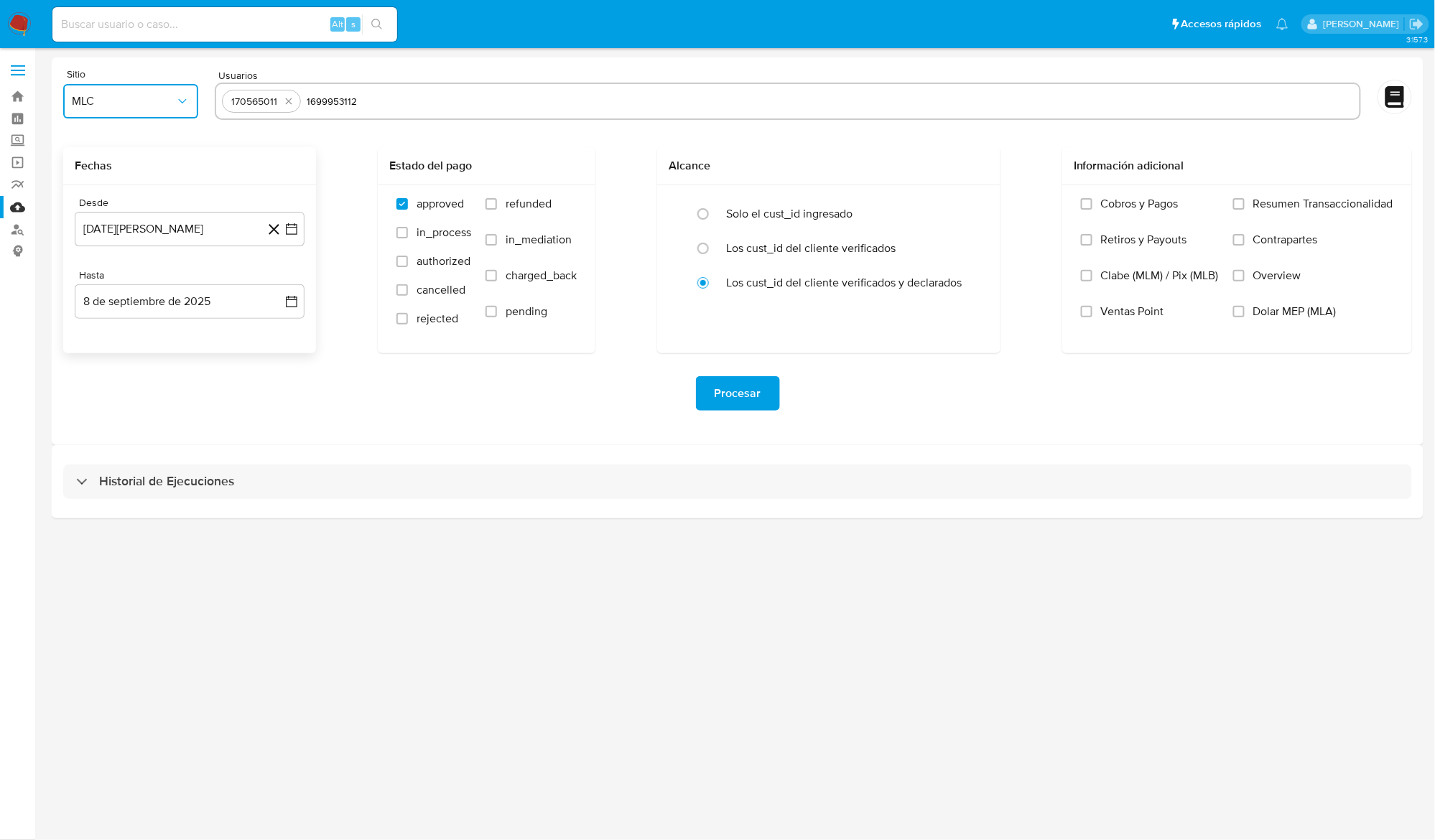
type input "1699953112"
click at [221, 168] on h2 "Fechas" at bounding box center [189, 166] width 230 height 14
click at [189, 227] on button "[DATE][PERSON_NAME]" at bounding box center [189, 229] width 230 height 34
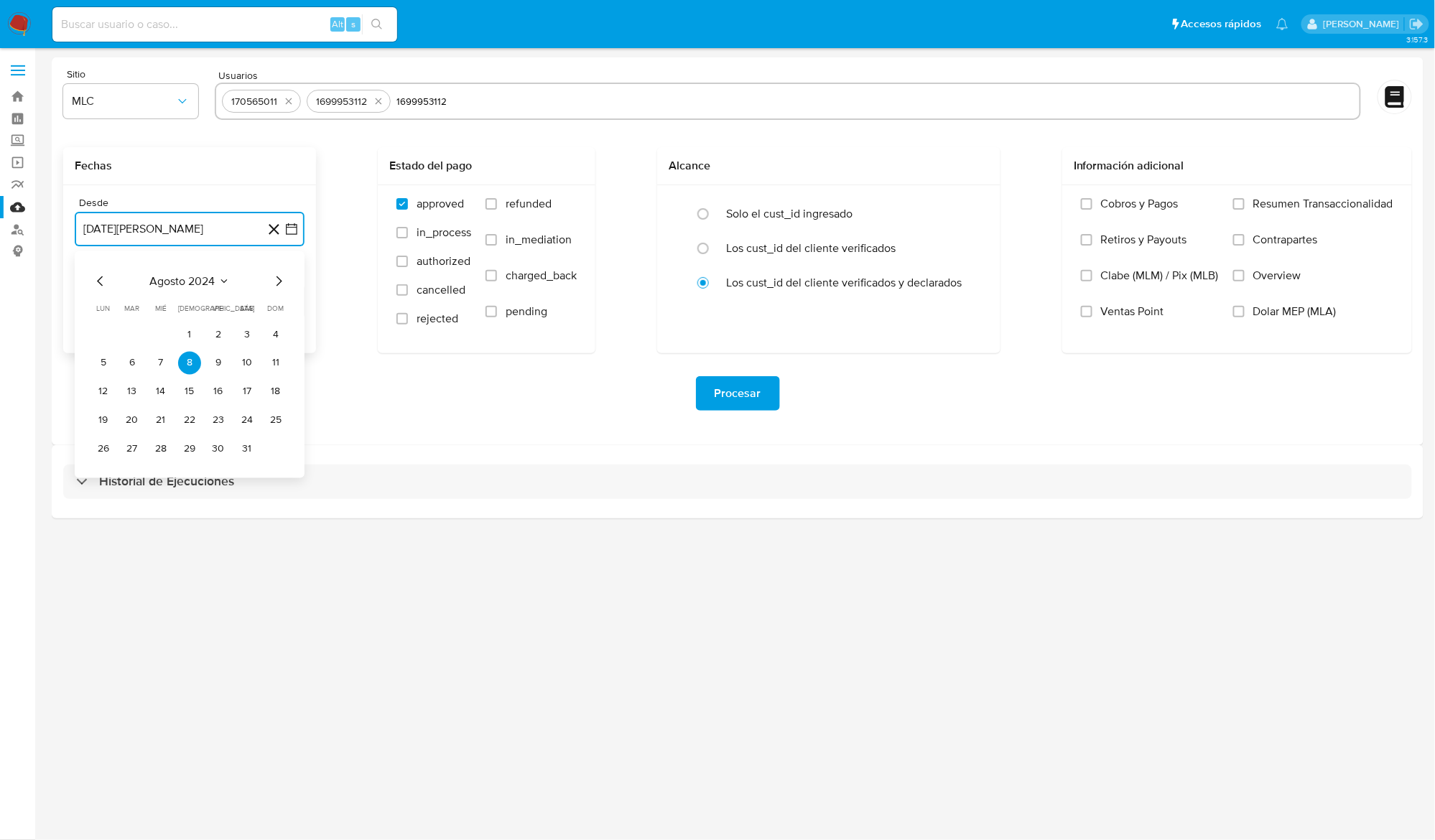
click at [280, 285] on icon "Mes siguiente" at bounding box center [278, 282] width 17 height 17
click at [127, 389] on button "10" at bounding box center [132, 392] width 23 height 23
click at [189, 303] on button "10 de septiembre de 2025" at bounding box center [189, 302] width 230 height 34
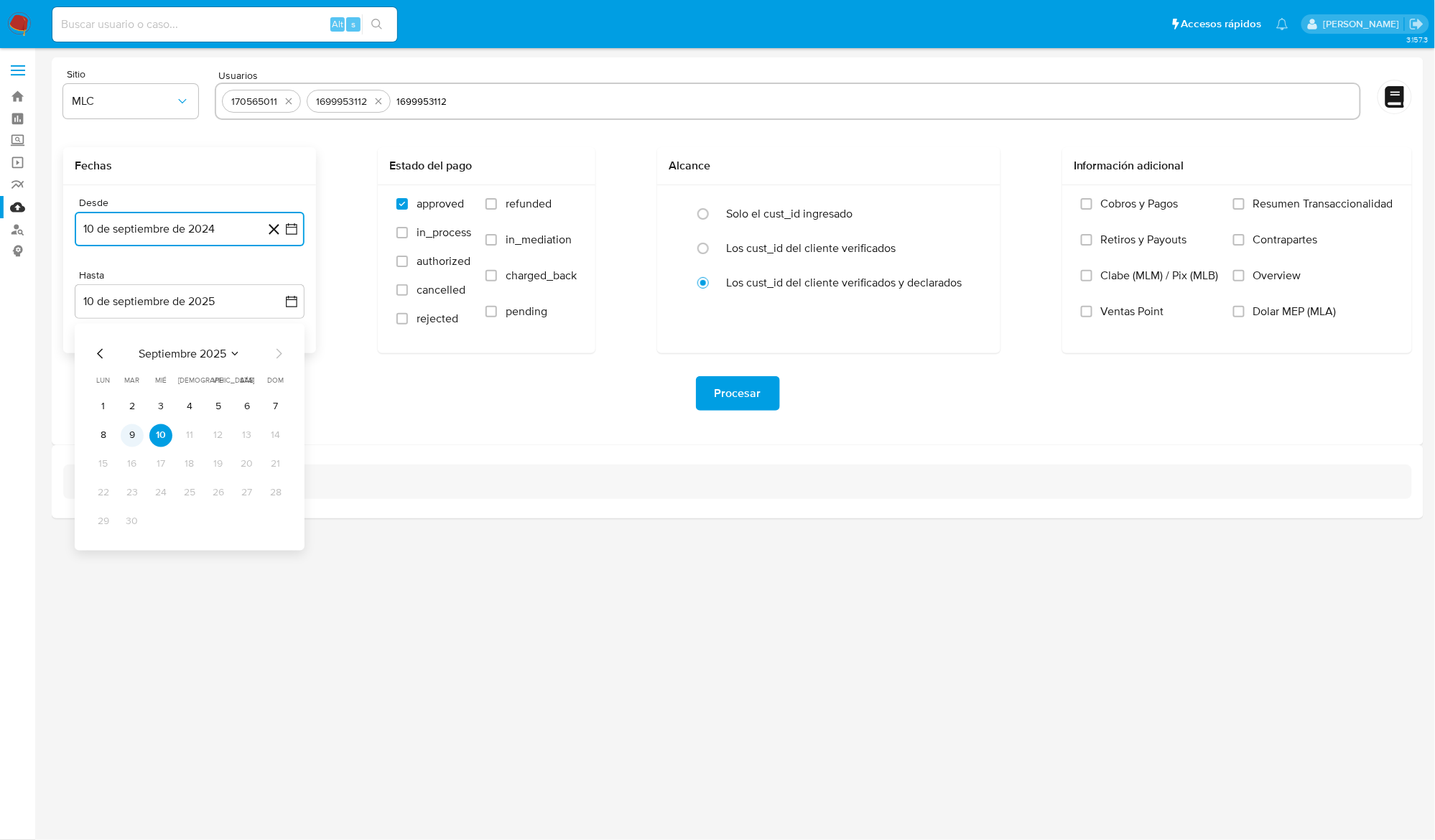
click at [130, 434] on button "9" at bounding box center [132, 436] width 23 height 23
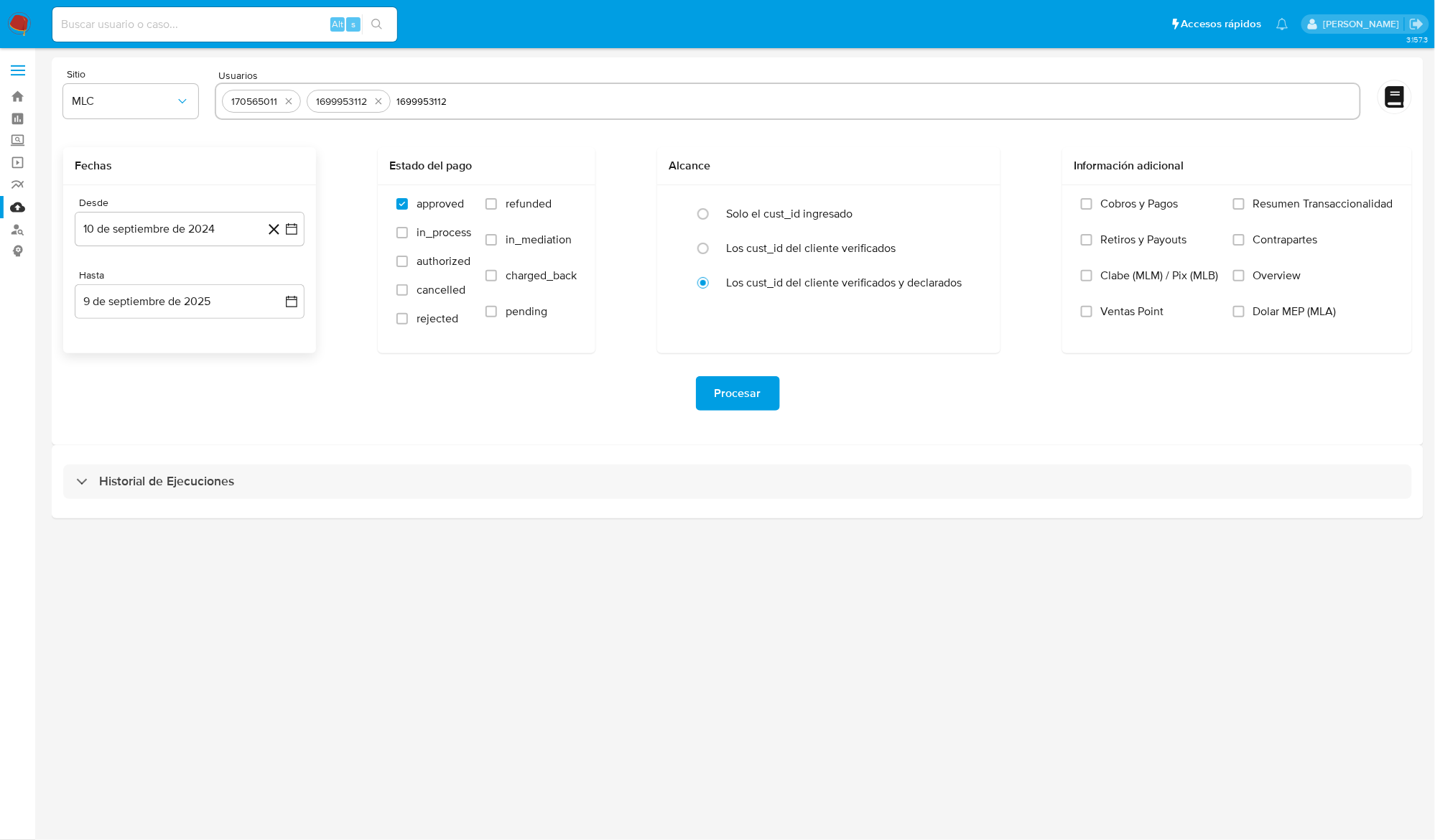
click at [369, 440] on div "Sitio MLC Usuarios 170565011 1699953112 1699953112 Fechas Desde [DATE] [DATE] H…" at bounding box center [738, 252] width 1372 height 388
drag, startPoint x: 743, startPoint y: 406, endPoint x: 747, endPoint y: 413, distance: 8.1
click at [745, 413] on div "Procesar" at bounding box center [738, 394] width 1349 height 80
click at [753, 389] on span "Procesar" at bounding box center [737, 393] width 46 height 31
